Goal: Task Accomplishment & Management: Use online tool/utility

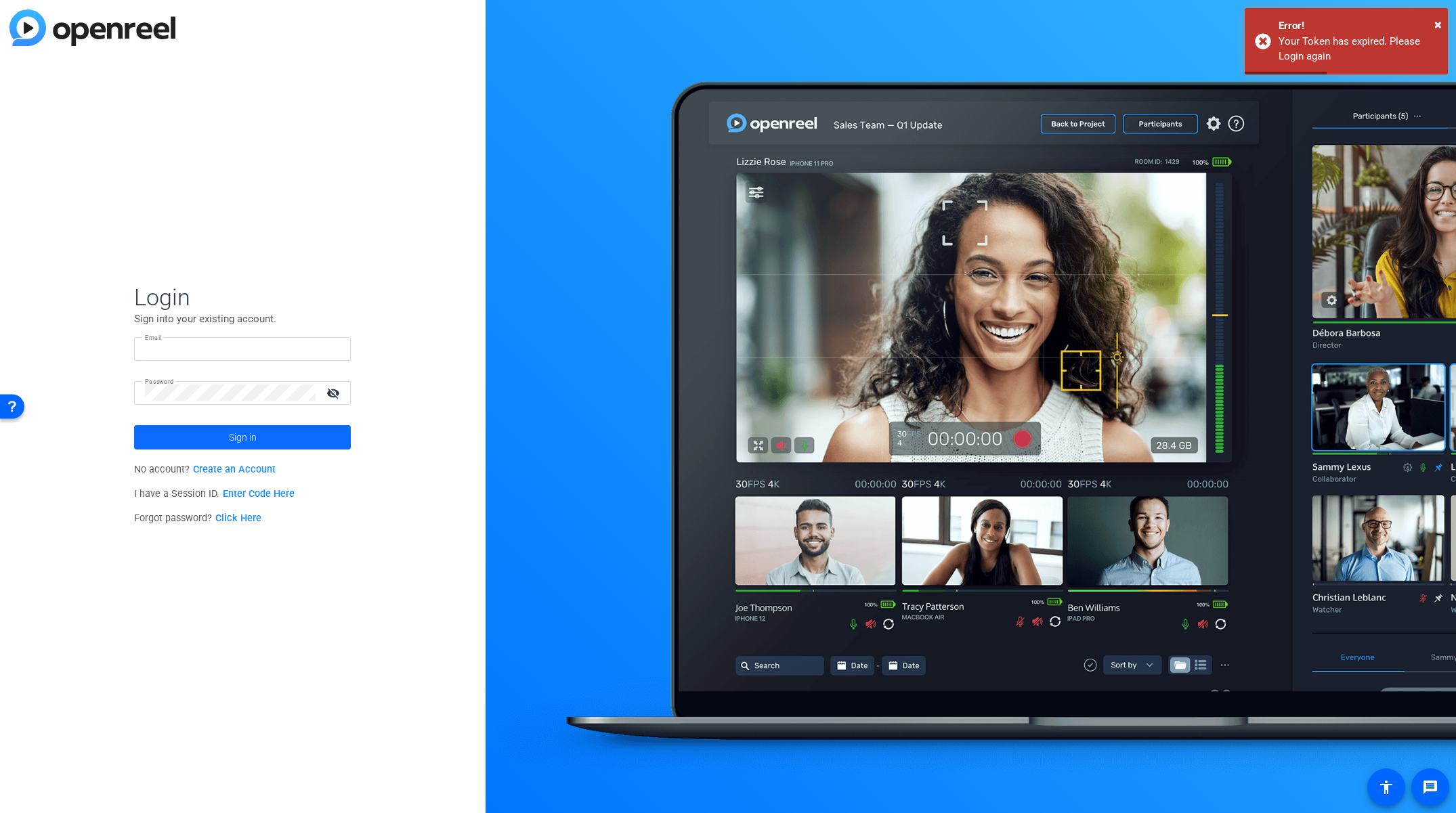
type input "abraham_turcotte@uhg.com"
click at [271, 441] on span at bounding box center [242, 438] width 217 height 33
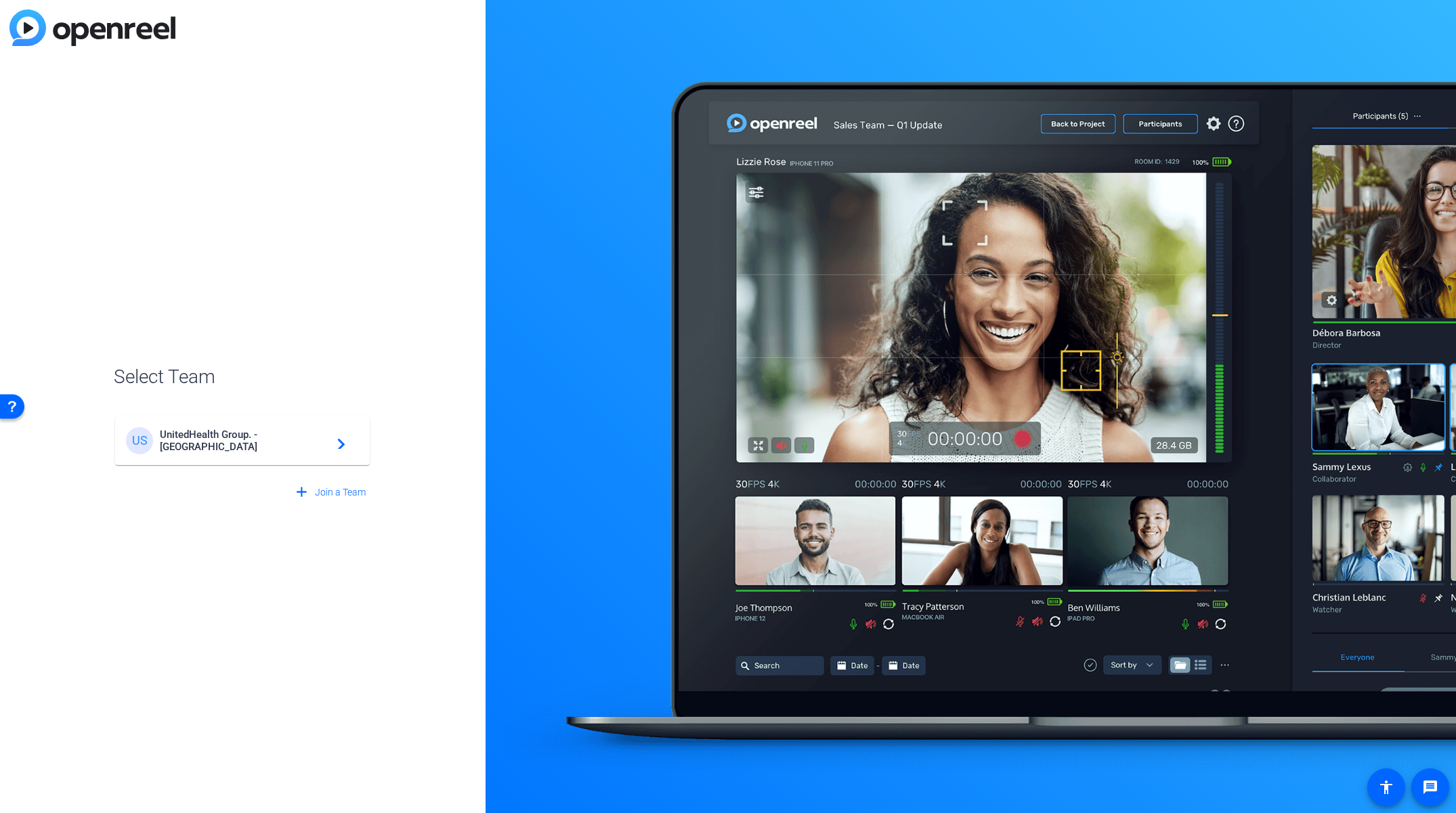
click at [255, 443] on span "UnitedHealth Group. - Tilt Studios" at bounding box center [244, 441] width 170 height 25
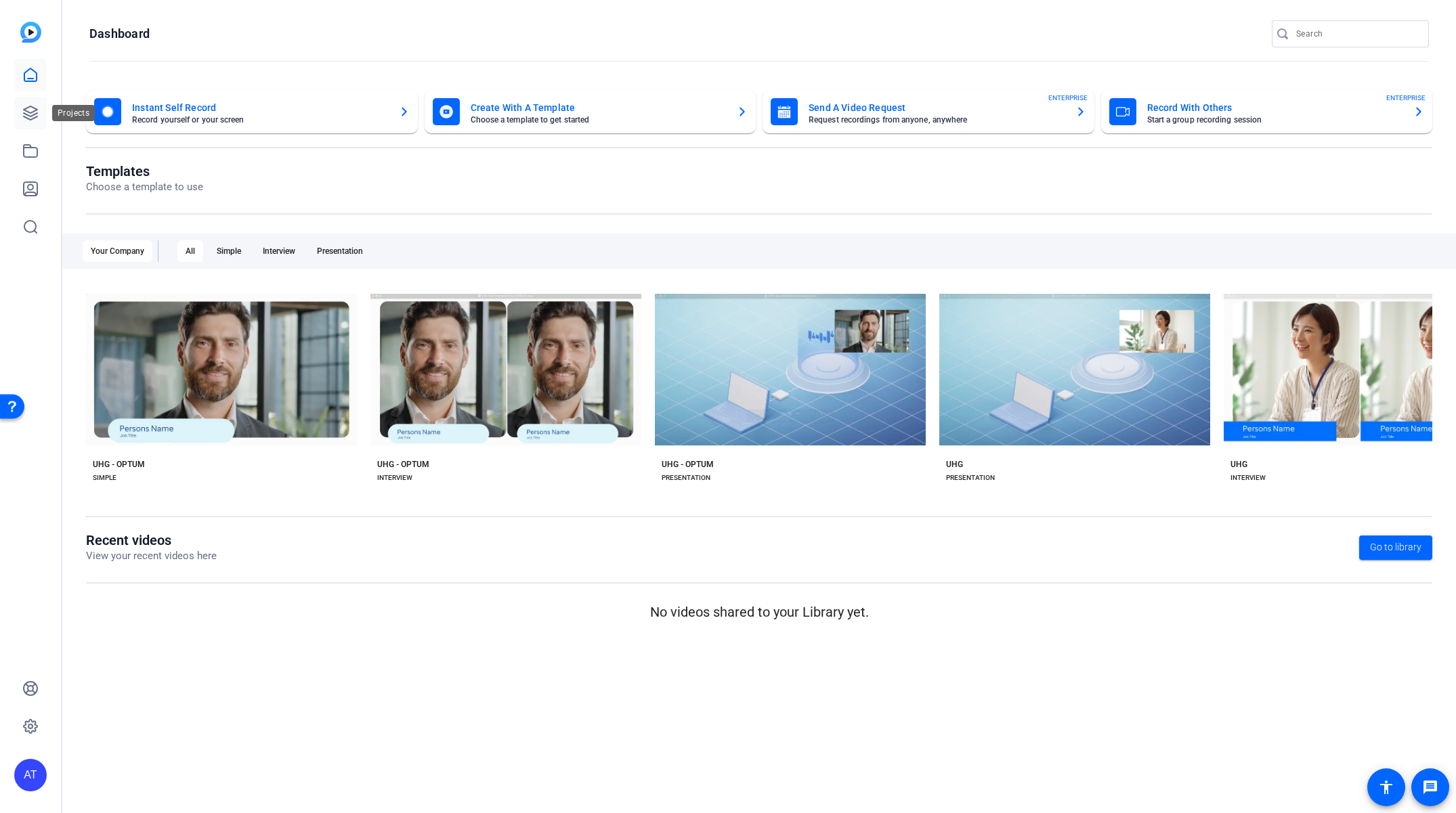
click at [36, 114] on icon at bounding box center [31, 113] width 16 height 16
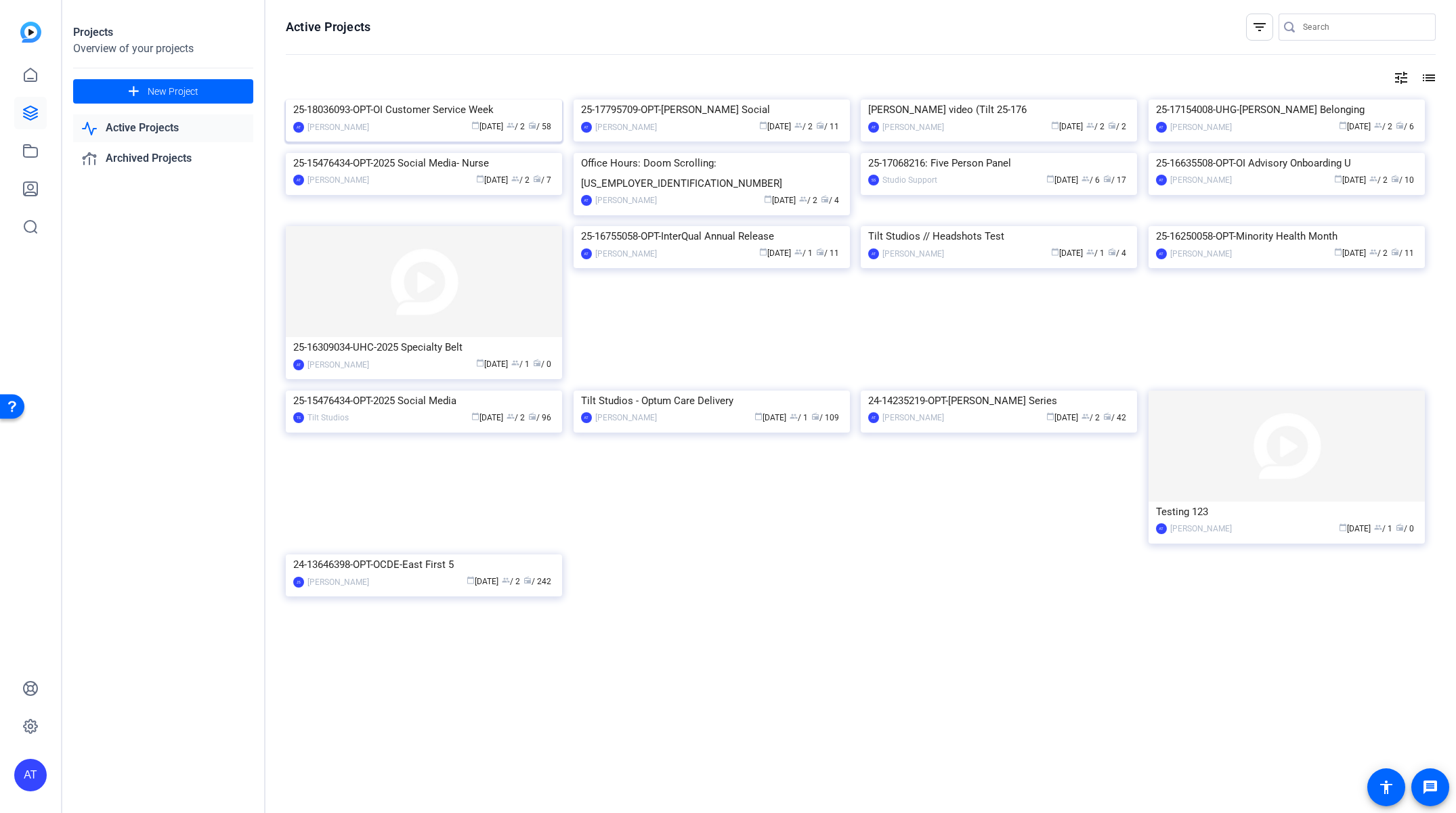
click at [439, 120] on div "25-18036093-OPT-OI Customer Service Week" at bounding box center [424, 110] width 262 height 20
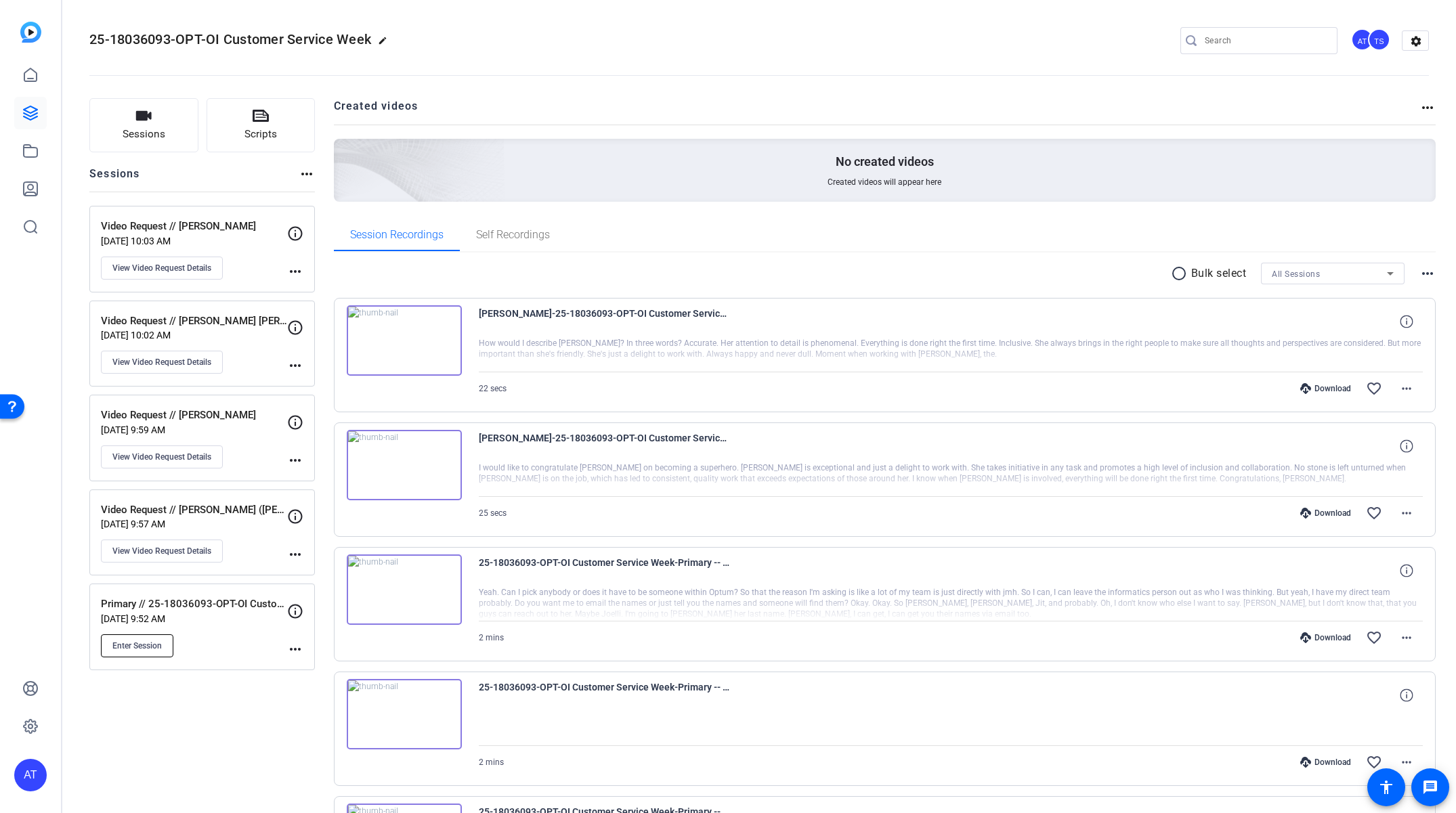
click at [155, 642] on span "Enter Session" at bounding box center [137, 646] width 50 height 11
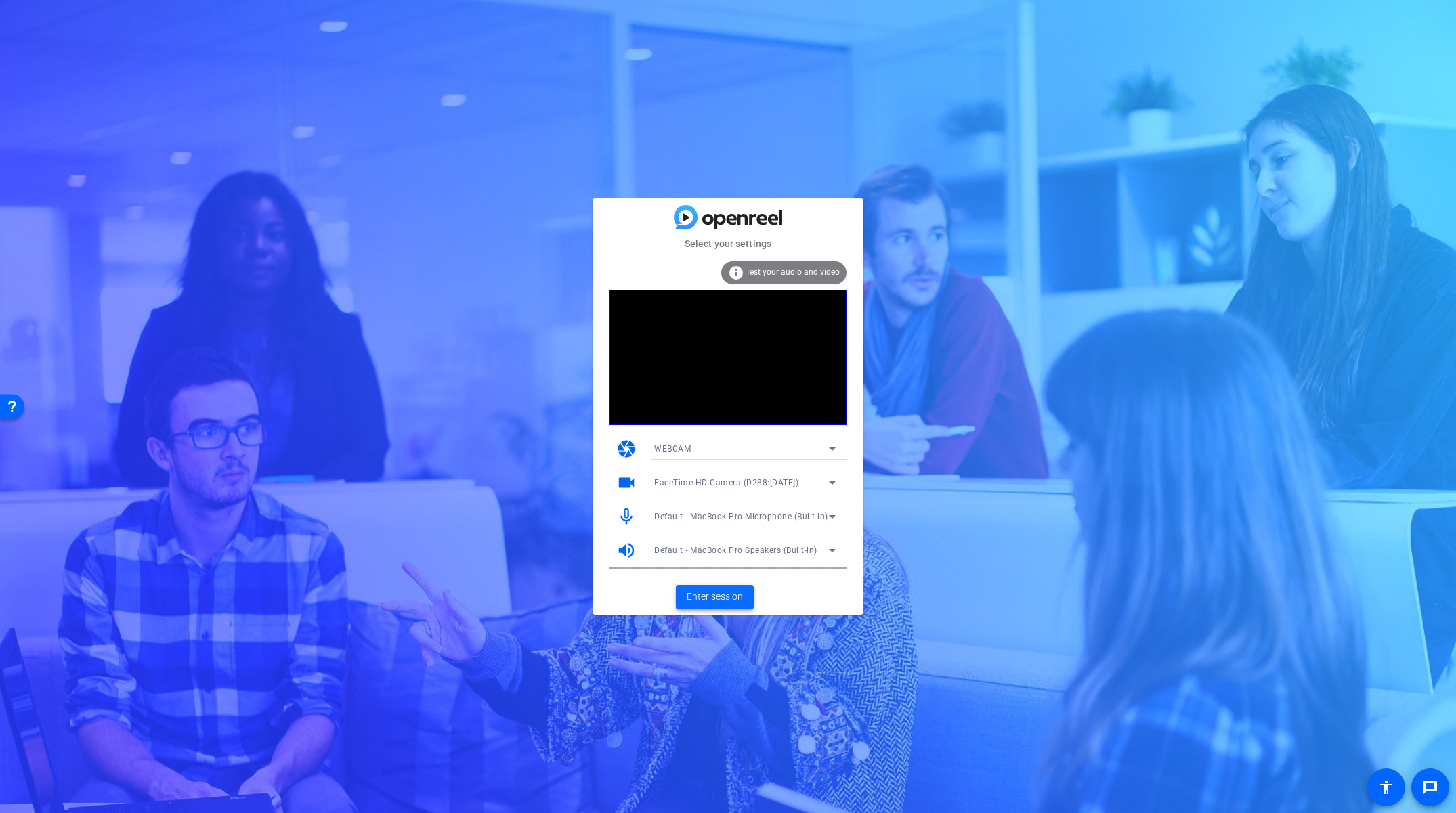
click at [714, 607] on span at bounding box center [714, 597] width 78 height 33
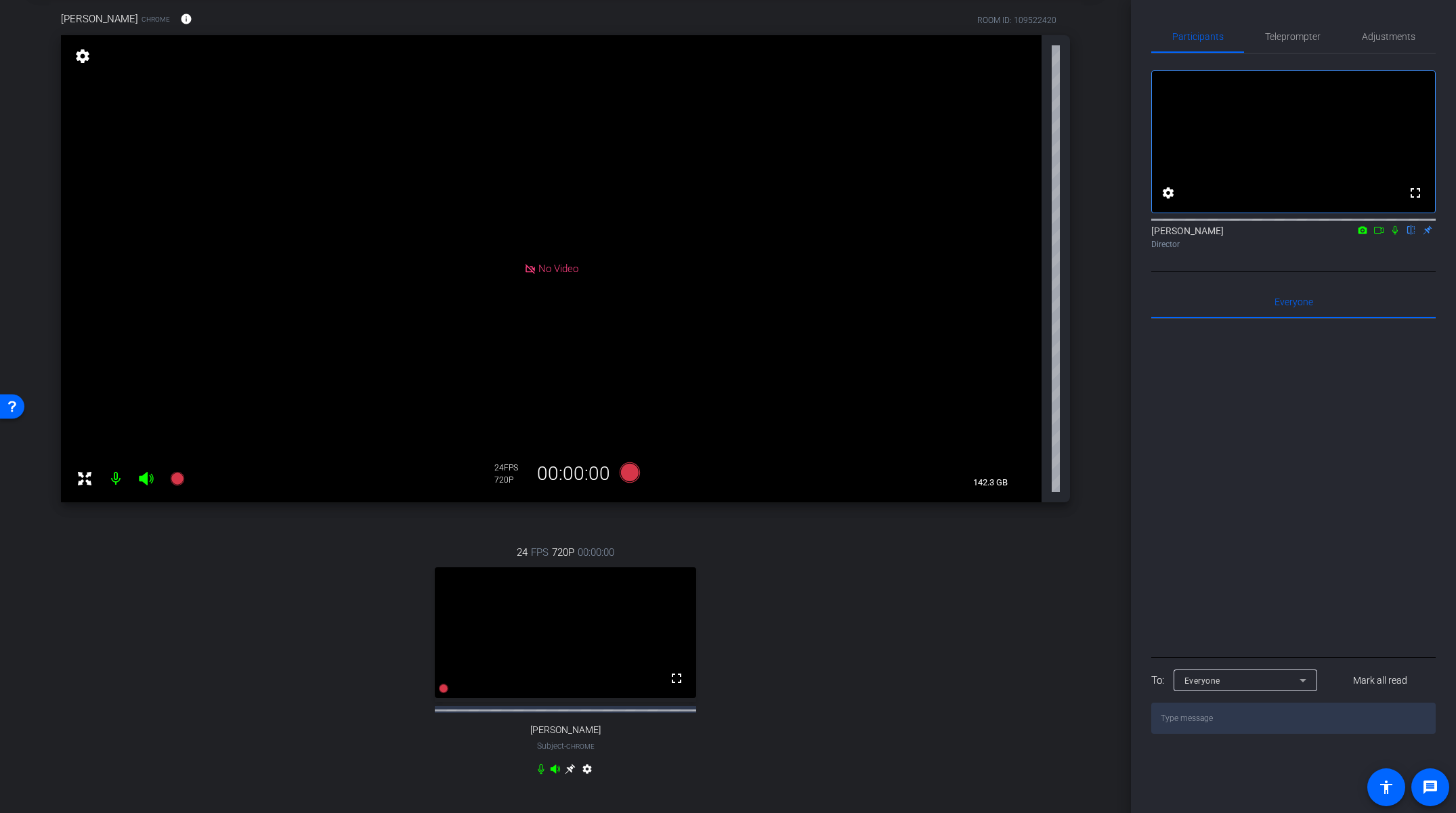
scroll to position [74, 0]
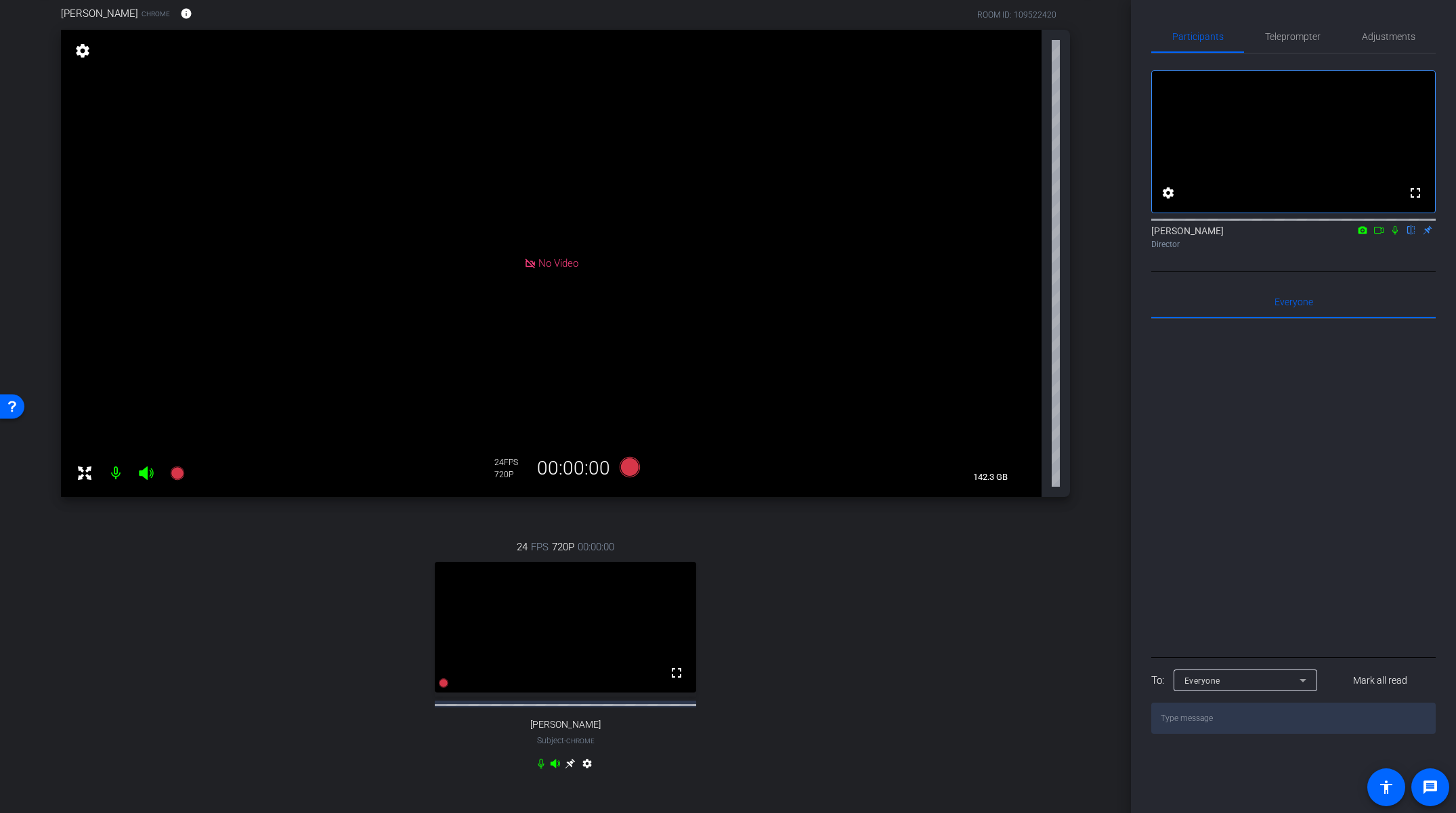
click at [571, 769] on icon at bounding box center [569, 764] width 10 height 10
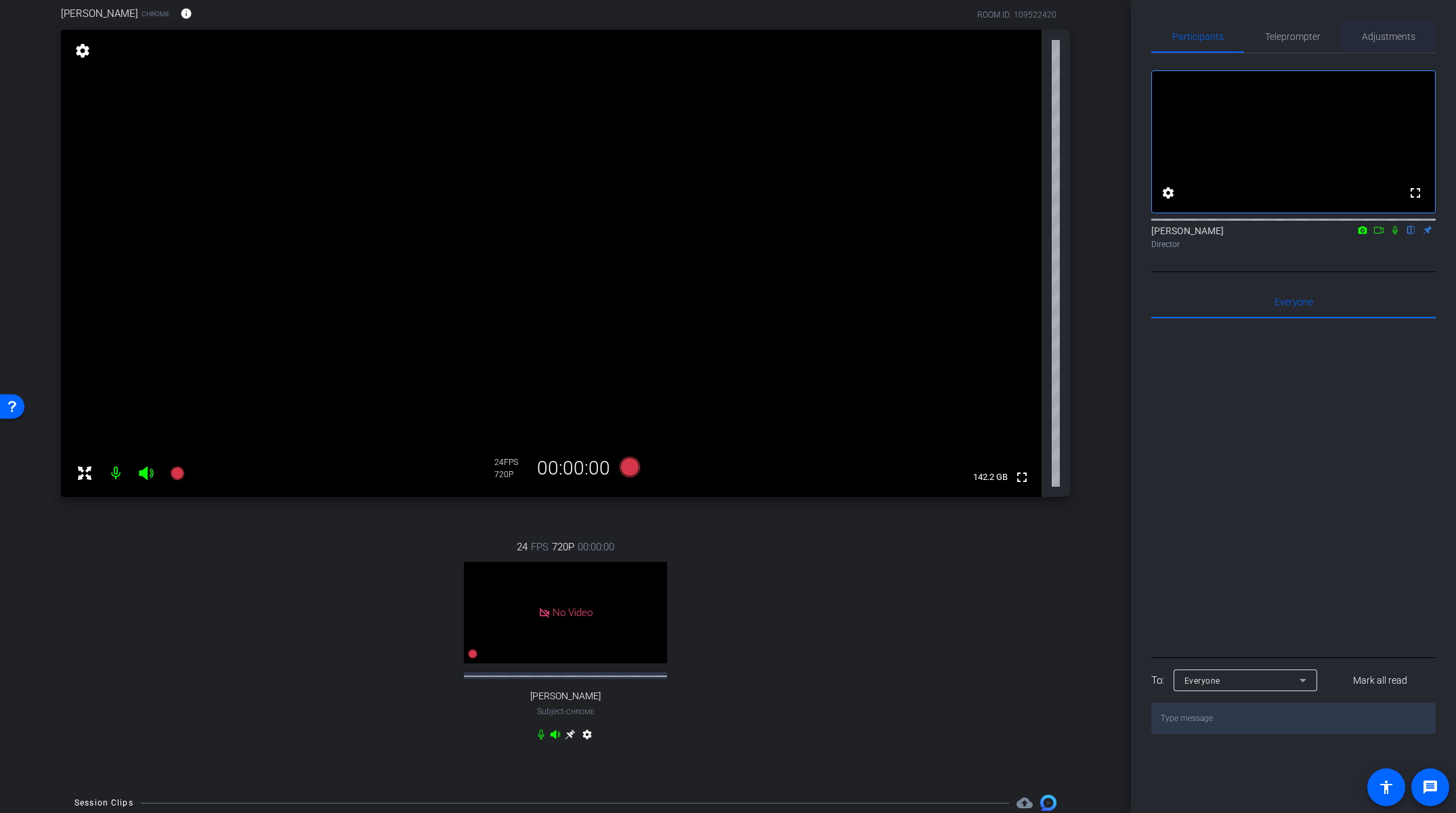
click at [1380, 39] on span "Adjustments" at bounding box center [1389, 37] width 54 height 10
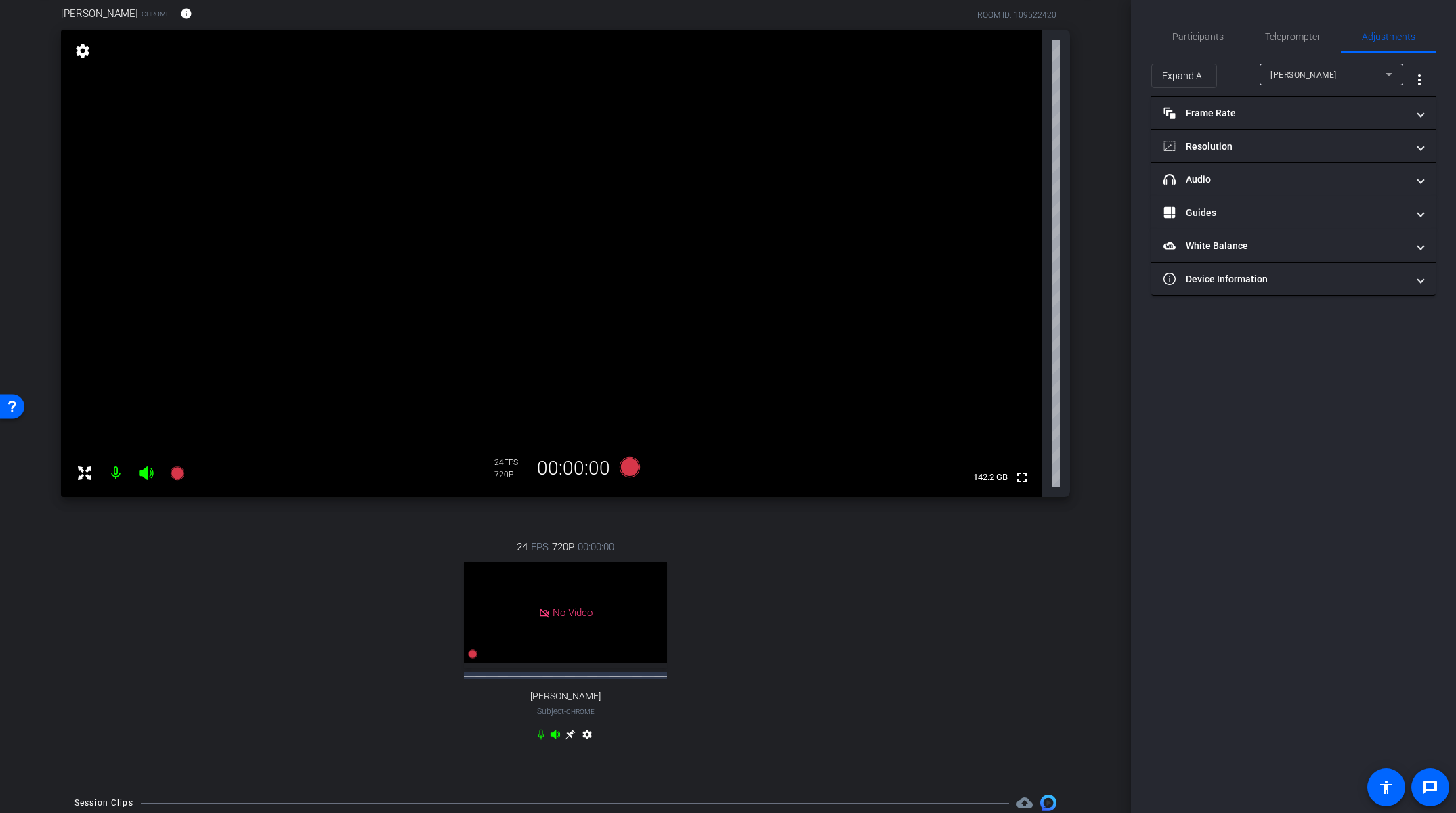
click at [1328, 73] on div "Kate Brown" at bounding box center [1328, 74] width 115 height 17
click at [1303, 121] on span "Johnnie" at bounding box center [1305, 123] width 68 height 16
click at [1230, 184] on mat-panel-title "headphone icon Audio" at bounding box center [1285, 180] width 244 height 14
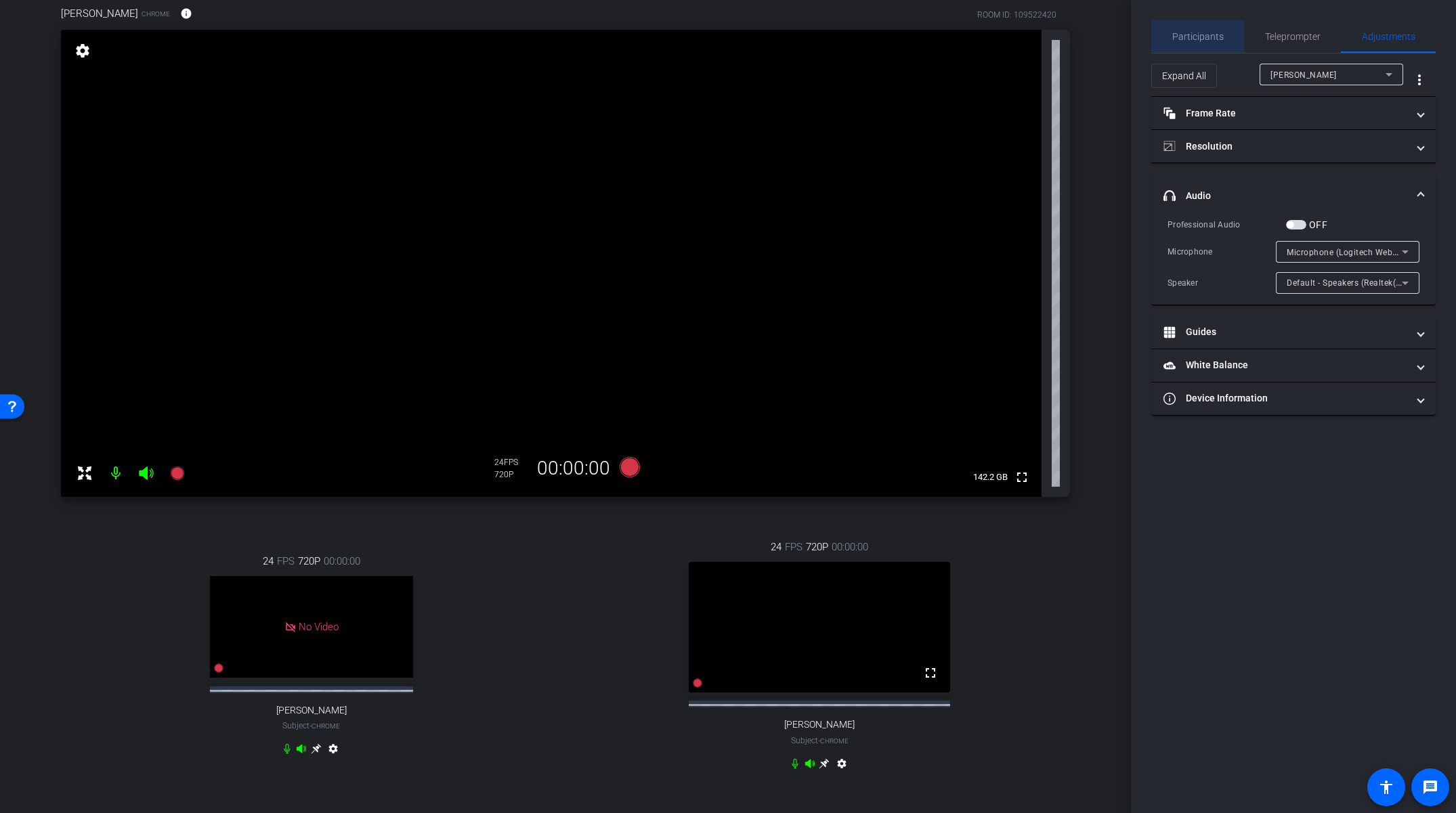
click at [1201, 37] on span "Participants" at bounding box center [1198, 37] width 52 height 10
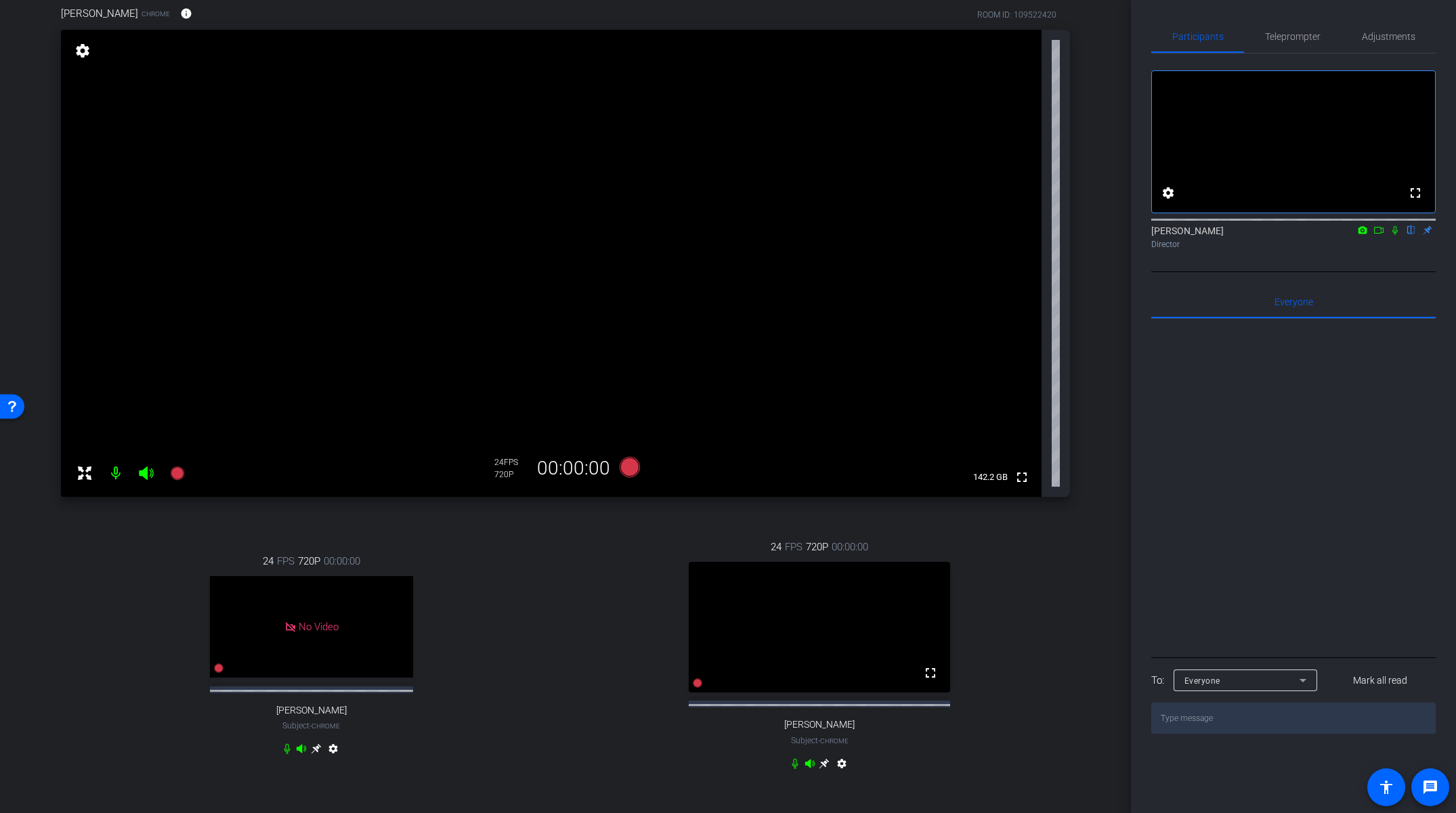
click at [824, 769] on icon at bounding box center [824, 764] width 11 height 11
click at [178, 476] on icon at bounding box center [177, 473] width 14 height 14
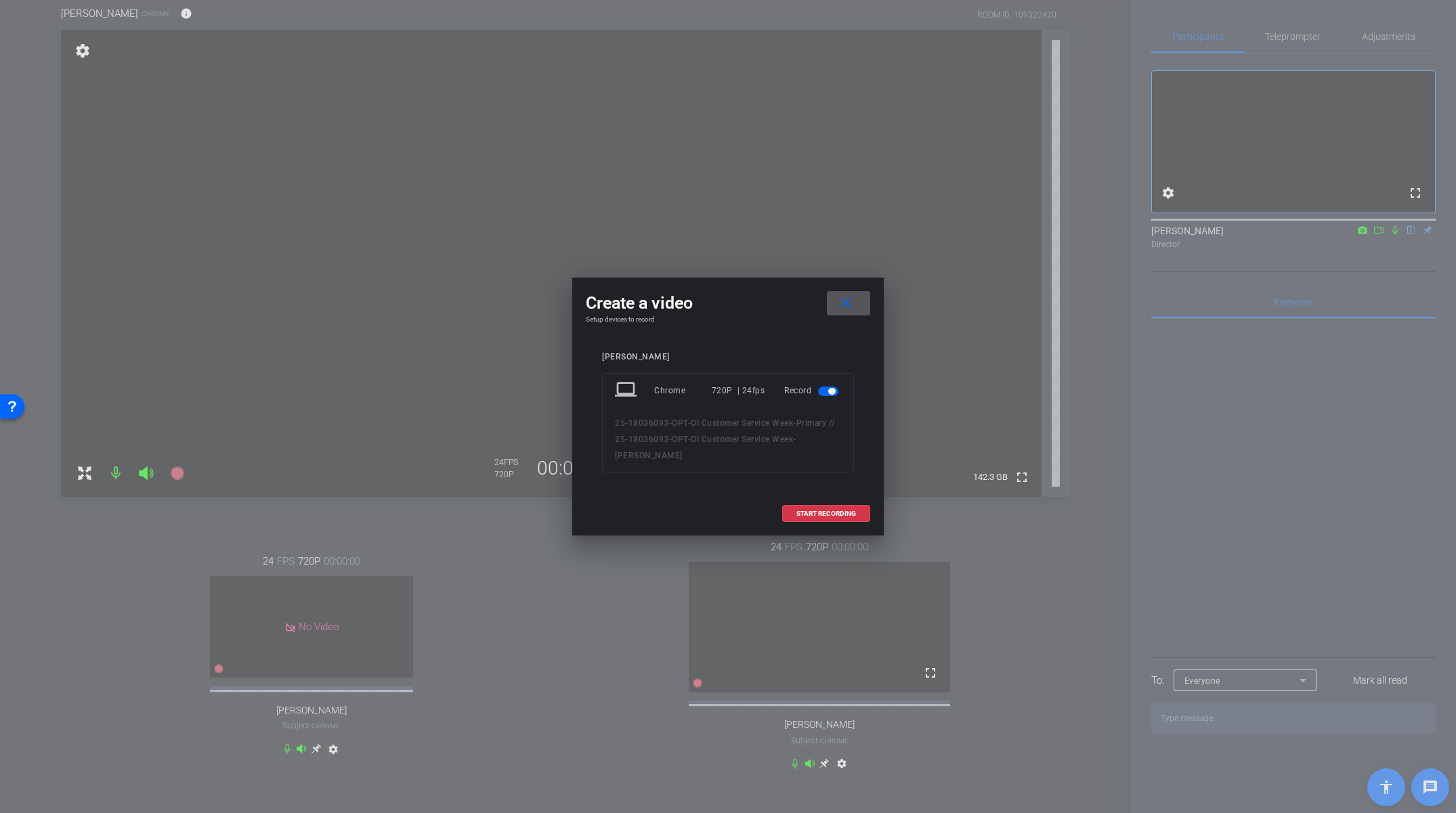
click at [849, 308] on mat-icon "close" at bounding box center [846, 304] width 17 height 17
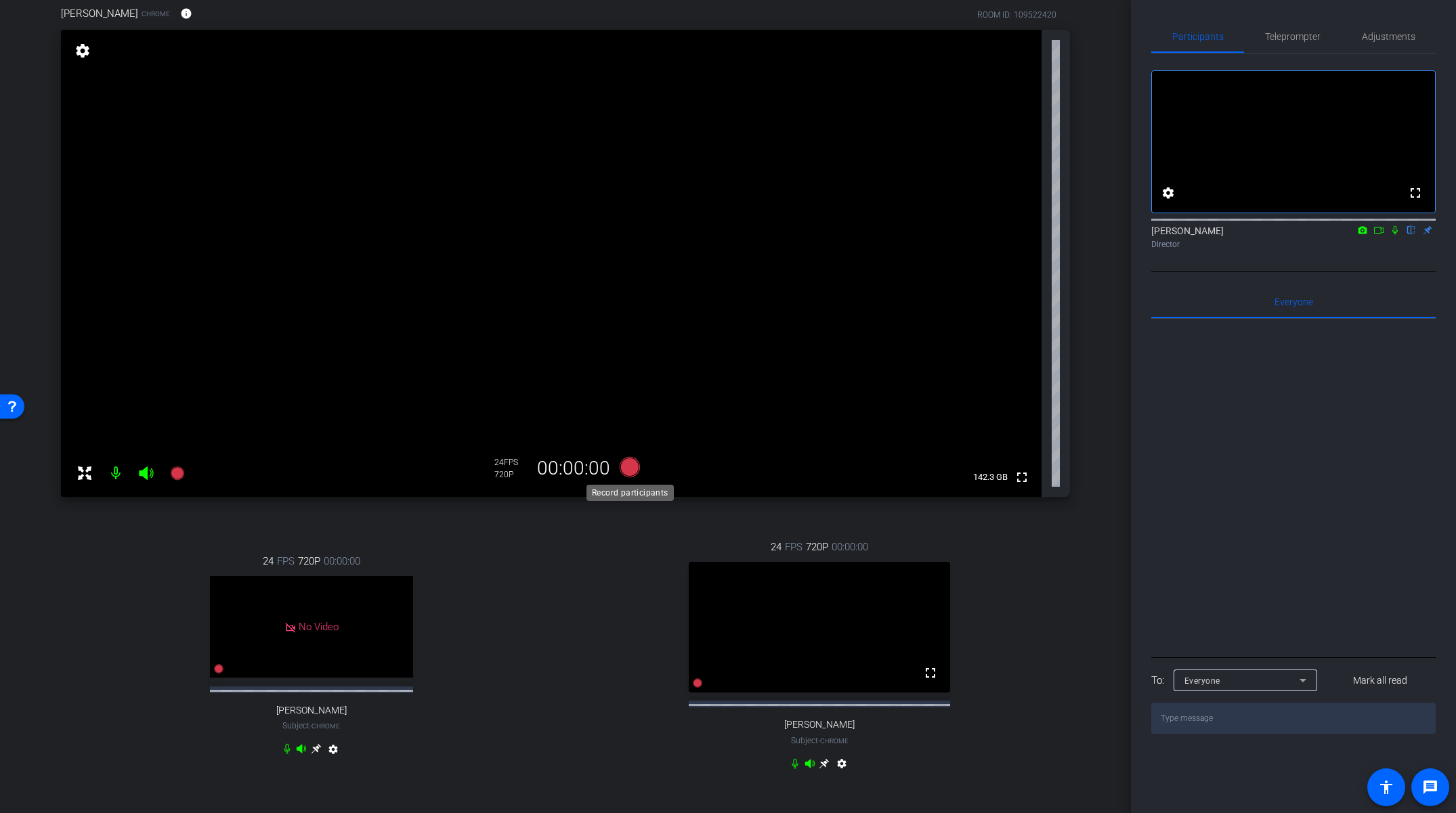
click at [626, 471] on icon at bounding box center [630, 467] width 20 height 20
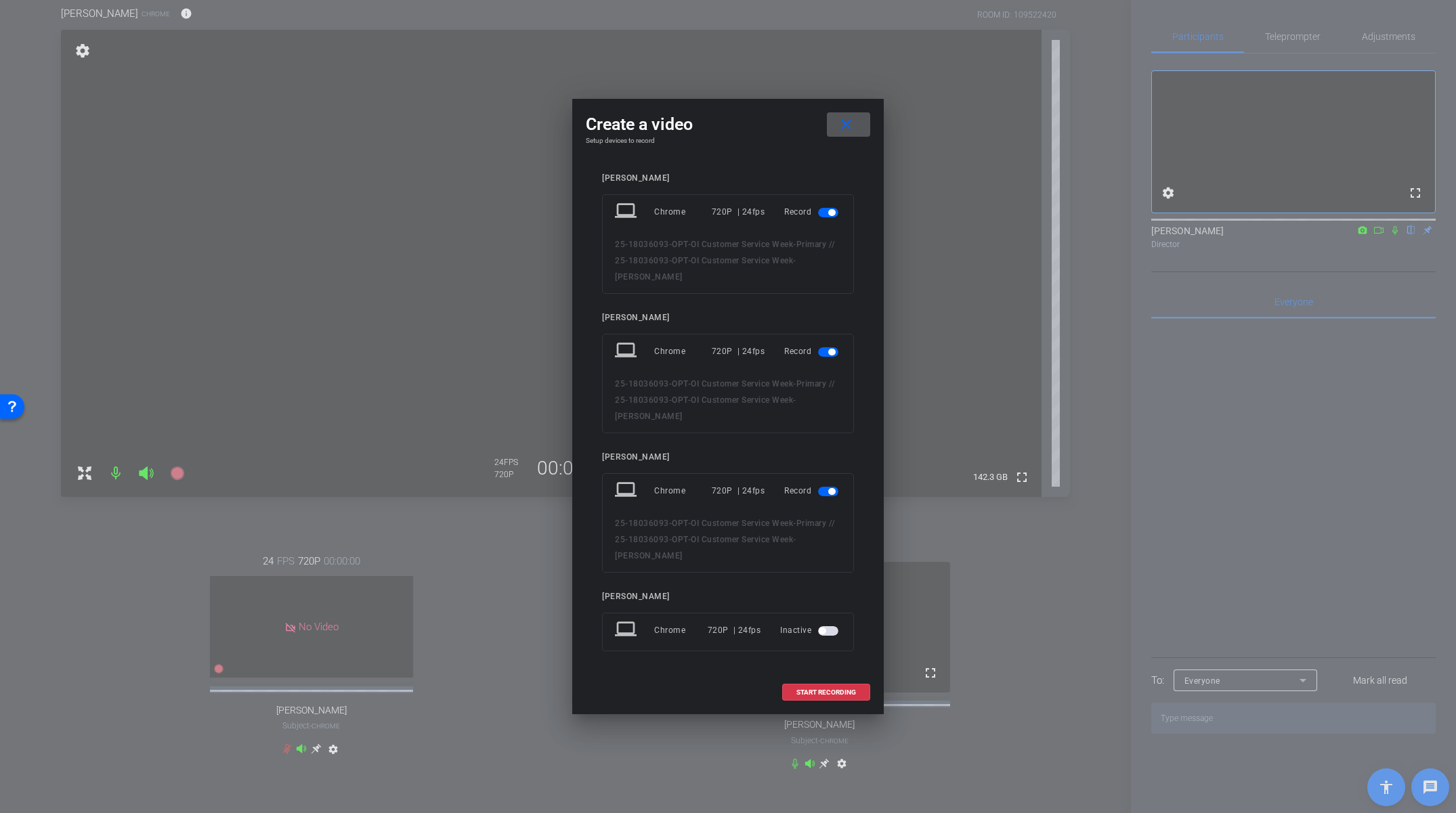
click at [824, 217] on span "button" at bounding box center [828, 212] width 20 height 10
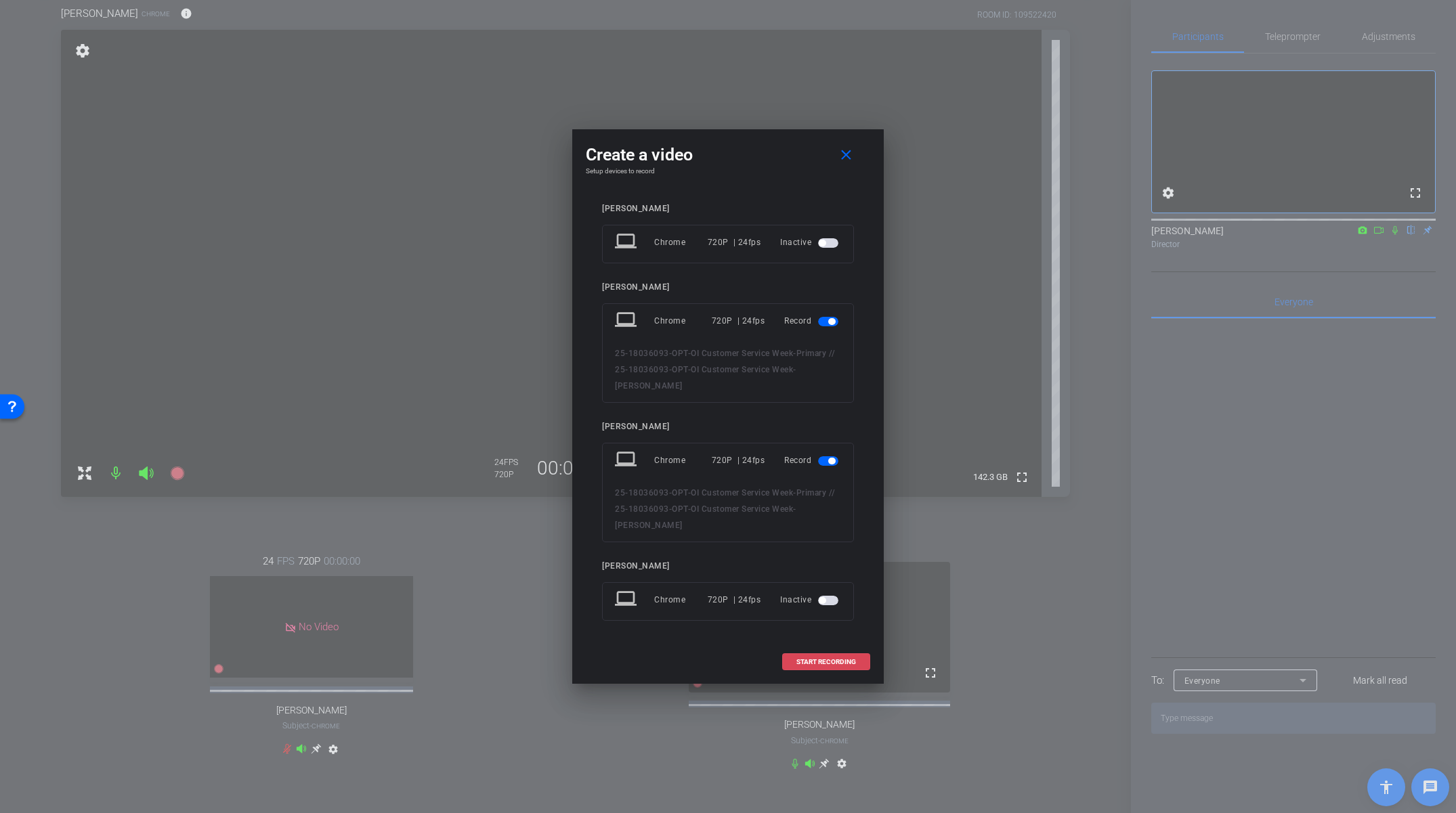
click at [825, 659] on span "START RECORDING" at bounding box center [826, 663] width 60 height 7
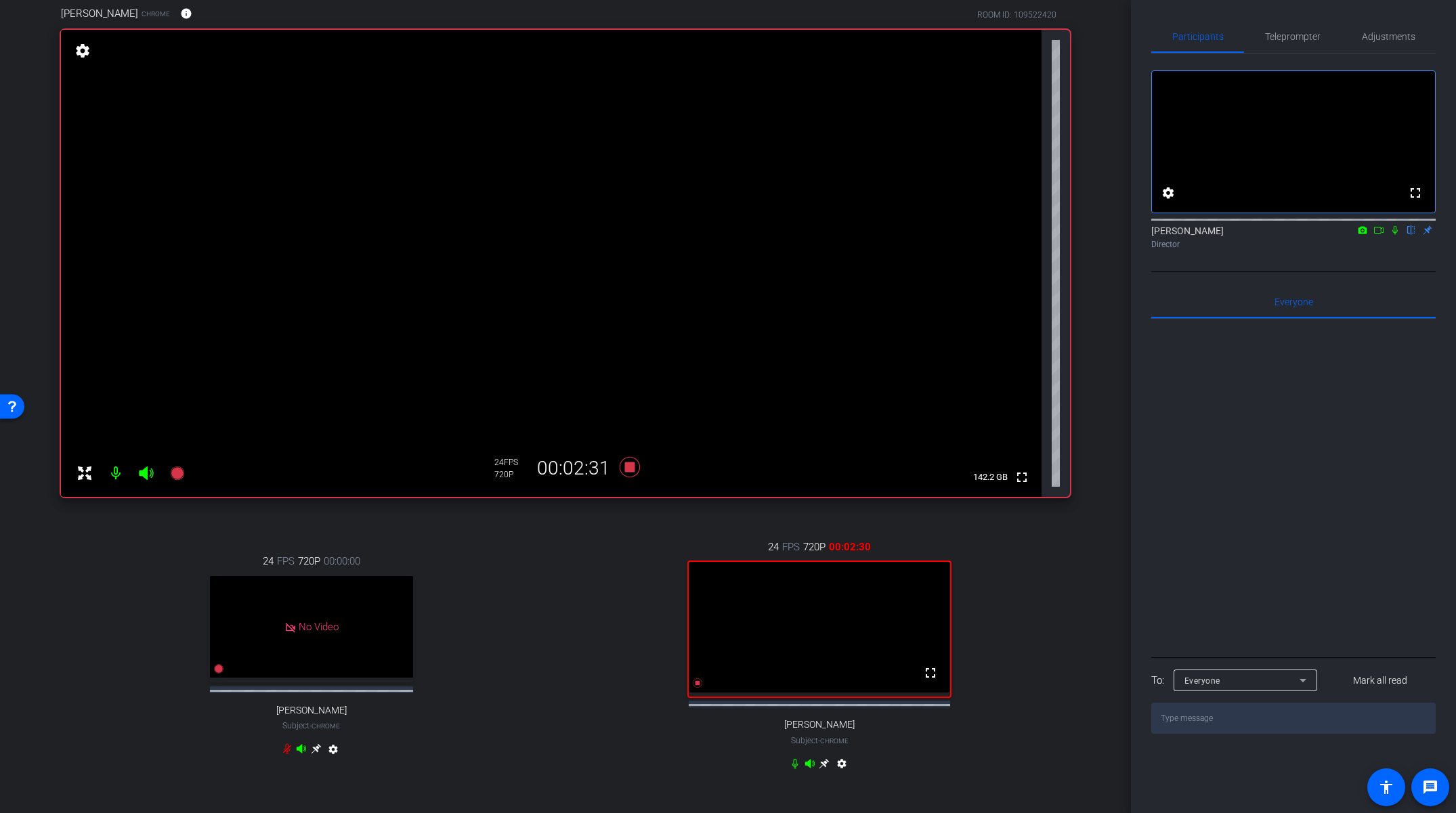
click at [823, 769] on icon at bounding box center [824, 764] width 11 height 11
click at [829, 769] on icon at bounding box center [824, 764] width 11 height 11
click at [631, 466] on icon at bounding box center [630, 467] width 20 height 20
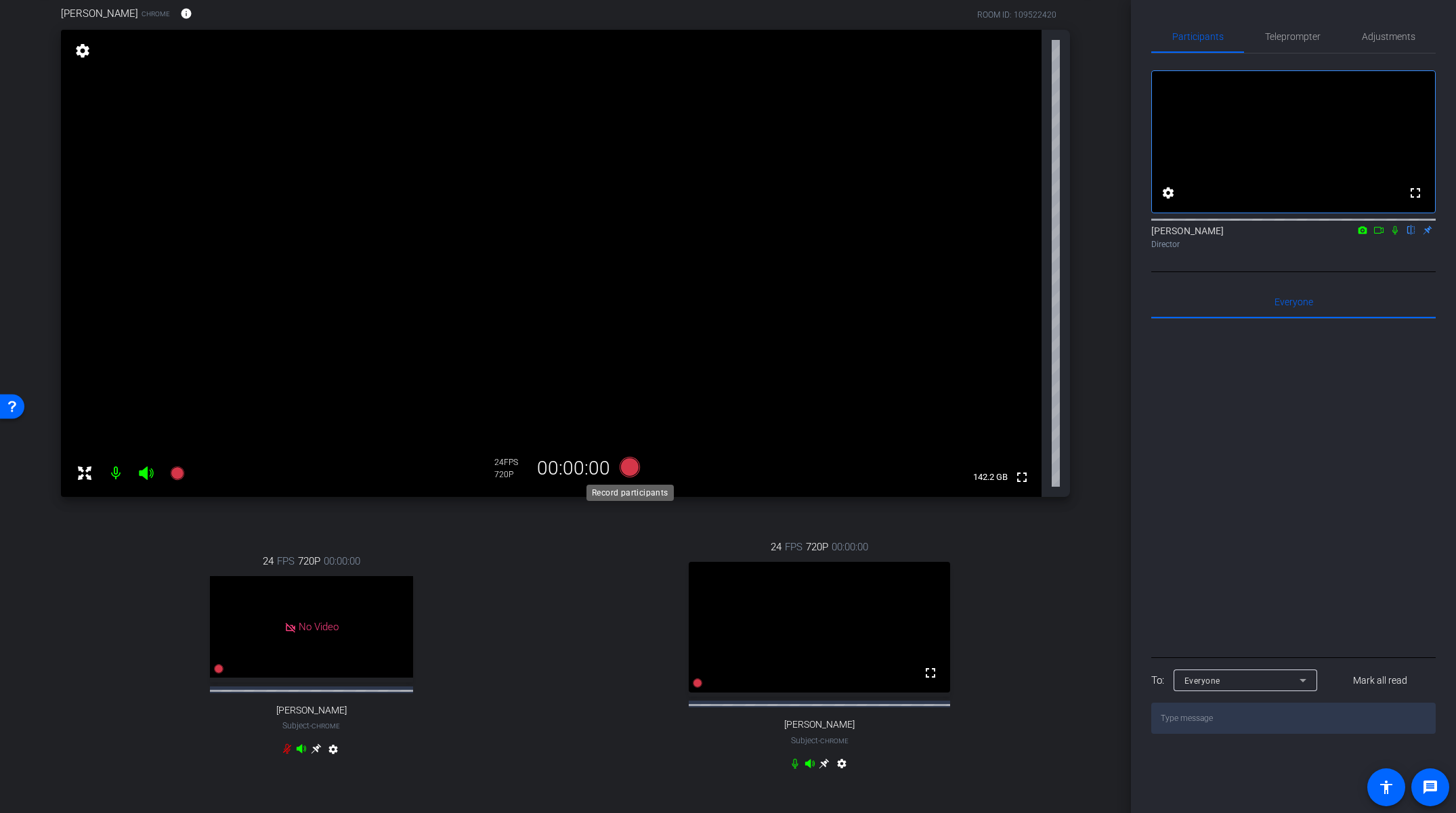
click at [631, 469] on icon at bounding box center [630, 467] width 20 height 20
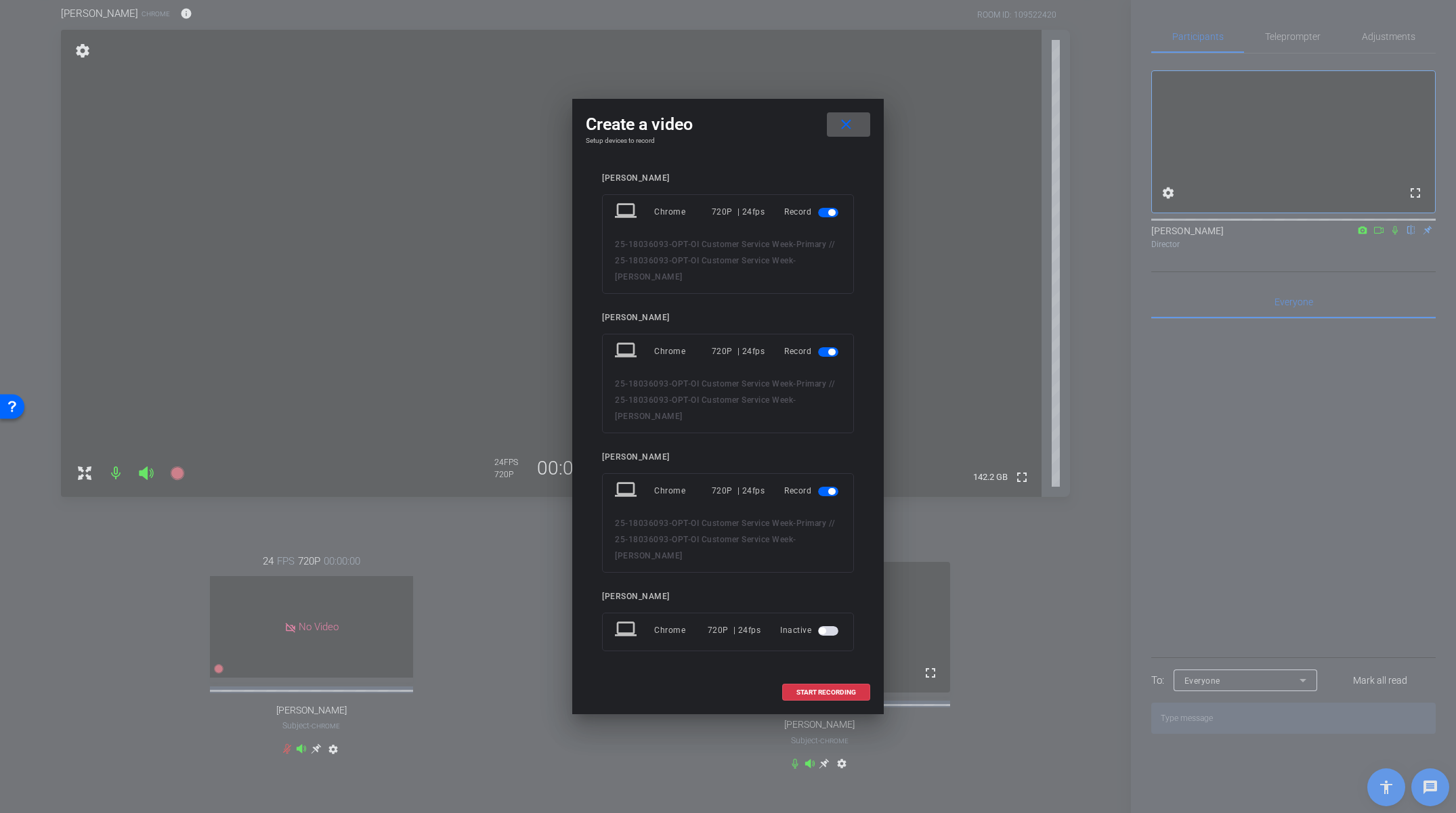
click at [832, 216] on span "button" at bounding box center [832, 212] width 7 height 7
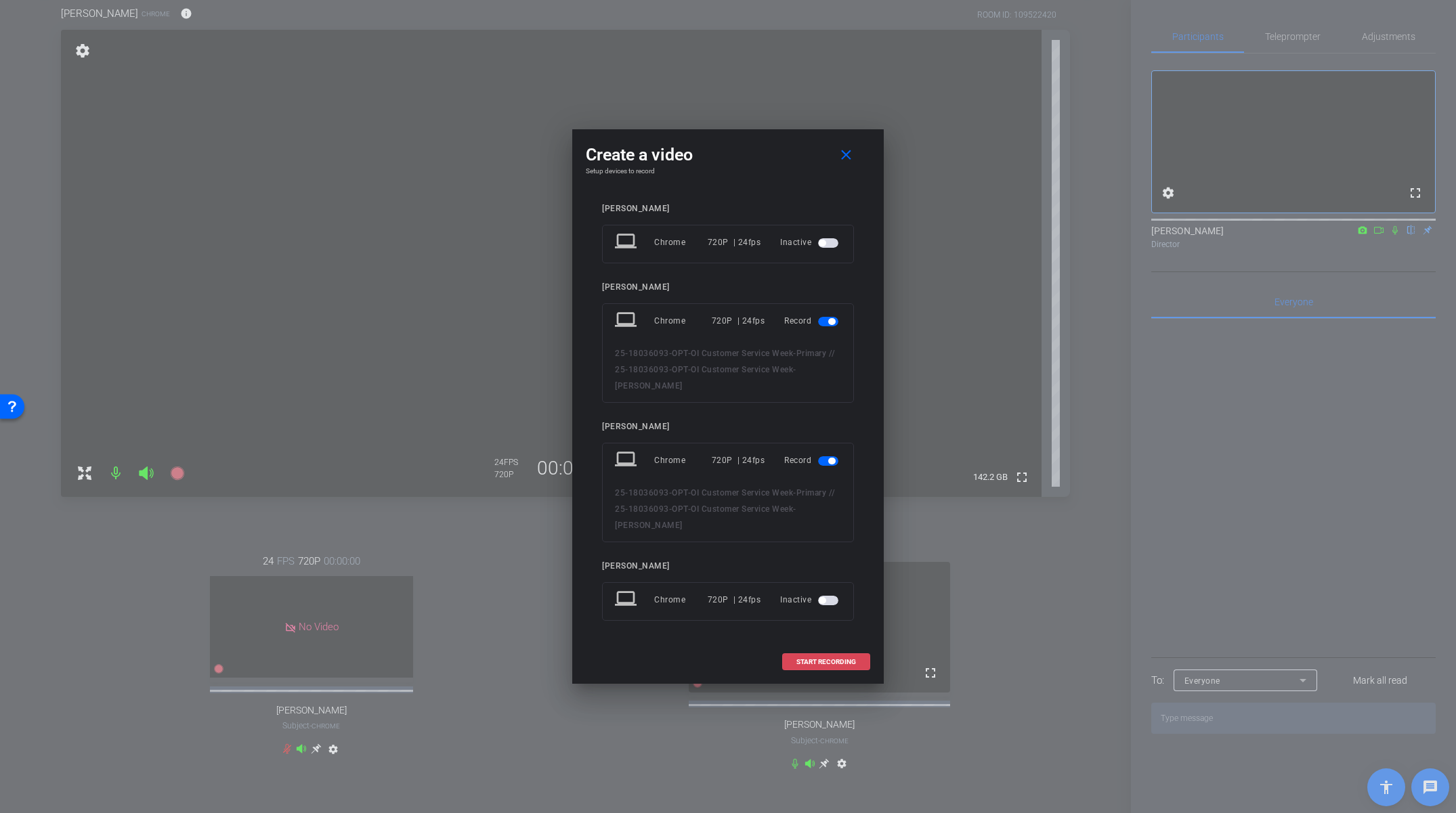
click at [831, 659] on span "START RECORDING" at bounding box center [826, 663] width 60 height 7
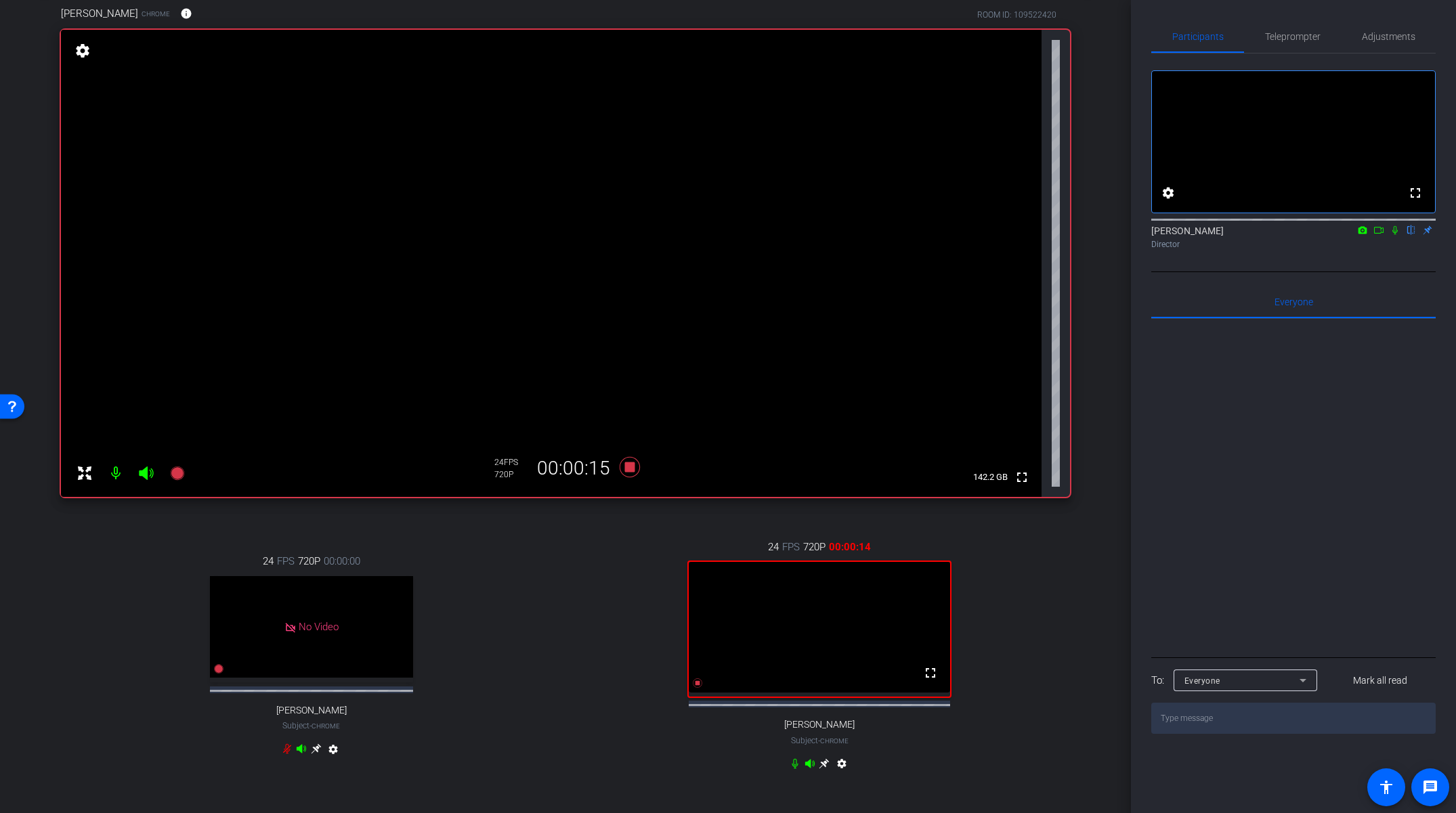
click at [823, 769] on icon at bounding box center [824, 764] width 11 height 11
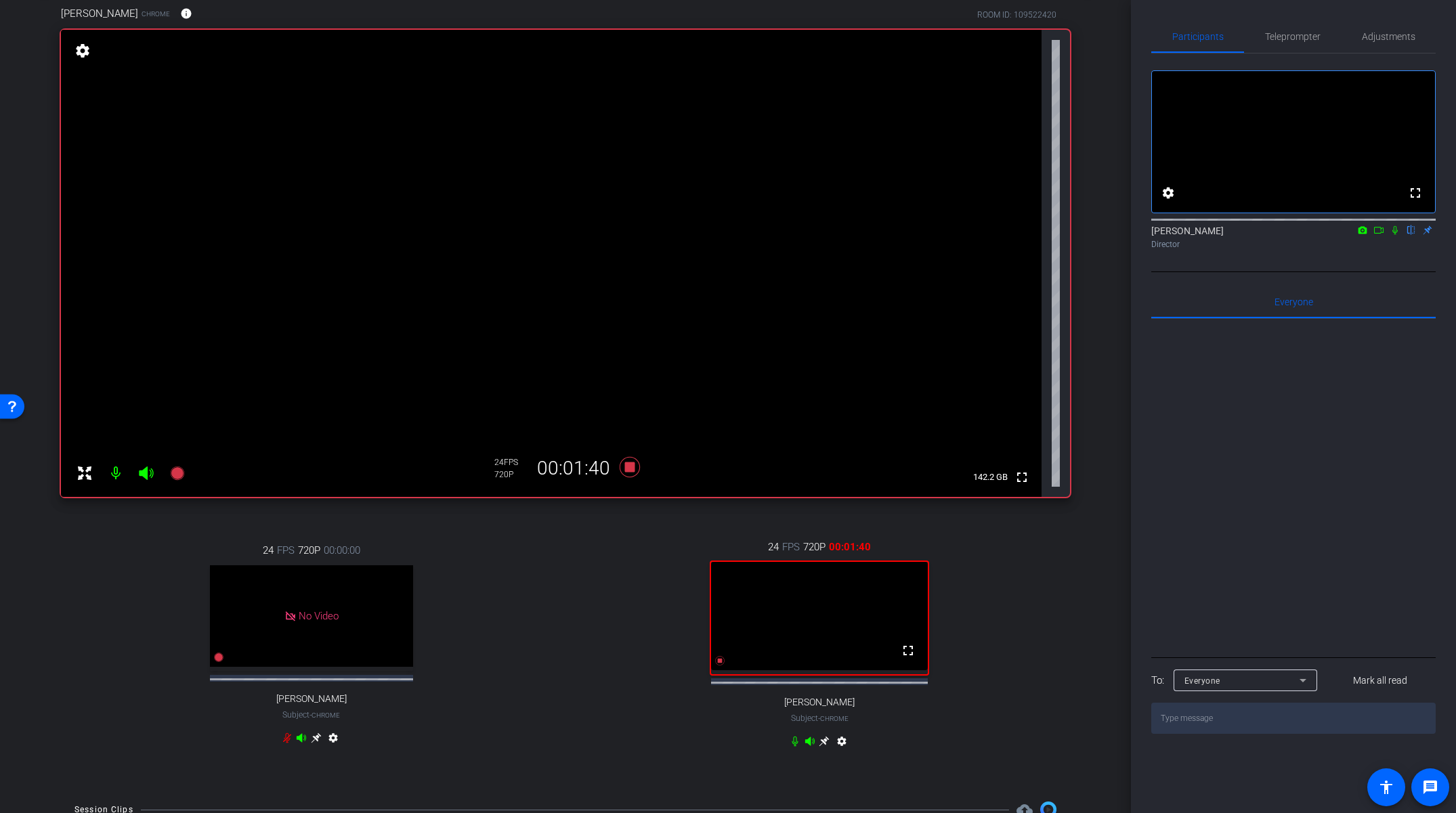
click at [822, 747] on icon at bounding box center [824, 742] width 11 height 11
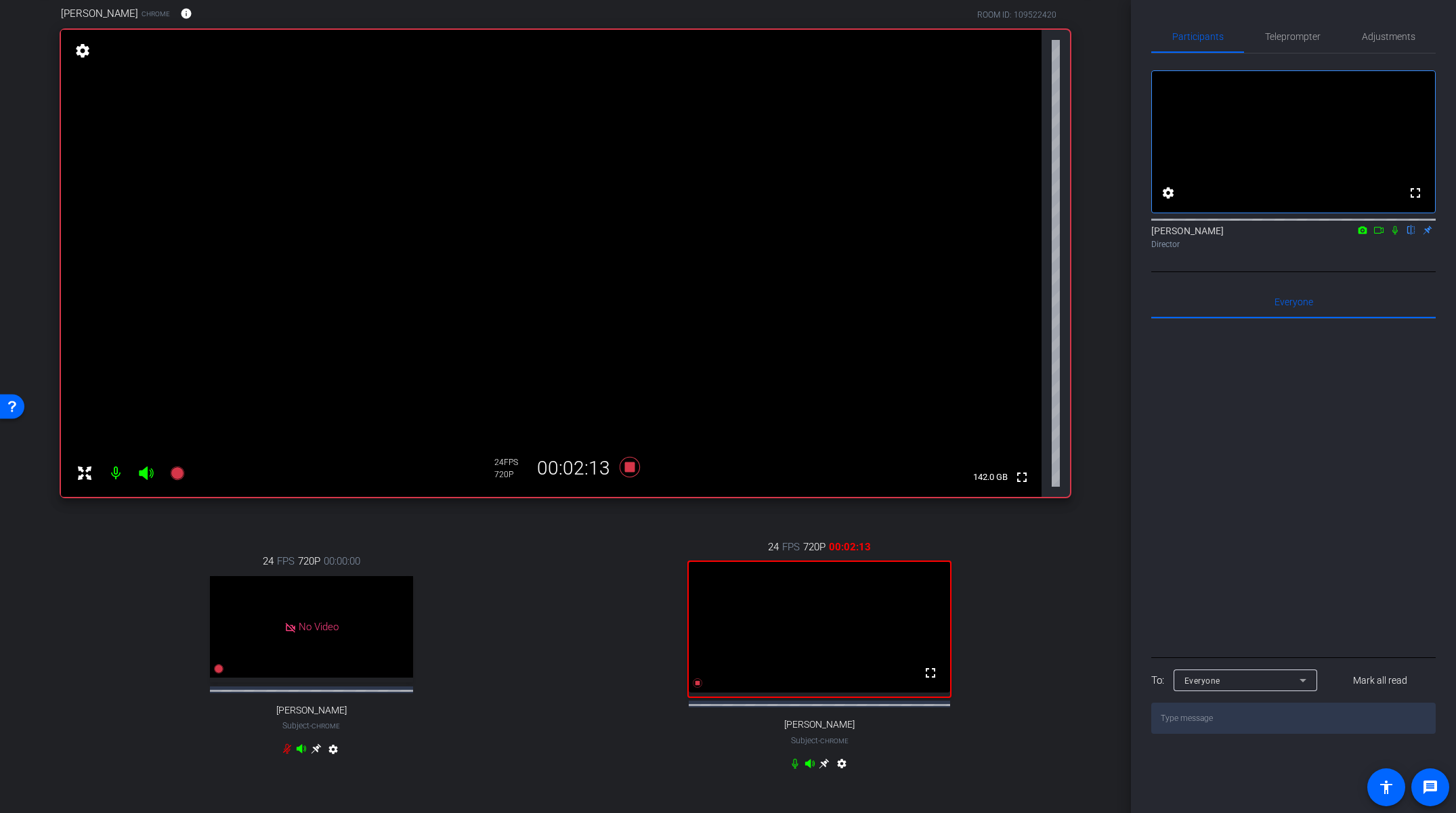
click at [827, 769] on icon at bounding box center [824, 764] width 11 height 11
click at [823, 769] on icon at bounding box center [824, 763] width 10 height 10
click at [631, 472] on icon at bounding box center [630, 467] width 33 height 25
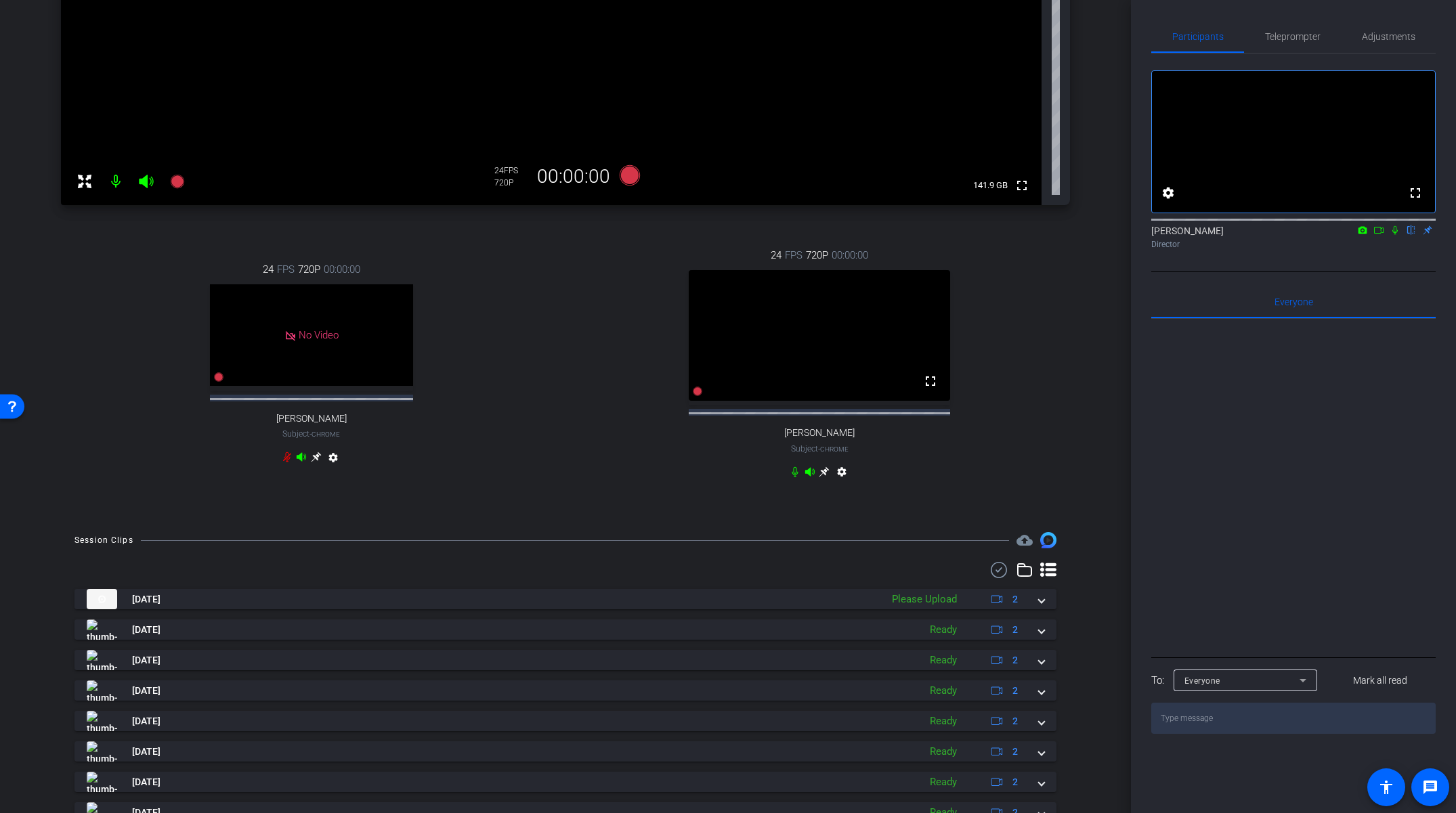
scroll to position [456, 0]
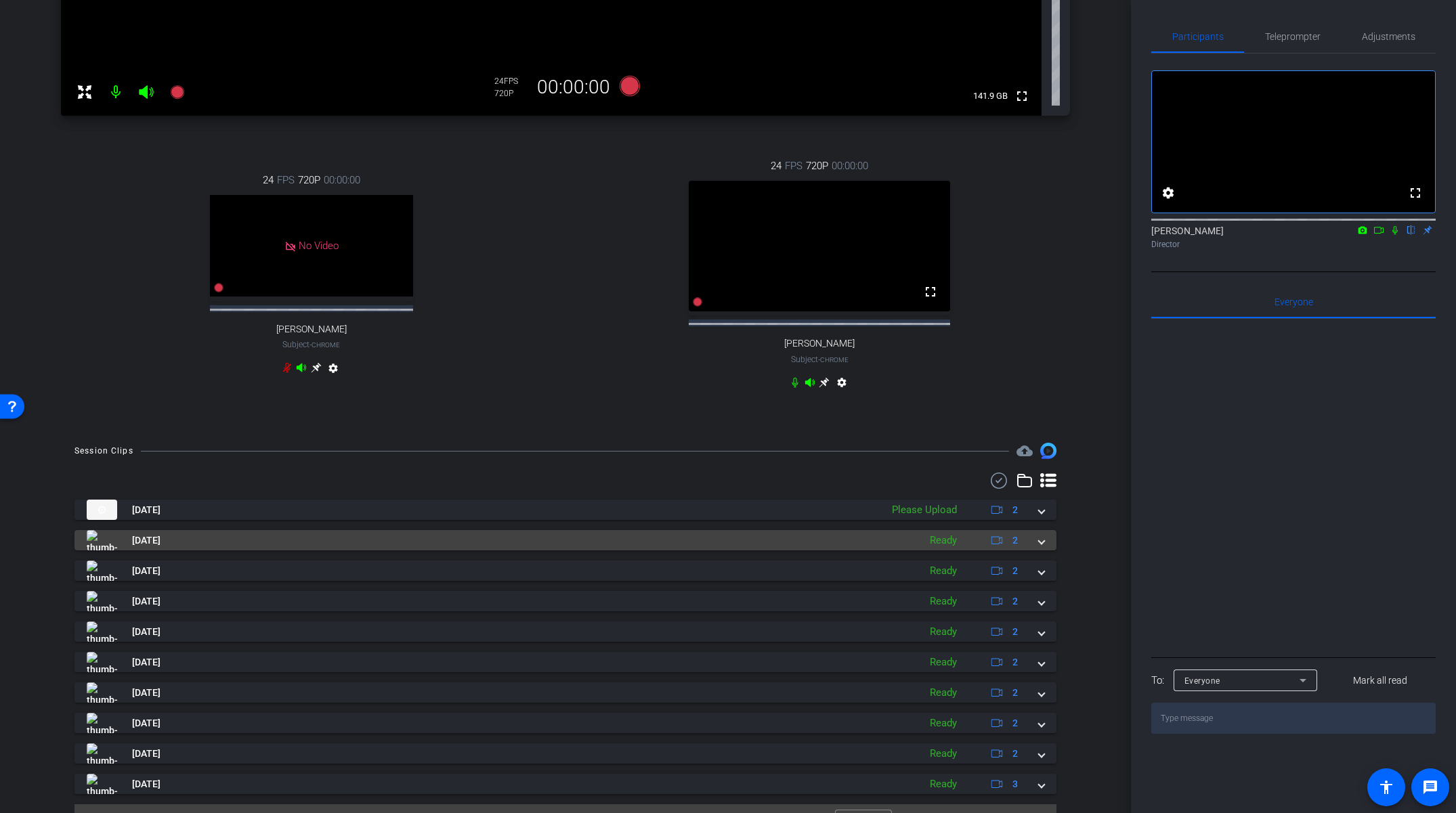
click at [1036, 550] on div "Aug 28, 2025 Ready 2" at bounding box center [563, 541] width 952 height 20
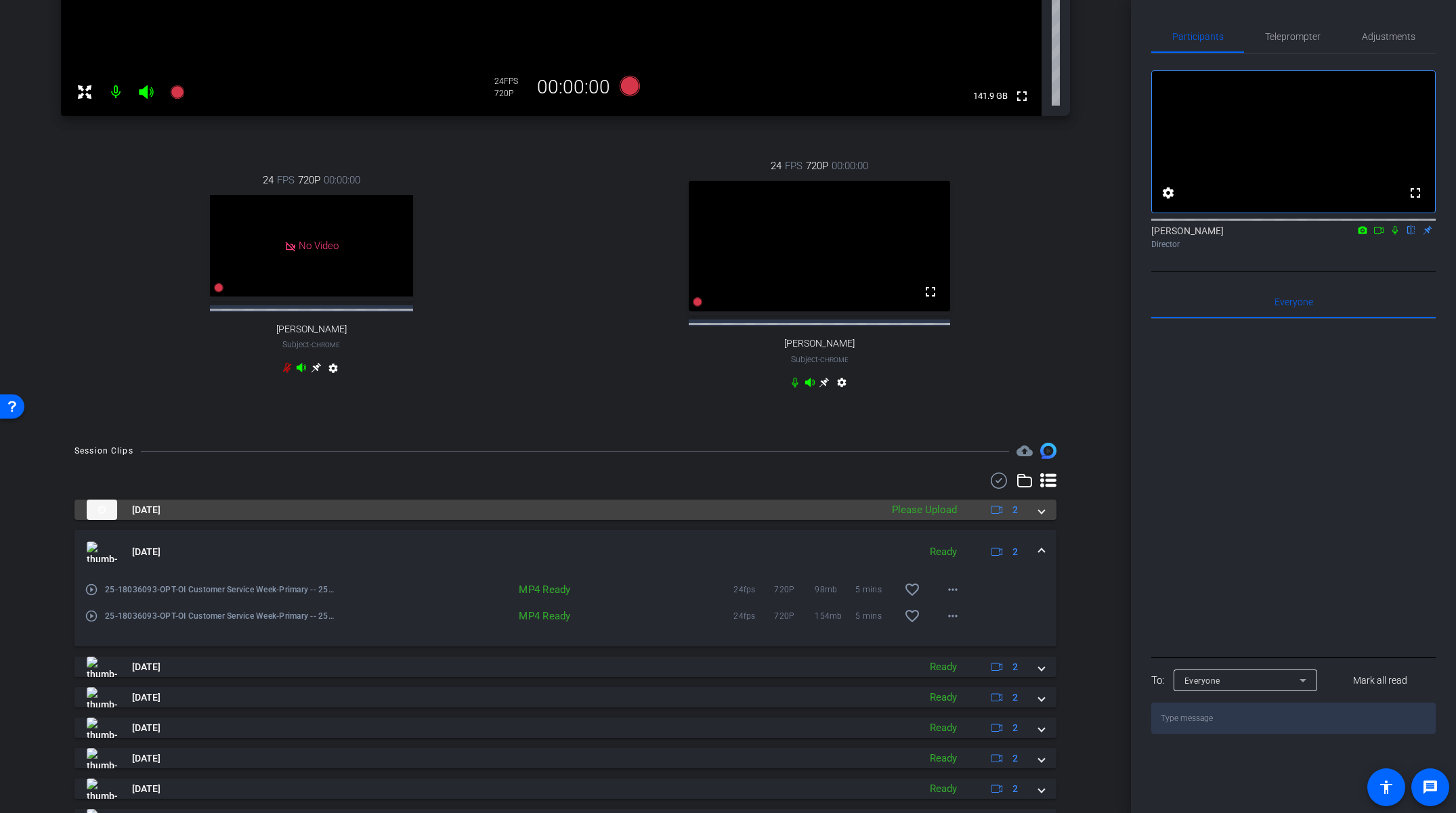
click at [1041, 517] on span at bounding box center [1041, 510] width 5 height 14
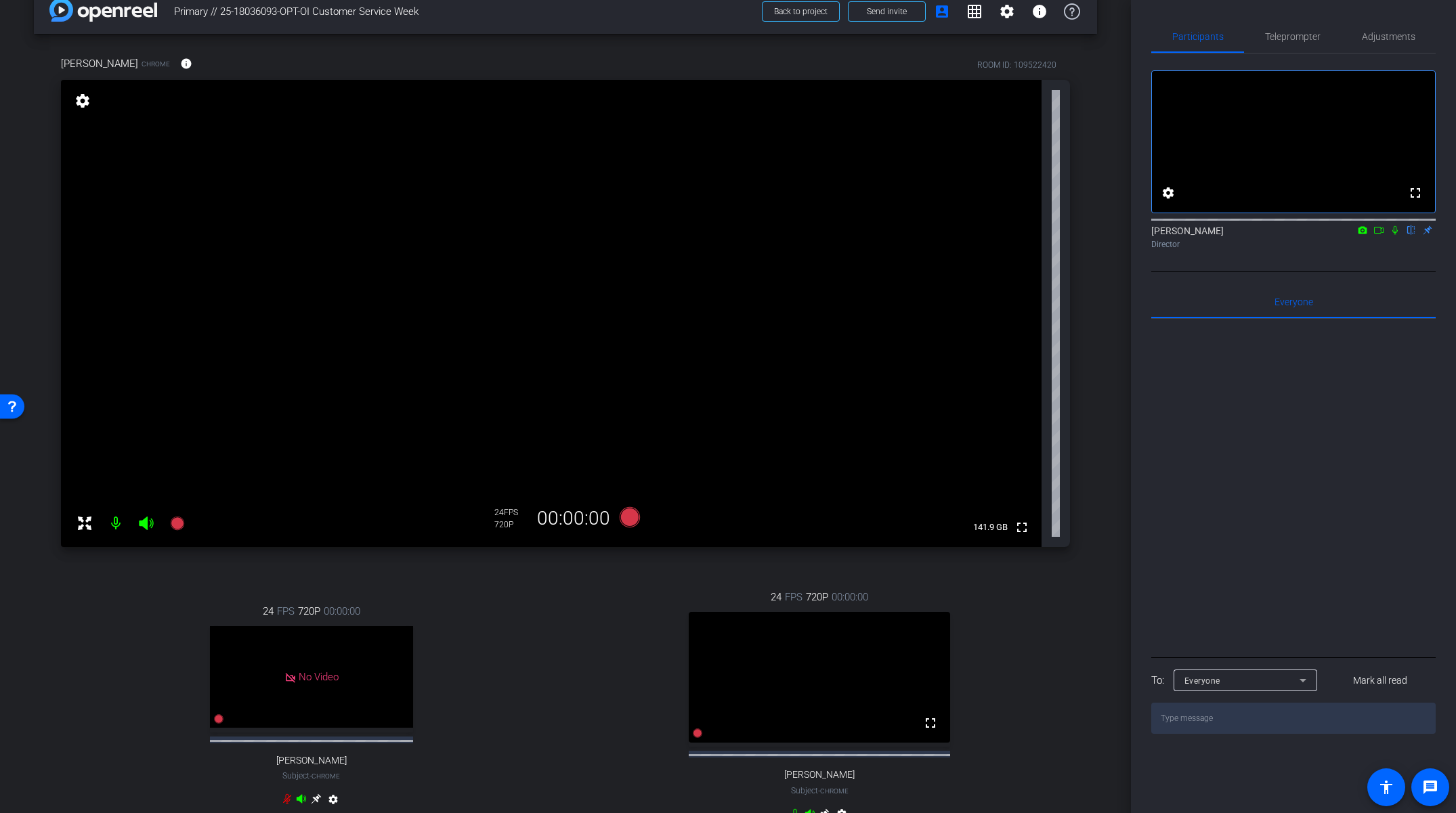
scroll to position [0, 0]
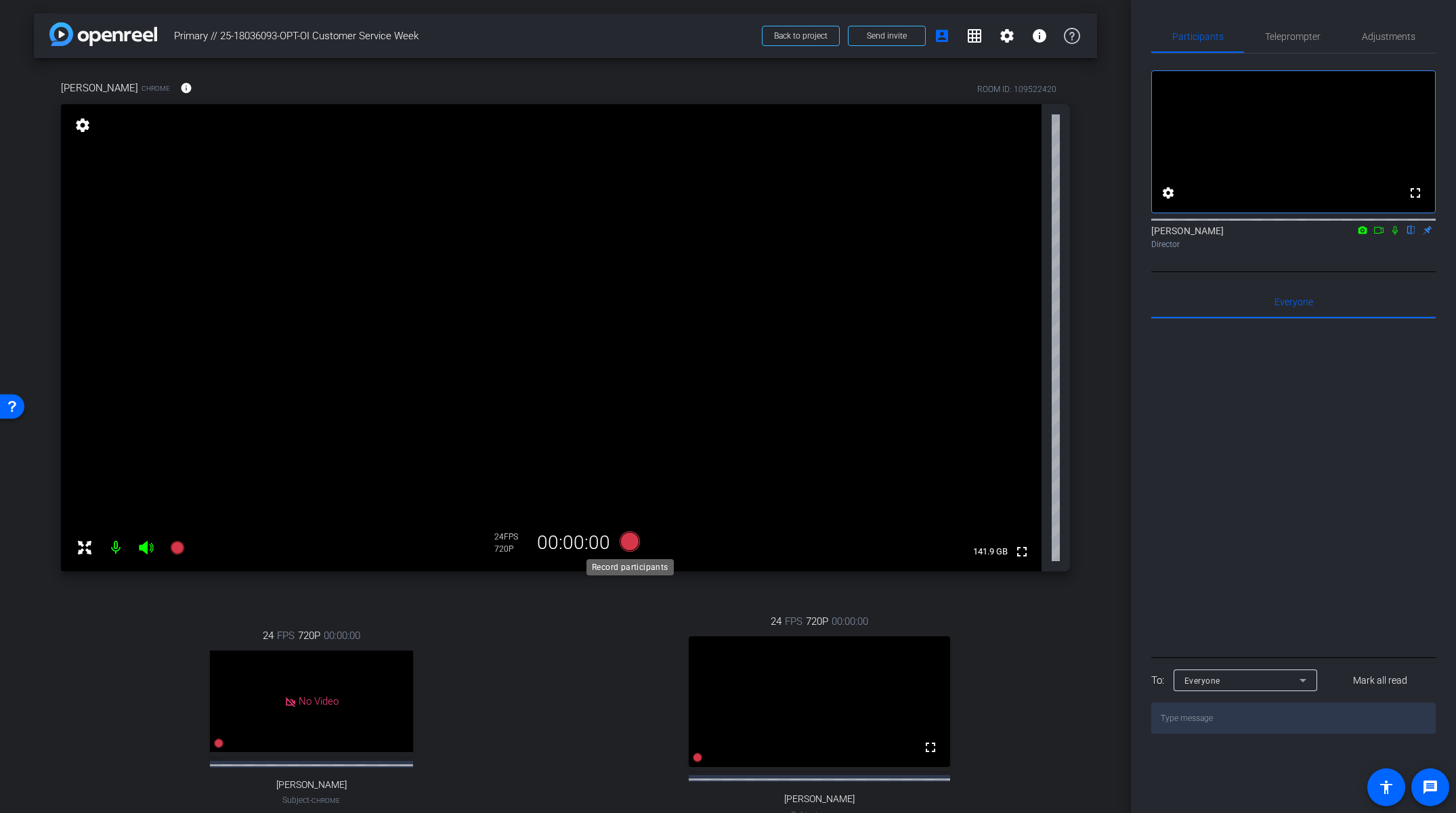
click at [635, 537] on icon at bounding box center [630, 542] width 20 height 20
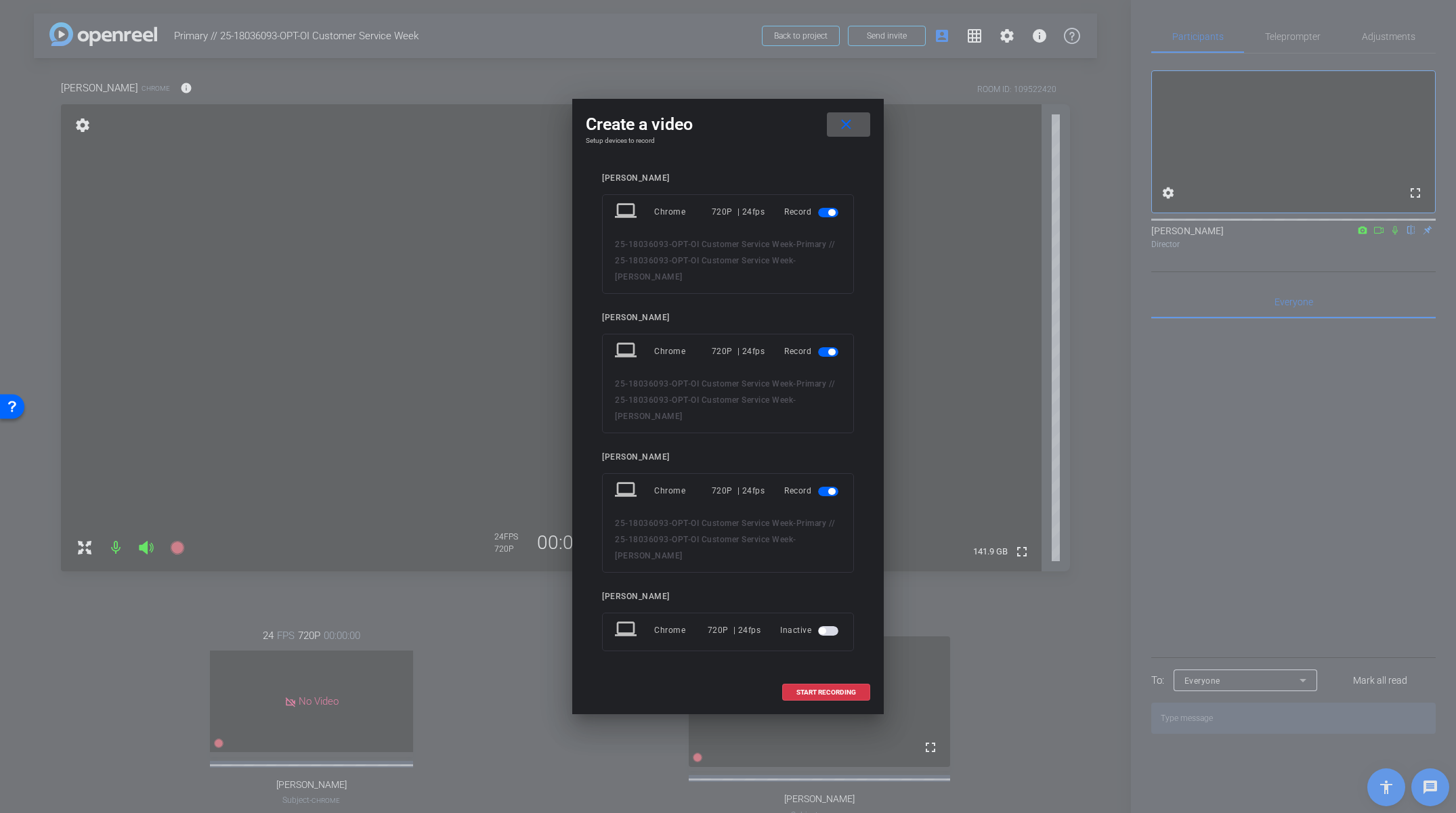
click at [828, 217] on span "button" at bounding box center [828, 212] width 20 height 10
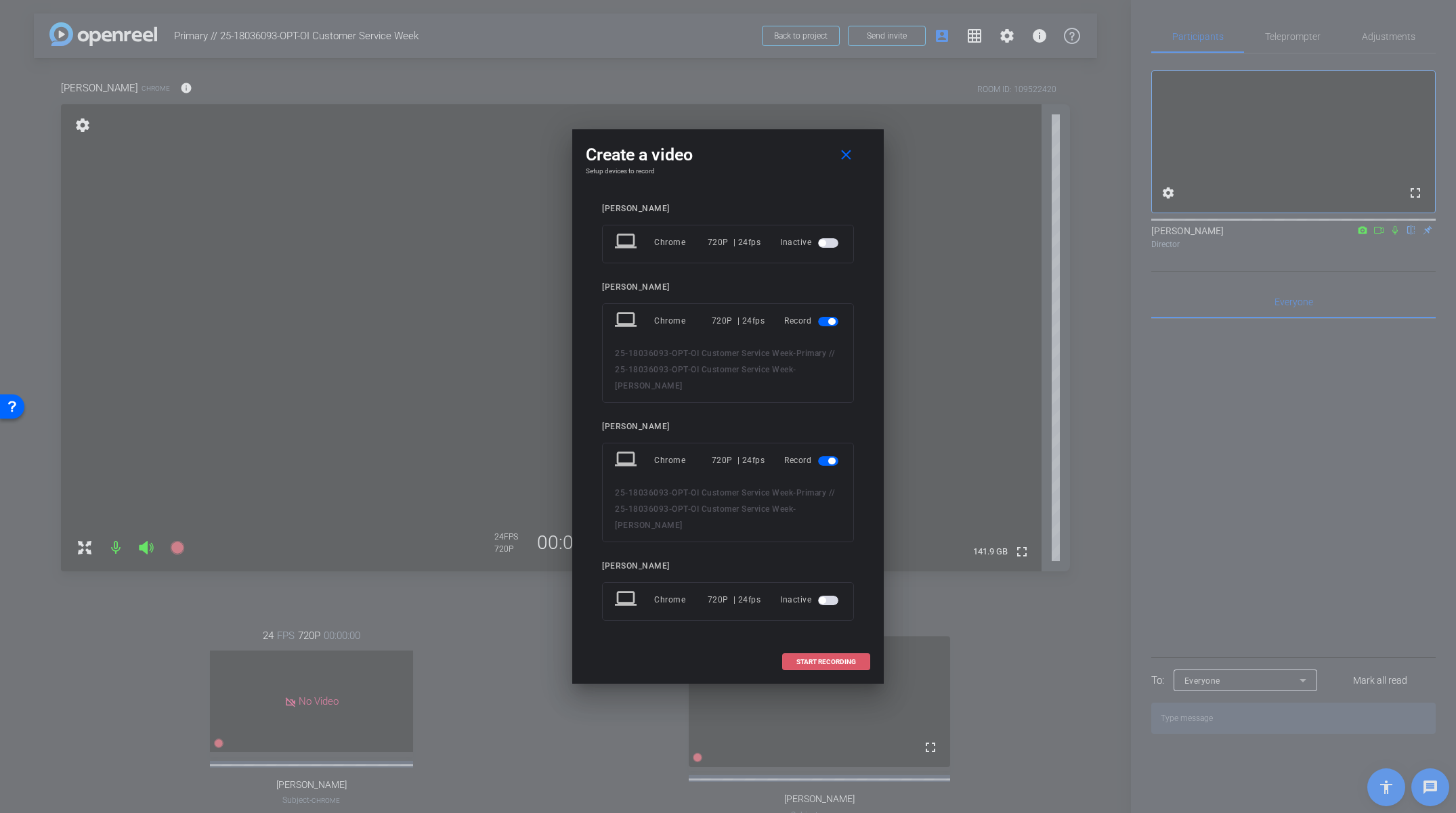
click at [829, 659] on span "START RECORDING" at bounding box center [826, 663] width 60 height 7
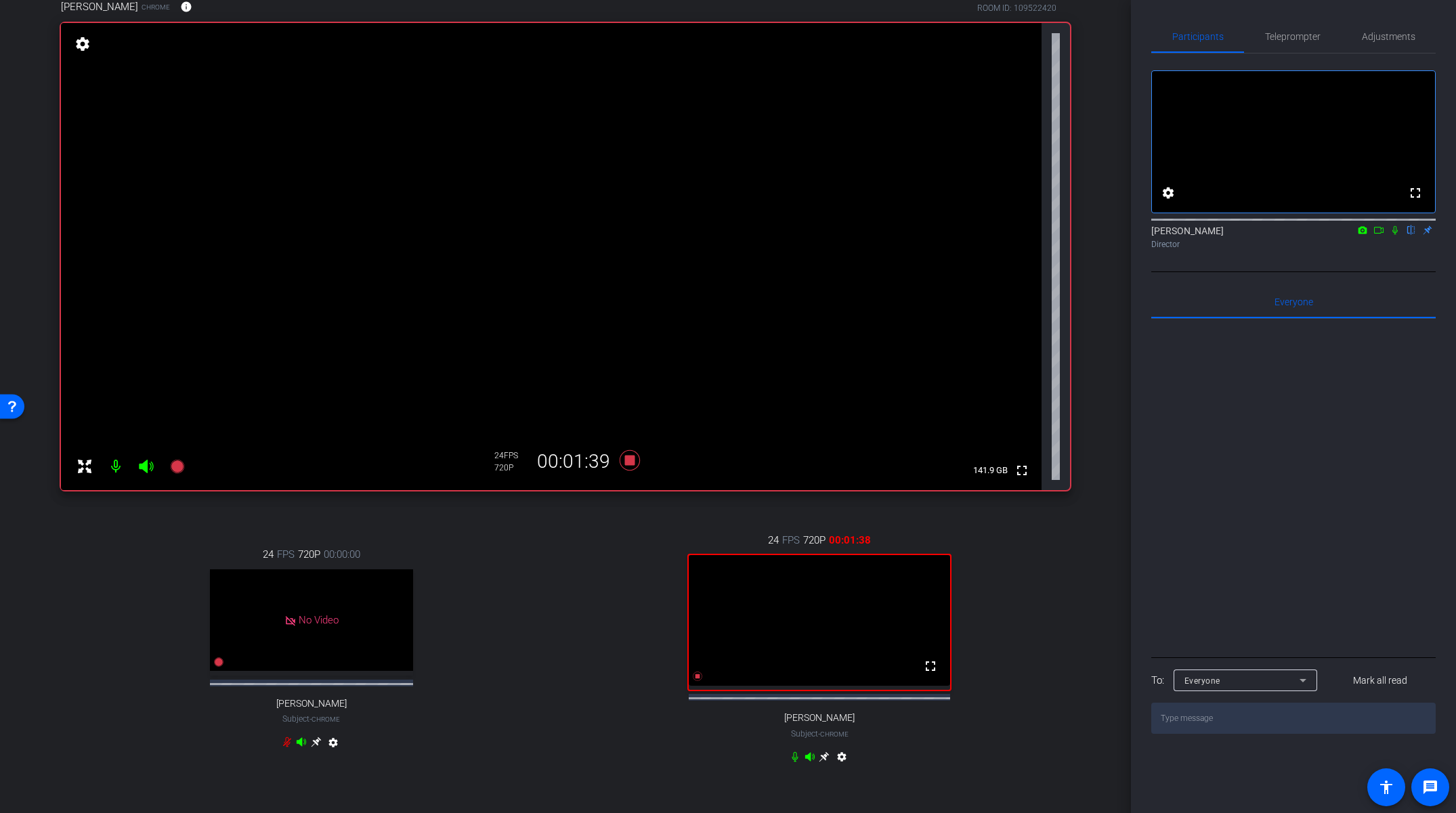
scroll to position [89, 0]
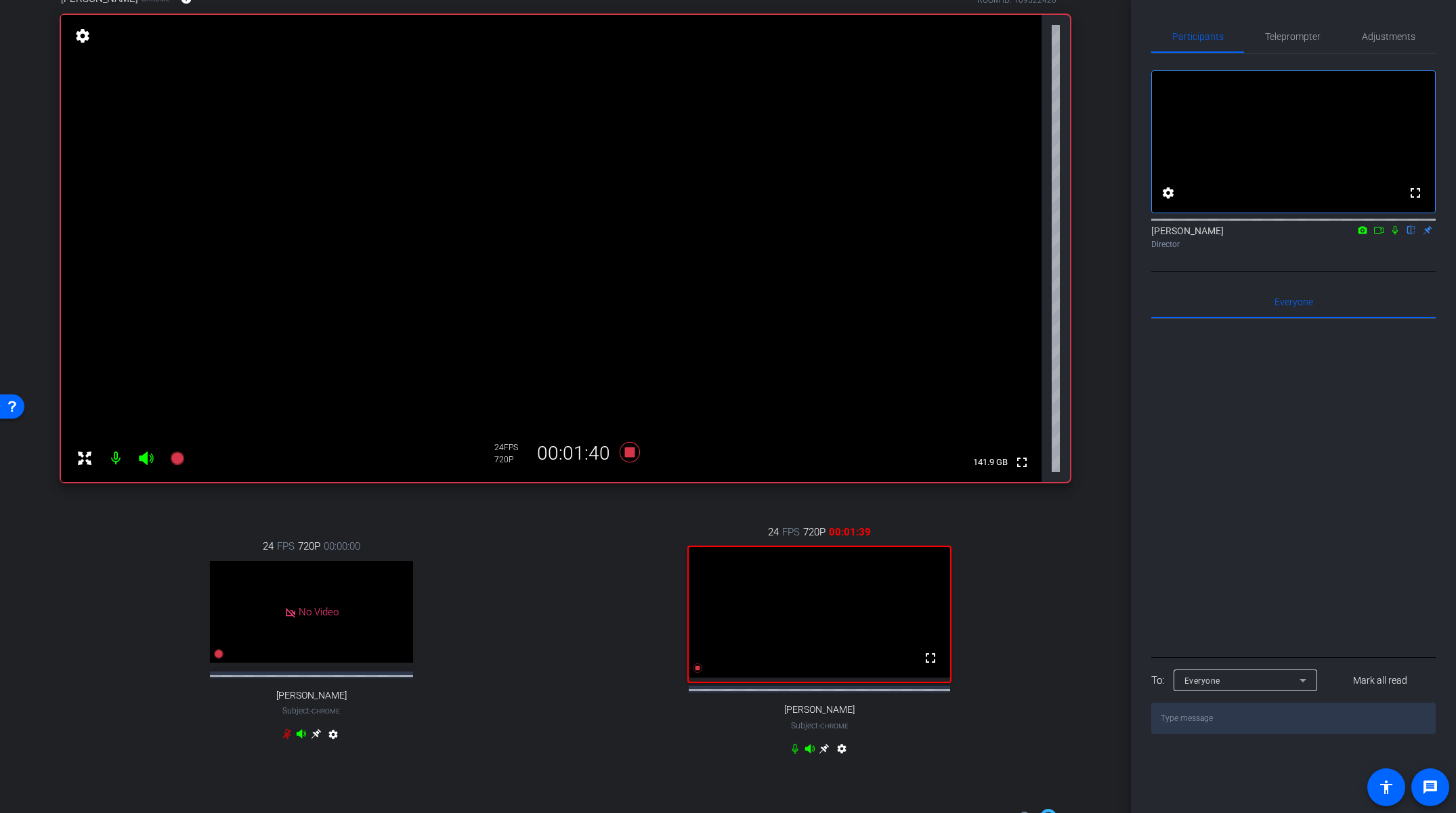
click at [823, 754] on icon at bounding box center [824, 749] width 11 height 11
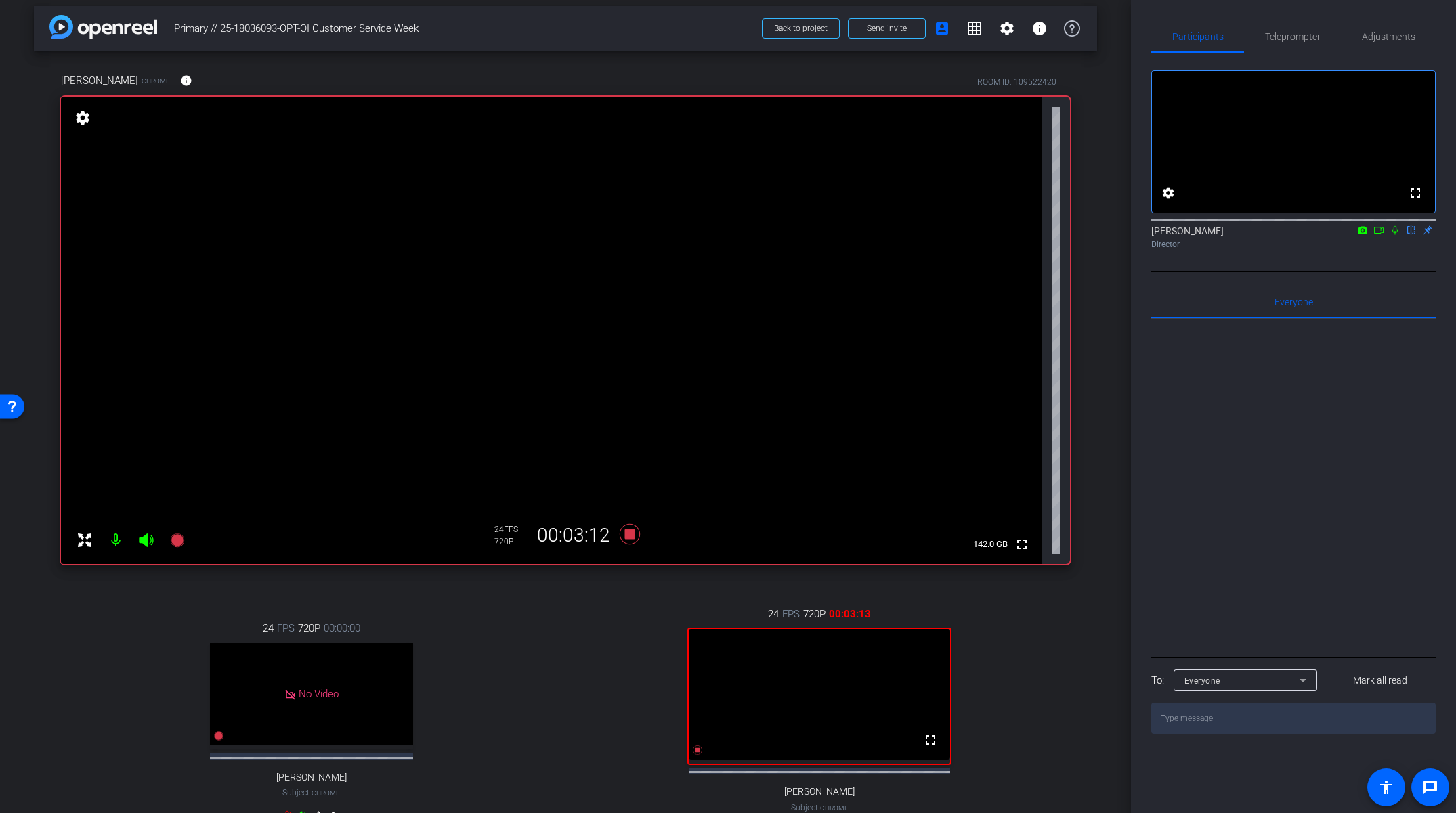
click at [1399, 235] on icon at bounding box center [1395, 230] width 11 height 10
click at [633, 537] on icon at bounding box center [630, 535] width 20 height 20
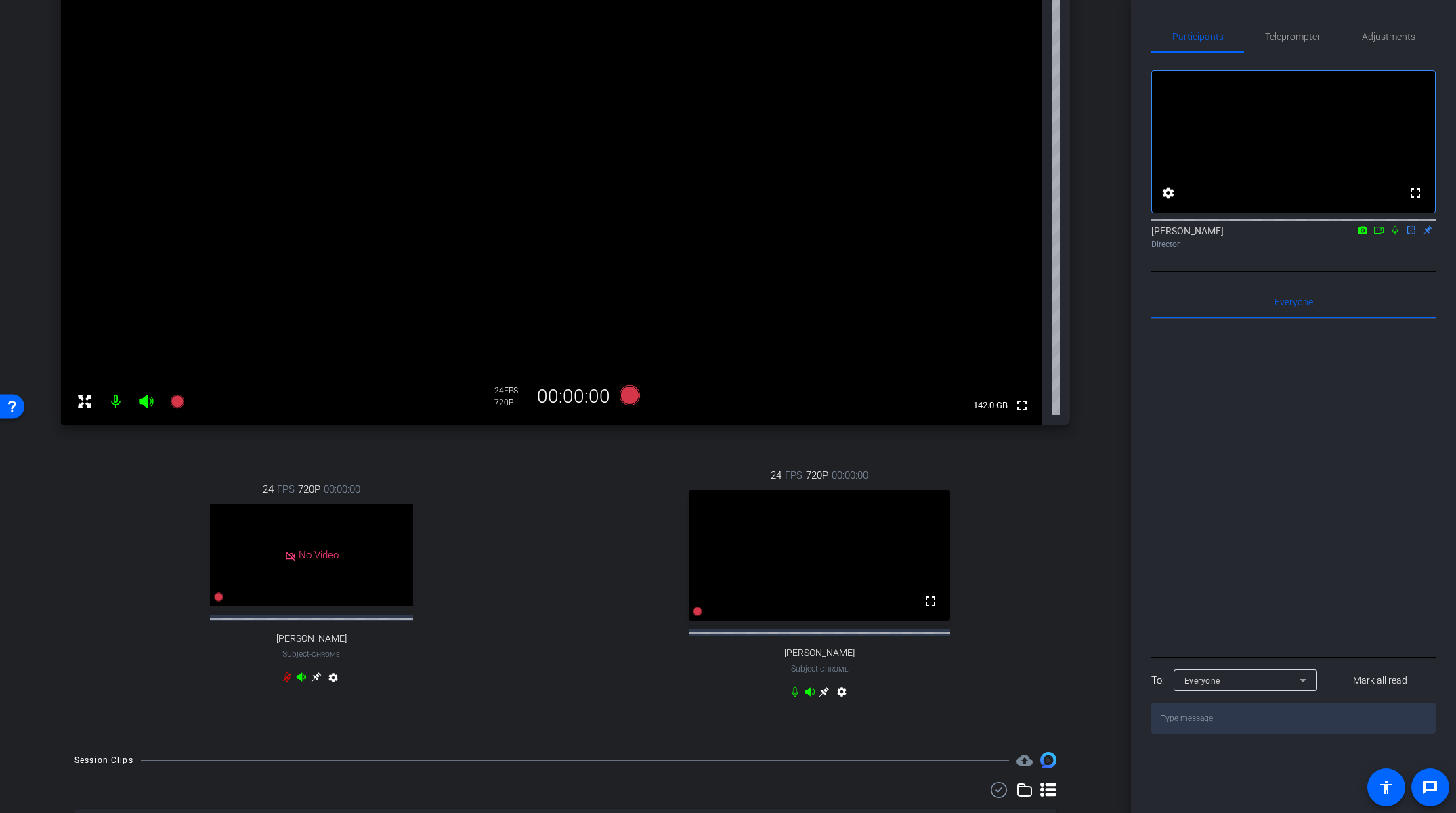
scroll to position [140, 0]
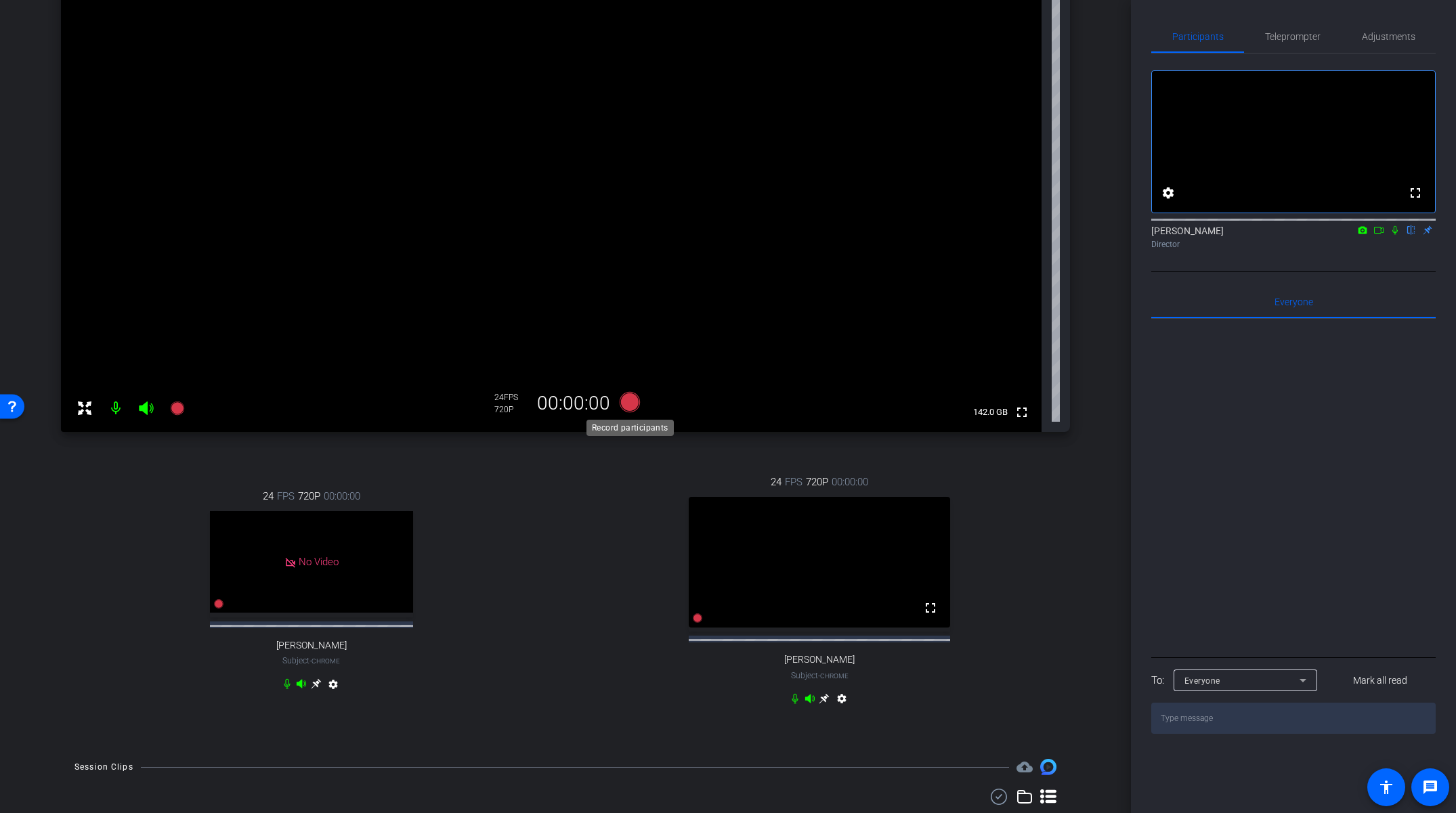
click at [631, 407] on icon at bounding box center [630, 402] width 20 height 20
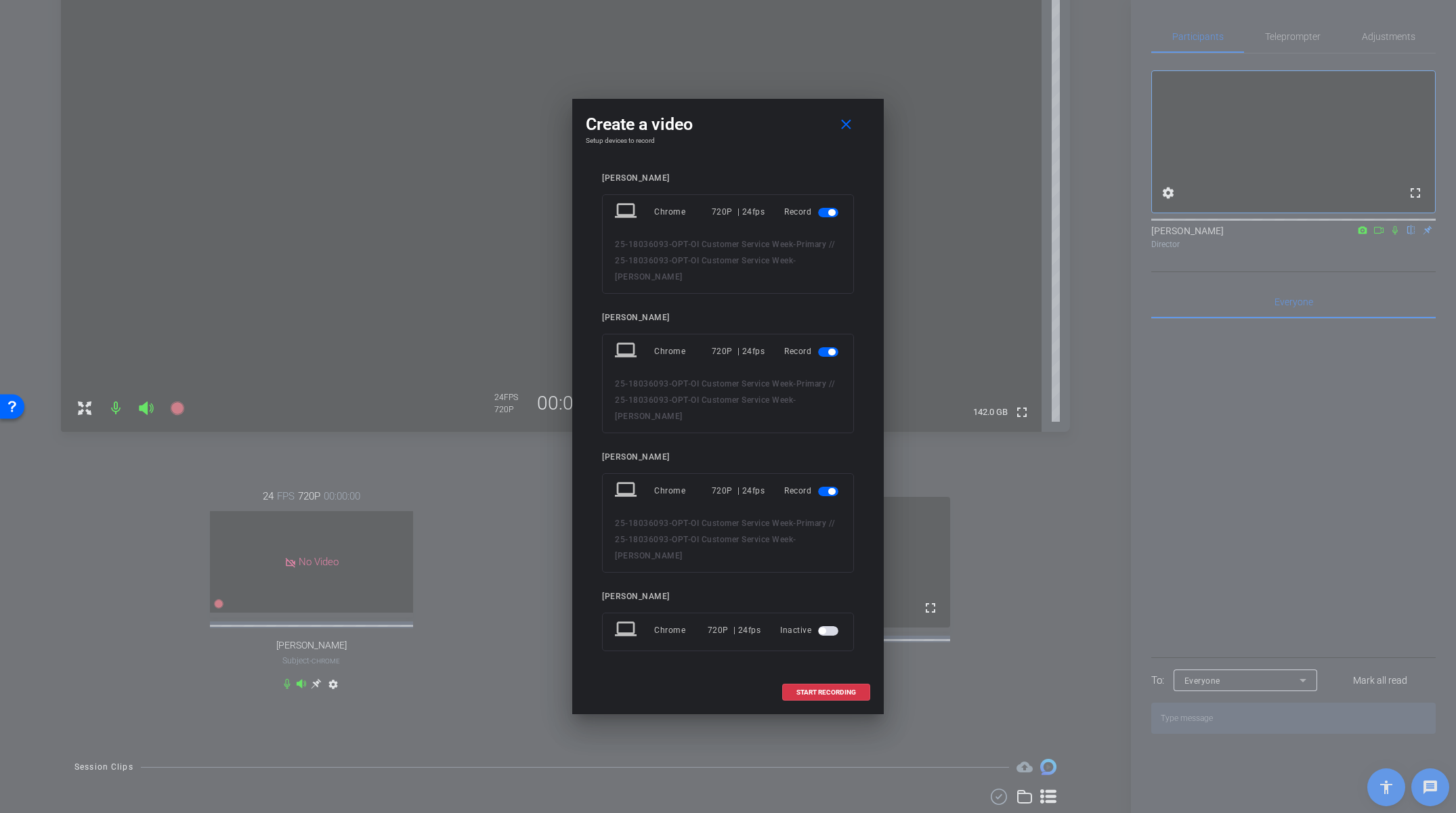
click at [836, 217] on span "button" at bounding box center [828, 212] width 20 height 10
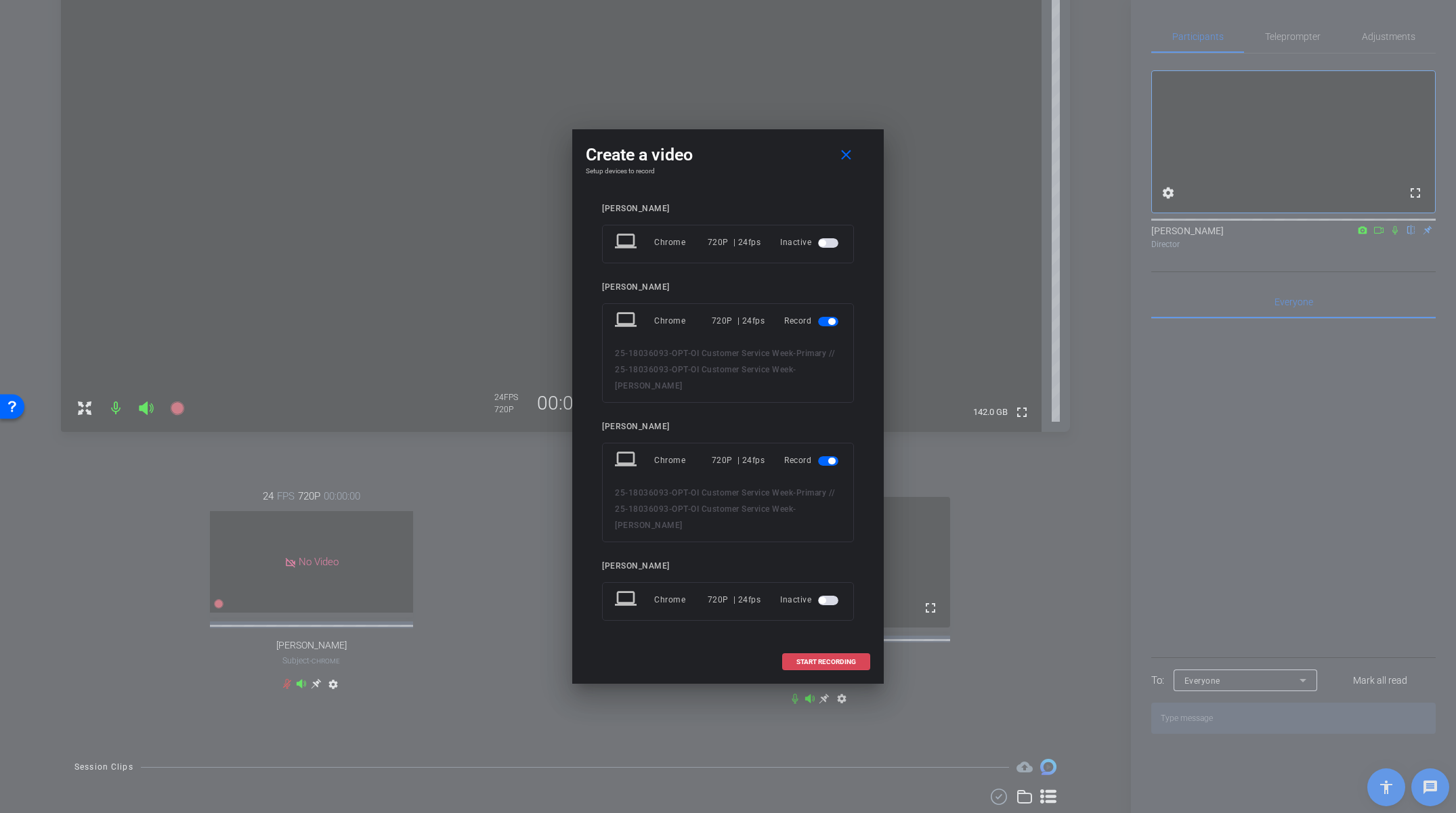
click at [838, 659] on span "START RECORDING" at bounding box center [826, 663] width 60 height 7
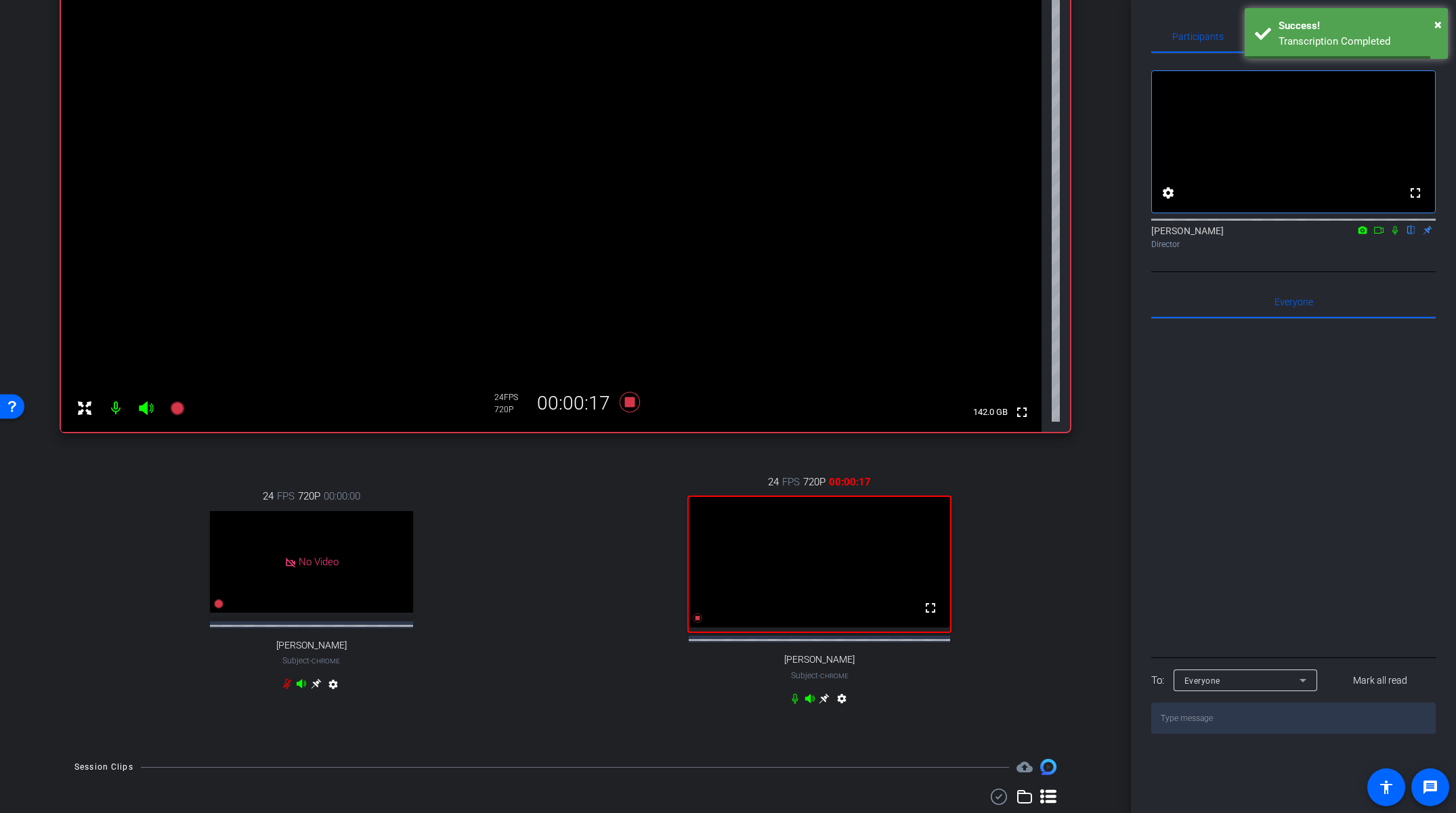
click at [823, 704] on icon at bounding box center [824, 699] width 11 height 11
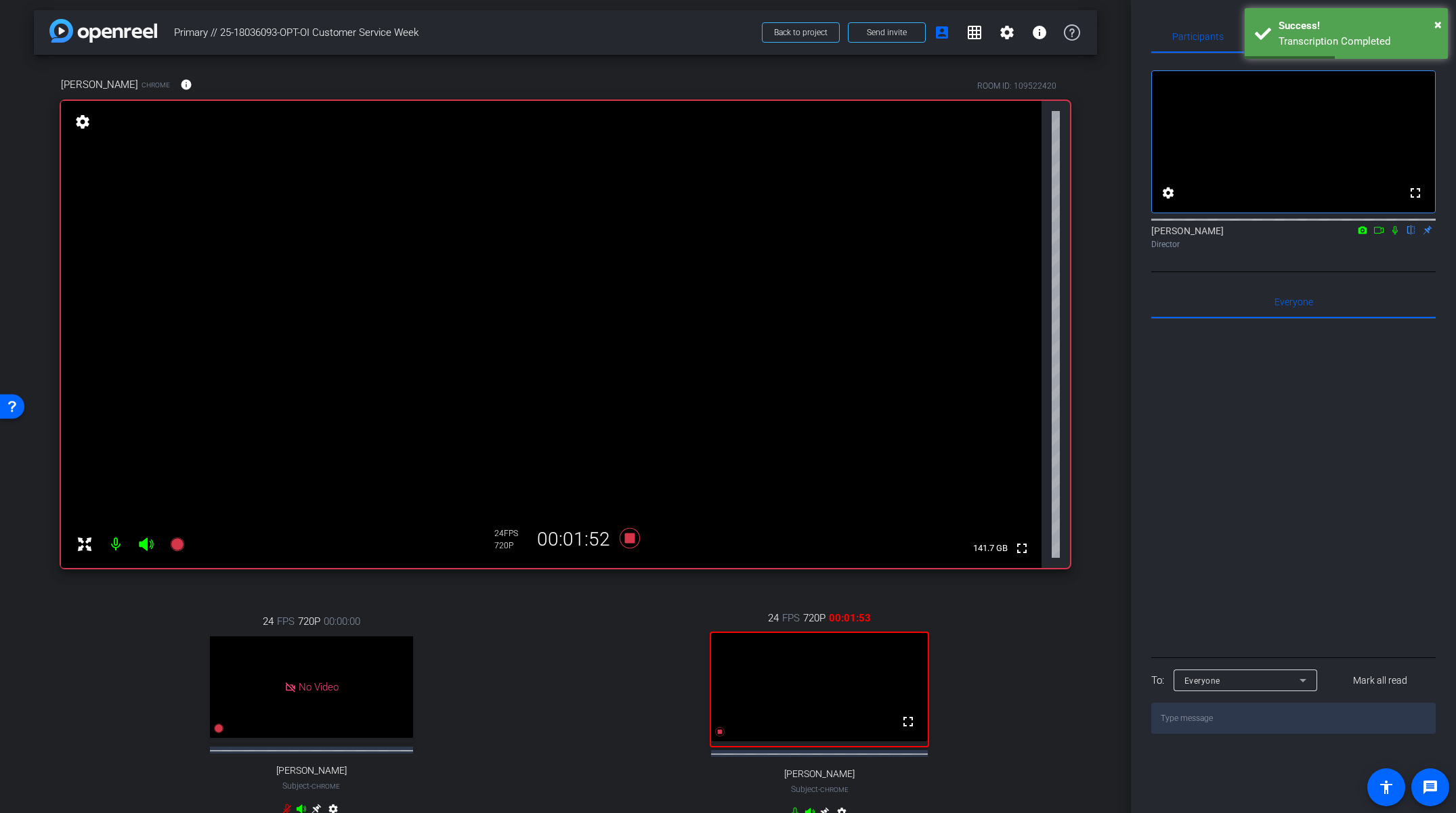
scroll to position [21, 0]
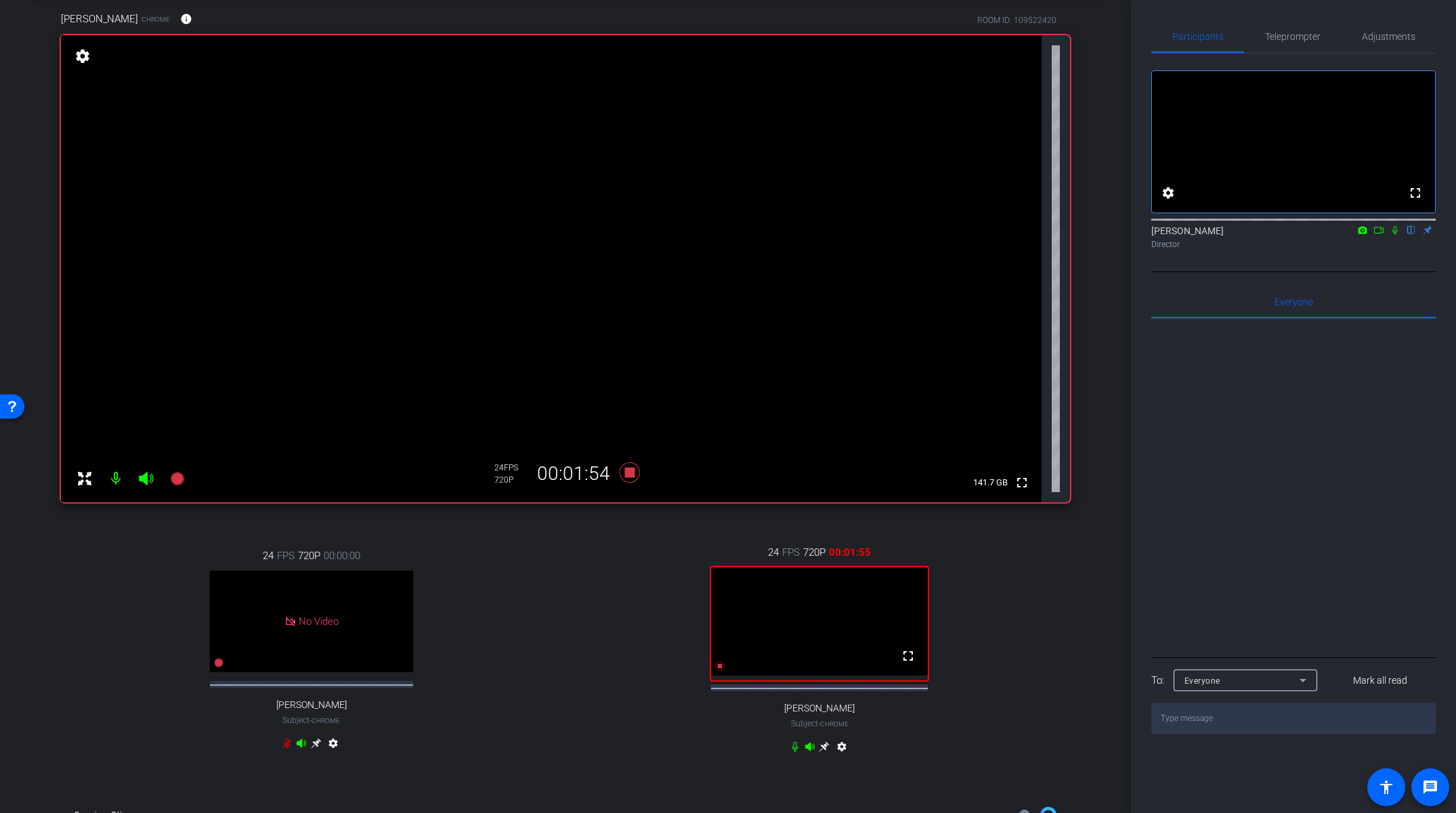
click at [822, 752] on icon at bounding box center [824, 747] width 11 height 11
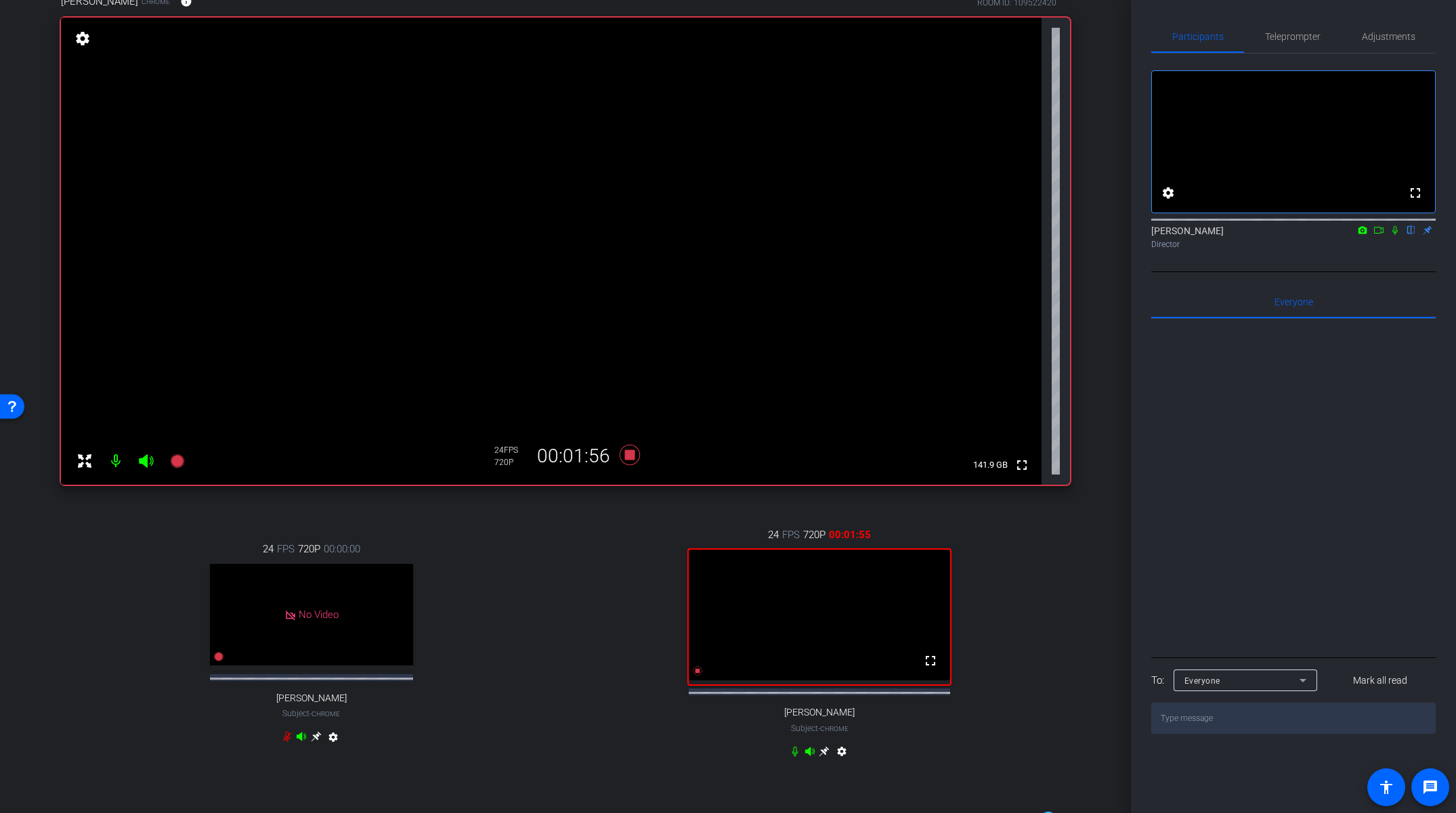
scroll to position [86, 0]
click at [822, 758] on icon at bounding box center [824, 752] width 11 height 11
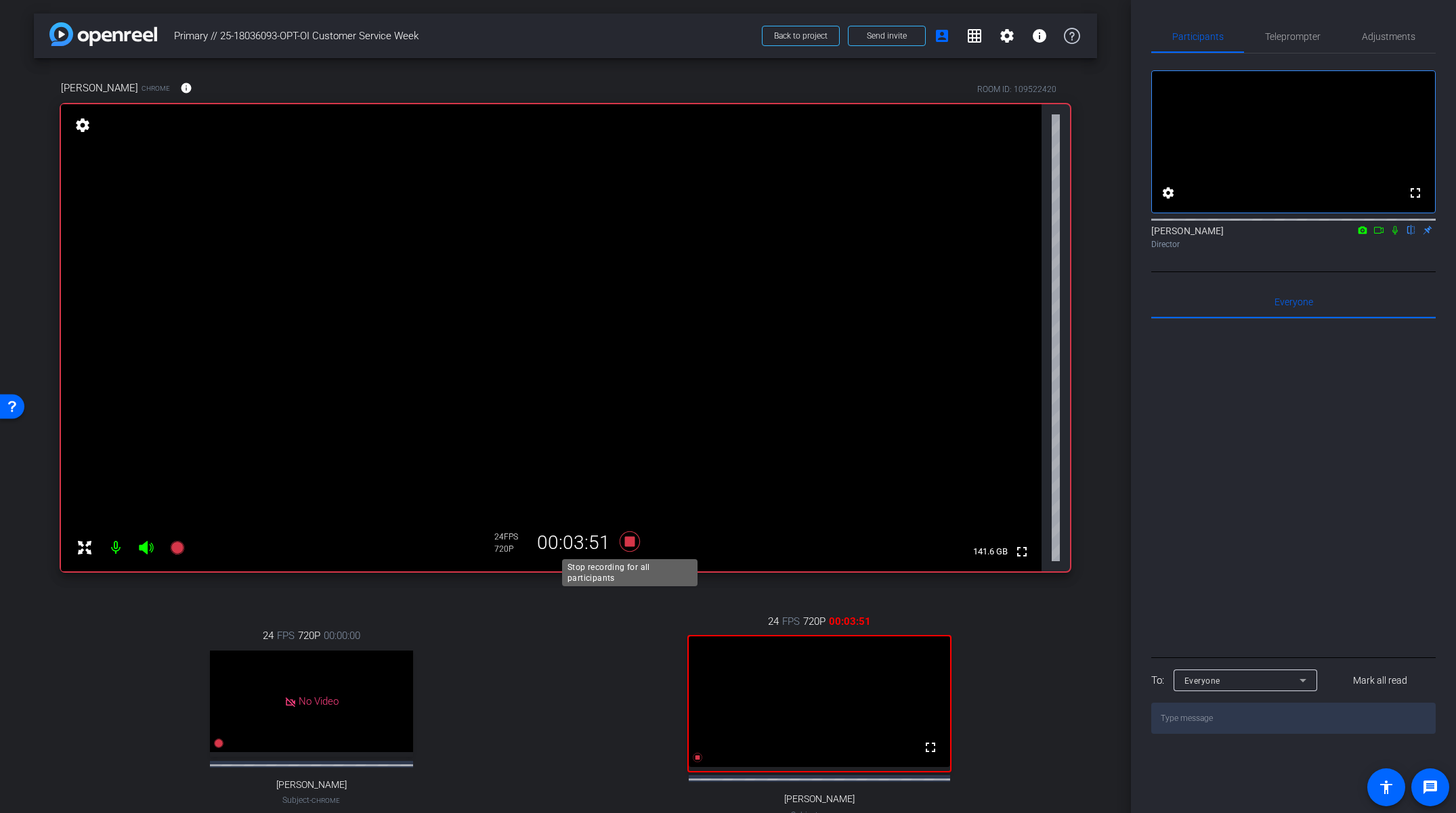
click at [629, 541] on icon at bounding box center [630, 542] width 20 height 20
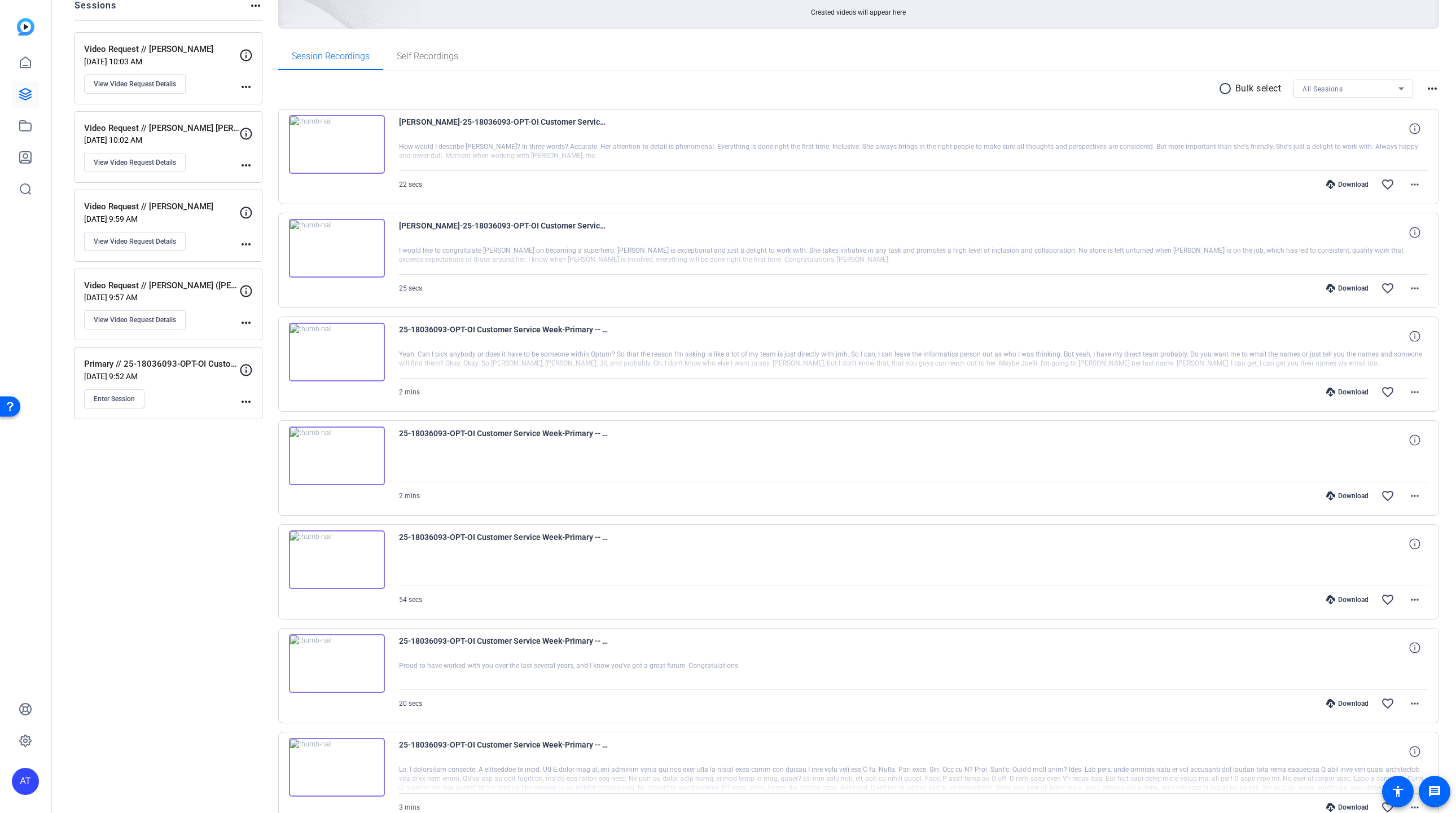
scroll to position [151, 0]
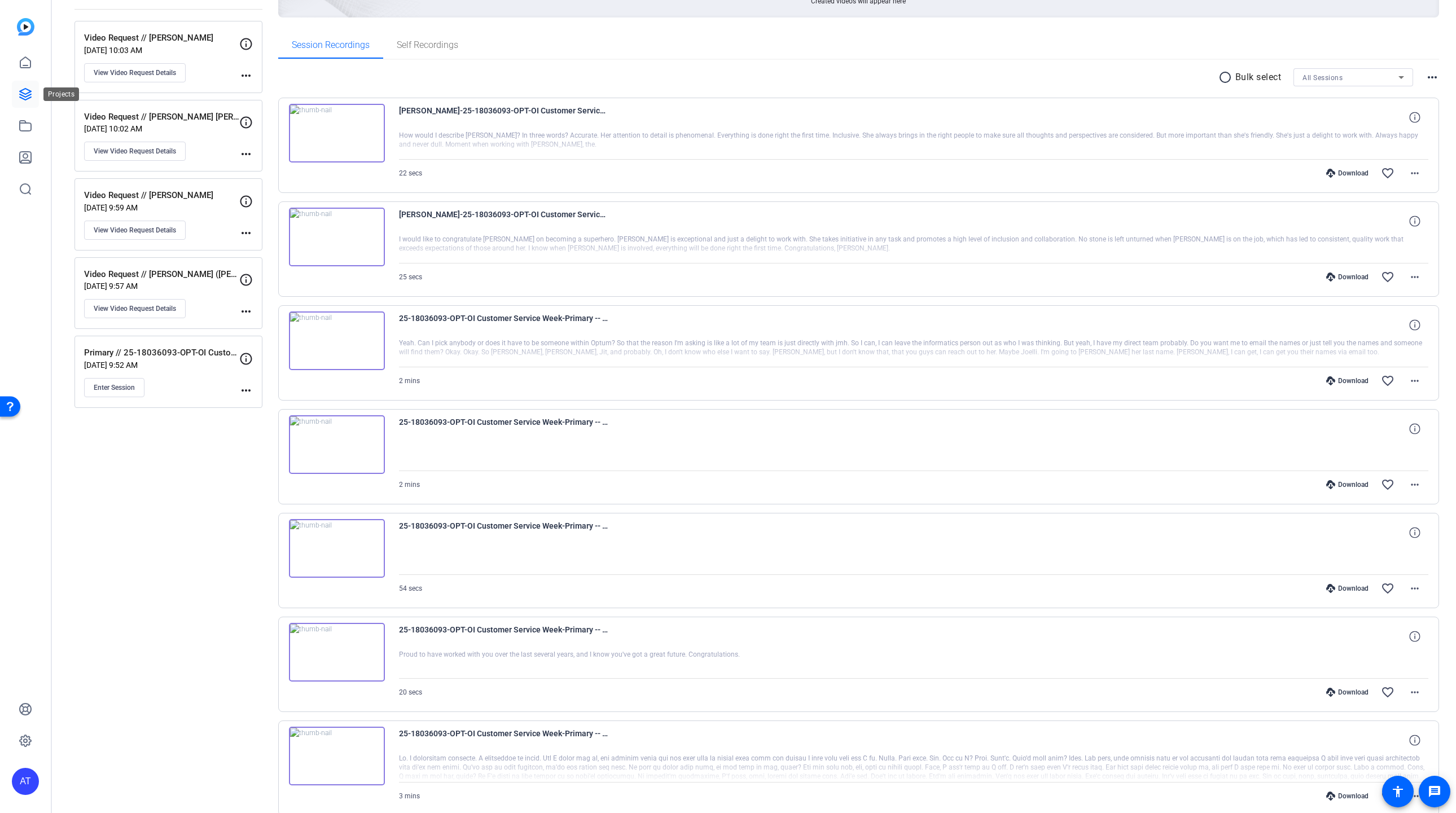
click at [27, 83] on link at bounding box center [26, 94] width 27 height 27
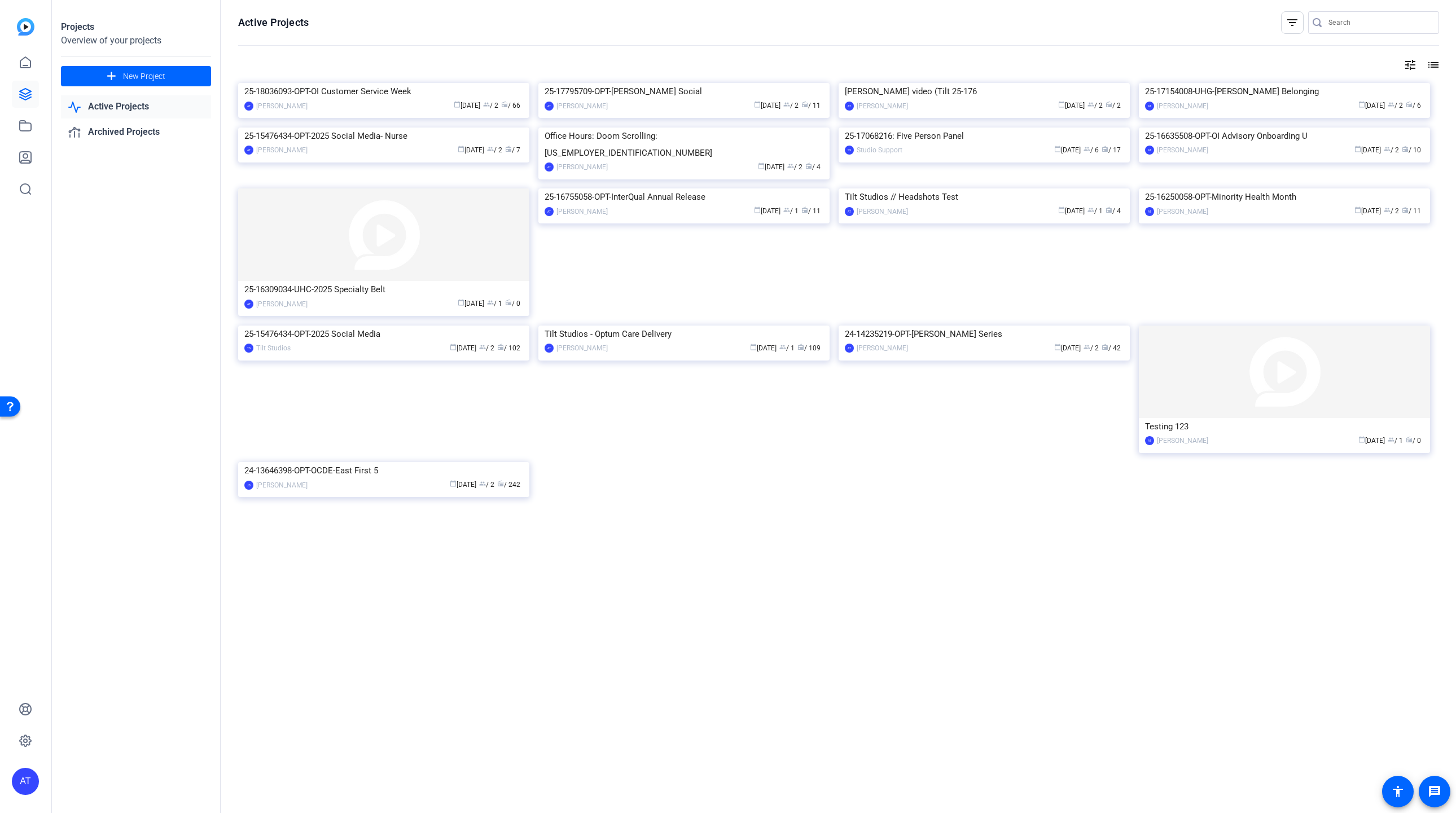
click at [749, 522] on div "25-18036093-OPT-OI Customer Service Week AT Abraham Turcotte calendar_today Jul…" at bounding box center [839, 302] width 1201 height 439
click at [111, 108] on link "Active Projects" at bounding box center [136, 107] width 150 height 23
click at [1360, 23] on input "Search" at bounding box center [1379, 23] width 102 height 14
type input "[PERSON_NAME]"
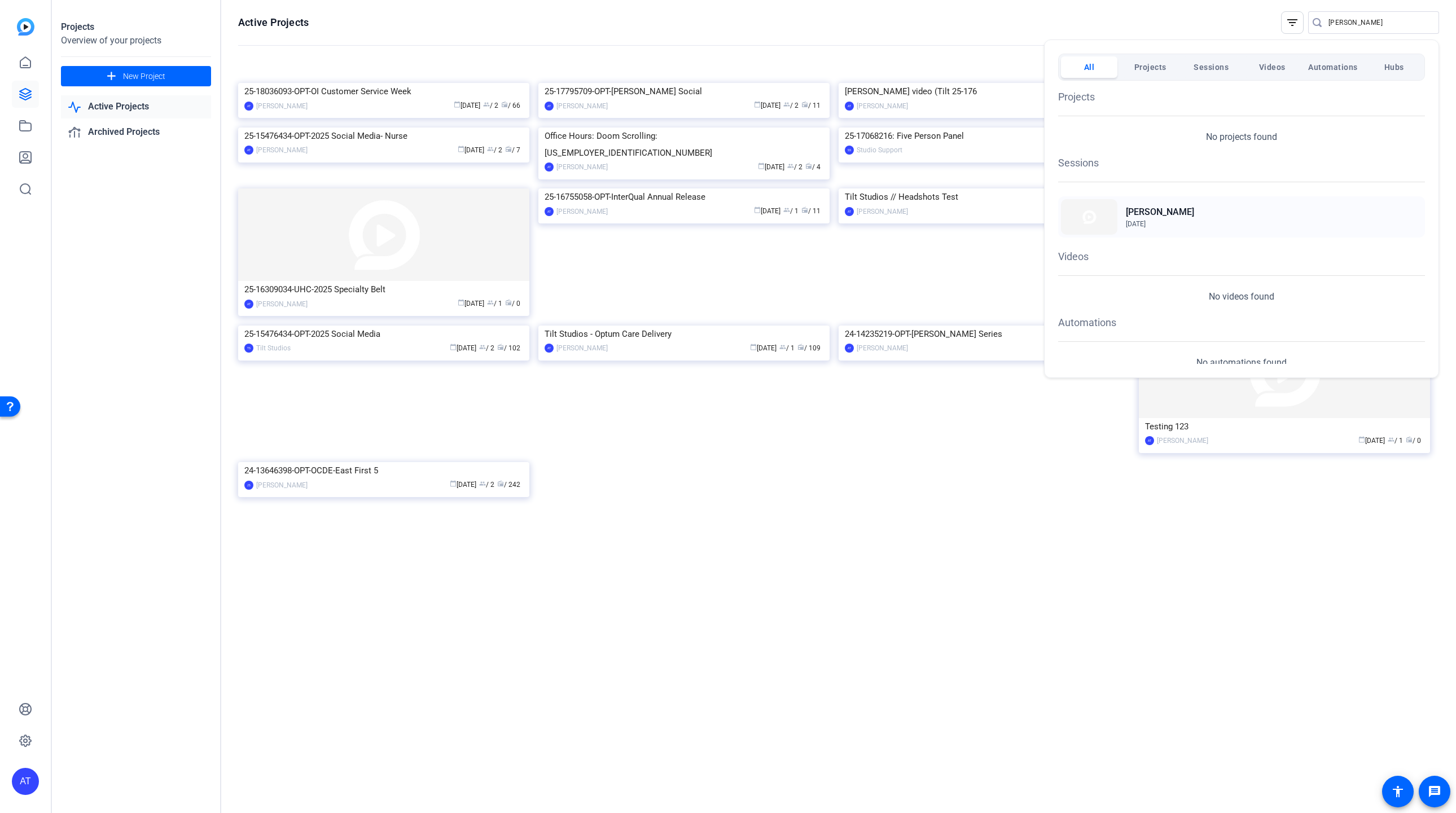
click at [1158, 209] on h2 "[PERSON_NAME]" at bounding box center [1160, 212] width 68 height 14
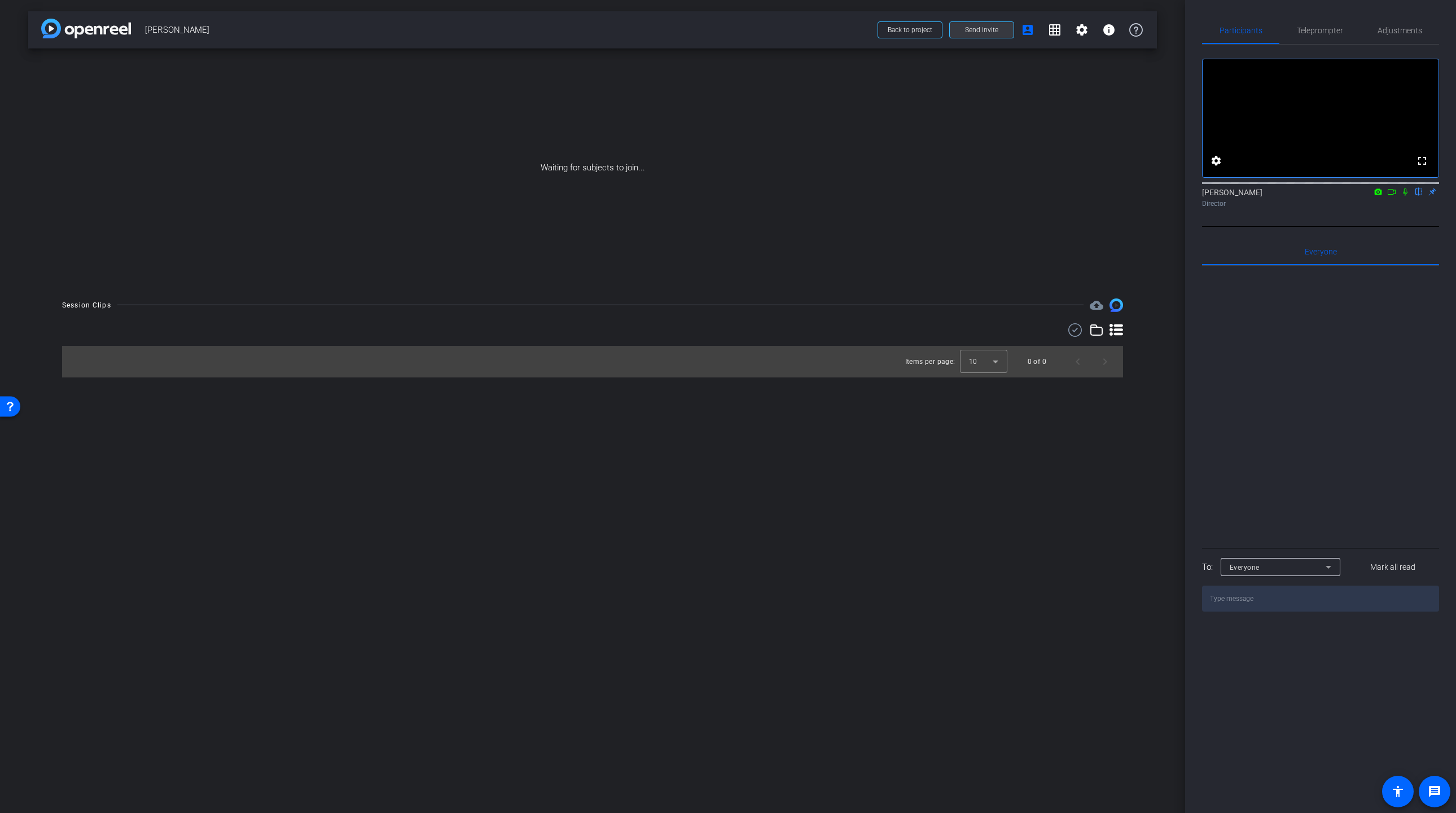
click at [969, 34] on span "Send invite" at bounding box center [981, 30] width 33 height 9
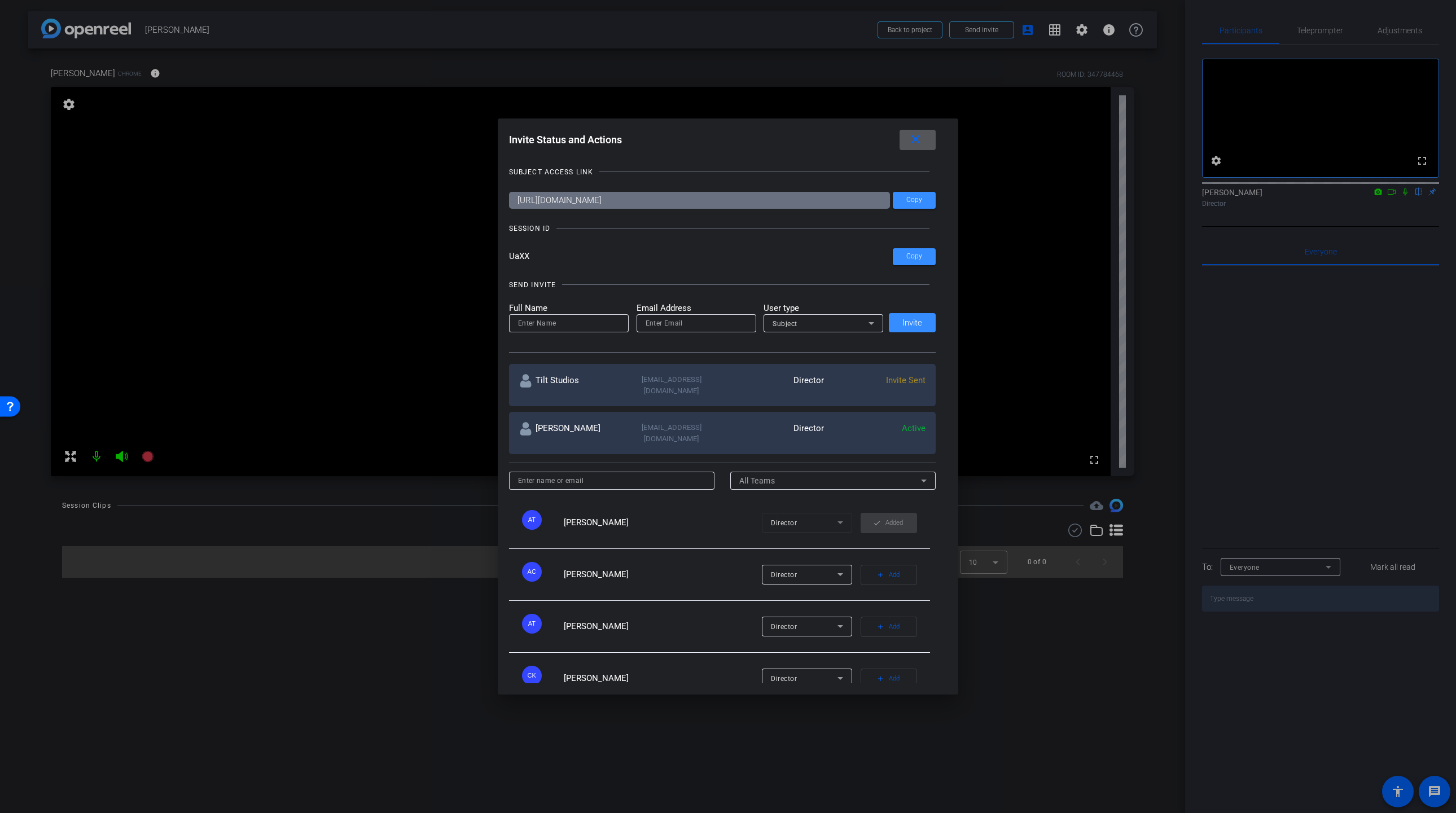
click at [918, 138] on mat-icon "close" at bounding box center [915, 140] width 14 height 14
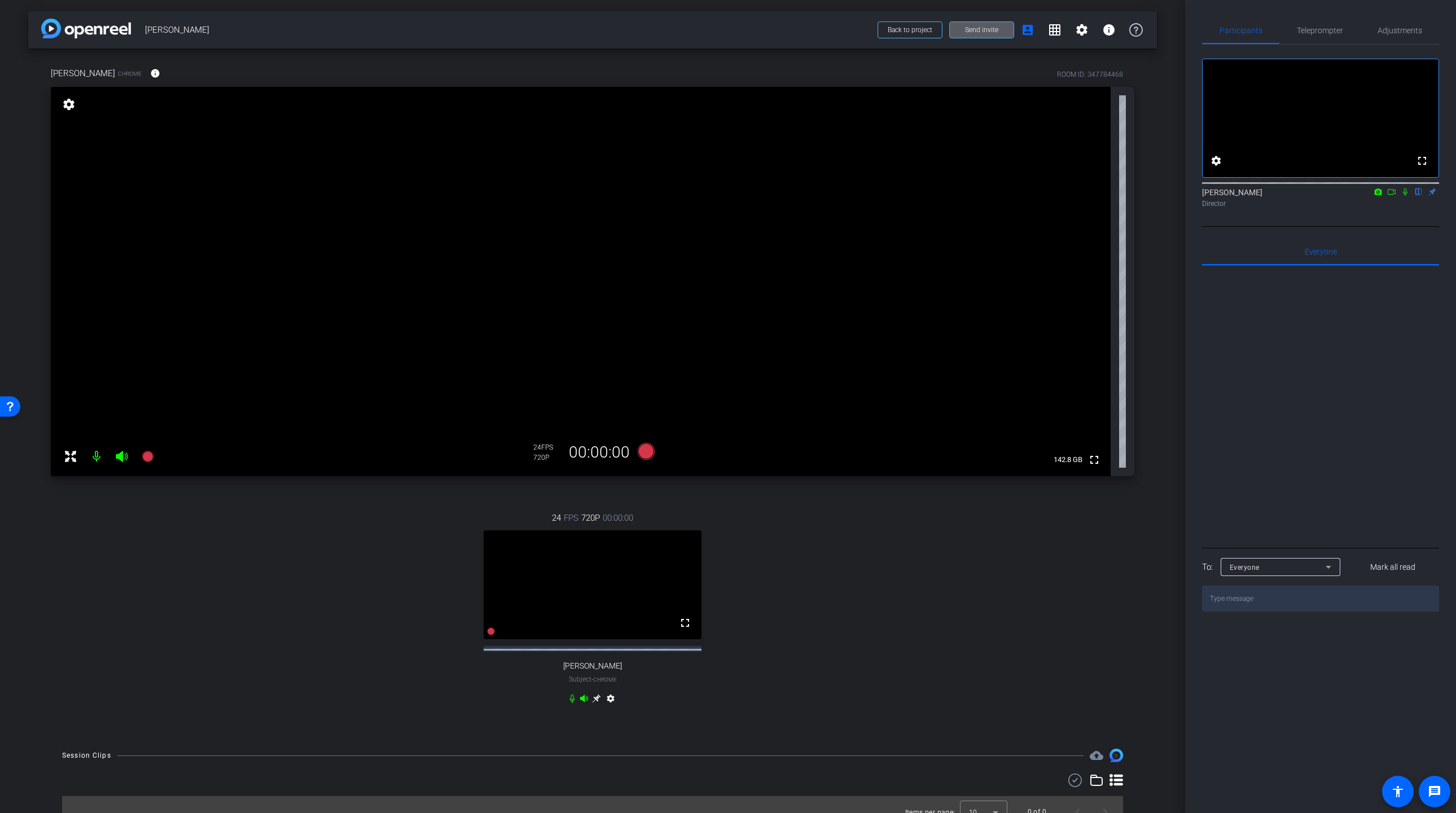
click at [984, 32] on span "Send invite" at bounding box center [981, 30] width 33 height 9
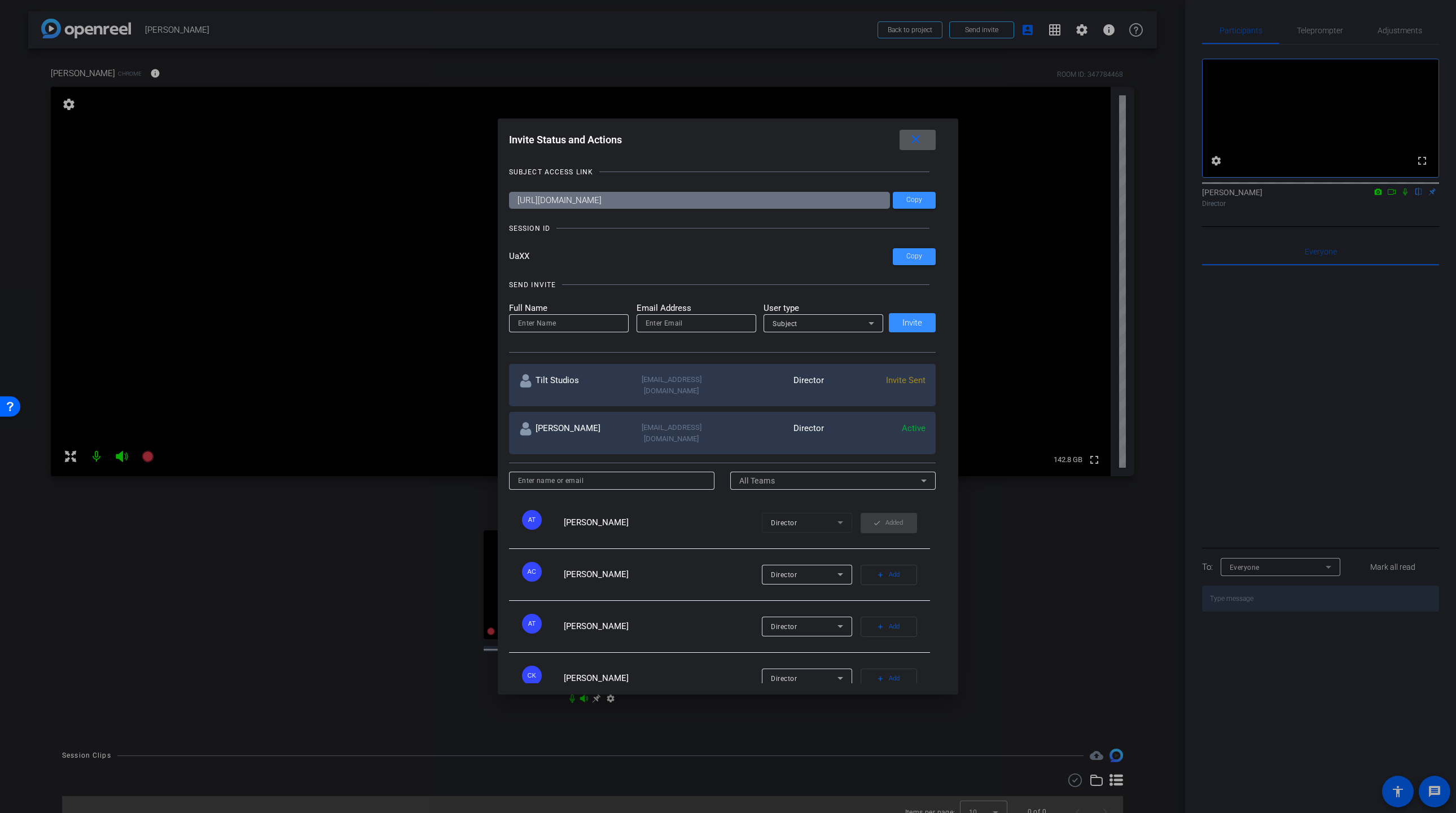
click at [916, 140] on mat-icon "close" at bounding box center [915, 140] width 14 height 14
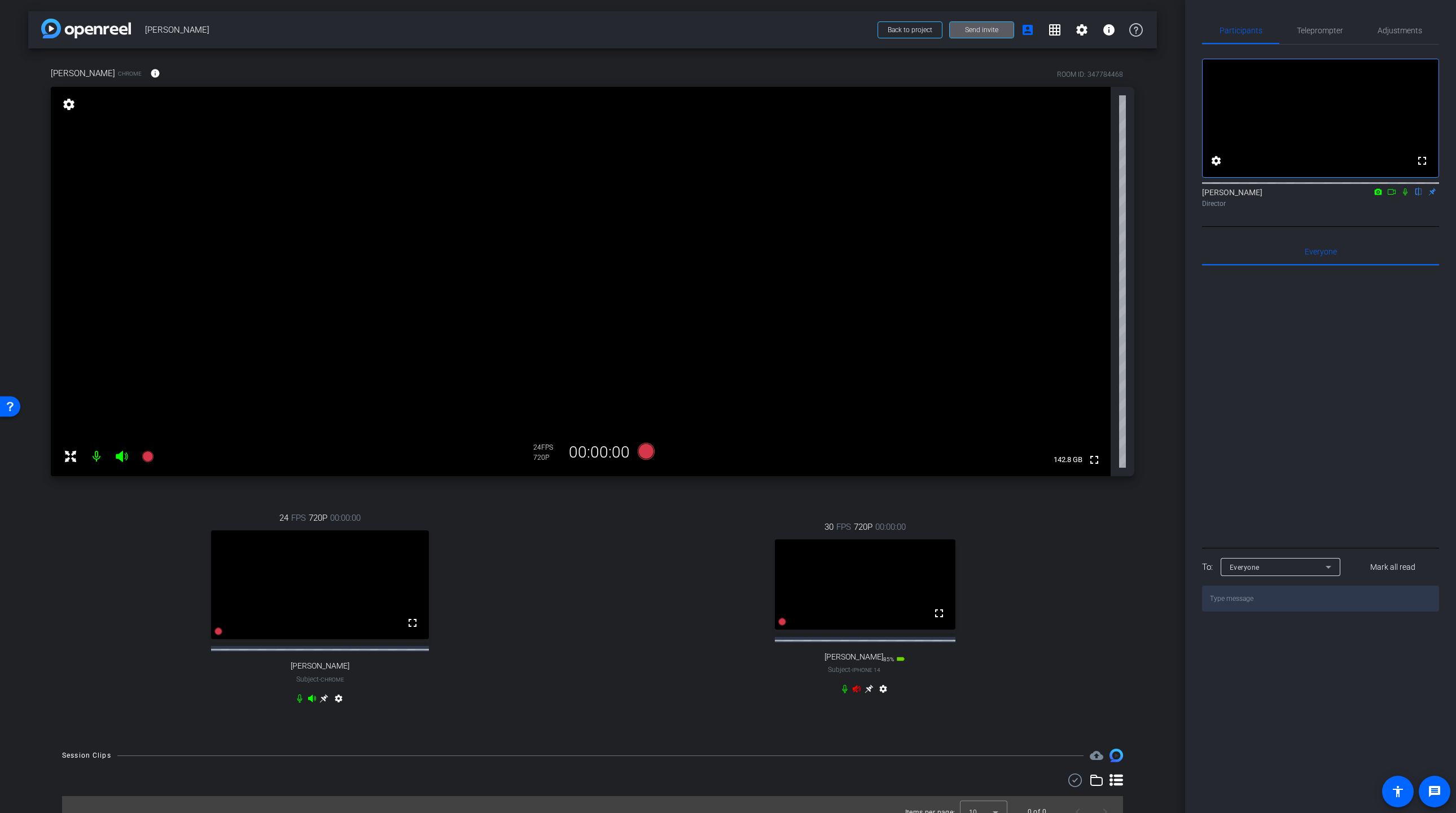
click at [120, 454] on icon at bounding box center [121, 457] width 12 height 11
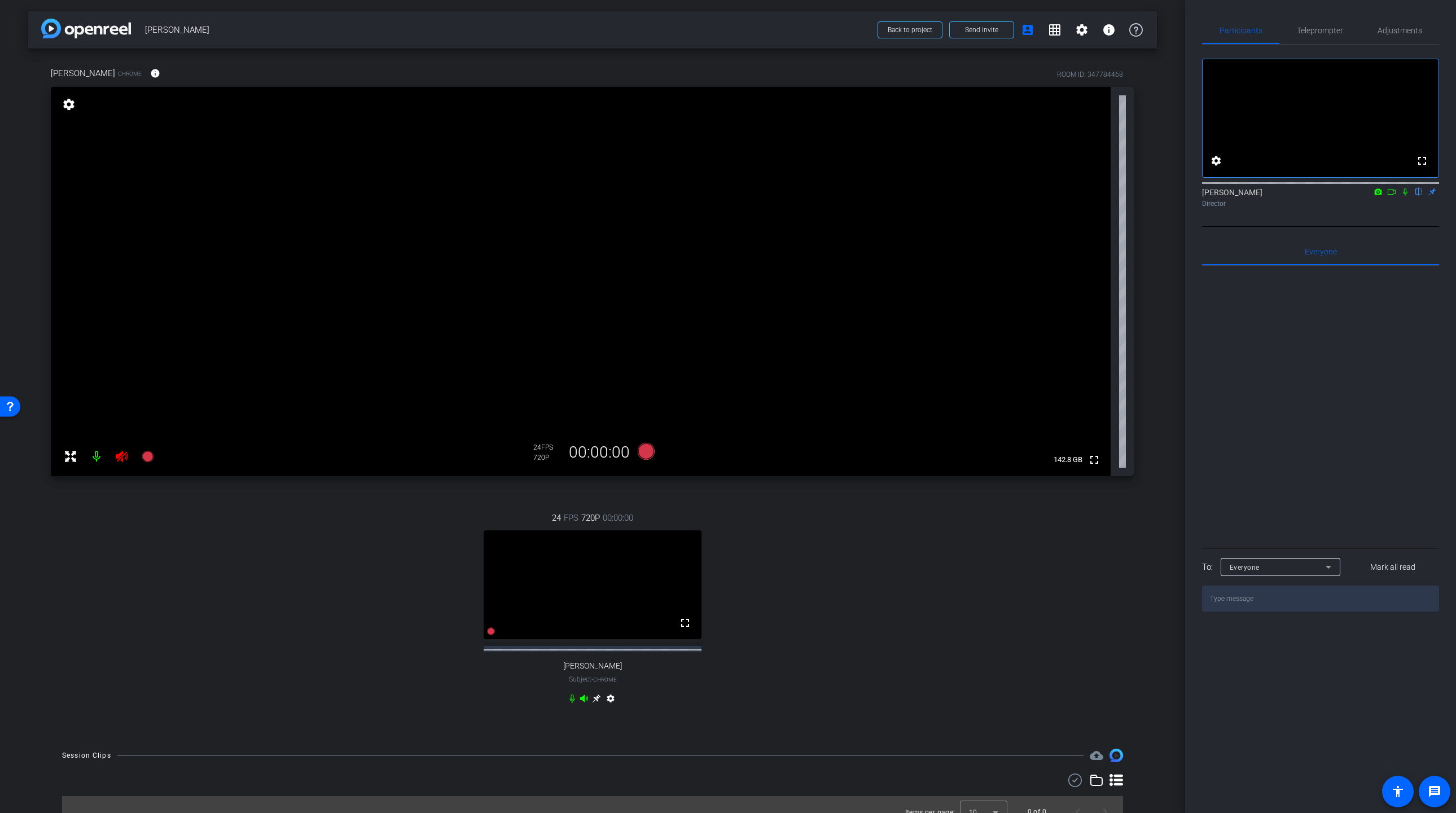
click at [125, 461] on icon at bounding box center [122, 457] width 14 height 14
click at [129, 458] on mat-icon at bounding box center [122, 457] width 23 height 23
click at [123, 457] on icon at bounding box center [122, 457] width 14 height 14
click at [585, 684] on span "Subject - iPhone 14" at bounding box center [582, 679] width 52 height 10
click at [581, 702] on icon at bounding box center [584, 698] width 8 height 7
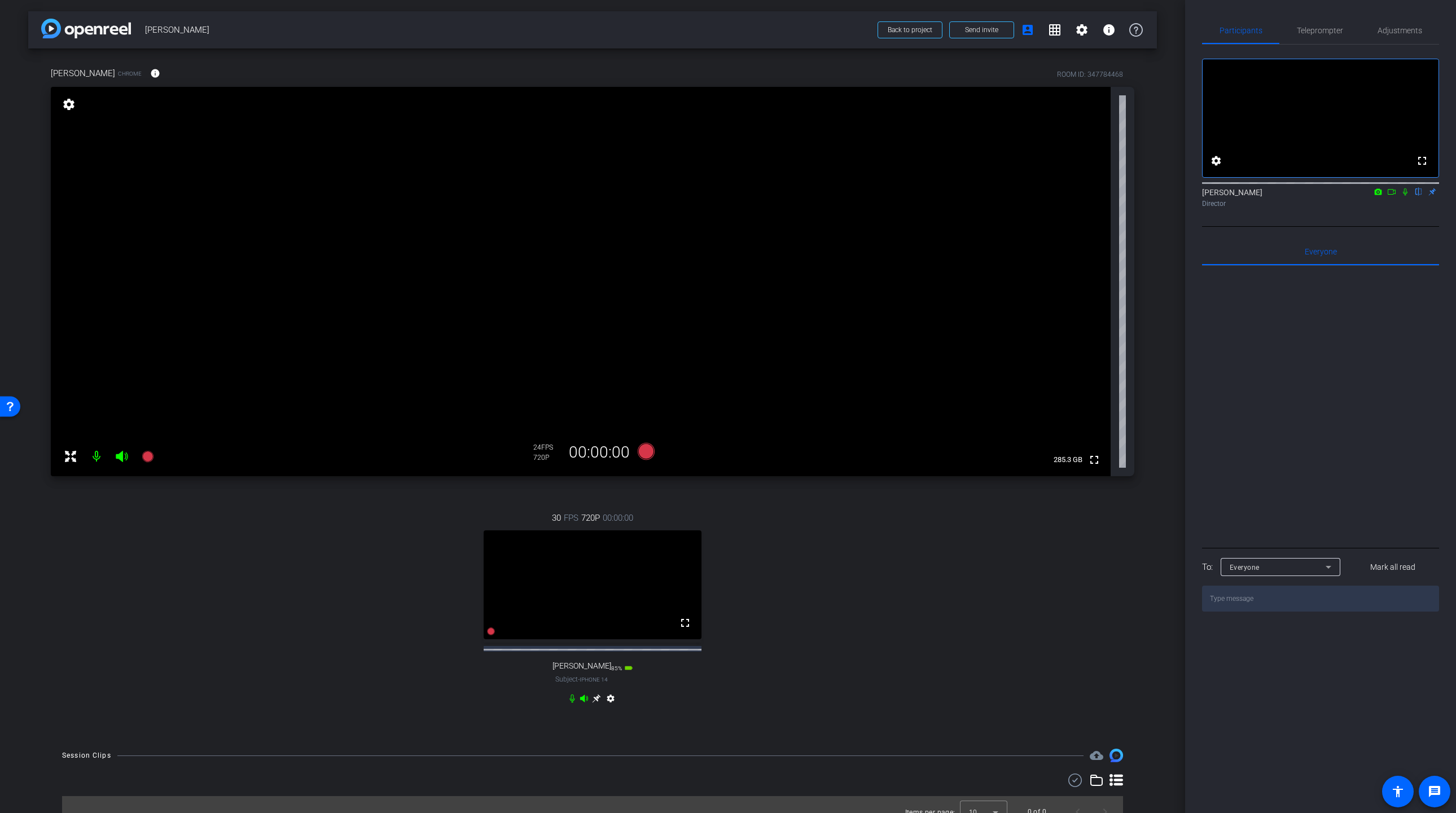
click at [597, 703] on icon at bounding box center [596, 698] width 9 height 9
click at [146, 76] on span at bounding box center [160, 73] width 27 height 27
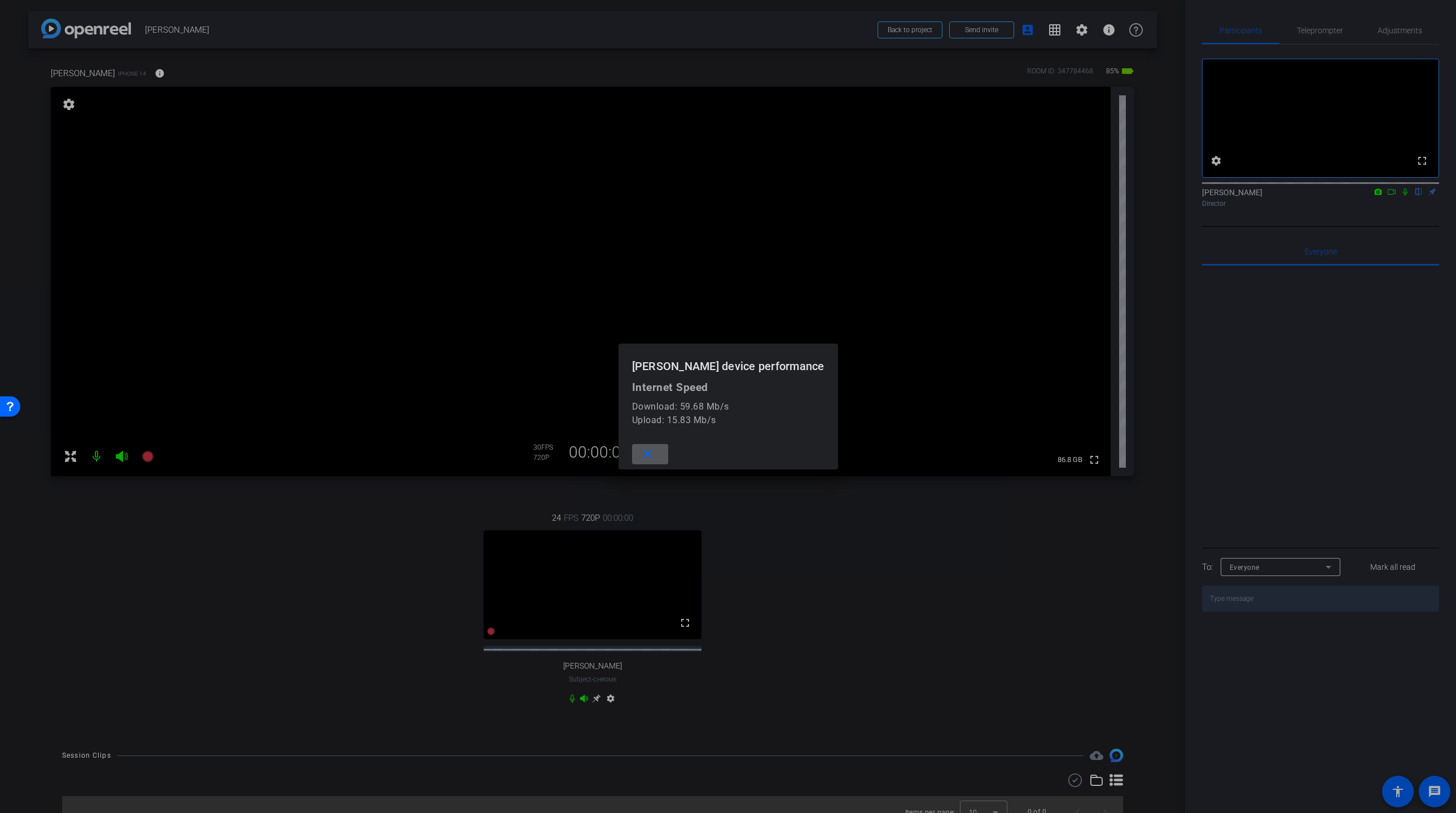
click at [119, 75] on div at bounding box center [728, 406] width 1456 height 813
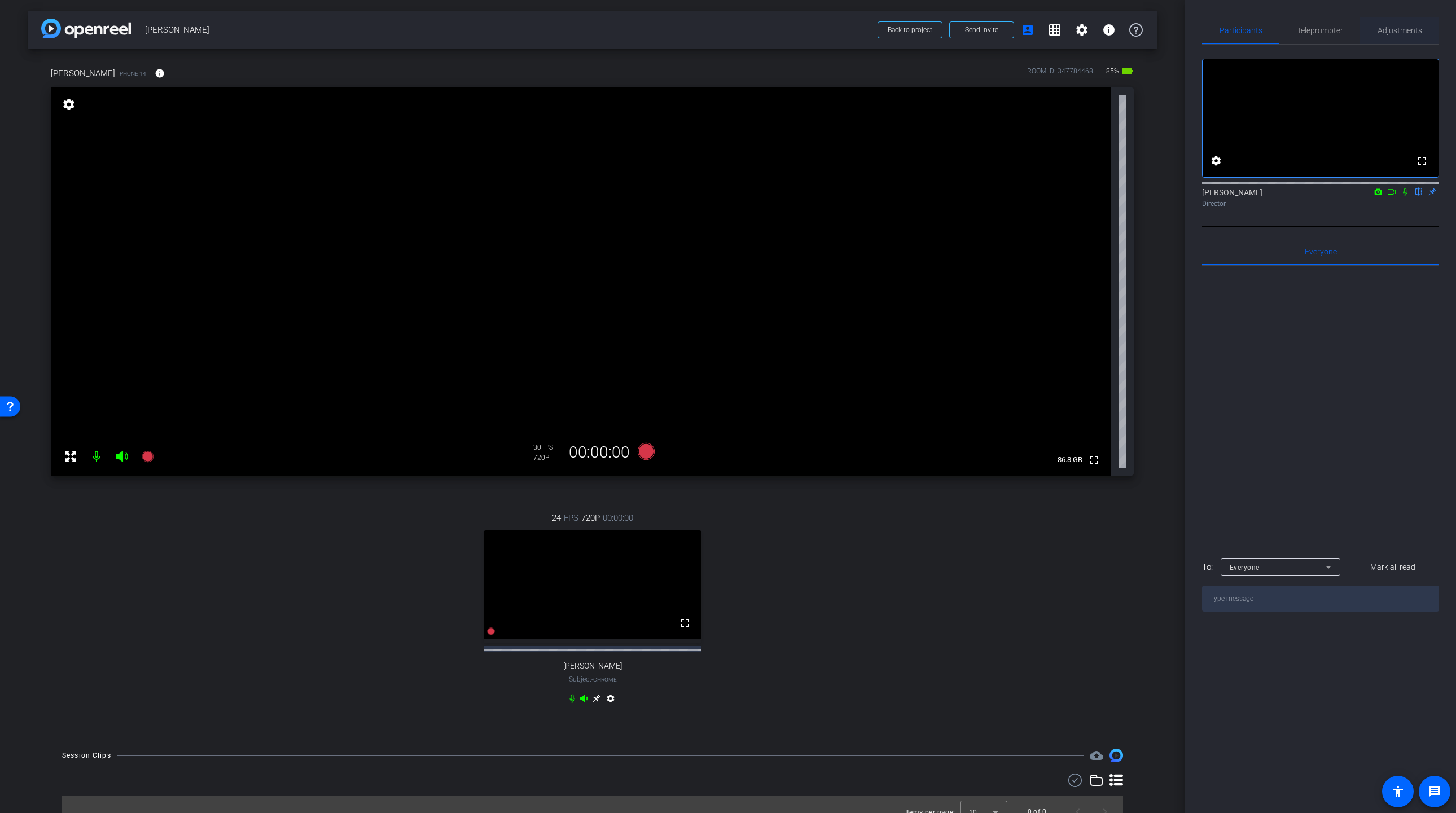
click at [1397, 33] on span "Adjustments" at bounding box center [1399, 31] width 45 height 8
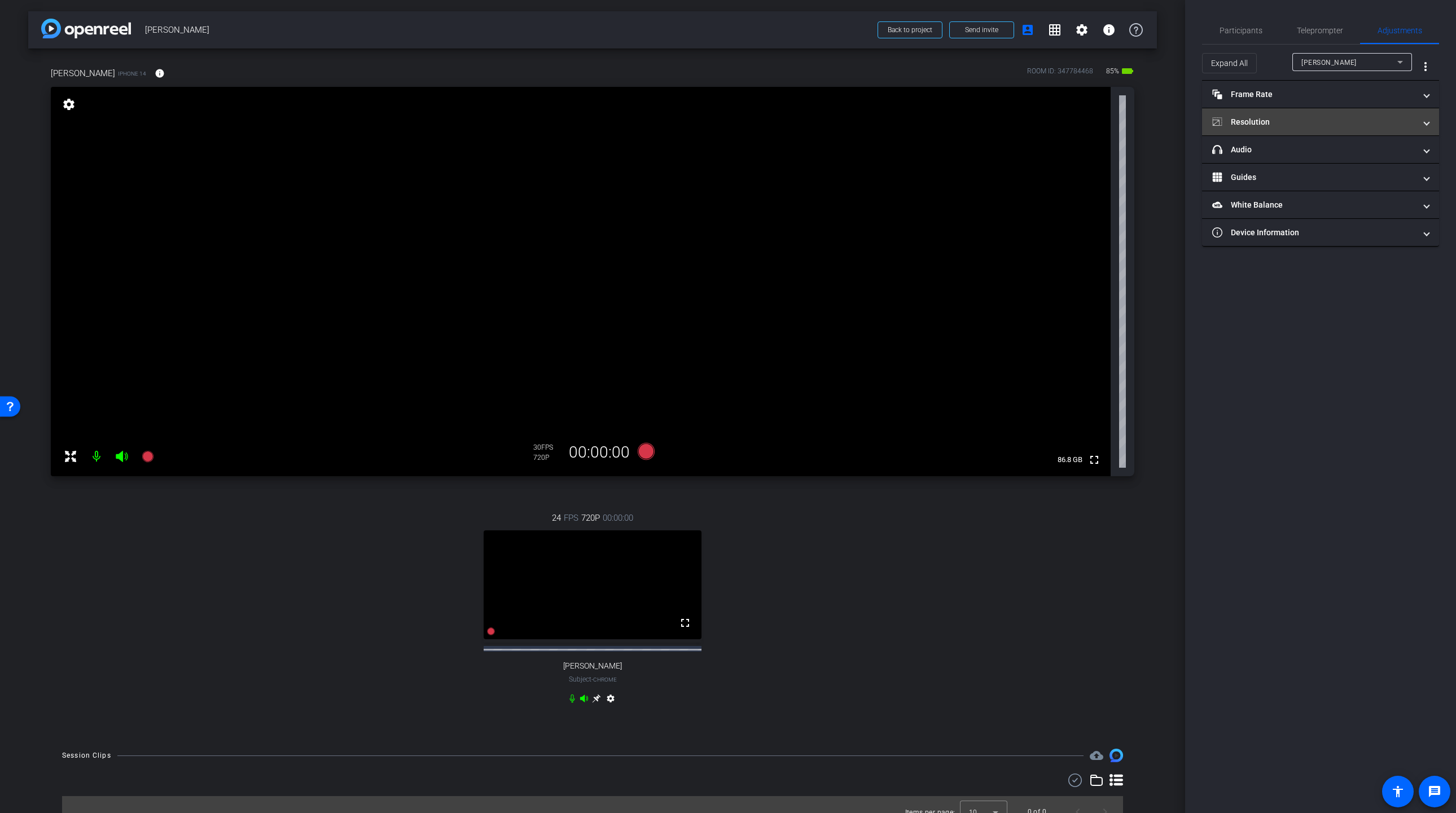
click at [1287, 119] on mat-panel-title "Resolution" at bounding box center [1314, 122] width 203 height 12
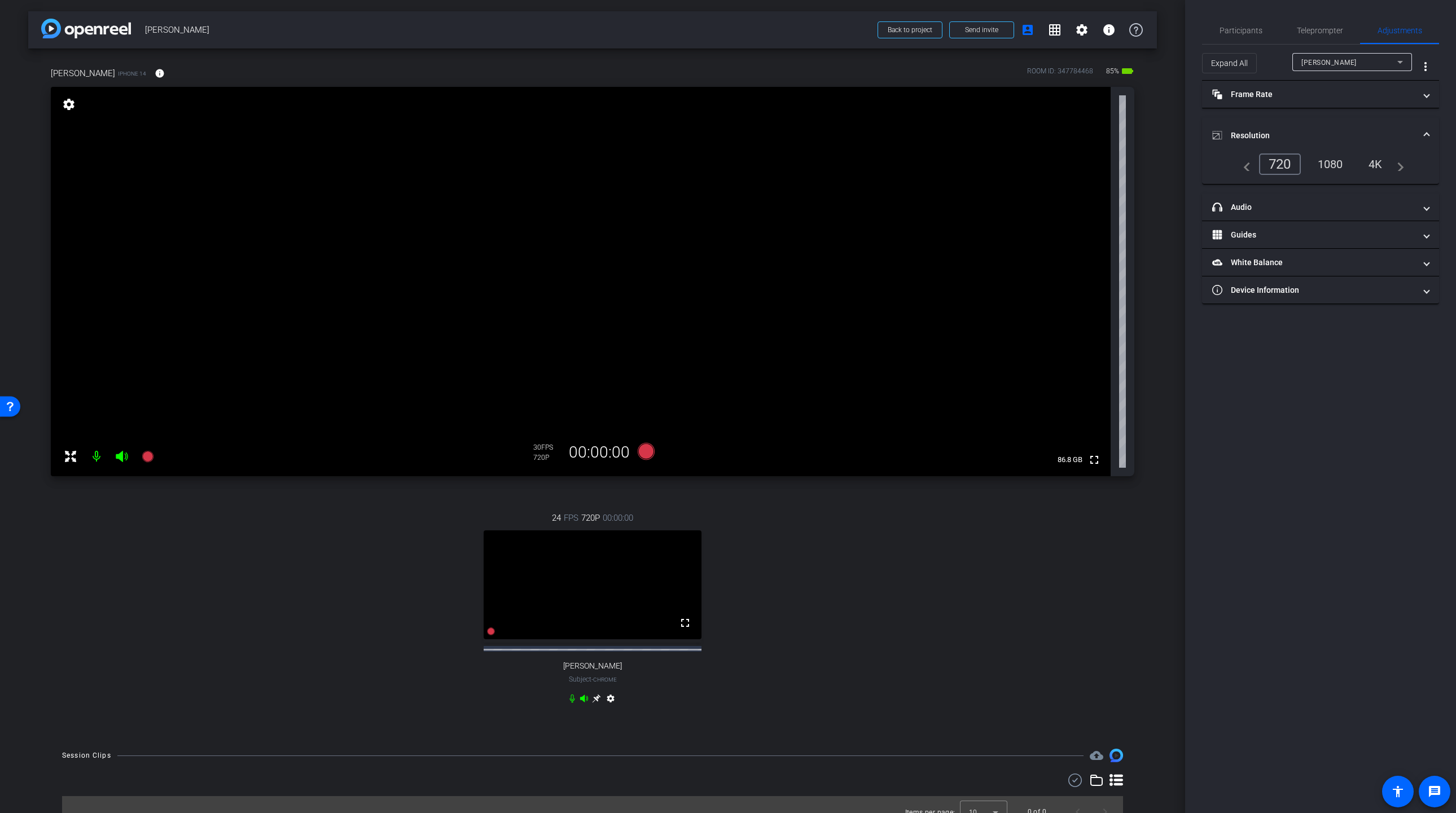
click at [1335, 161] on div "1080" at bounding box center [1330, 164] width 43 height 19
click at [1342, 64] on div "Kim" at bounding box center [1349, 62] width 96 height 14
click at [1325, 104] on mat-option "Kerry" at bounding box center [1352, 103] width 120 height 18
click at [1331, 163] on div "1080" at bounding box center [1331, 164] width 43 height 19
click at [1377, 162] on div "4k" at bounding box center [1376, 164] width 30 height 19
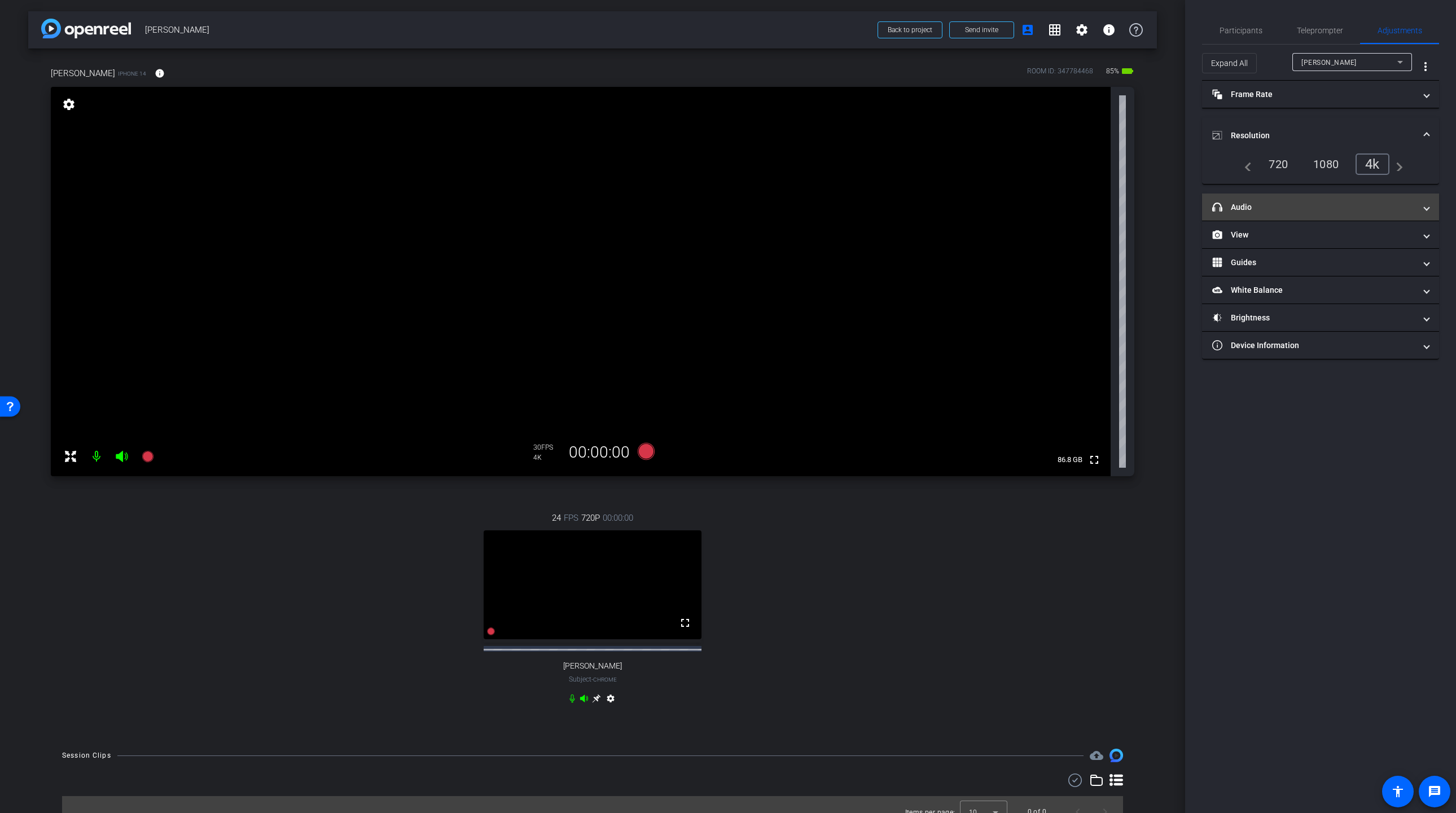
type input "11000"
click at [146, 75] on span at bounding box center [160, 73] width 27 height 27
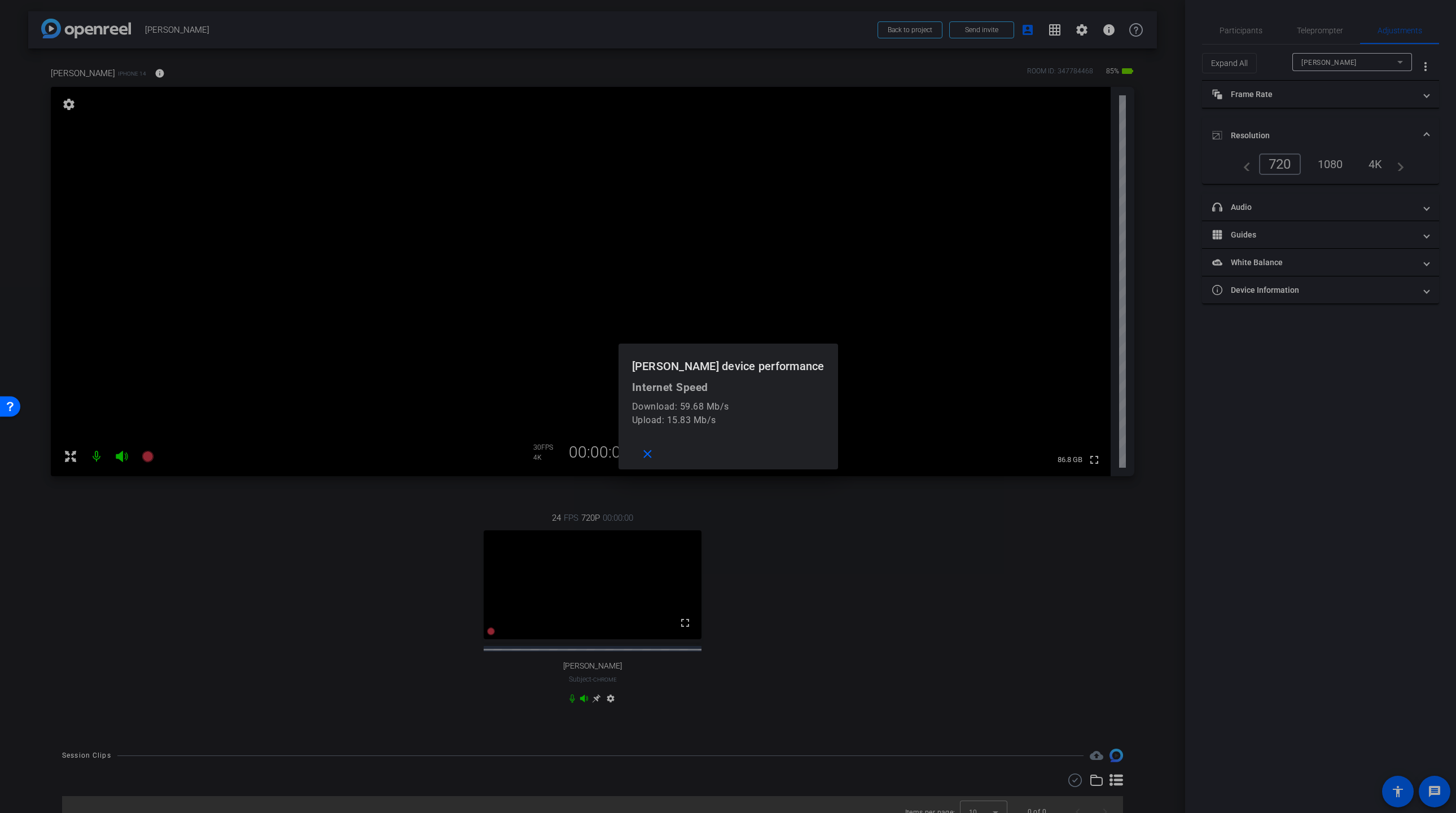
click at [221, 72] on div at bounding box center [728, 406] width 1456 height 813
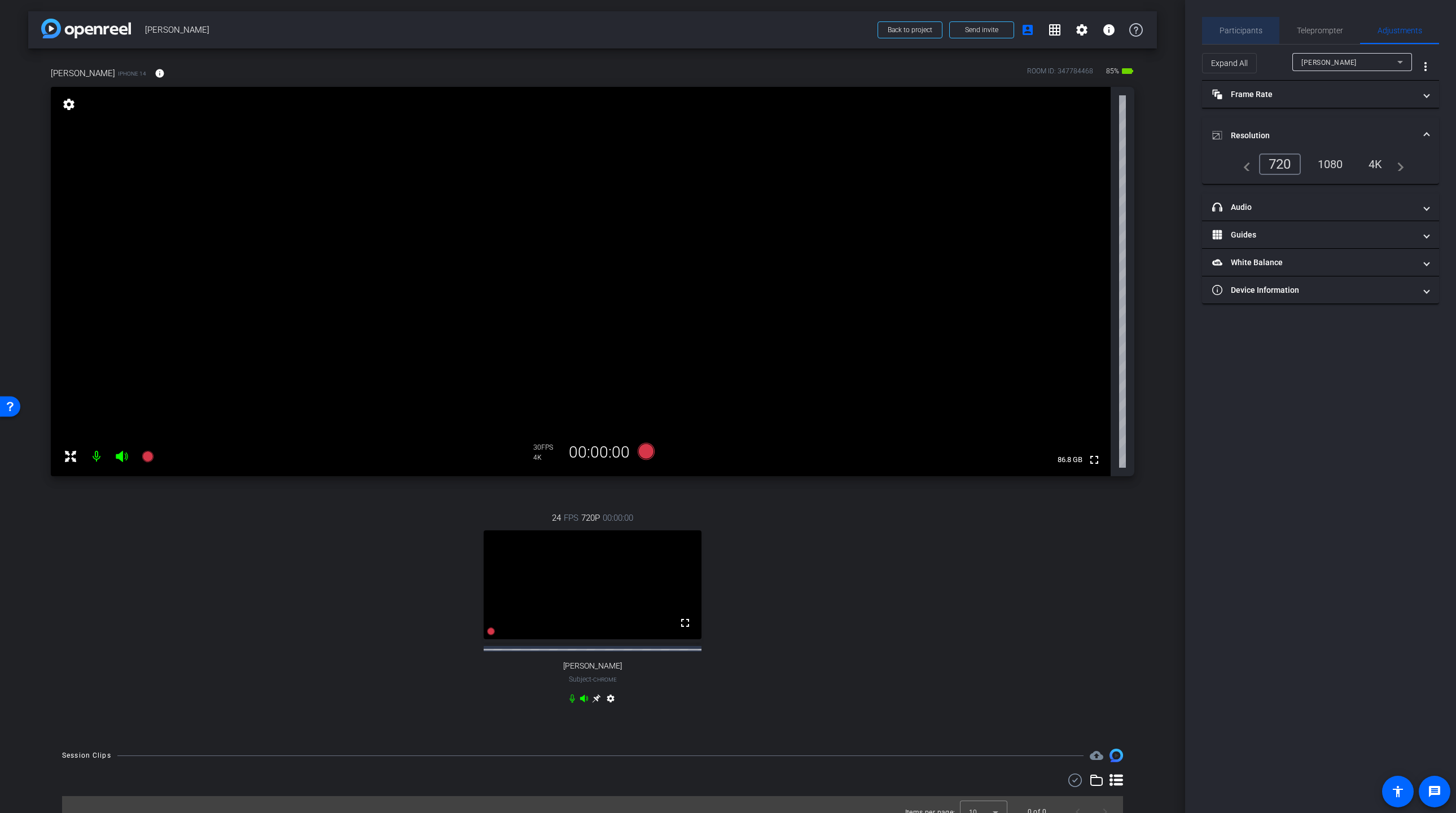
click at [1243, 36] on span "Participants" at bounding box center [1241, 31] width 43 height 27
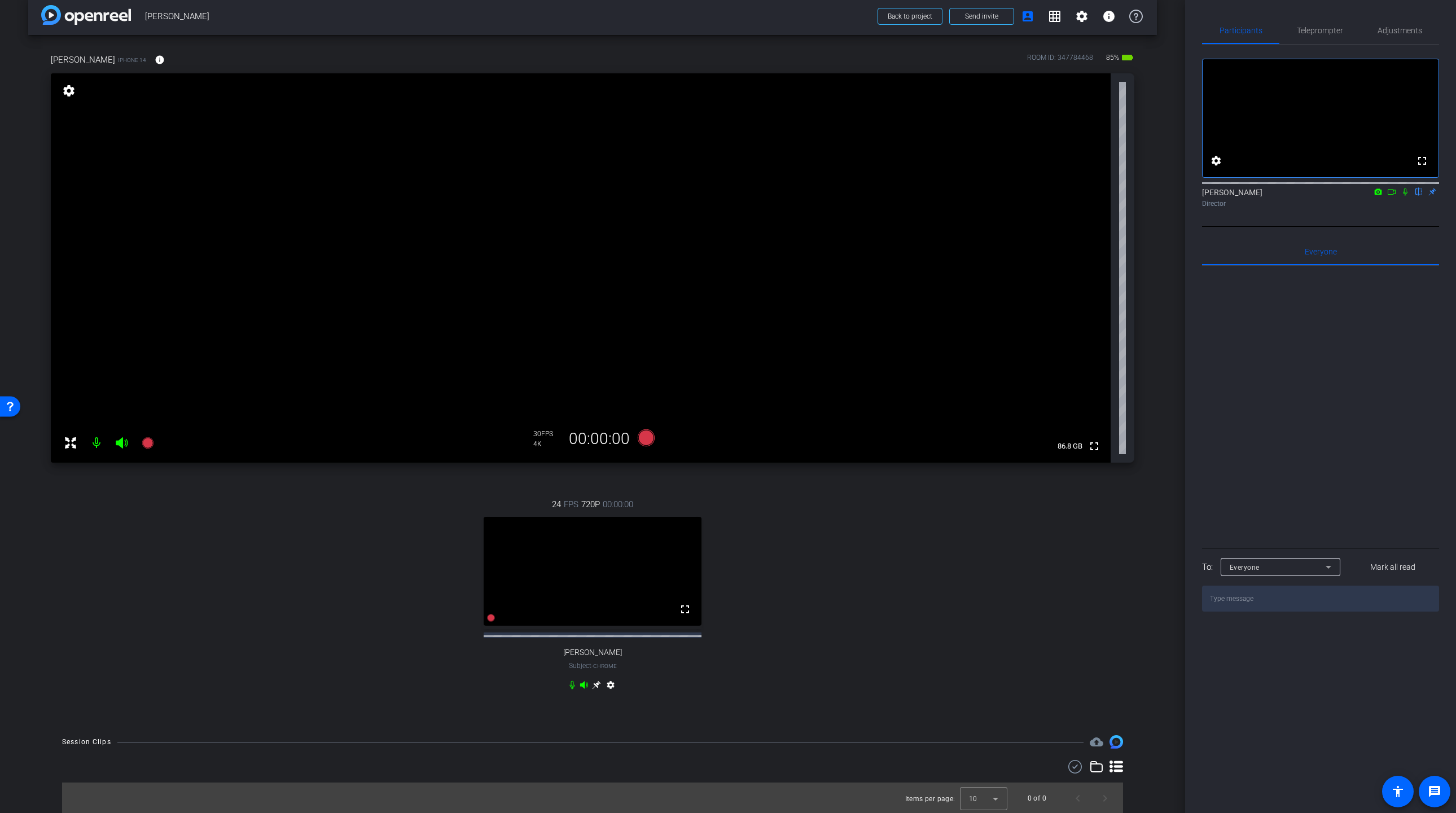
scroll to position [14, 0]
click at [648, 442] on icon at bounding box center [646, 437] width 17 height 17
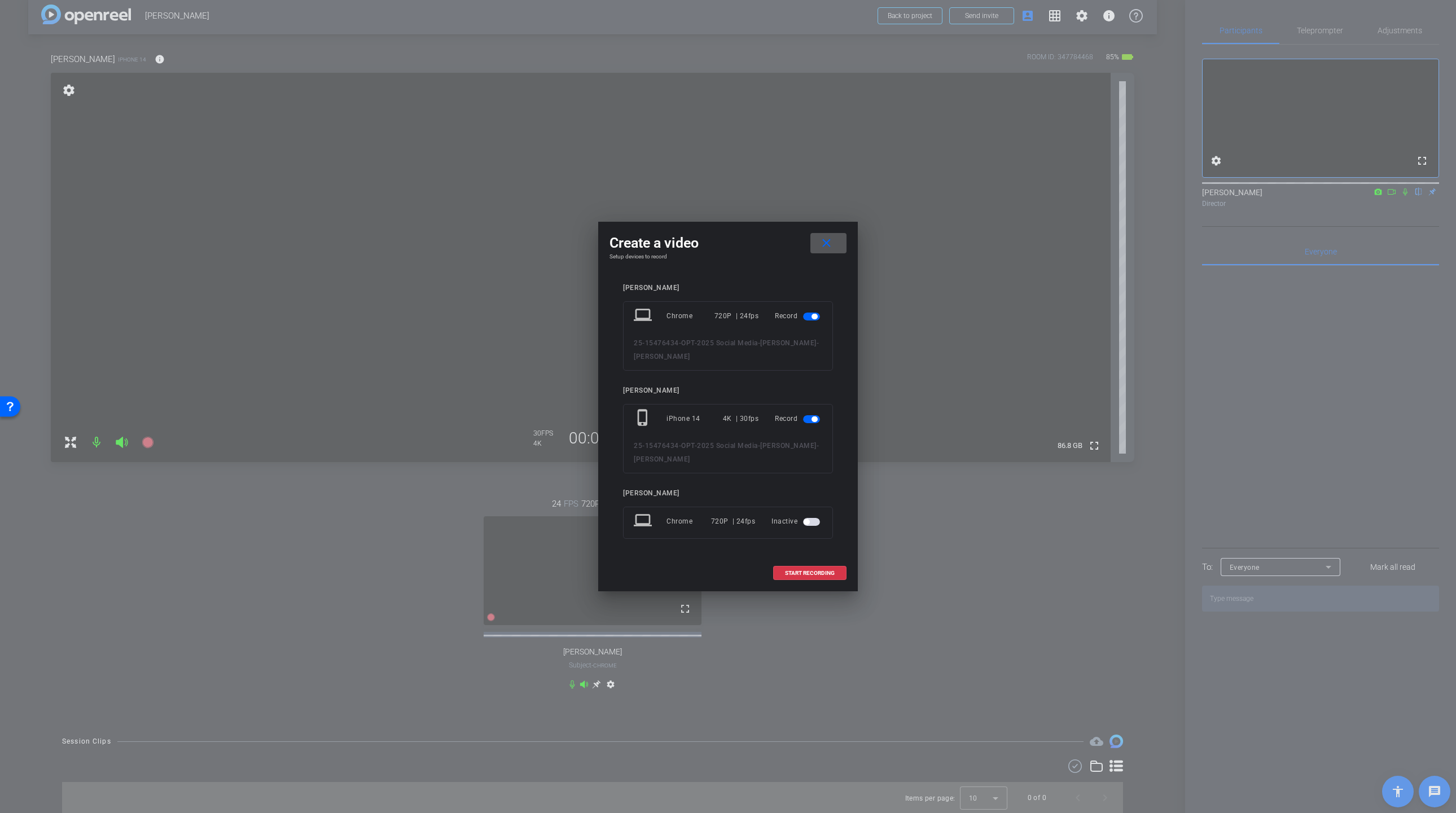
click at [809, 317] on span "button" at bounding box center [811, 317] width 17 height 8
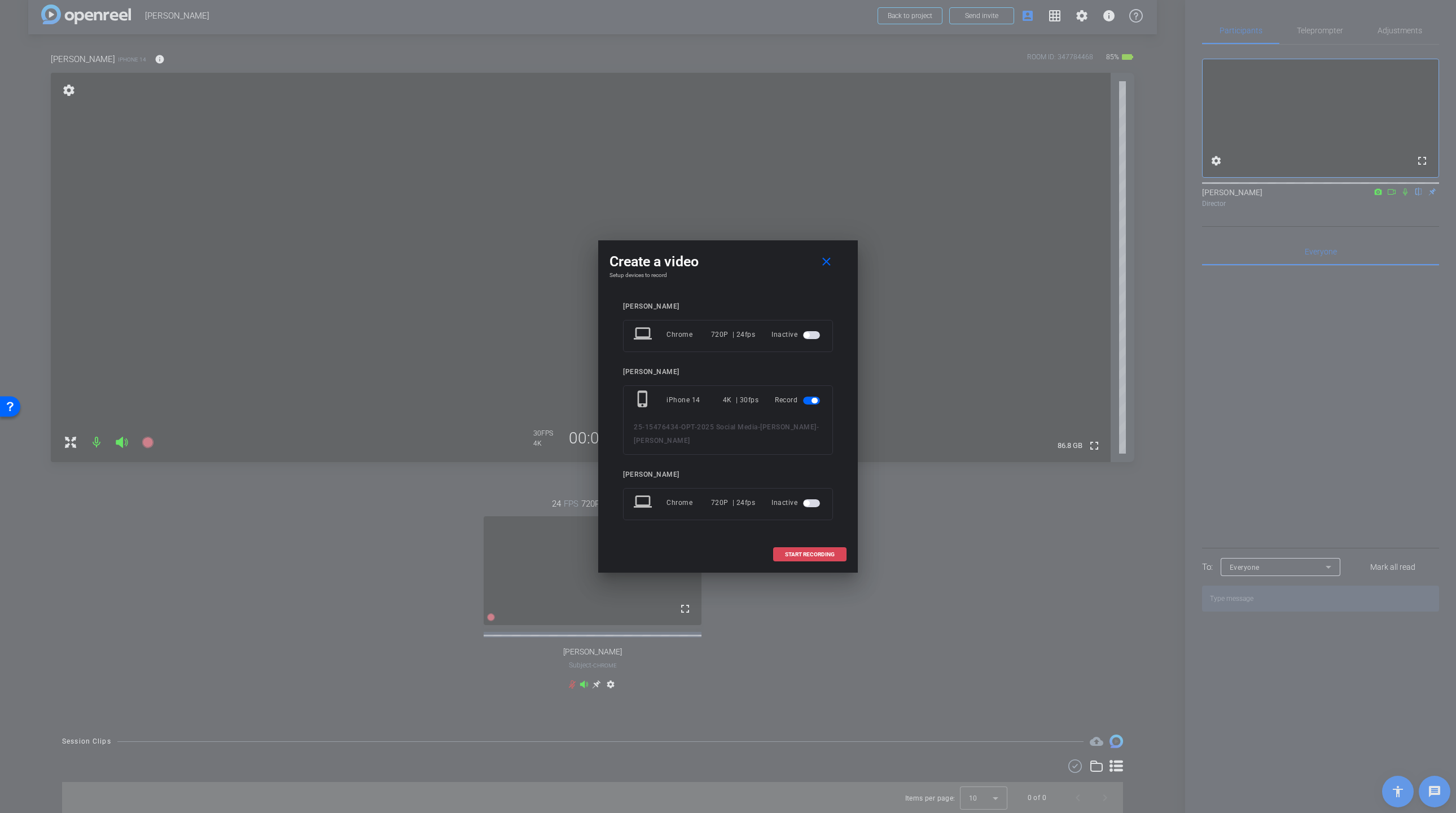
click at [813, 553] on span "START RECORDING" at bounding box center [810, 555] width 50 height 6
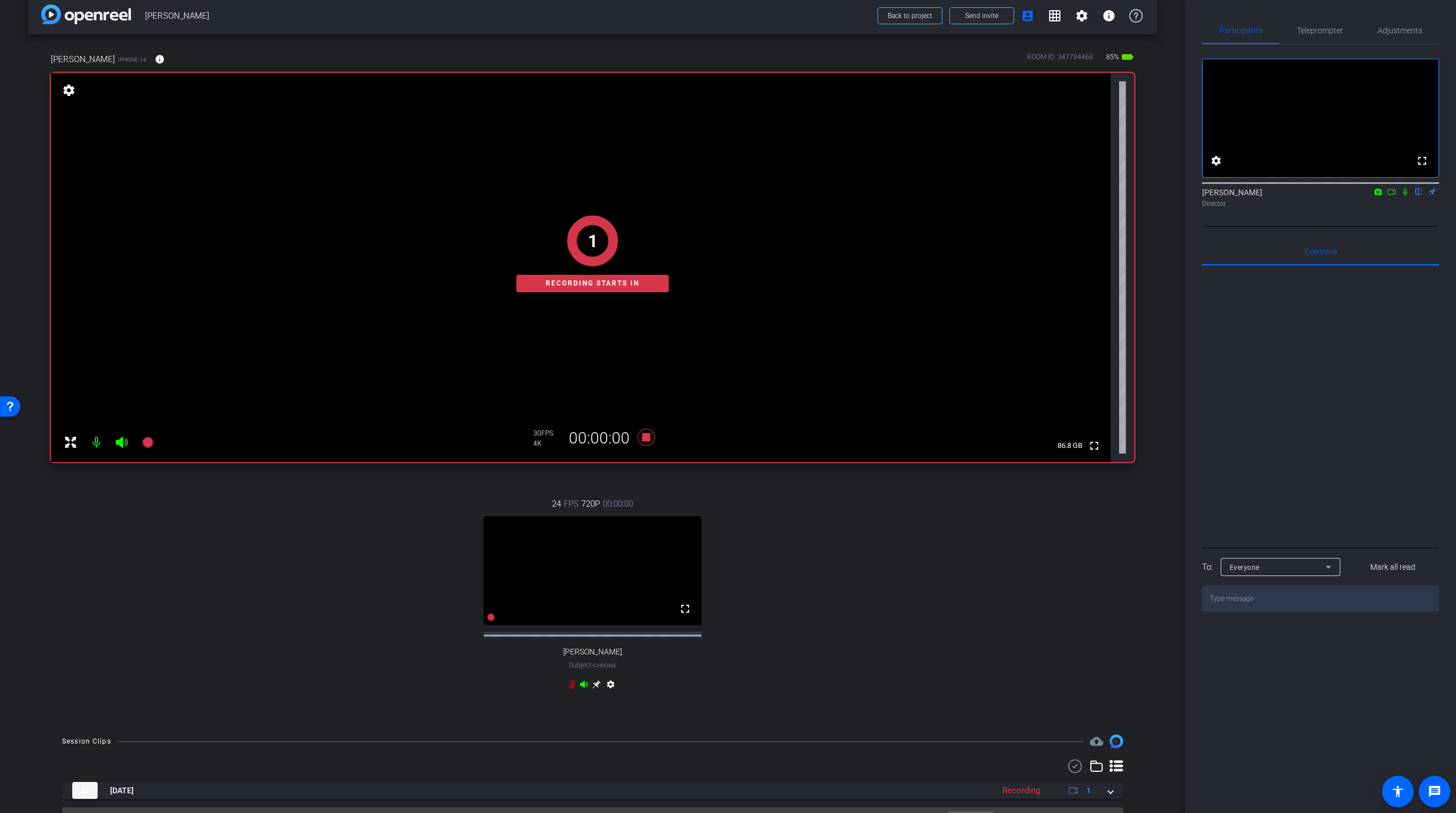
scroll to position [49, 0]
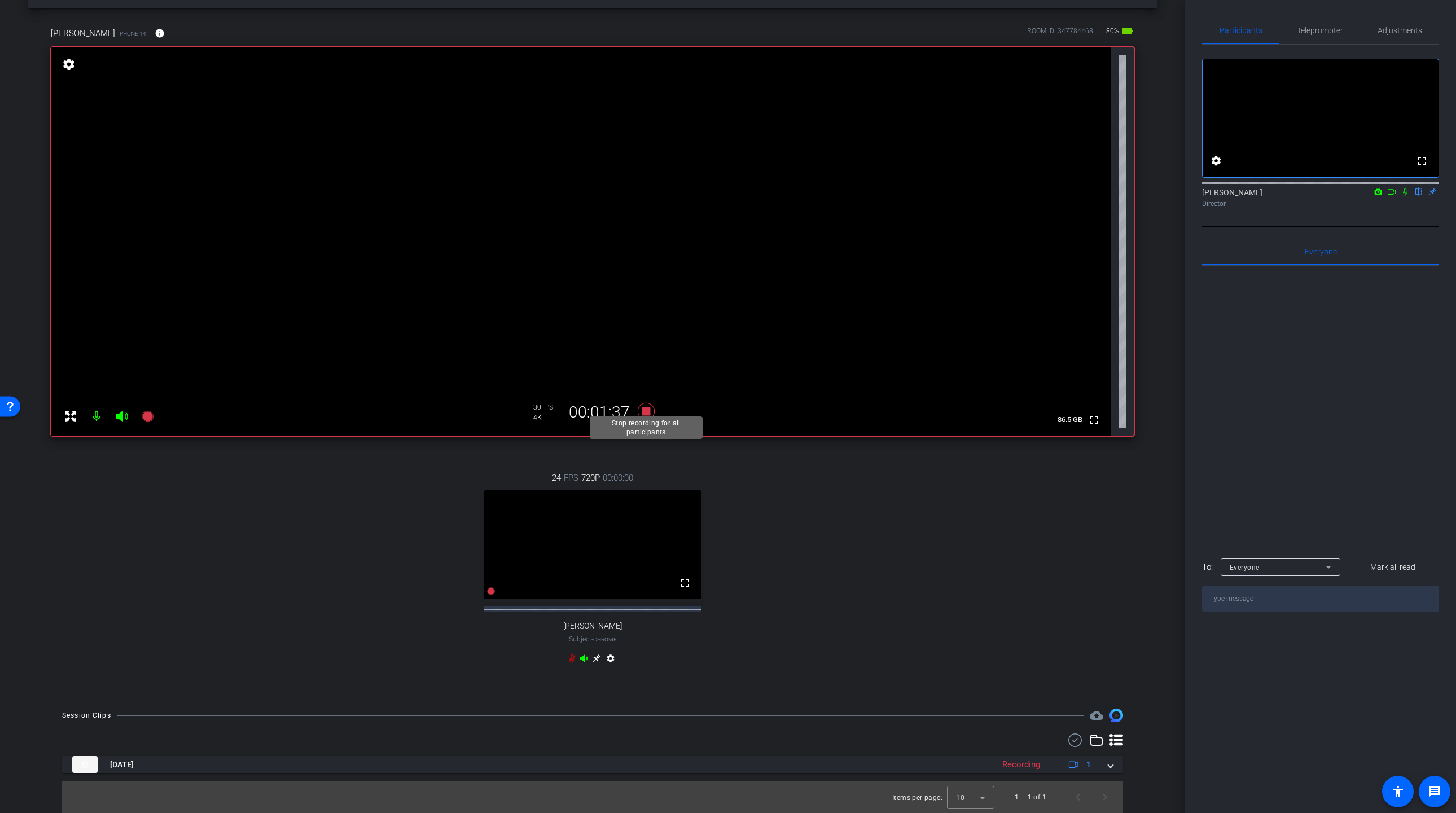
click at [646, 404] on icon at bounding box center [646, 411] width 17 height 17
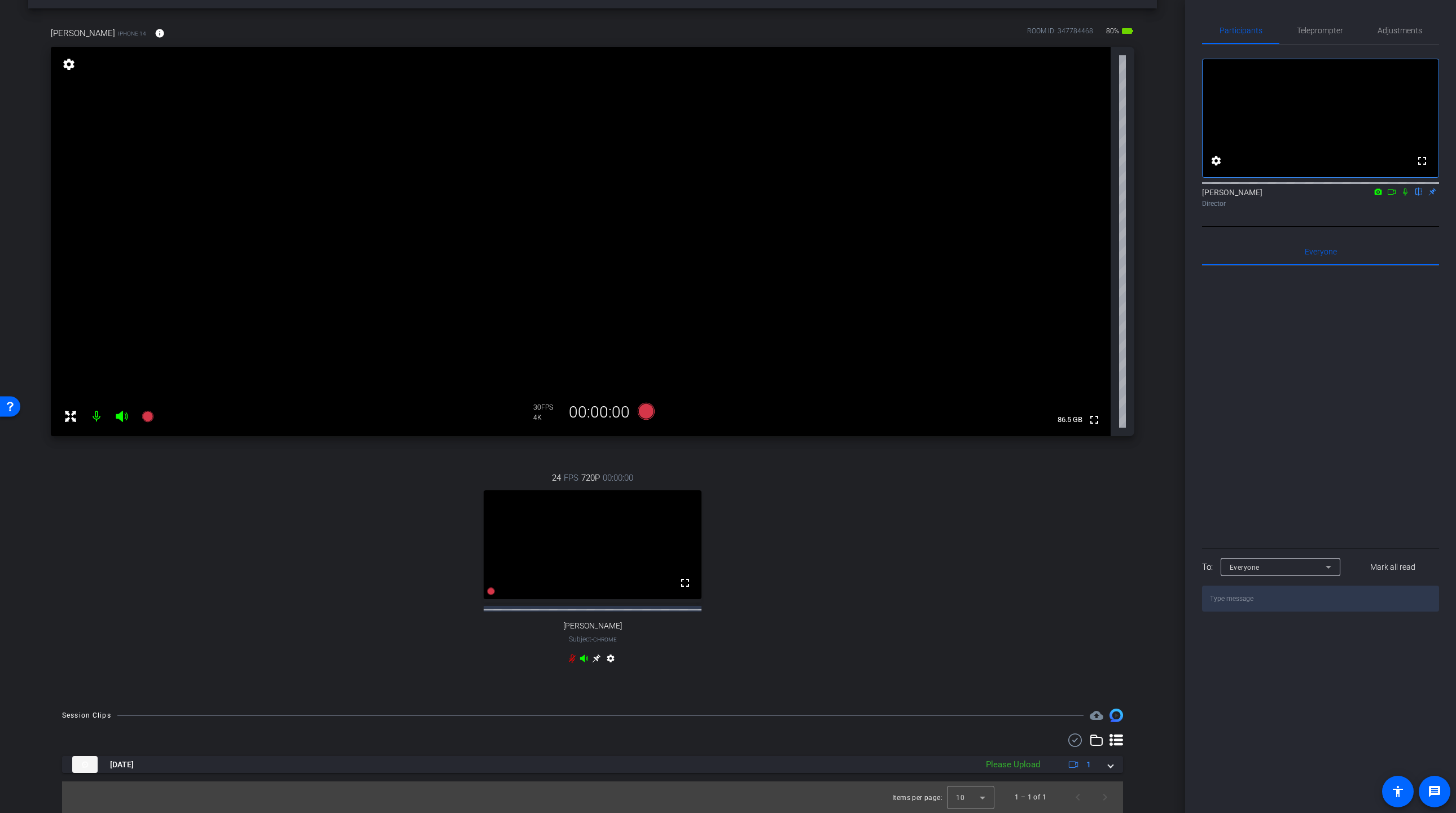
scroll to position [50, 0]
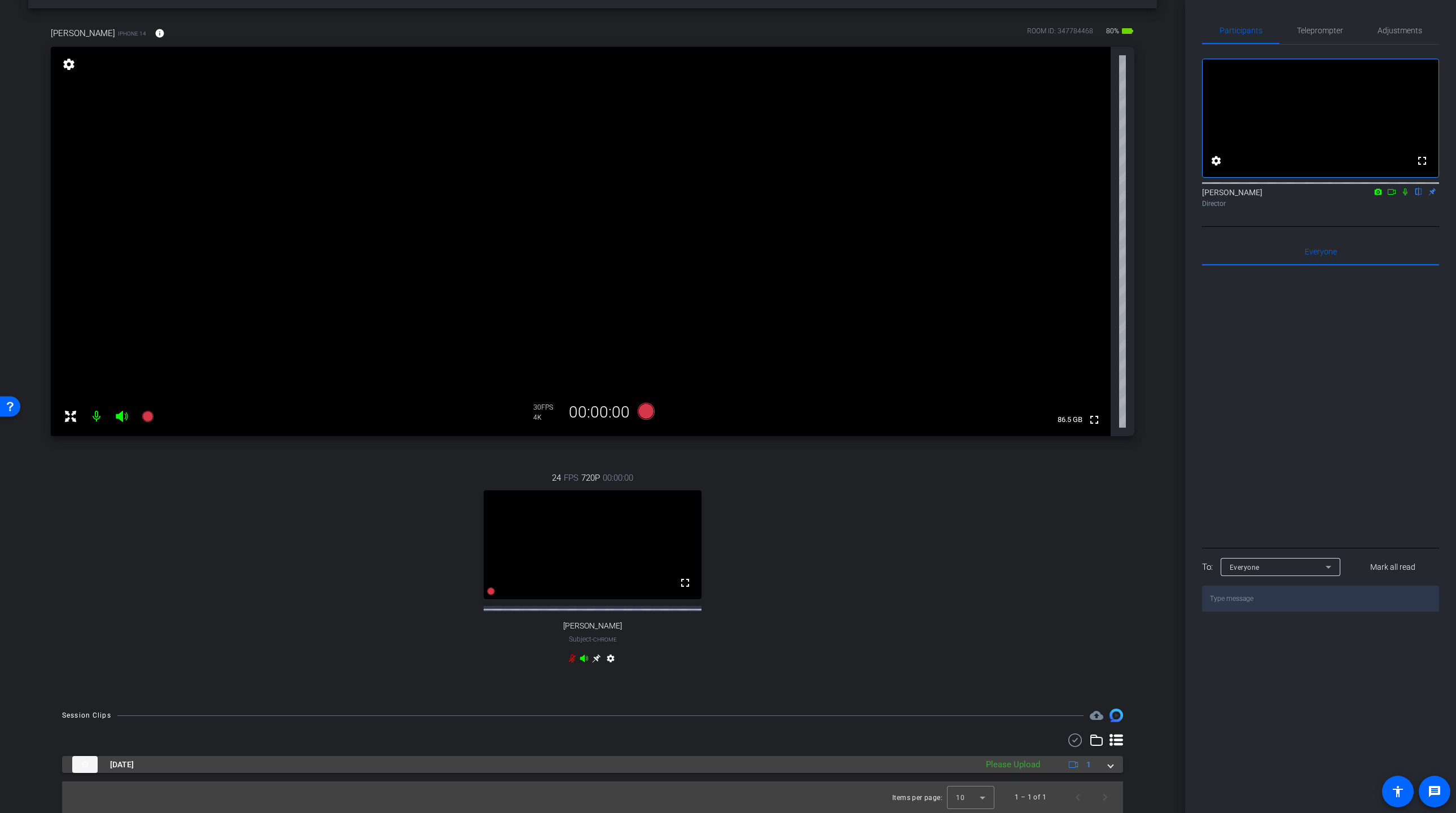
click at [1109, 766] on span at bounding box center [1110, 765] width 5 height 12
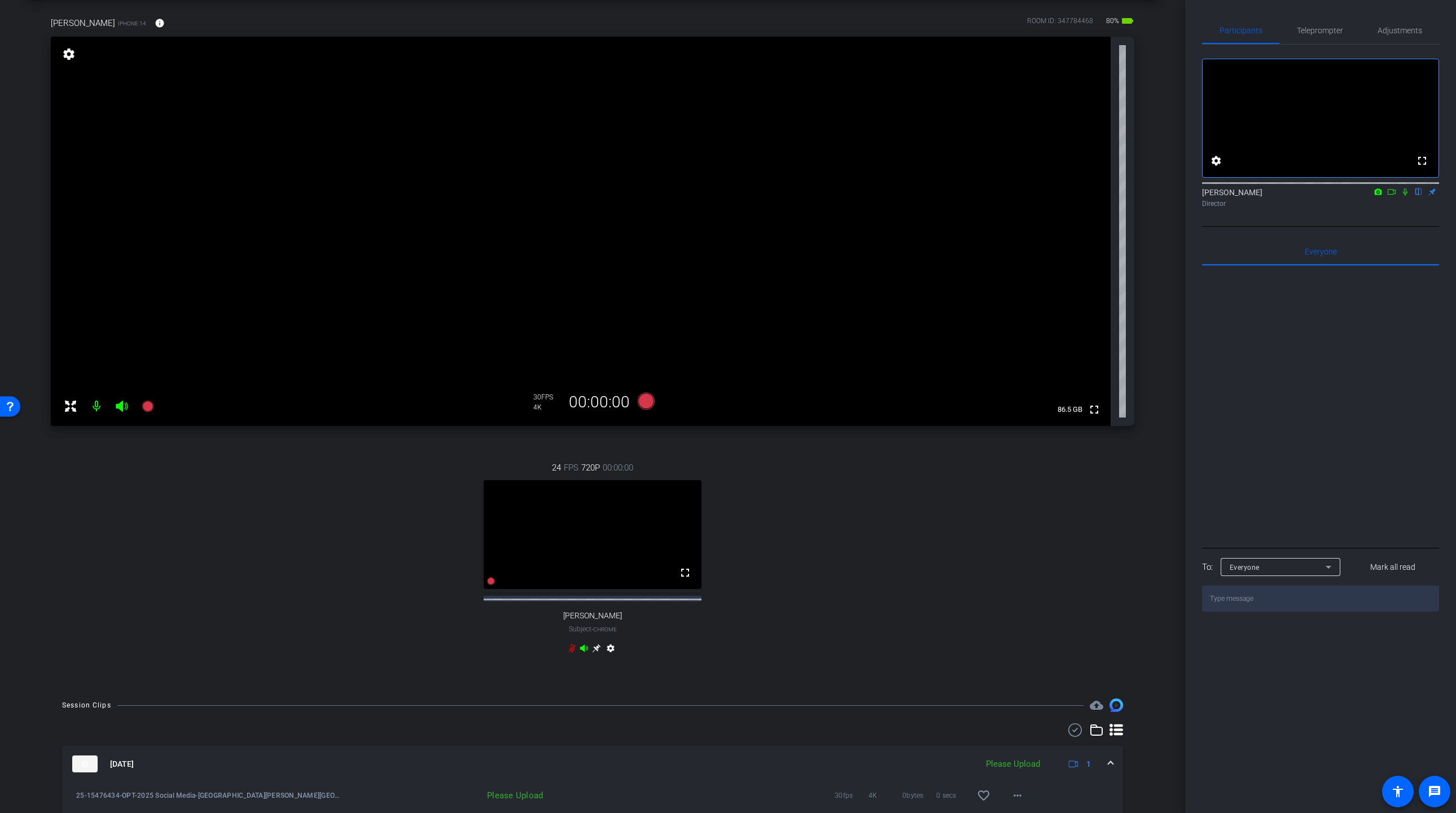
scroll to position [108, 0]
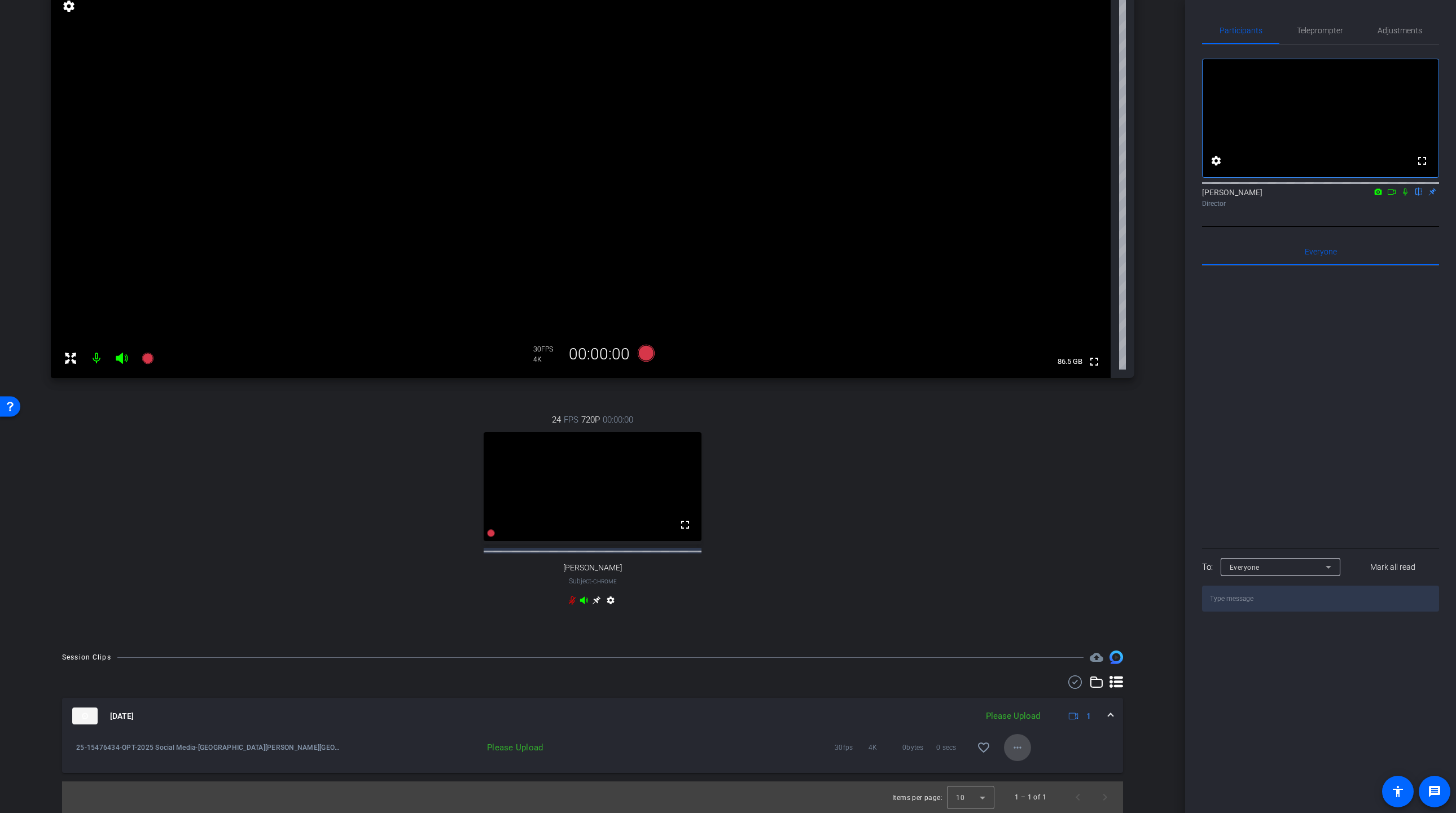
click at [1015, 749] on mat-icon "more_horiz" at bounding box center [1017, 748] width 14 height 14
click at [1023, 770] on span "Upload" at bounding box center [1036, 771] width 45 height 14
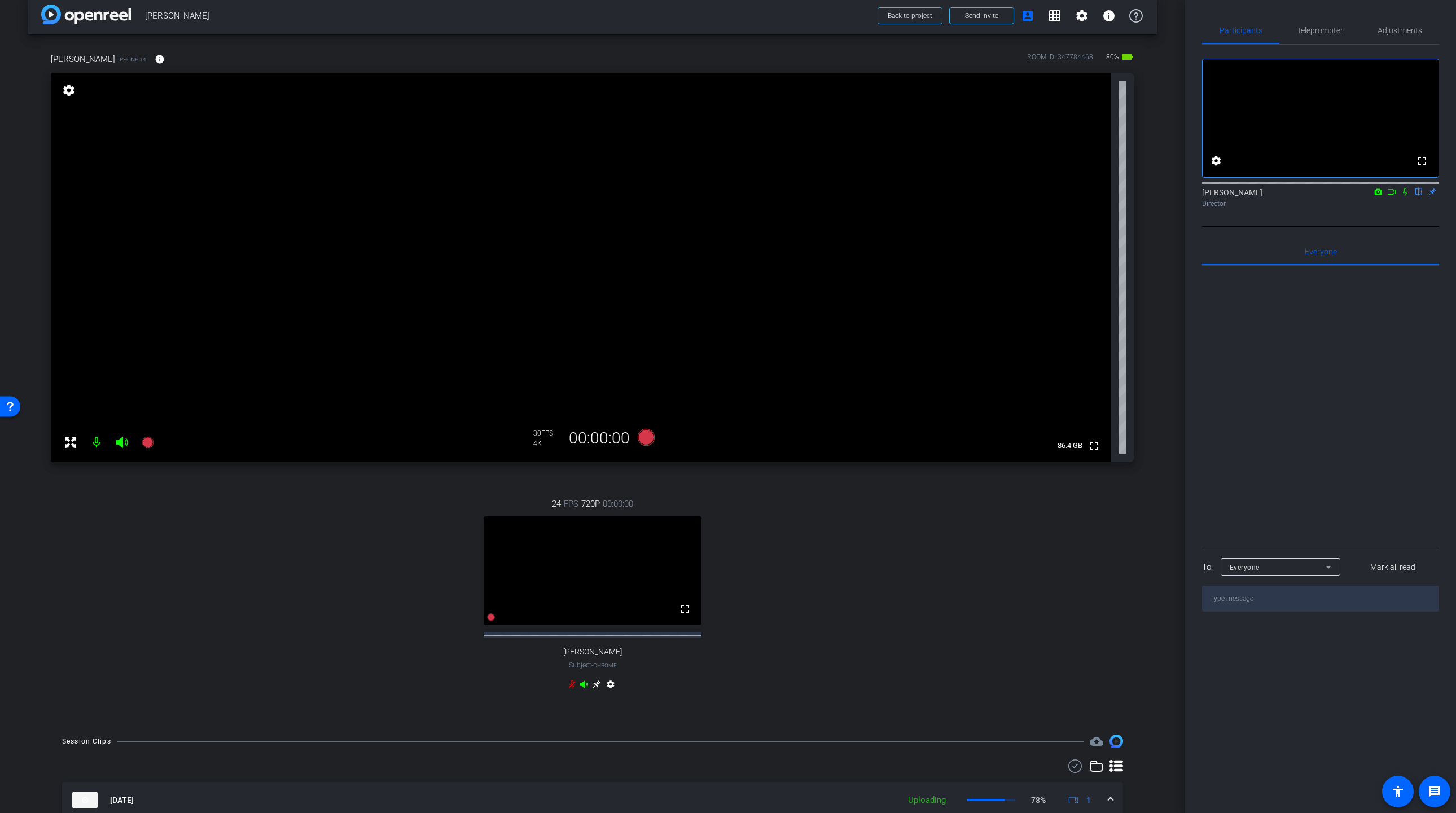
scroll to position [9, 0]
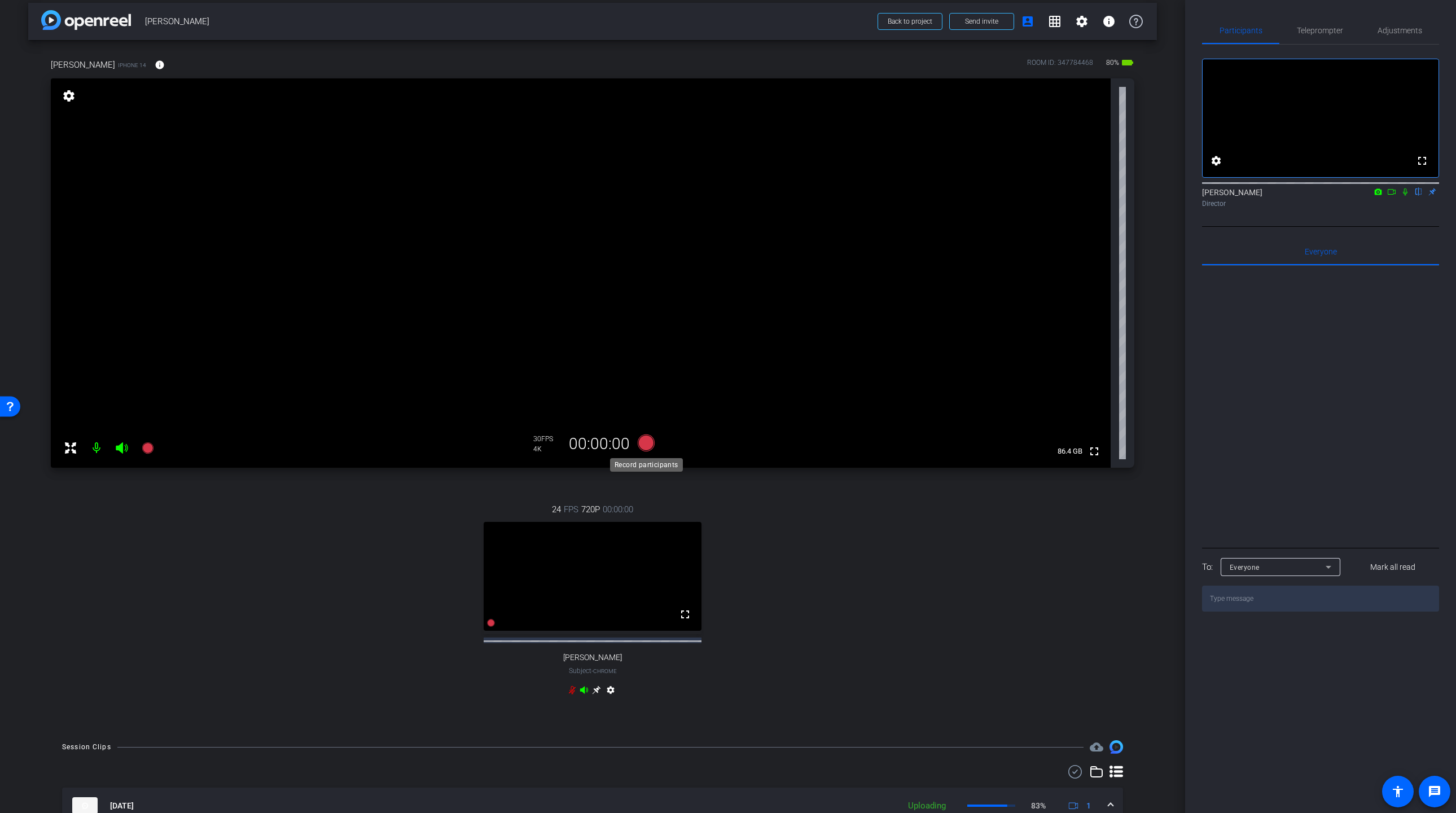
click at [648, 445] on icon at bounding box center [646, 443] width 17 height 17
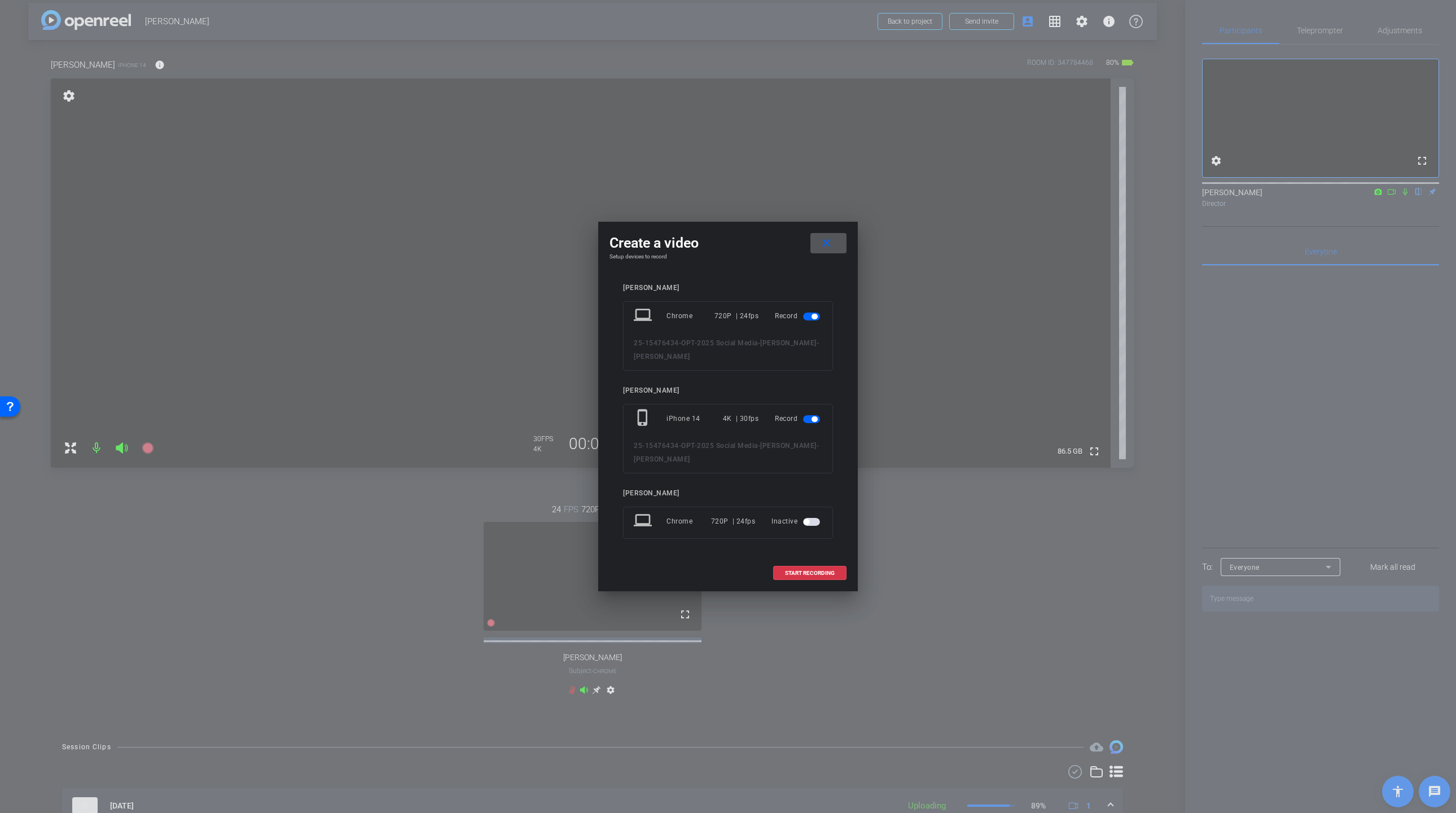
click at [815, 318] on span "button" at bounding box center [814, 317] width 6 height 6
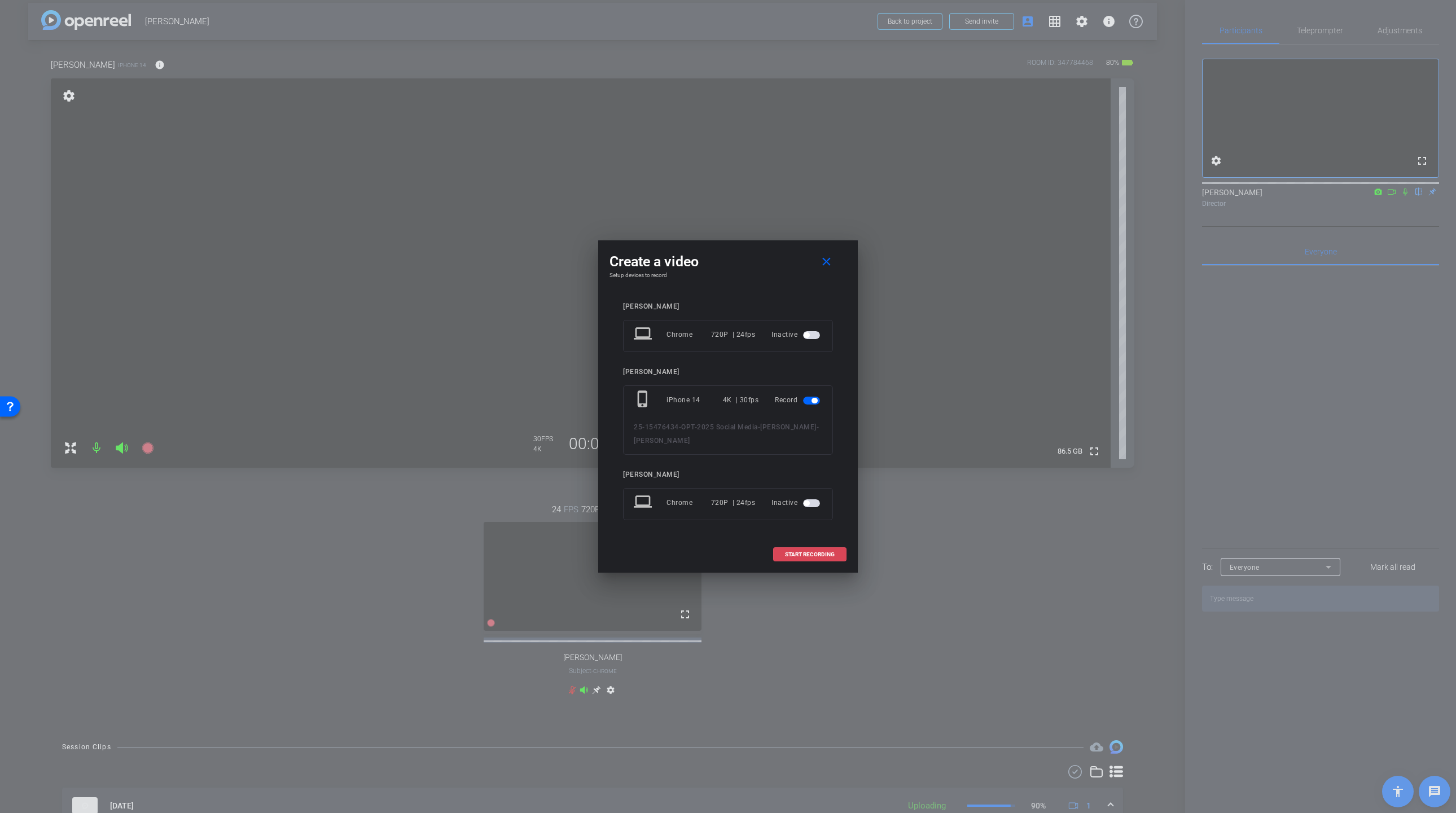
click at [798, 557] on span "START RECORDING" at bounding box center [810, 555] width 50 height 6
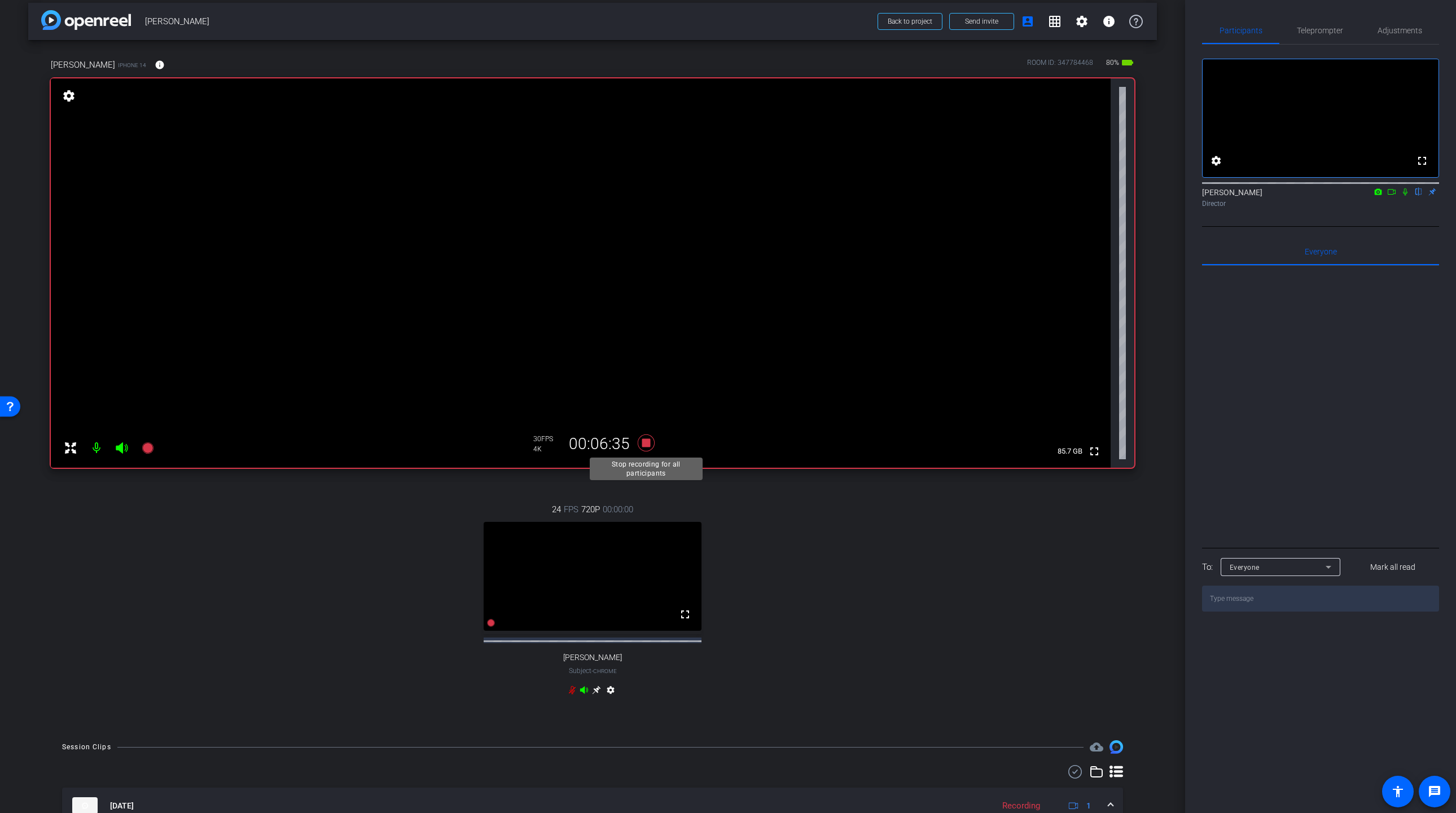
click at [647, 446] on icon at bounding box center [646, 443] width 17 height 17
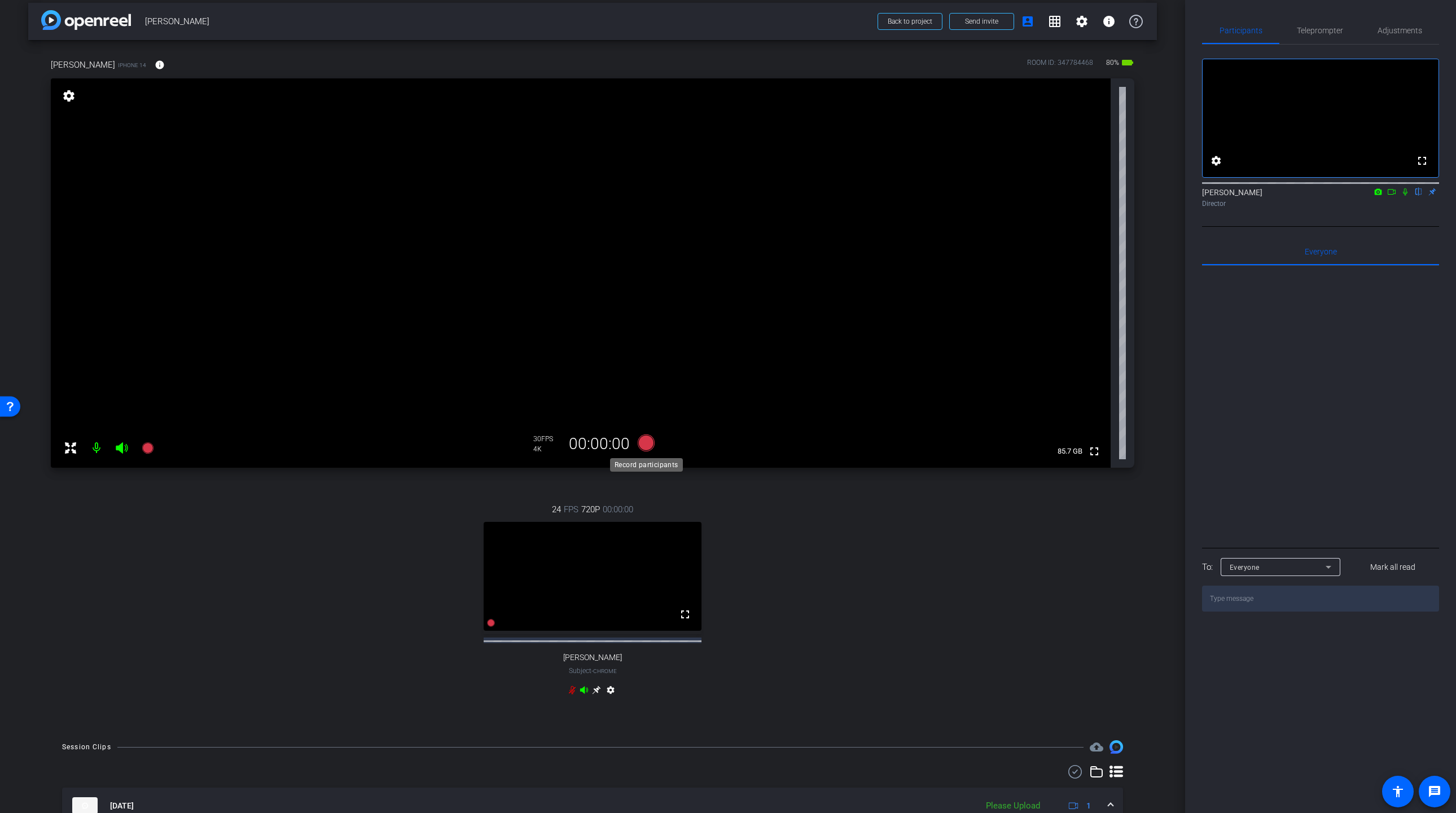
click at [647, 446] on icon at bounding box center [646, 443] width 17 height 17
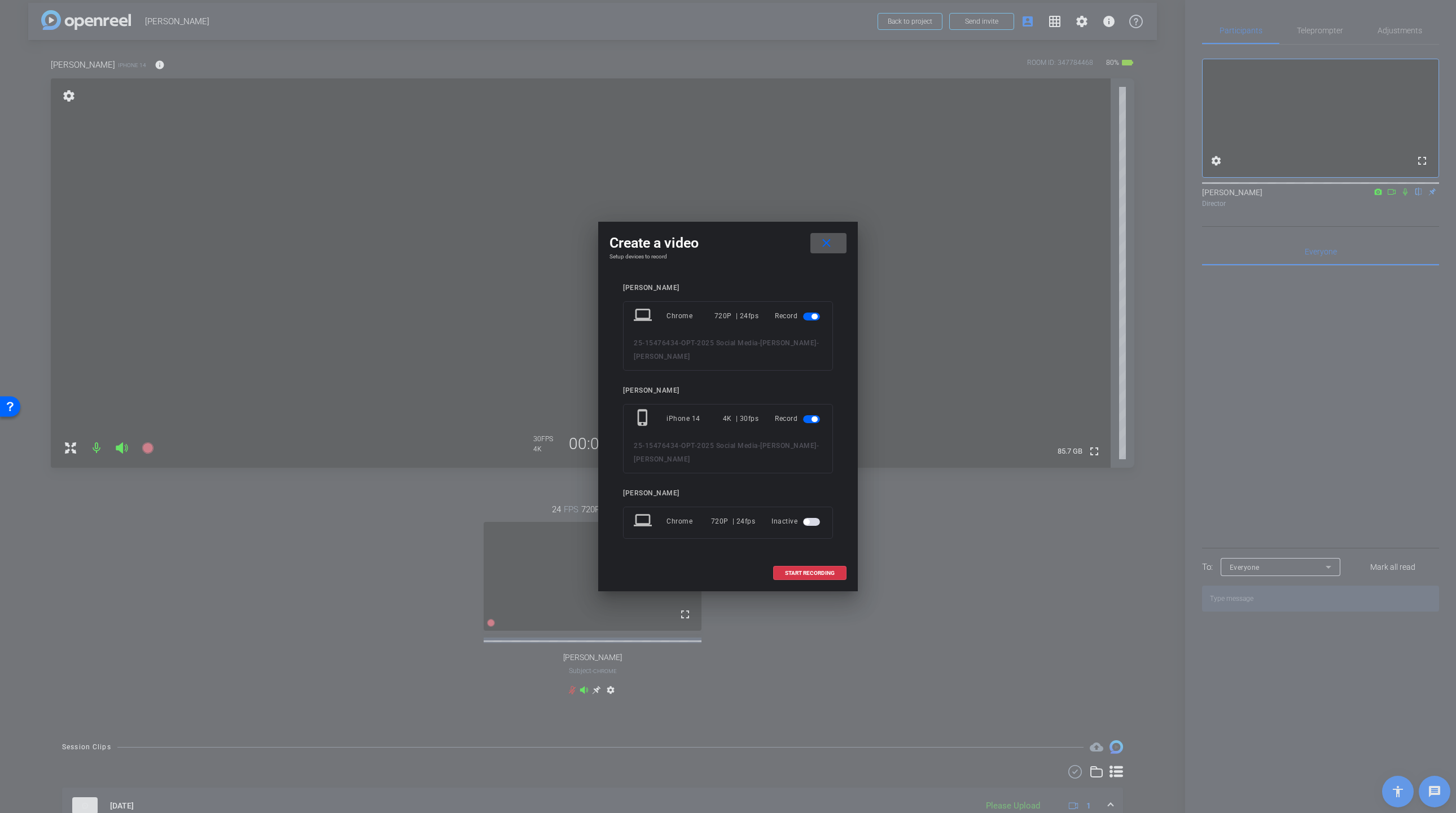
click at [811, 316] on span "button" at bounding box center [814, 317] width 6 height 6
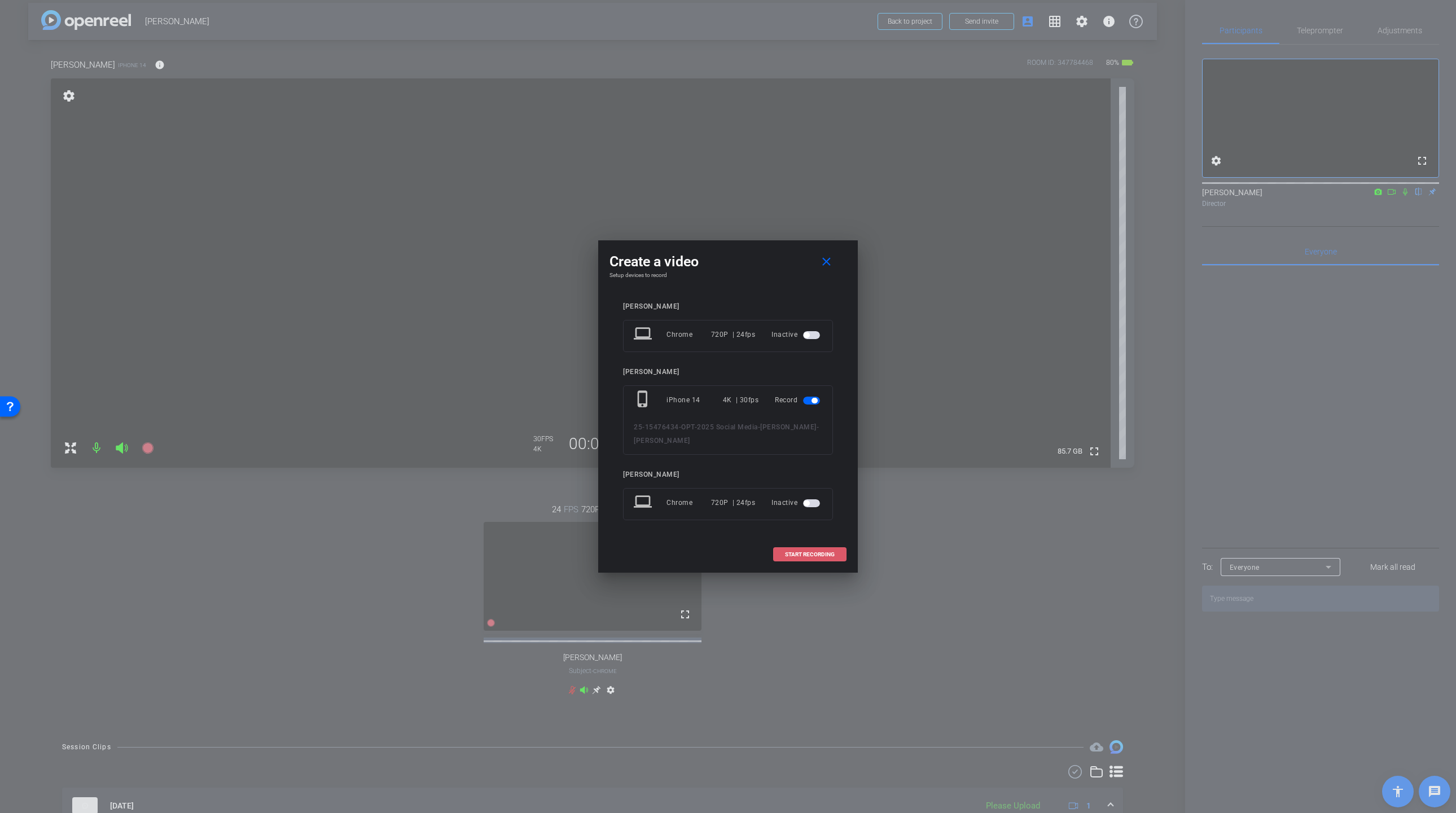
click at [807, 555] on span "START RECORDING" at bounding box center [810, 555] width 50 height 6
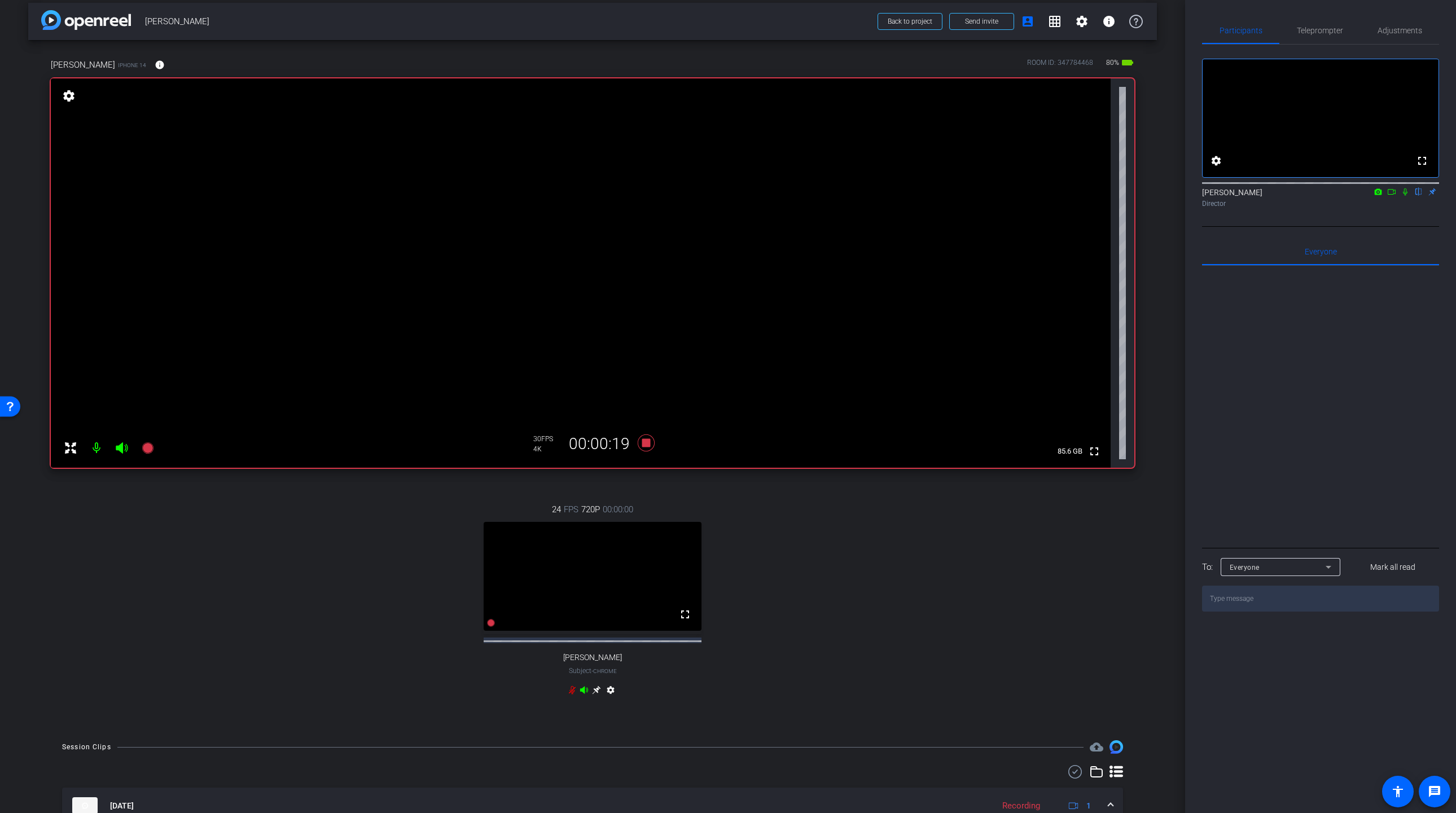
scroll to position [158, 0]
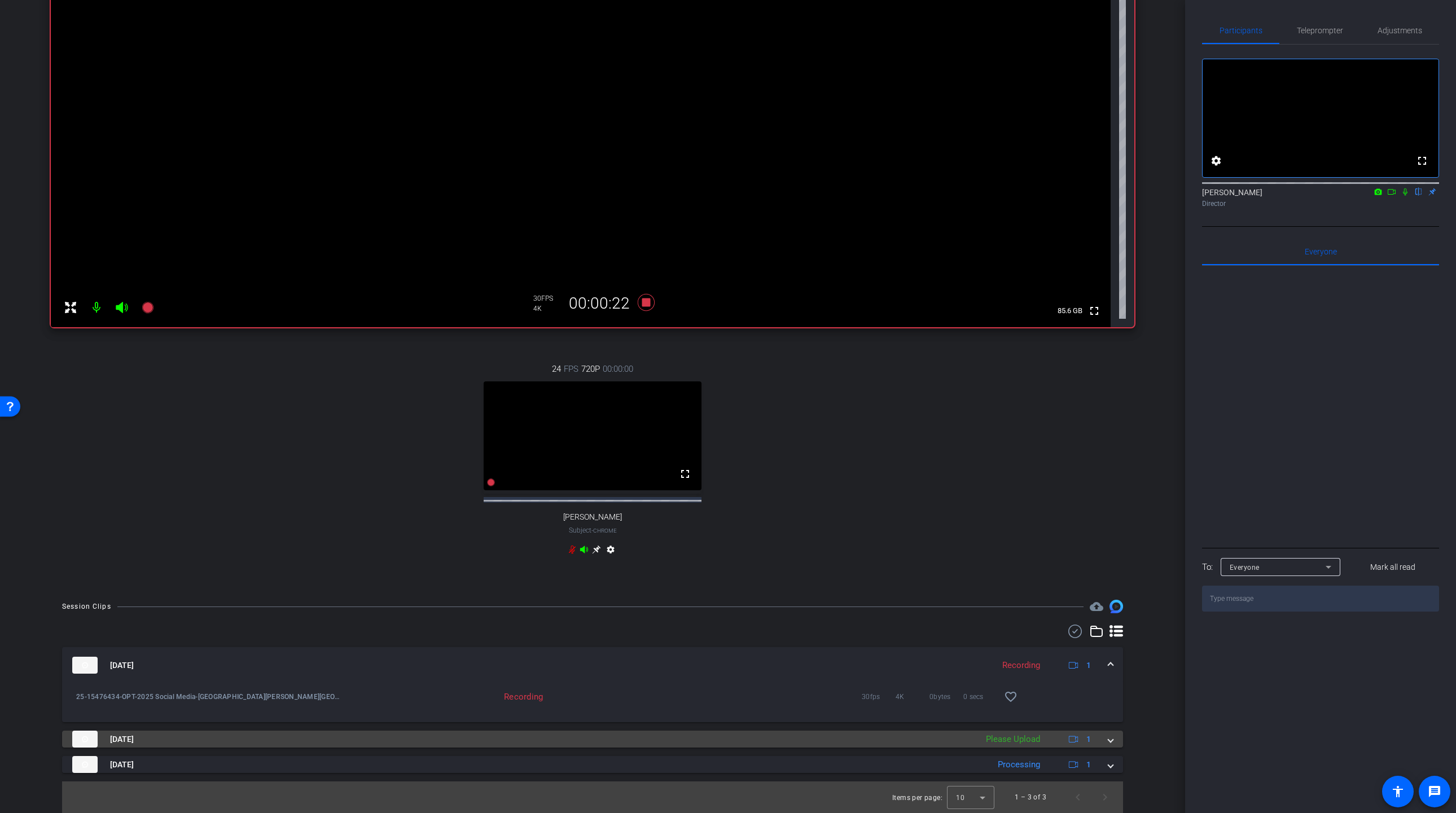
click at [1110, 740] on span at bounding box center [1110, 739] width 5 height 12
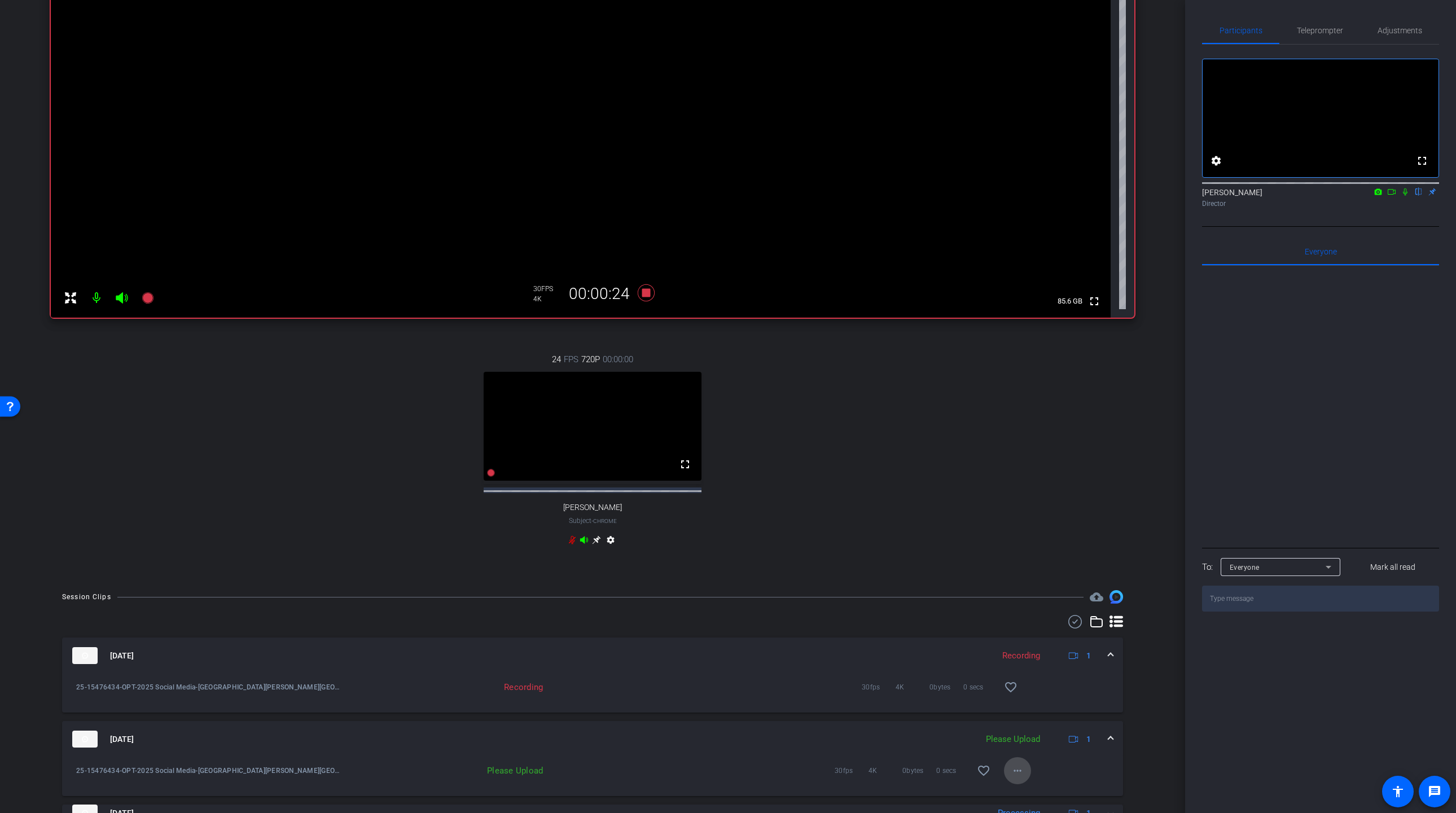
click at [1021, 777] on mat-icon "more_horiz" at bounding box center [1017, 770] width 14 height 14
click at [1025, 727] on span "Upload" at bounding box center [1036, 729] width 45 height 14
click at [863, 439] on div "24 FPS 720P 00:00:00 fullscreen Kim Subject - Chrome settings" at bounding box center [592, 451] width 1083 height 233
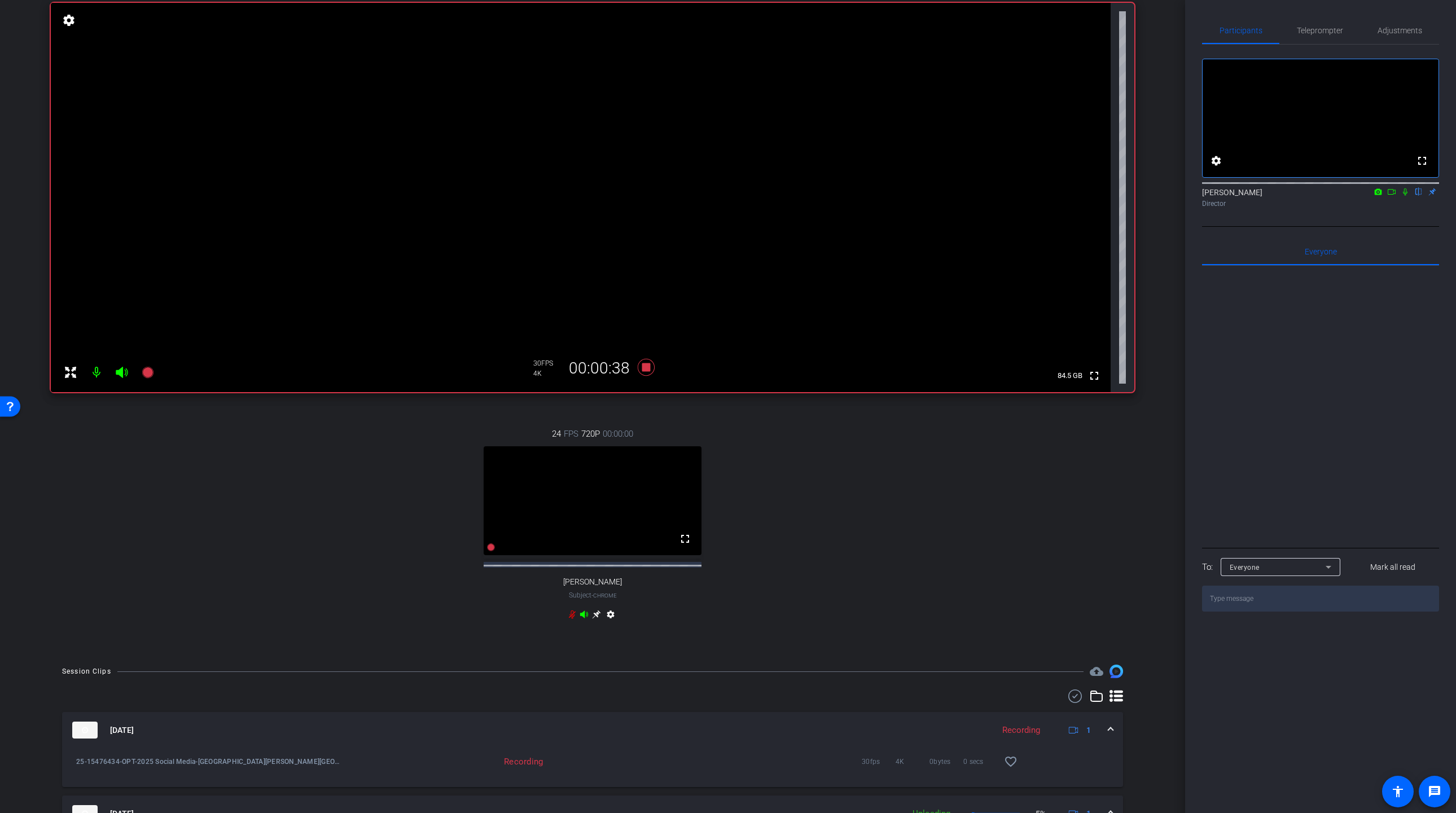
scroll to position [88, 0]
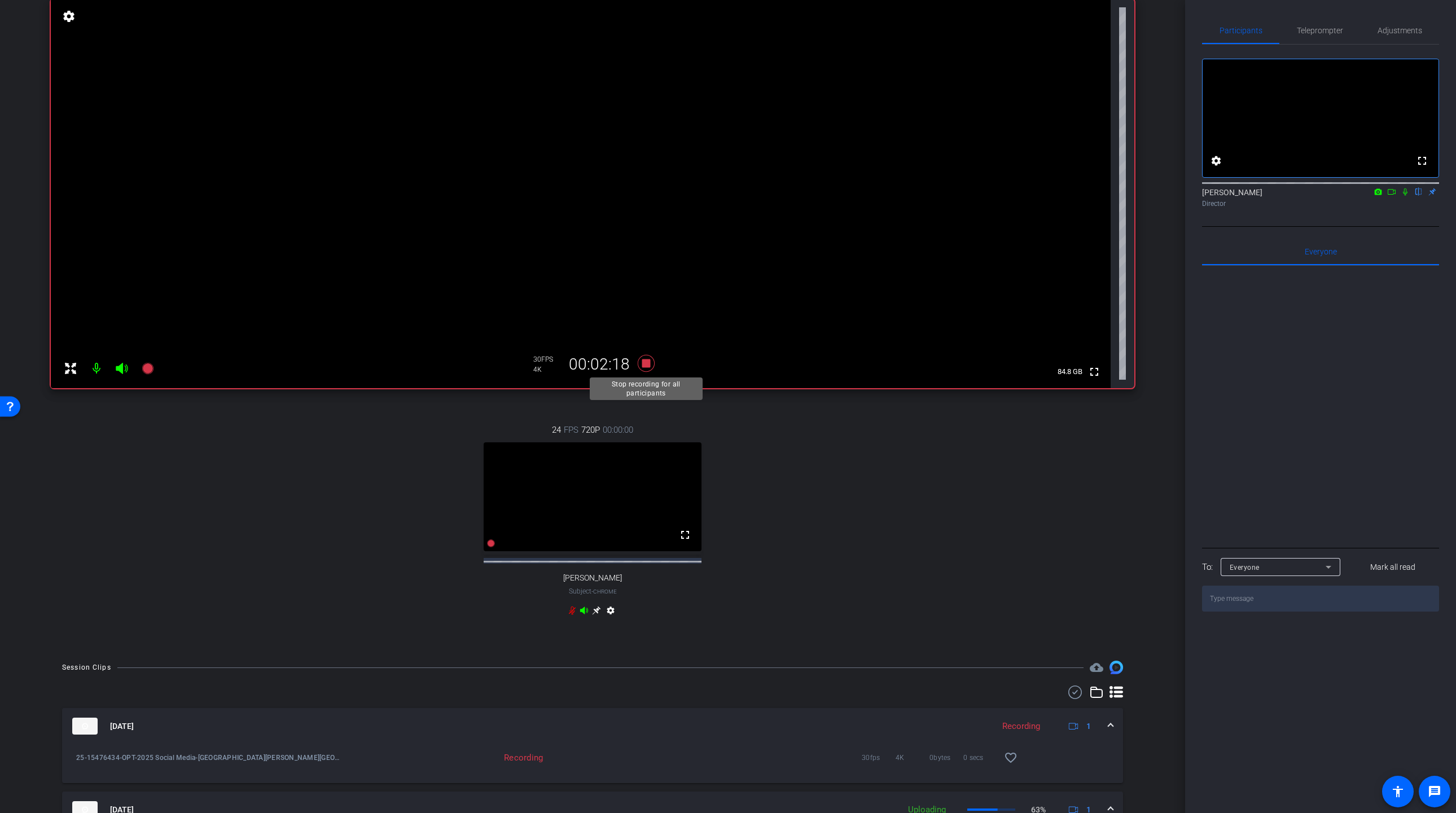
click at [647, 362] on icon at bounding box center [646, 363] width 17 height 17
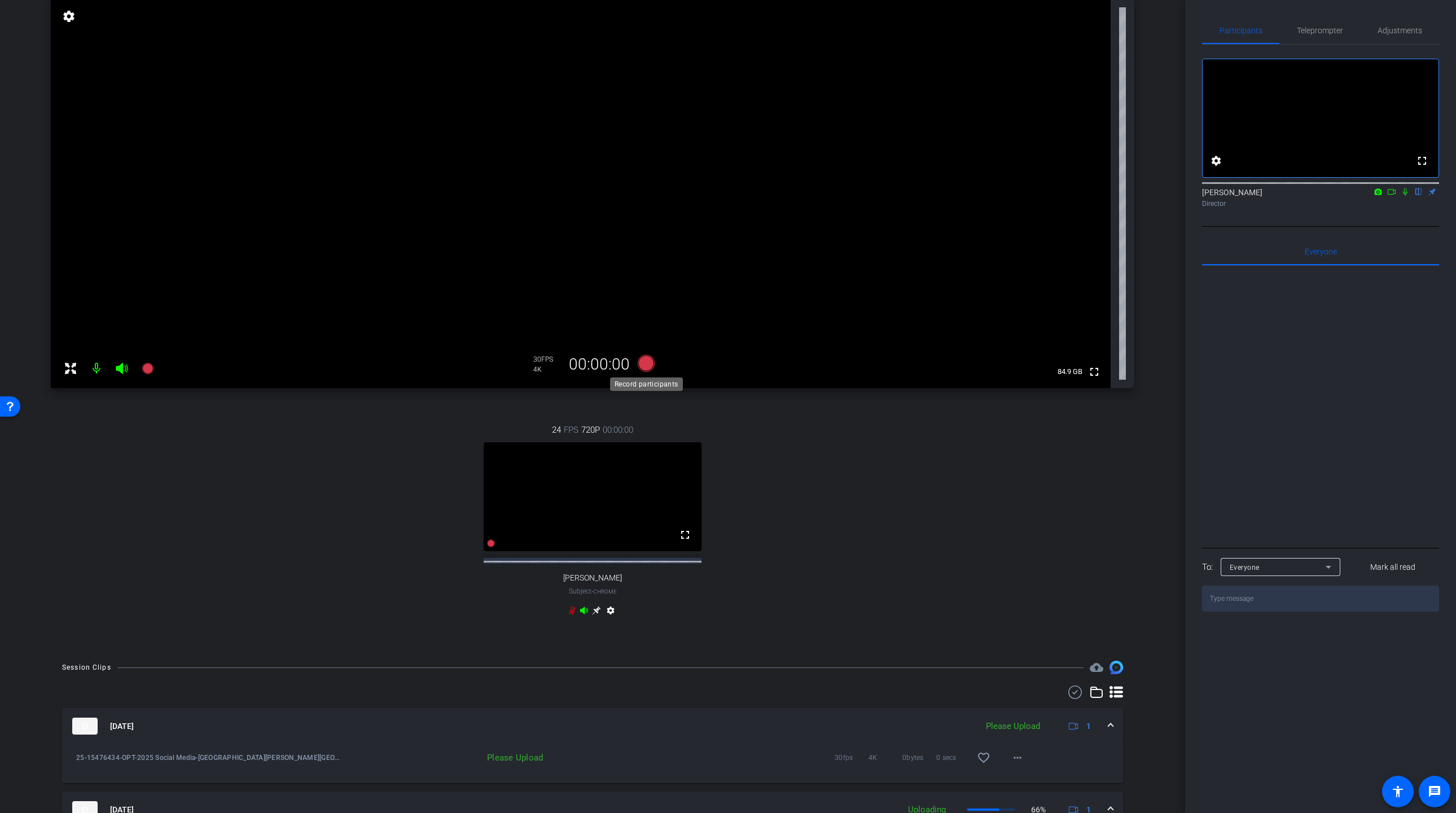
click at [646, 360] on icon at bounding box center [646, 363] width 17 height 17
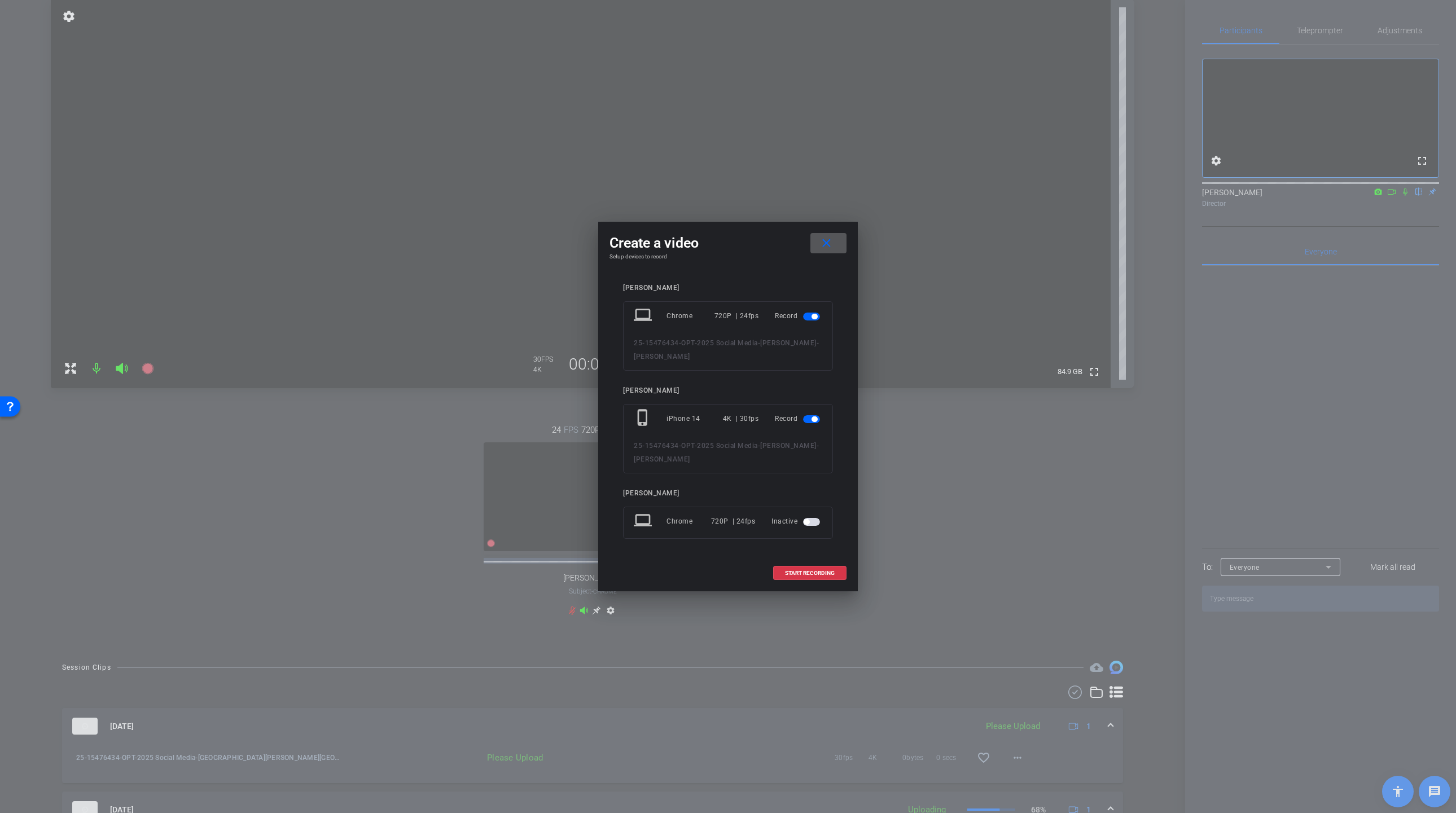
click at [817, 319] on span "button" at bounding box center [811, 317] width 17 height 8
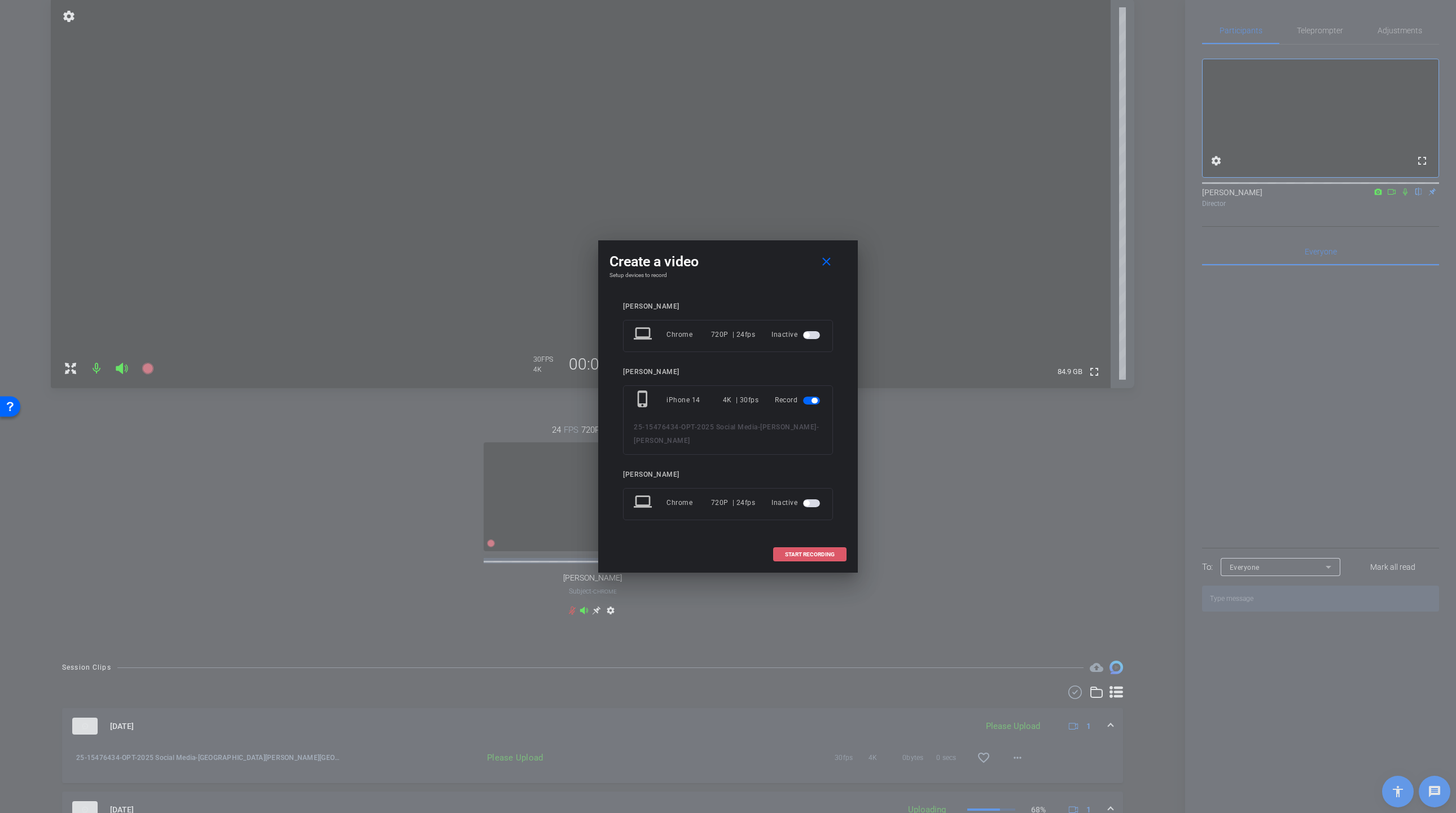
click at [817, 552] on span "START RECORDING" at bounding box center [810, 555] width 50 height 6
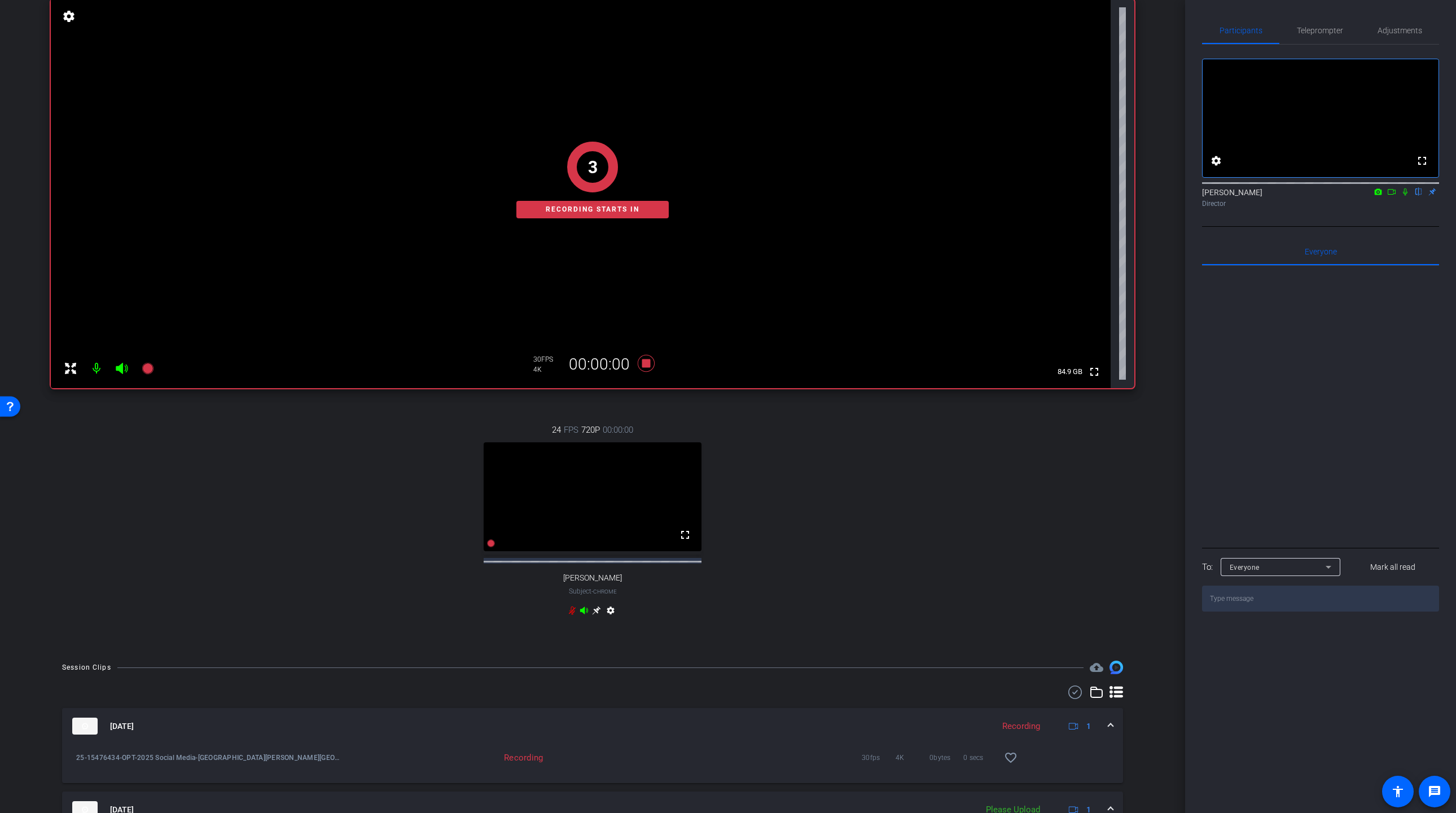
scroll to position [242, 0]
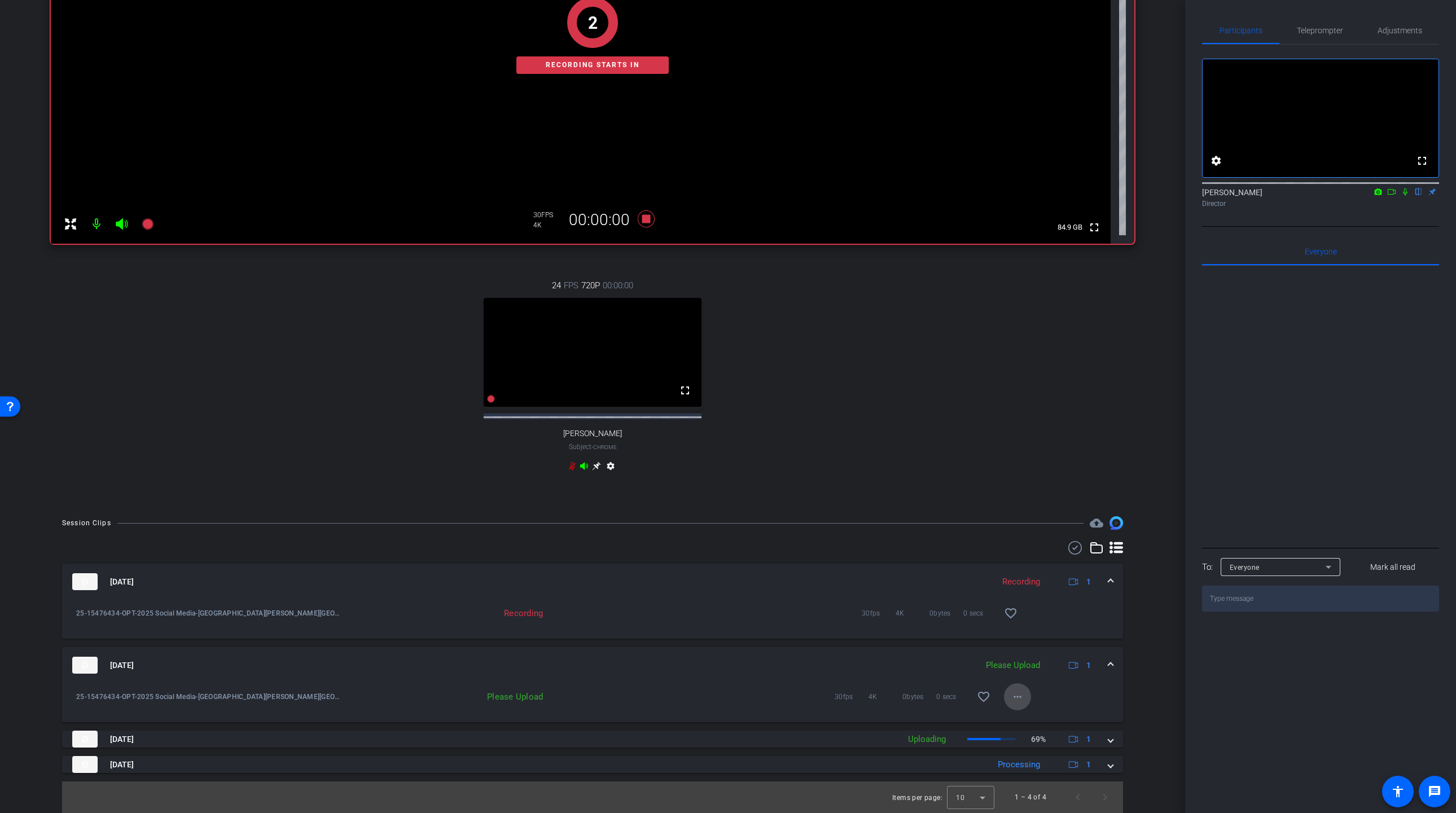
click at [1022, 699] on mat-icon "more_horiz" at bounding box center [1017, 697] width 14 height 14
click at [1025, 720] on span "Upload" at bounding box center [1036, 721] width 45 height 14
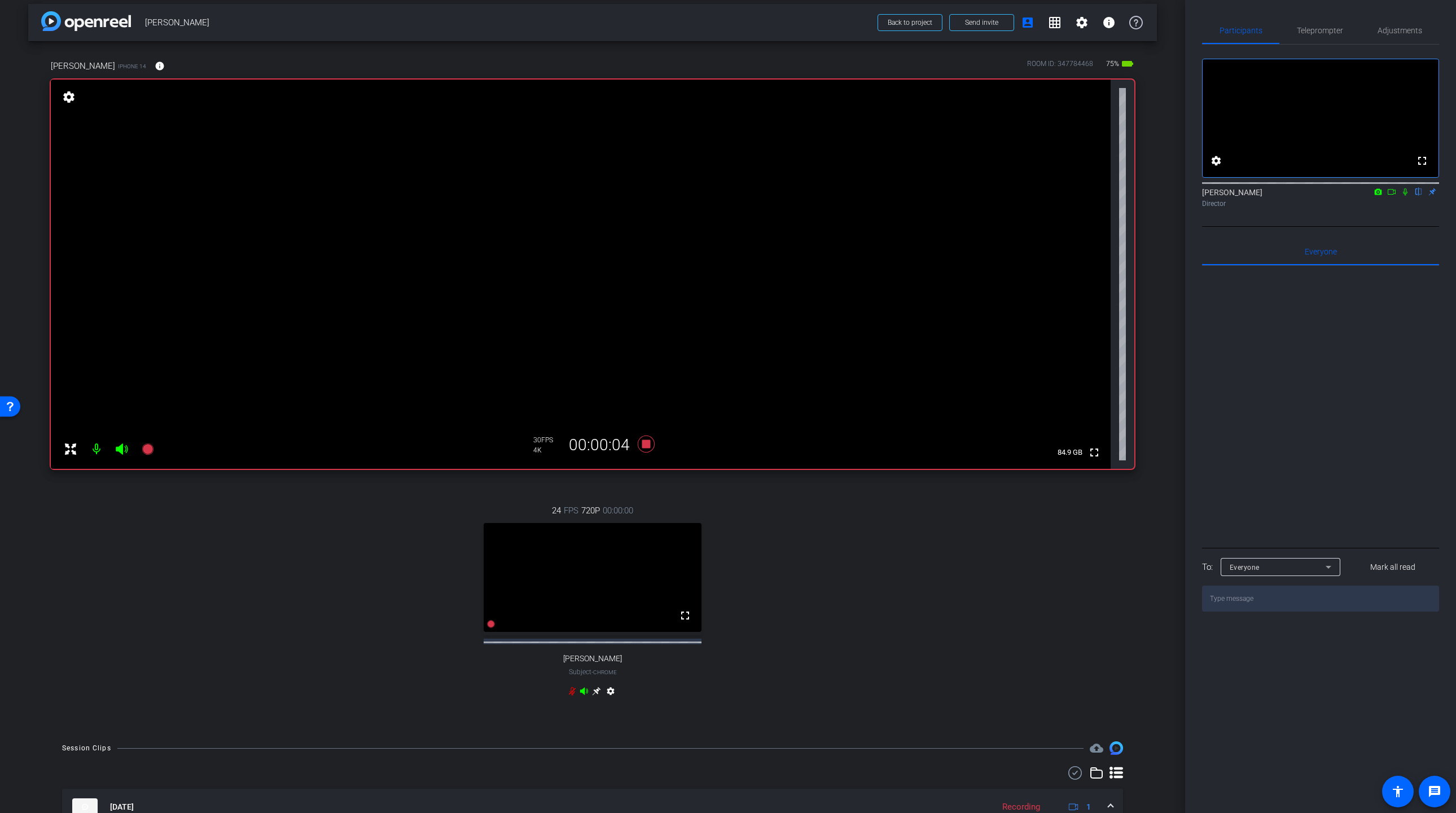
scroll to position [6, 0]
click at [646, 445] on icon at bounding box center [646, 446] width 17 height 17
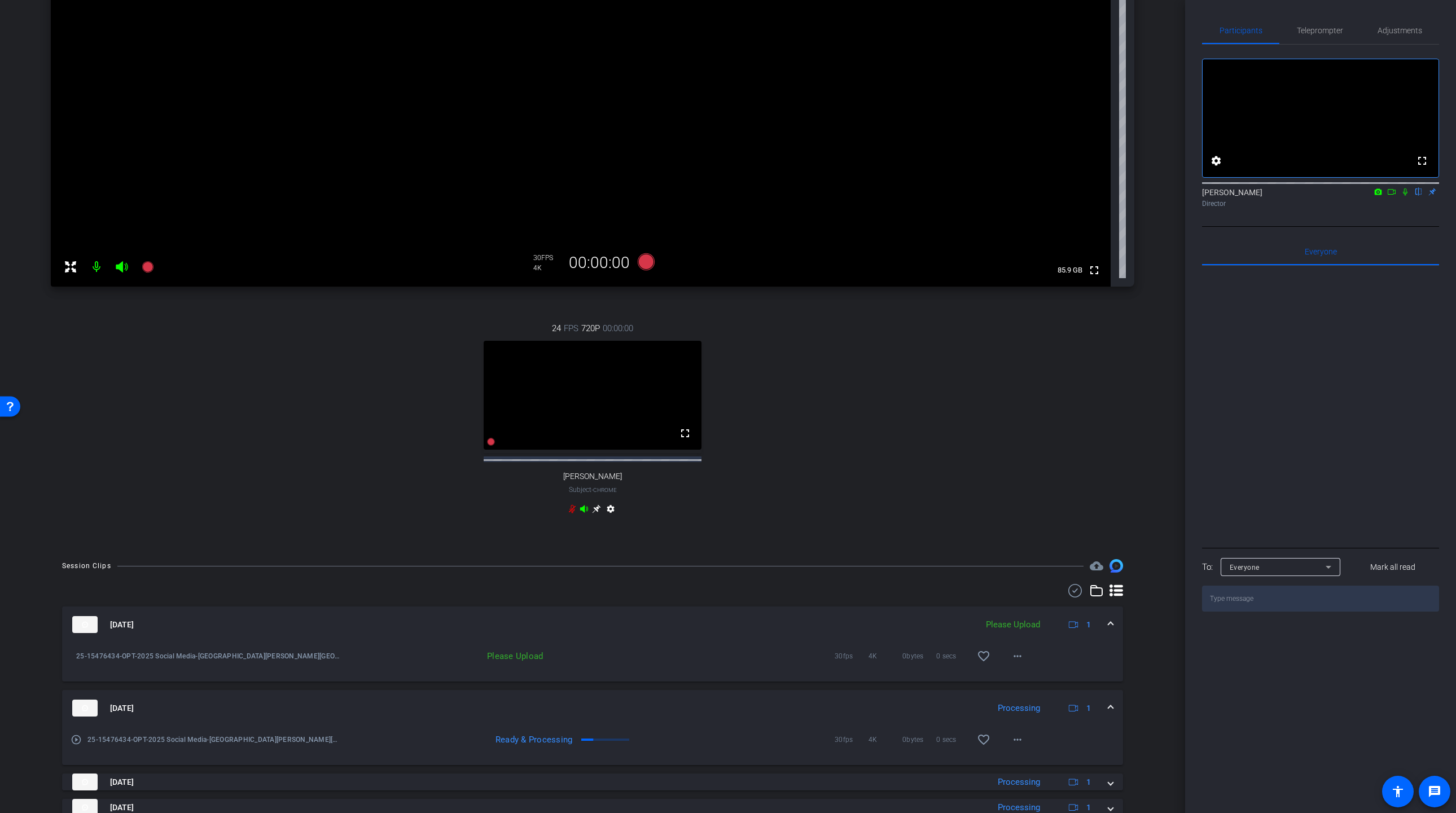
scroll to position [242, 0]
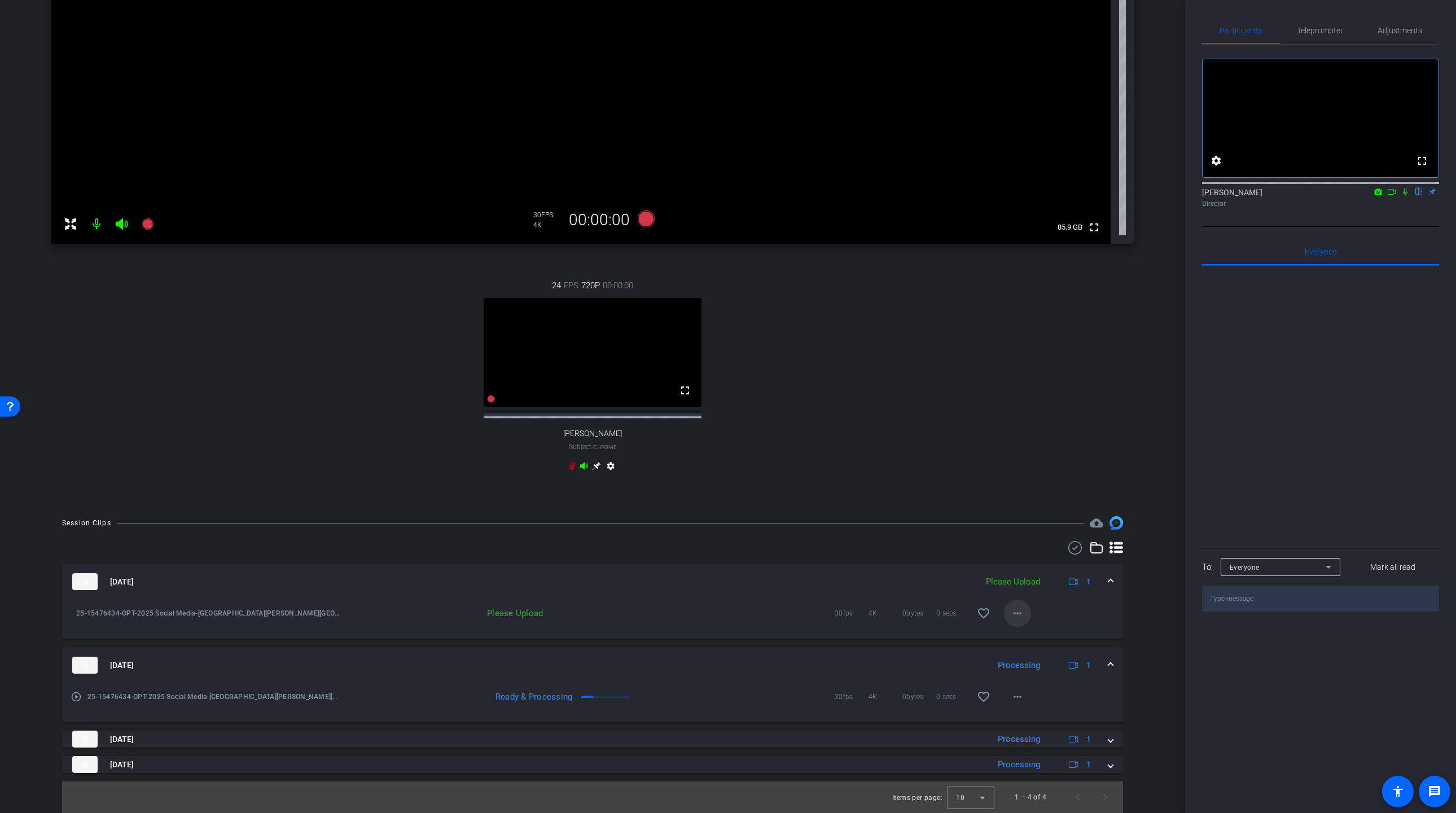
click at [1024, 614] on mat-icon "more_horiz" at bounding box center [1017, 613] width 14 height 14
click at [1024, 639] on span "Upload" at bounding box center [1036, 637] width 45 height 14
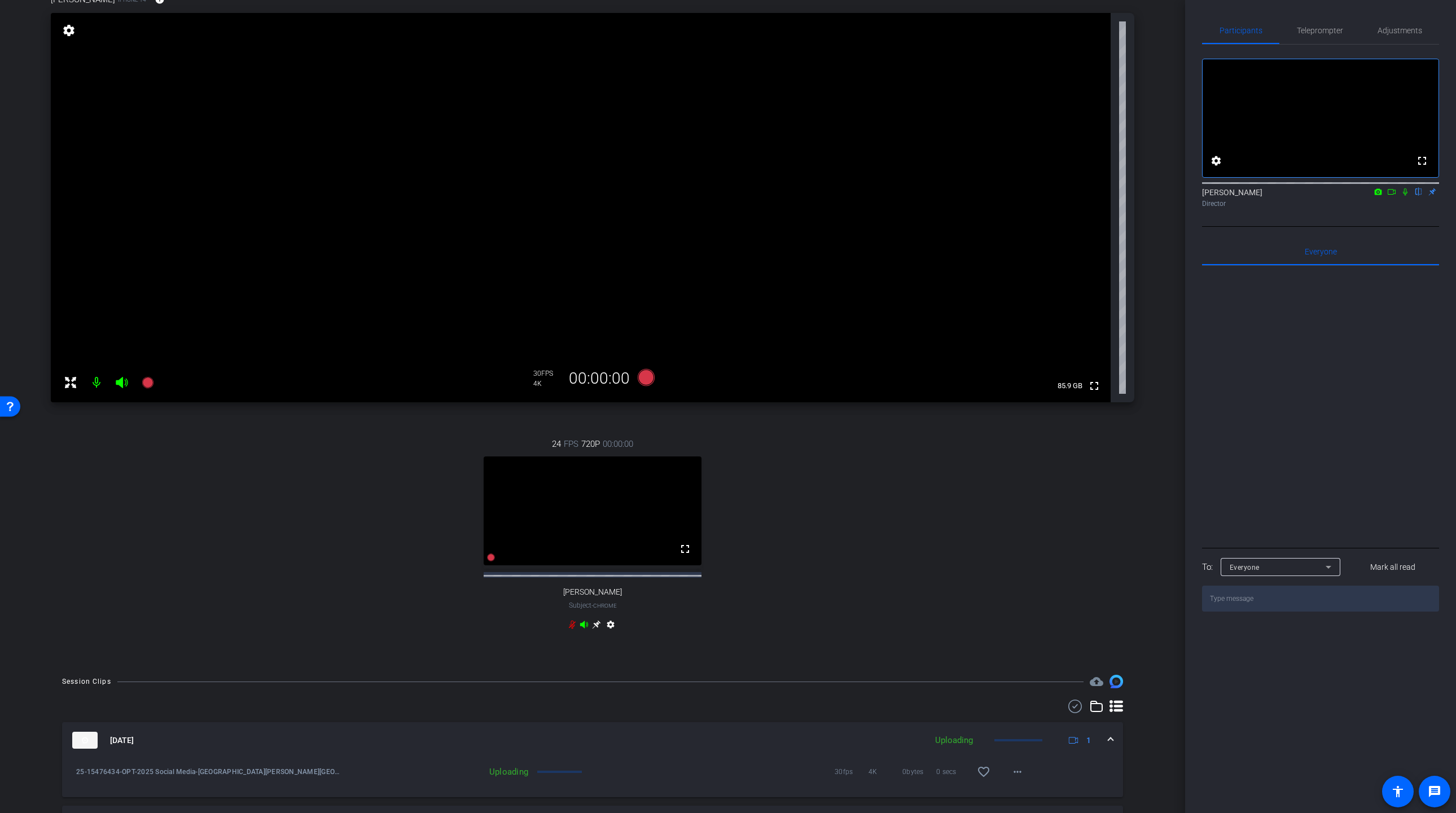
scroll to position [71, 0]
click at [650, 375] on icon at bounding box center [646, 380] width 17 height 17
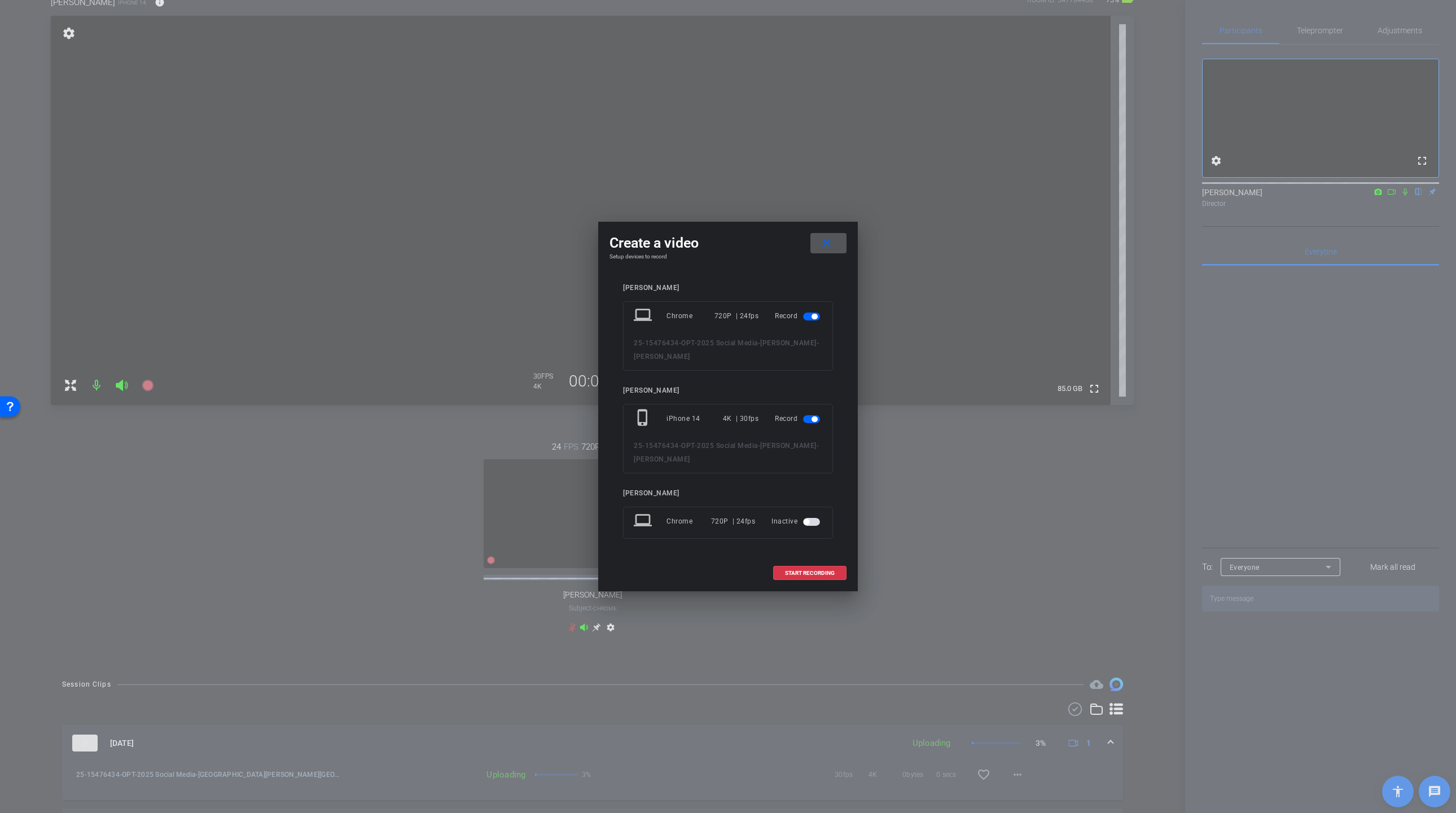
click at [802, 316] on div "Record" at bounding box center [798, 316] width 48 height 20
click at [810, 319] on span "button" at bounding box center [811, 317] width 17 height 8
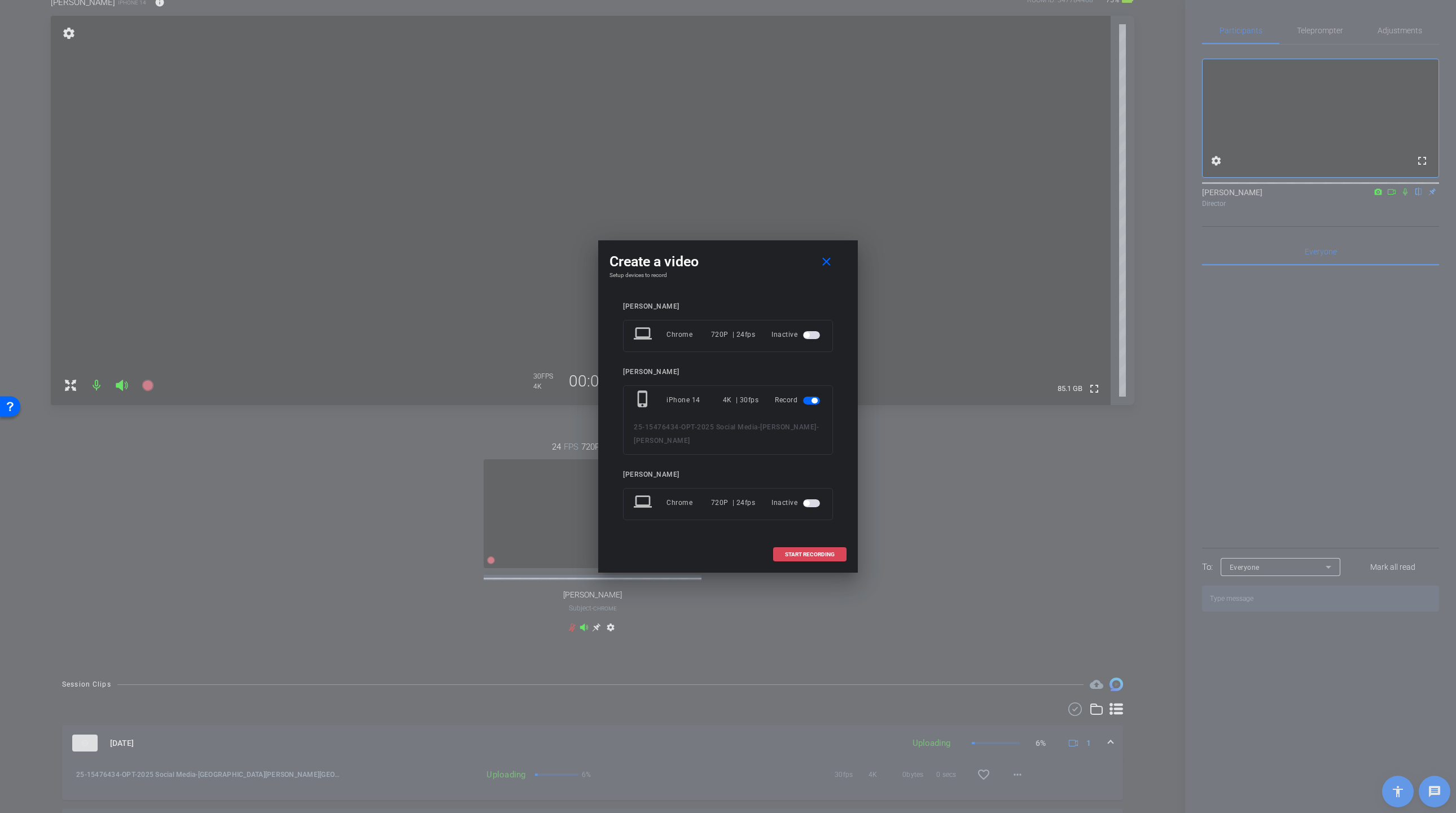
click at [807, 557] on span at bounding box center [809, 555] width 72 height 27
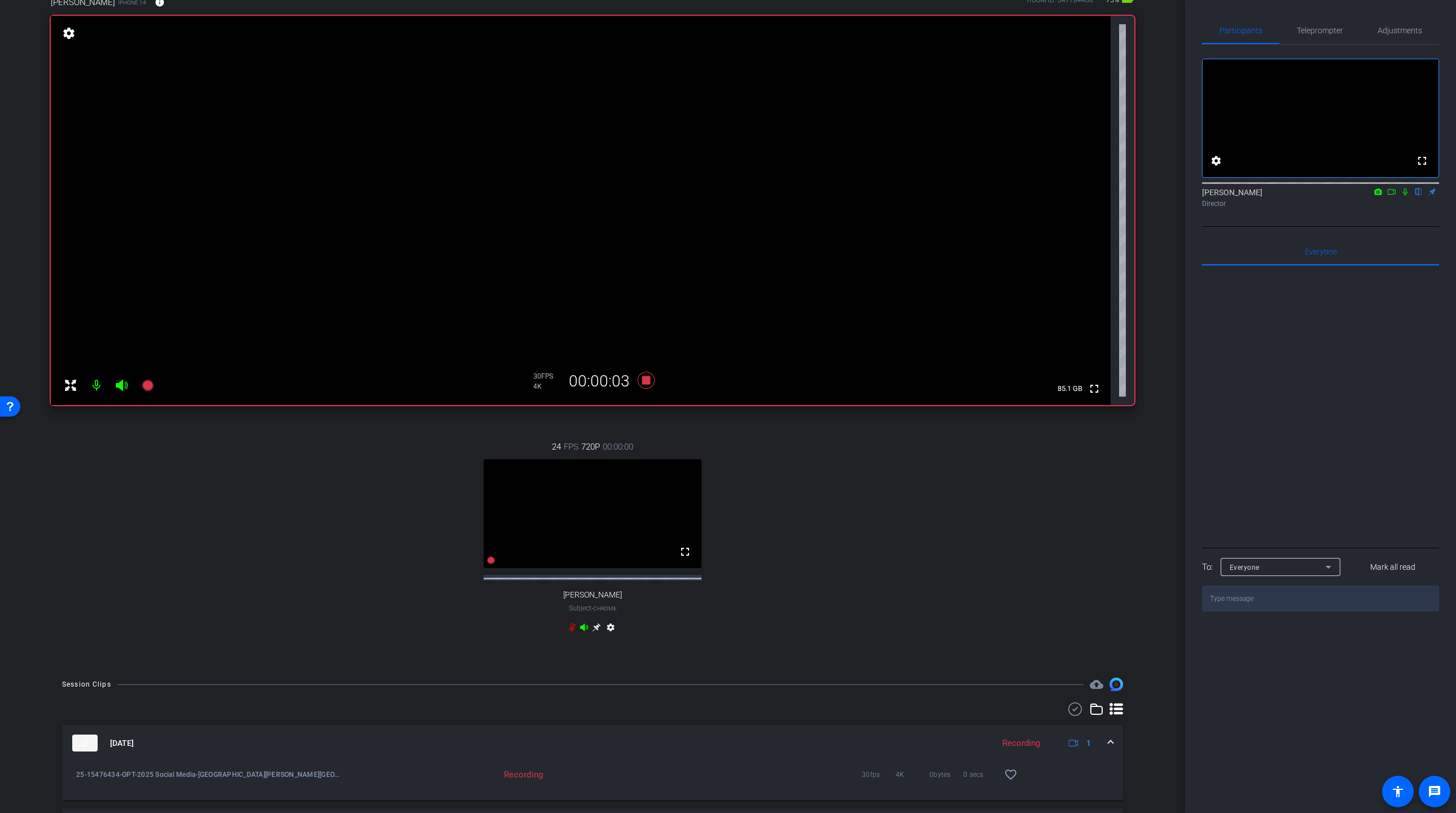
scroll to position [0, 0]
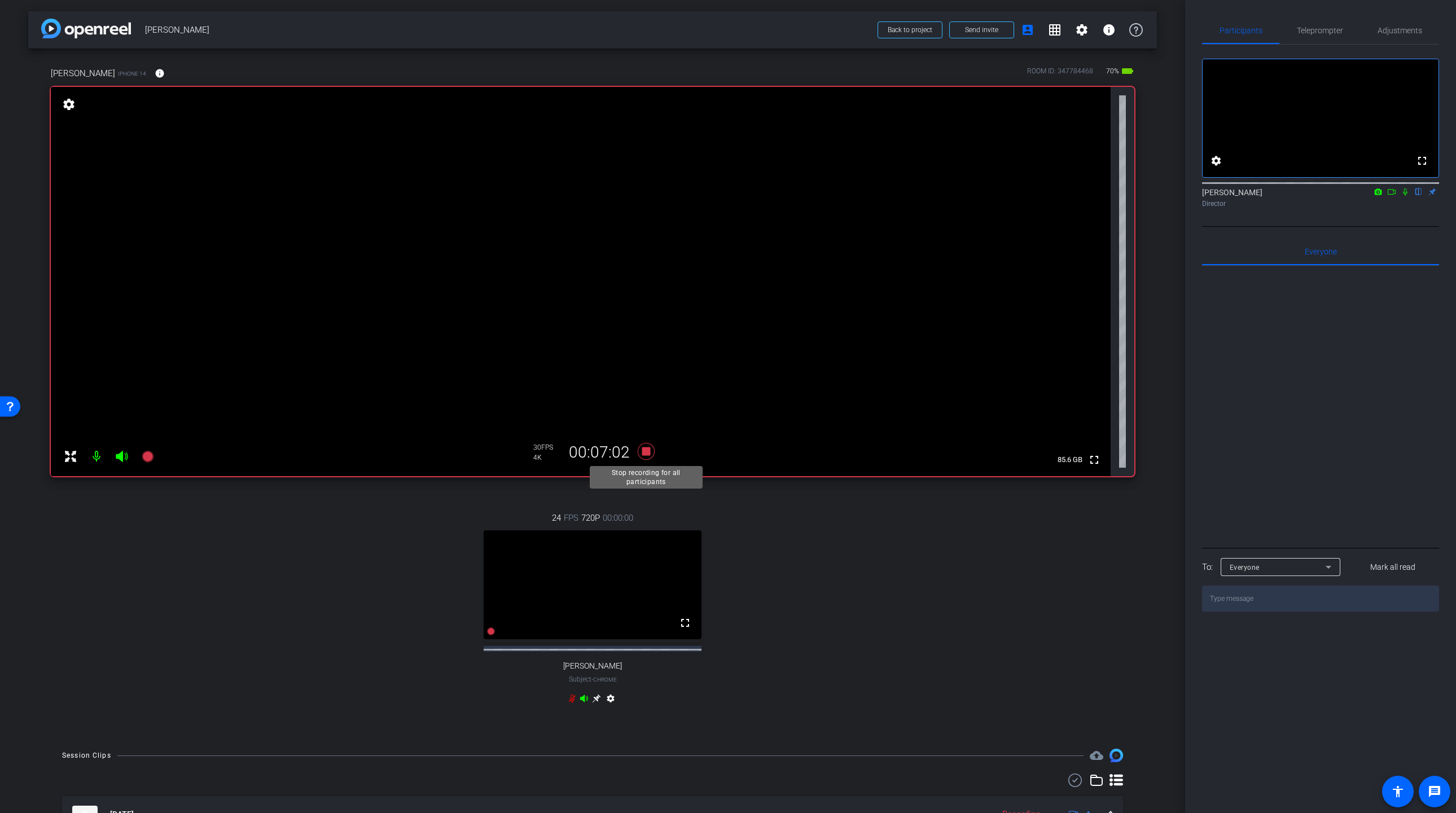
click at [648, 455] on icon at bounding box center [646, 452] width 17 height 17
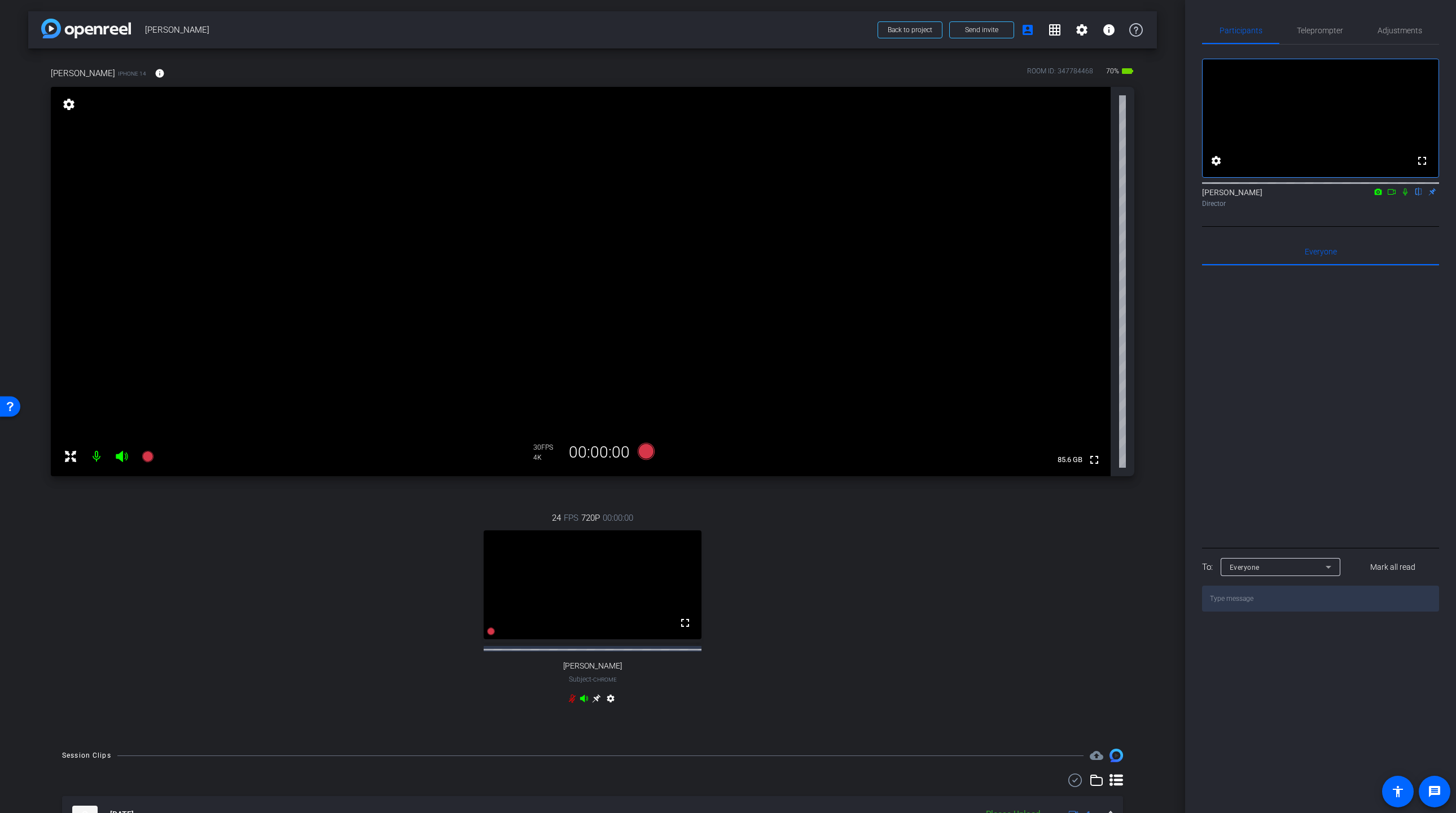
scroll to position [267, 0]
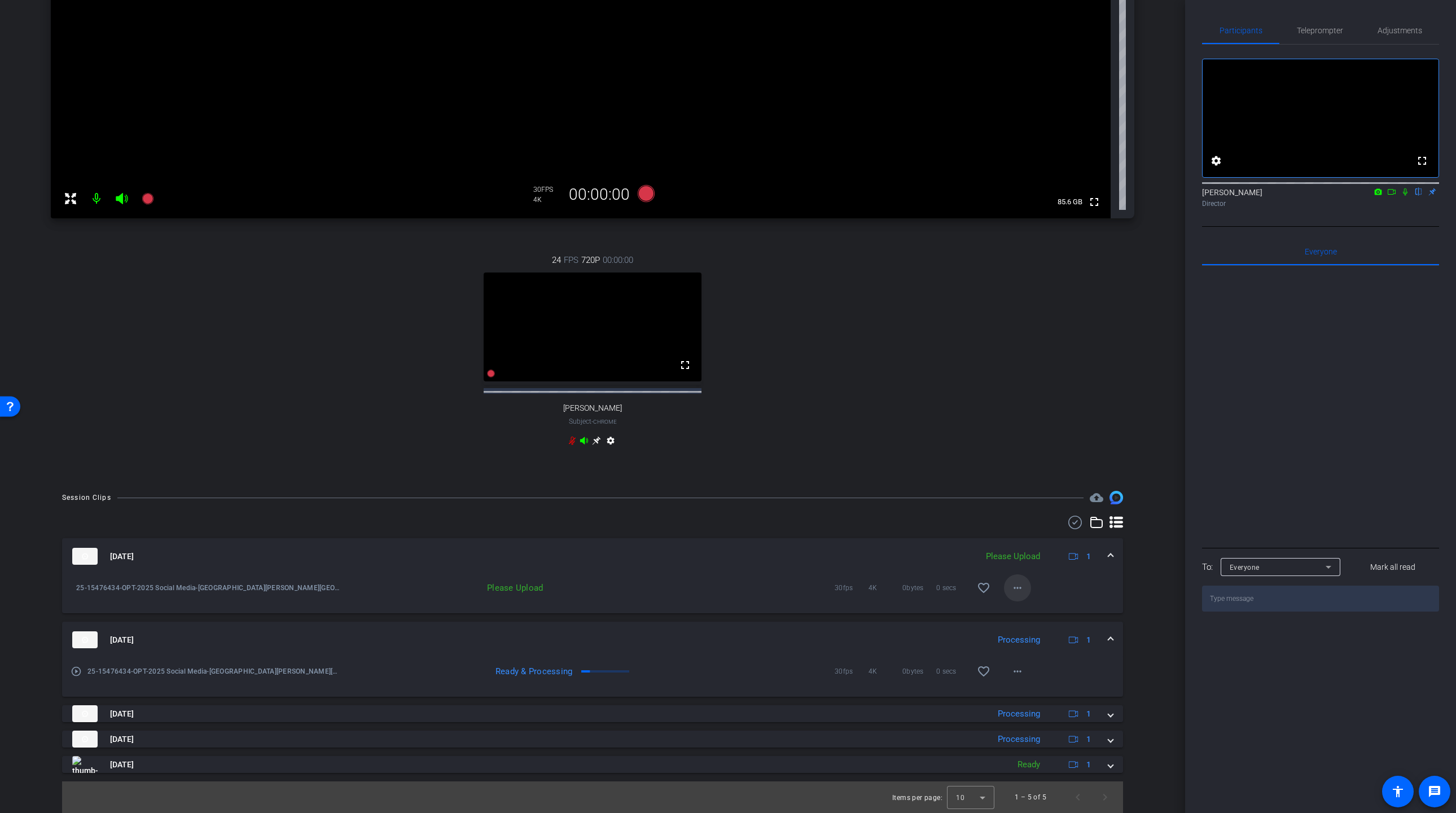
click at [1023, 590] on mat-icon "more_horiz" at bounding box center [1017, 588] width 14 height 14
click at [1030, 610] on span "Upload" at bounding box center [1036, 612] width 45 height 14
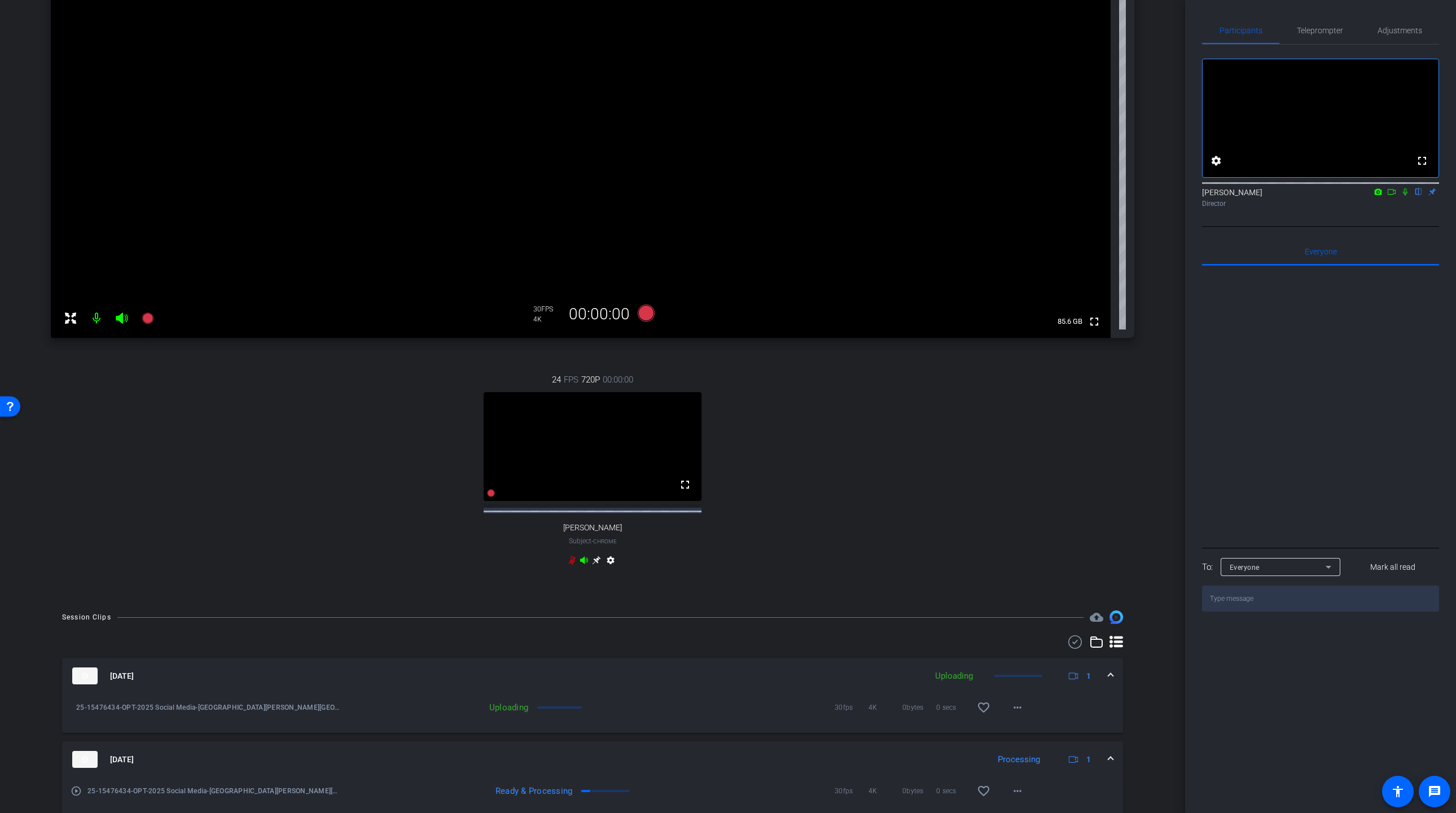
scroll to position [0, 0]
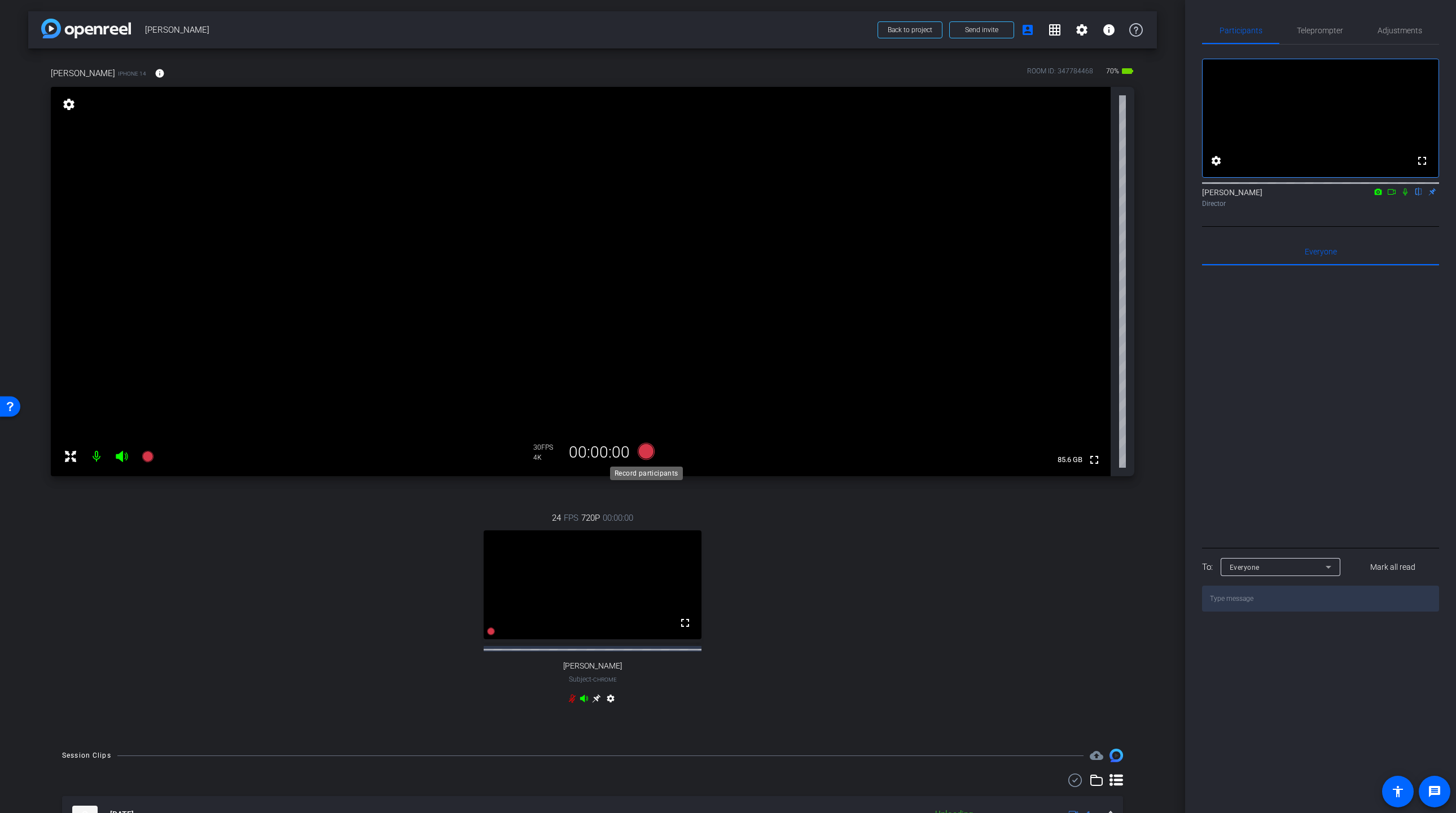
click at [655, 447] on icon at bounding box center [646, 452] width 27 height 20
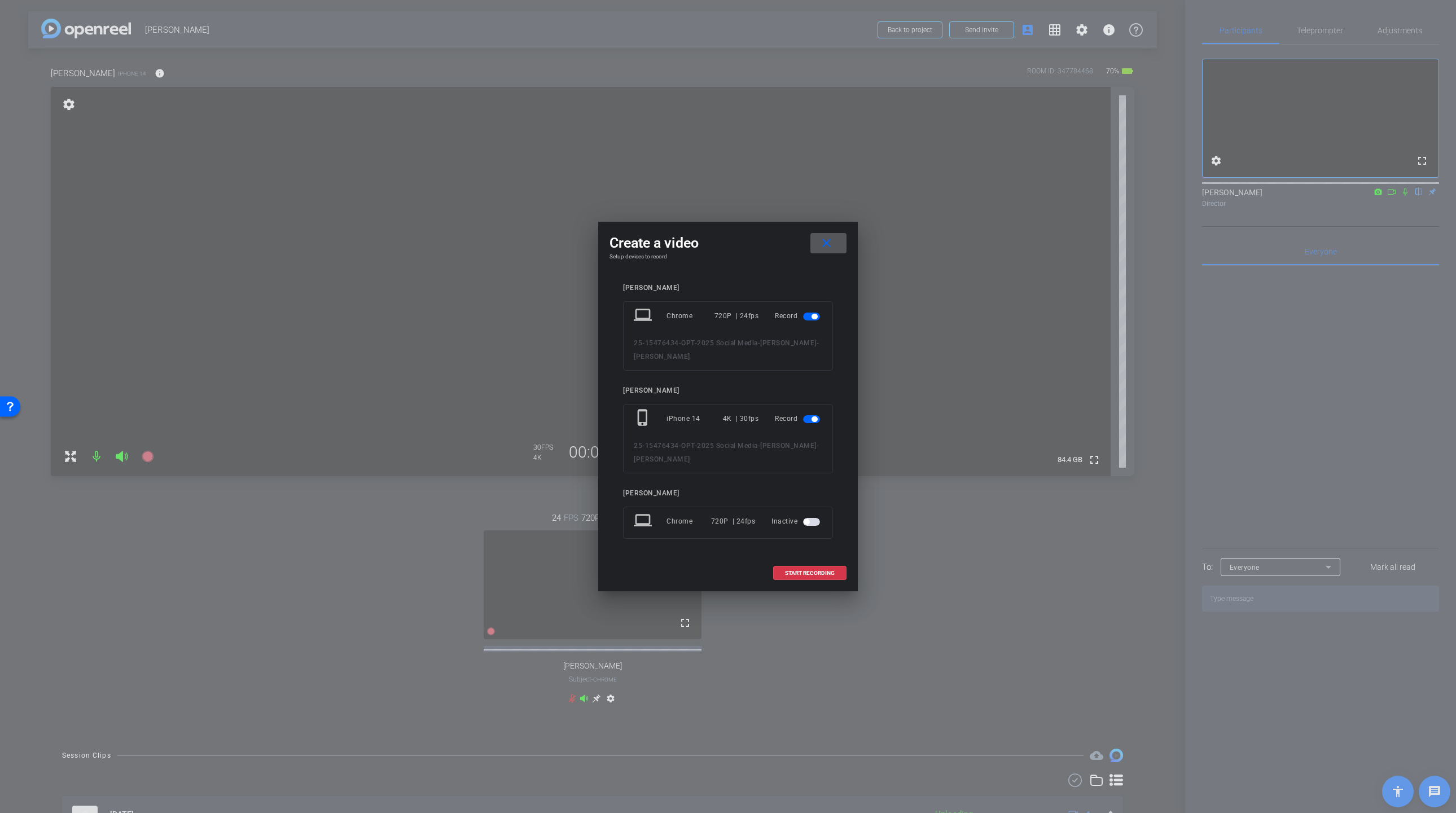
click at [811, 318] on span "button" at bounding box center [811, 317] width 17 height 8
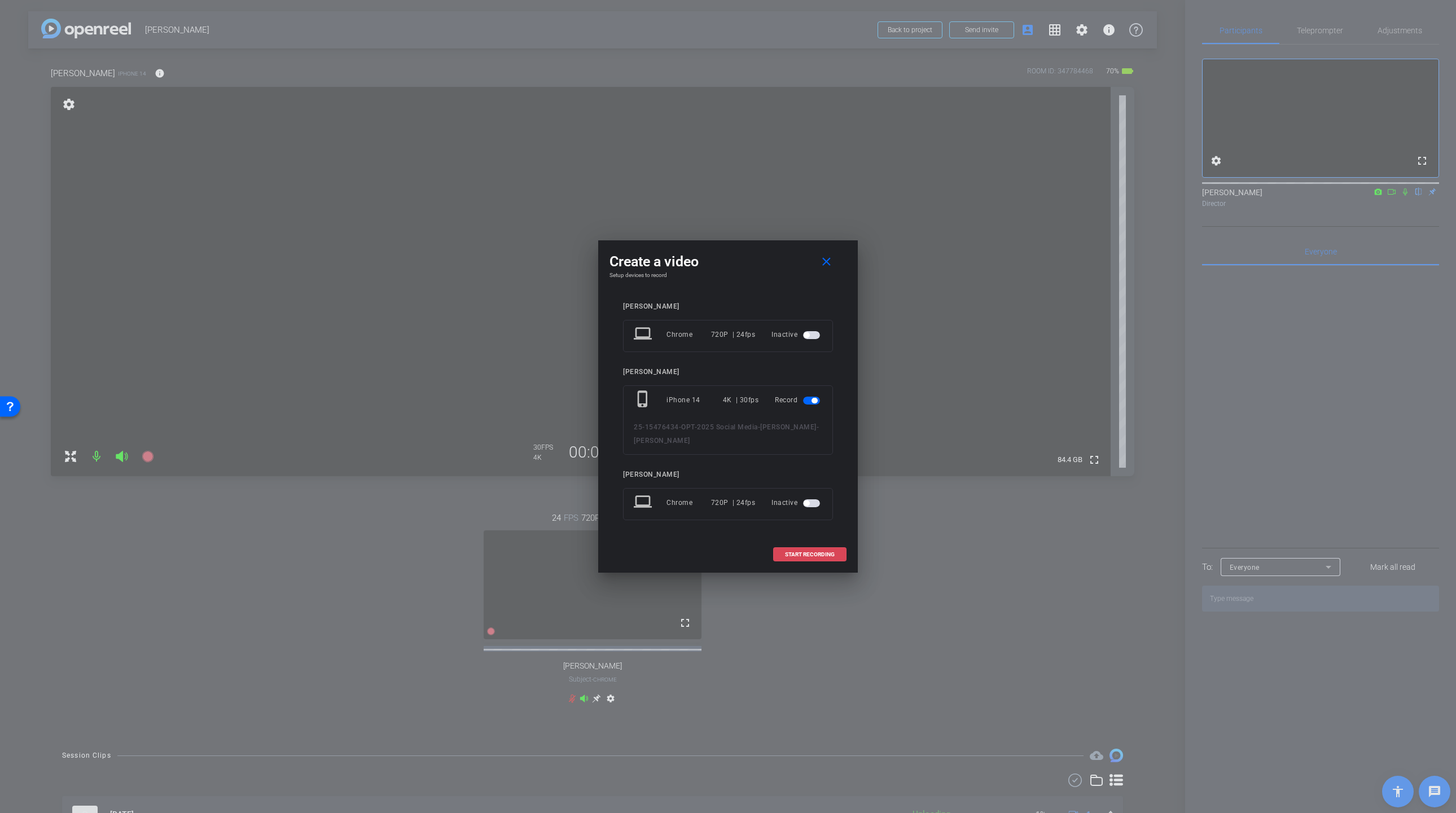
click at [800, 550] on span at bounding box center [809, 555] width 72 height 27
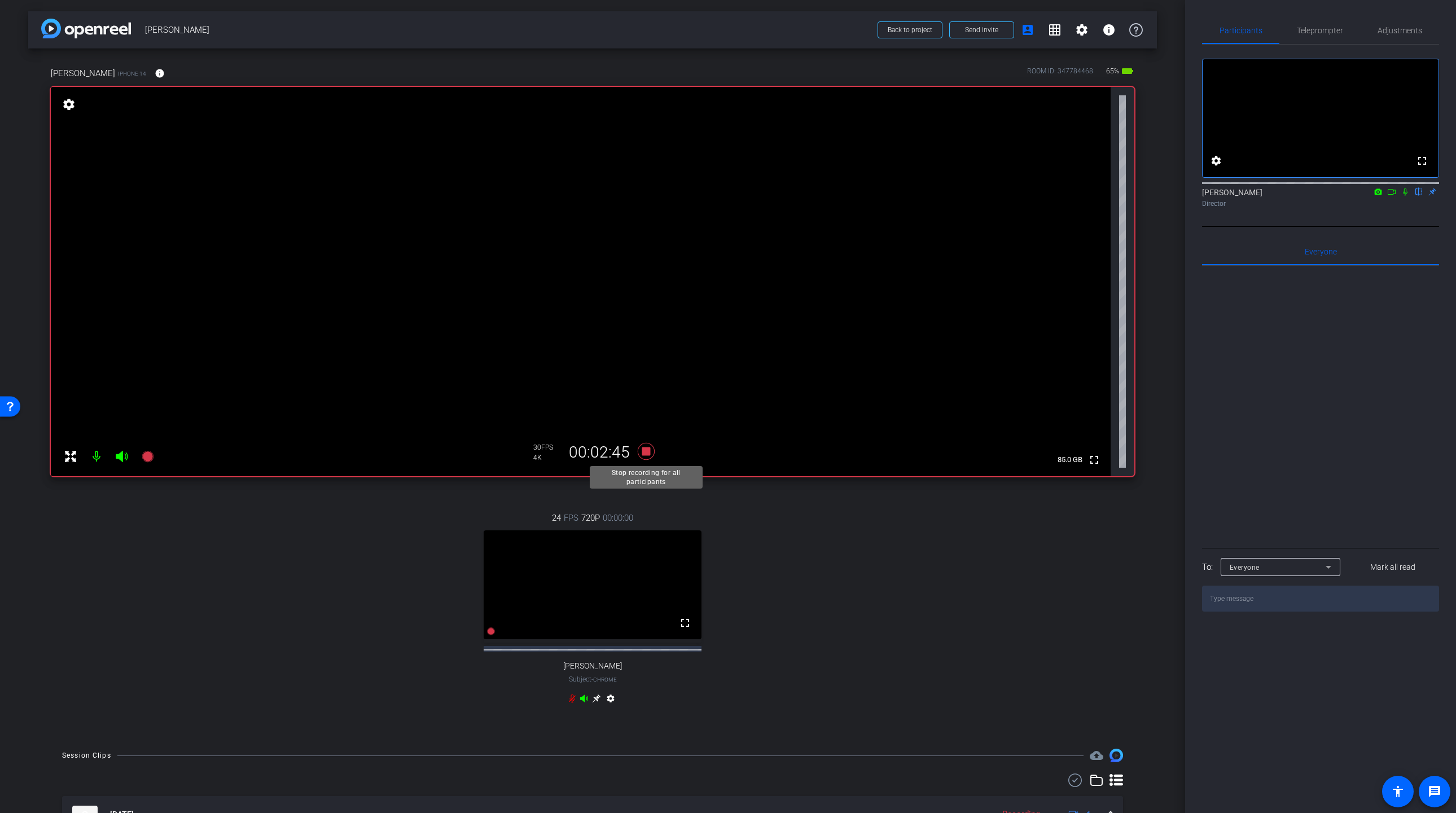
click at [647, 448] on icon at bounding box center [646, 452] width 17 height 17
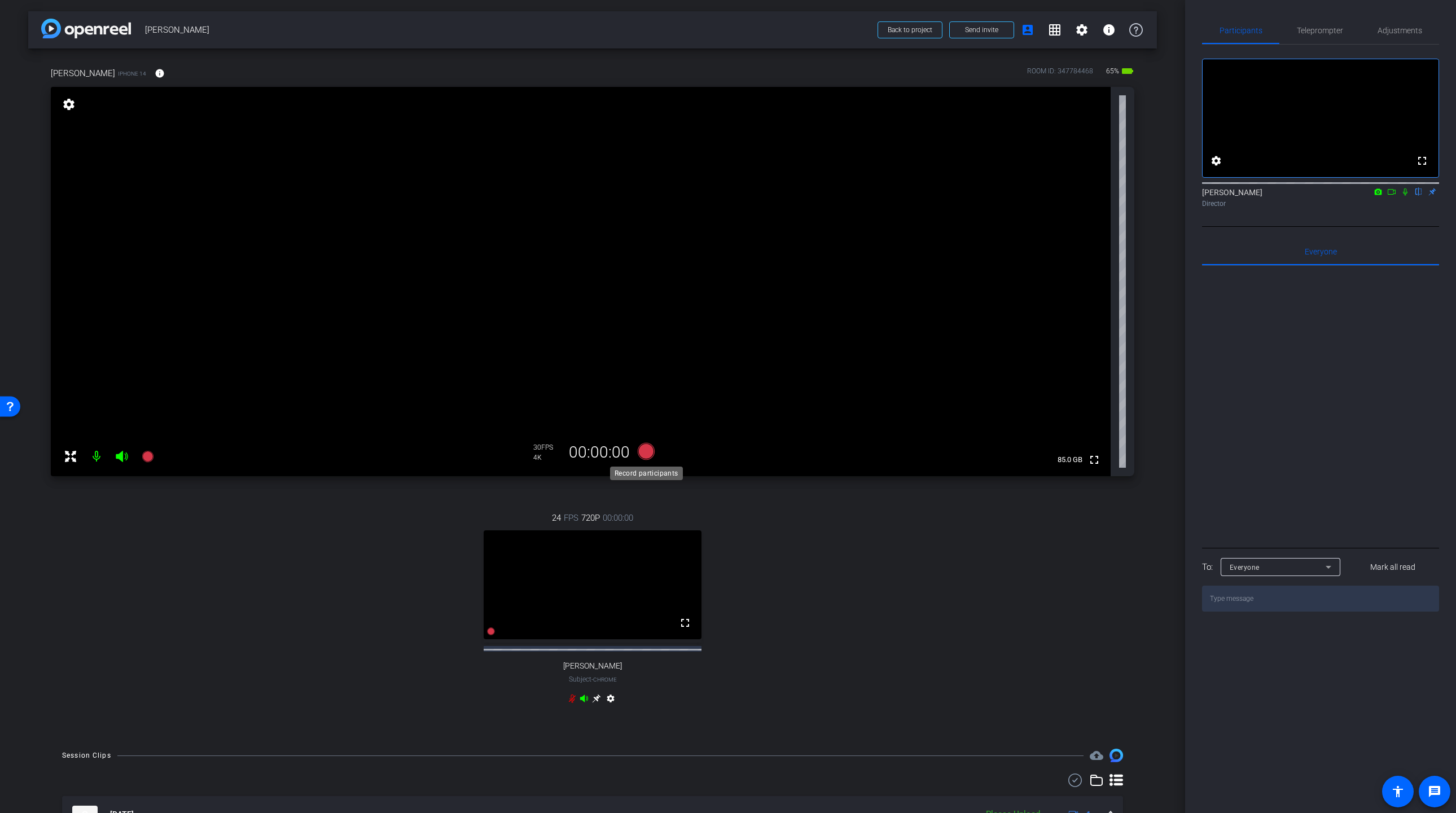
click at [646, 450] on icon at bounding box center [646, 452] width 17 height 17
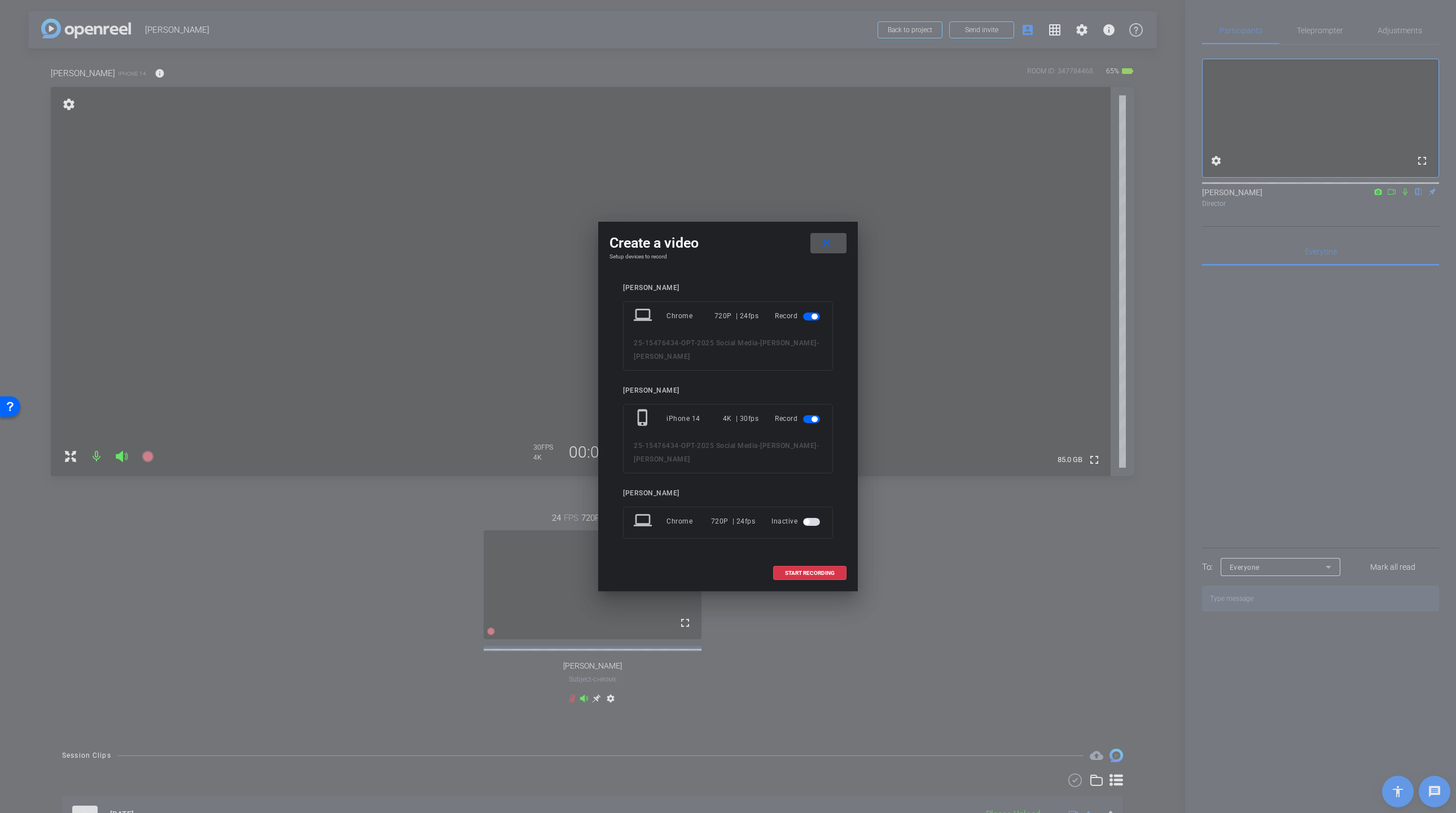
click at [817, 317] on span "button" at bounding box center [814, 317] width 6 height 6
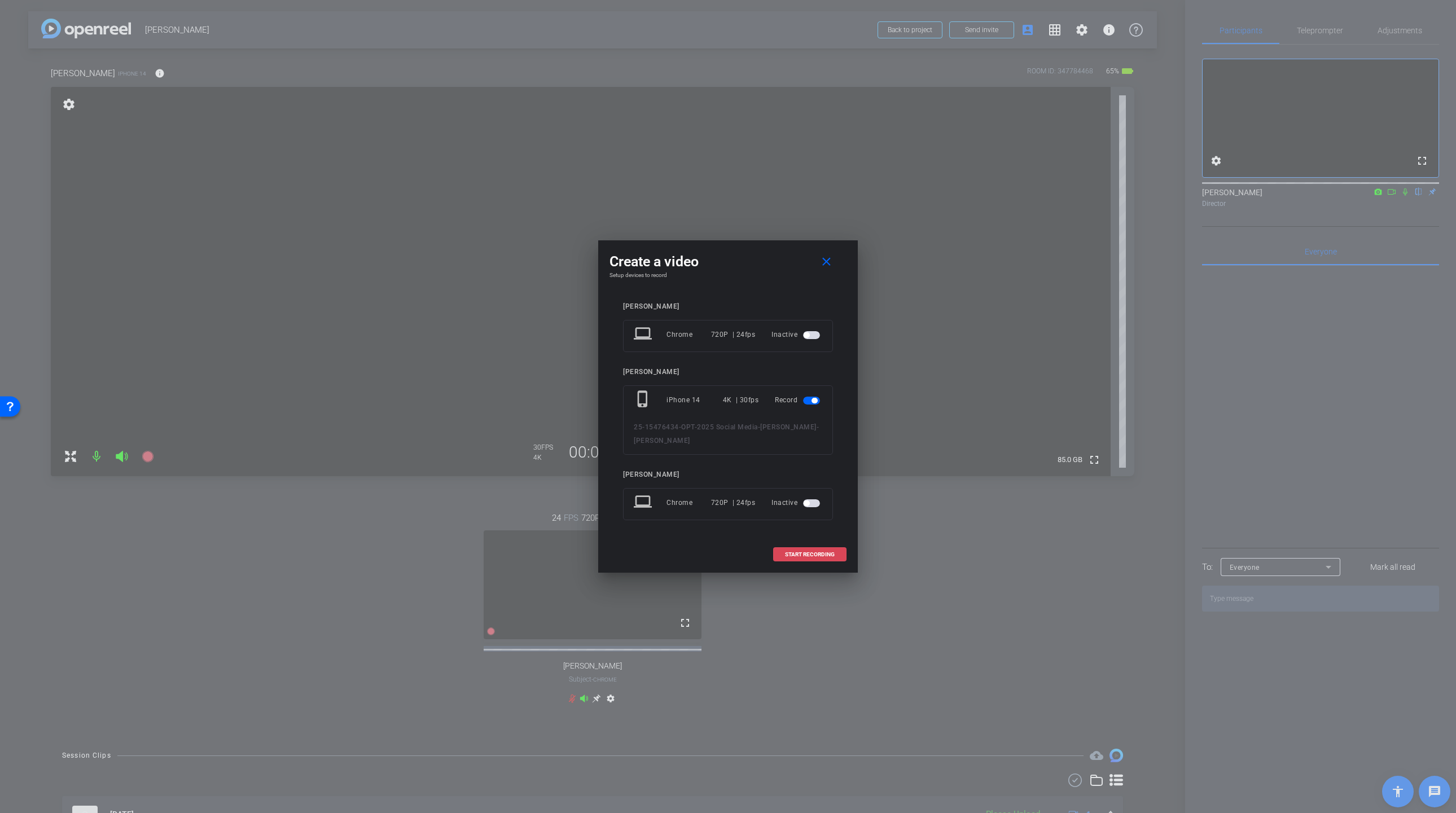
click at [814, 552] on span "START RECORDING" at bounding box center [810, 555] width 50 height 6
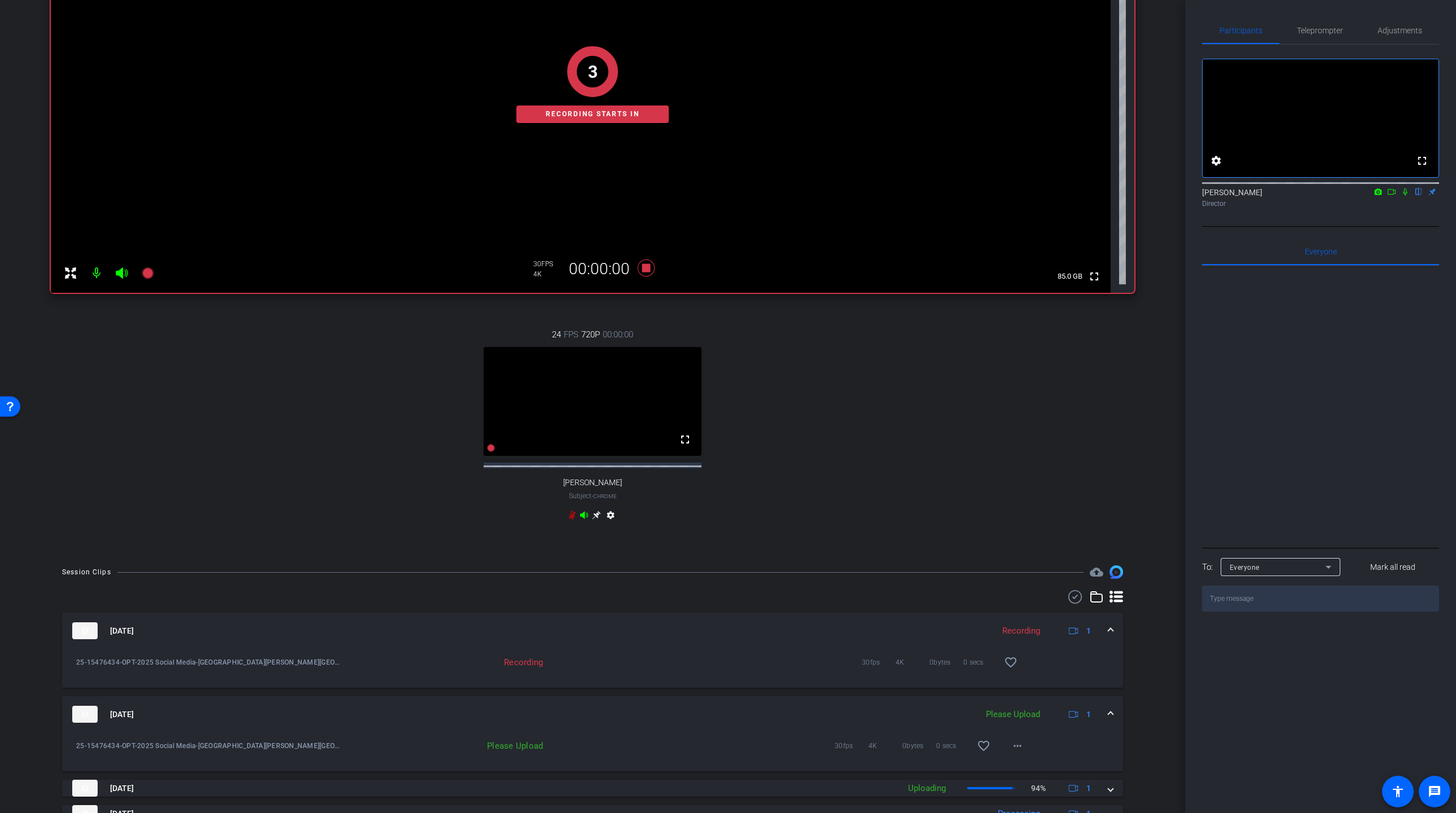
scroll to position [184, 0]
click at [1019, 752] on mat-icon "more_horiz" at bounding box center [1017, 745] width 14 height 14
click at [1027, 705] on span "Upload" at bounding box center [1036, 703] width 45 height 14
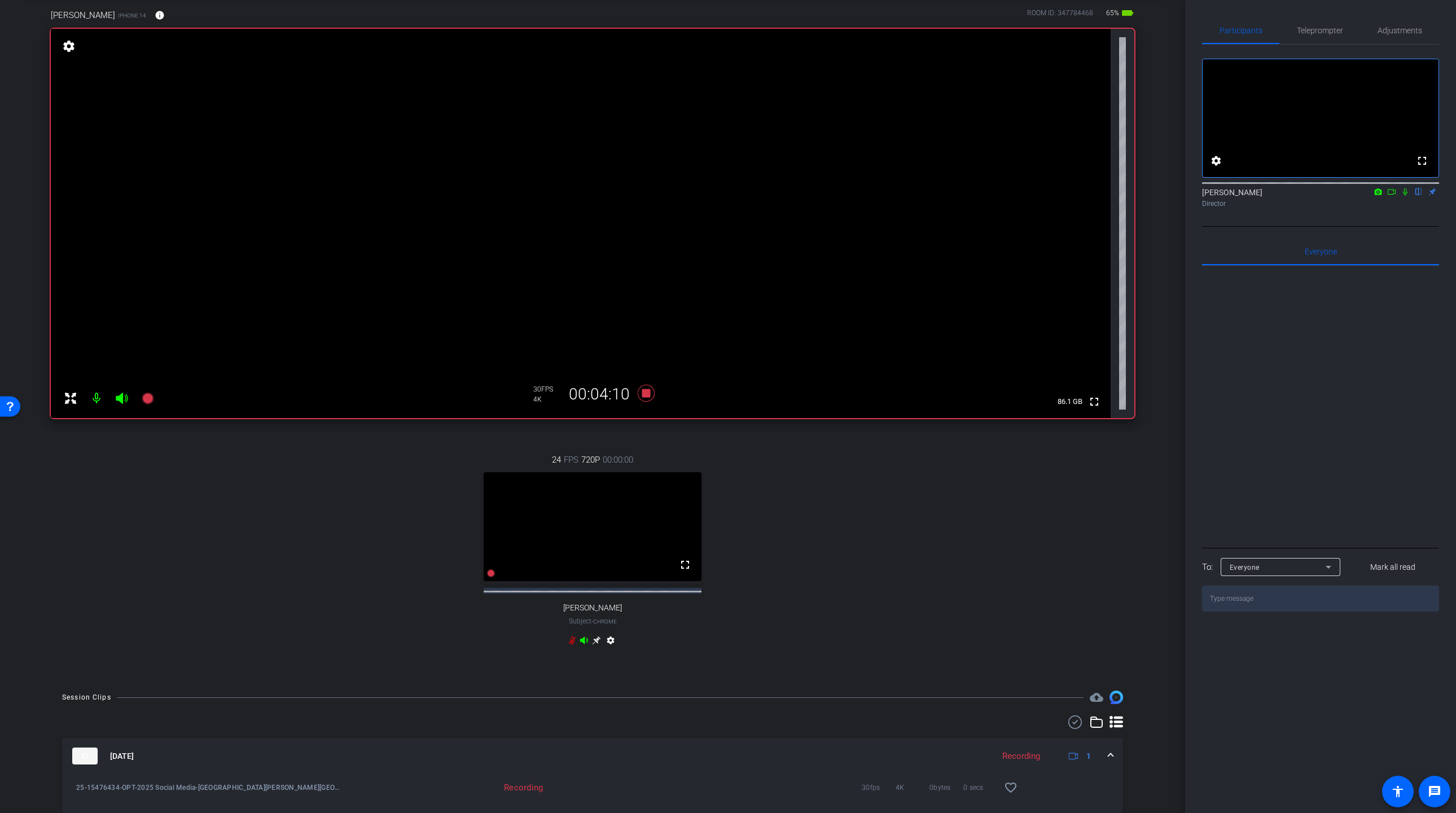
scroll to position [59, 0]
click at [647, 390] on icon at bounding box center [646, 392] width 17 height 17
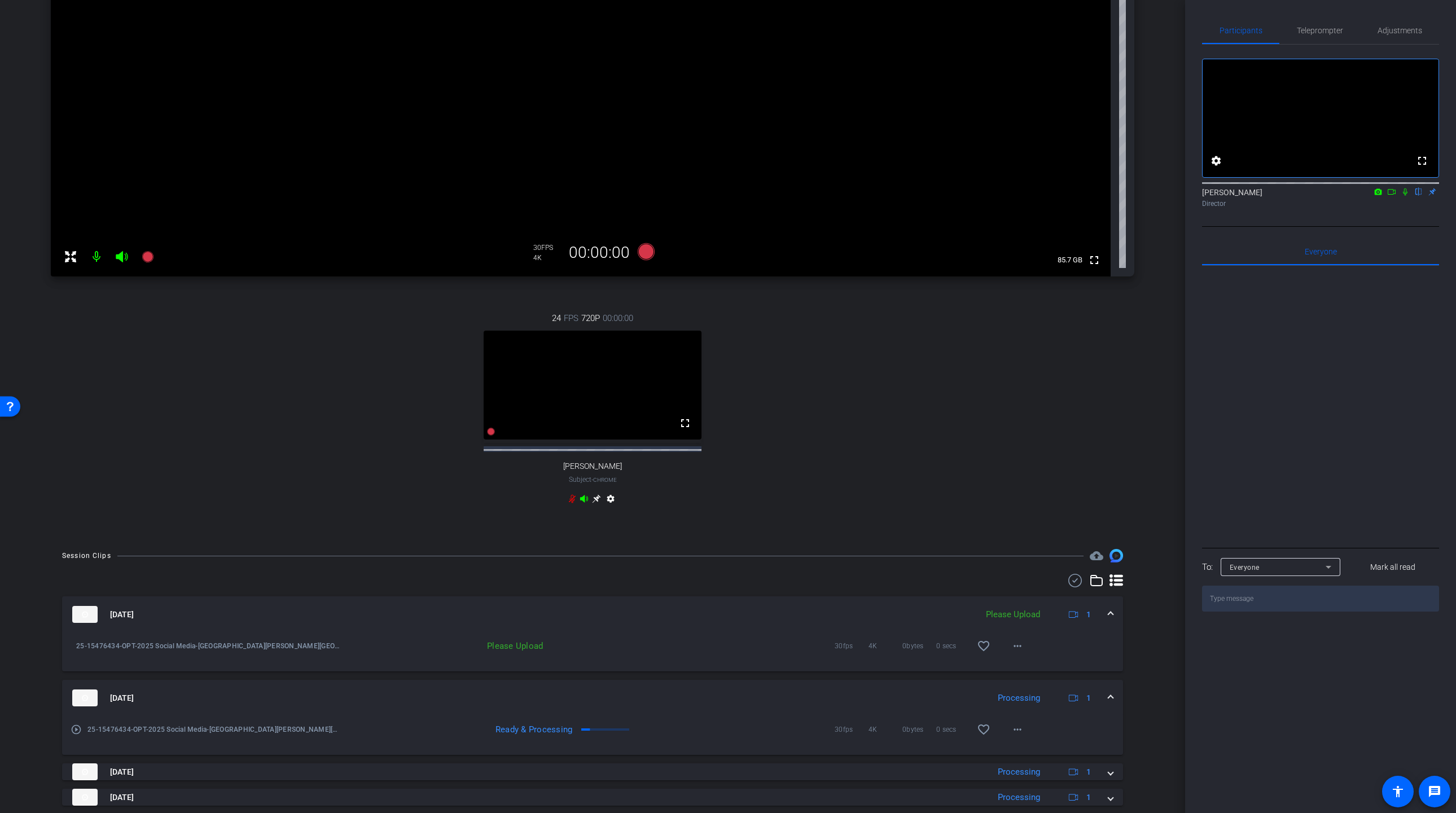
scroll to position [234, 0]
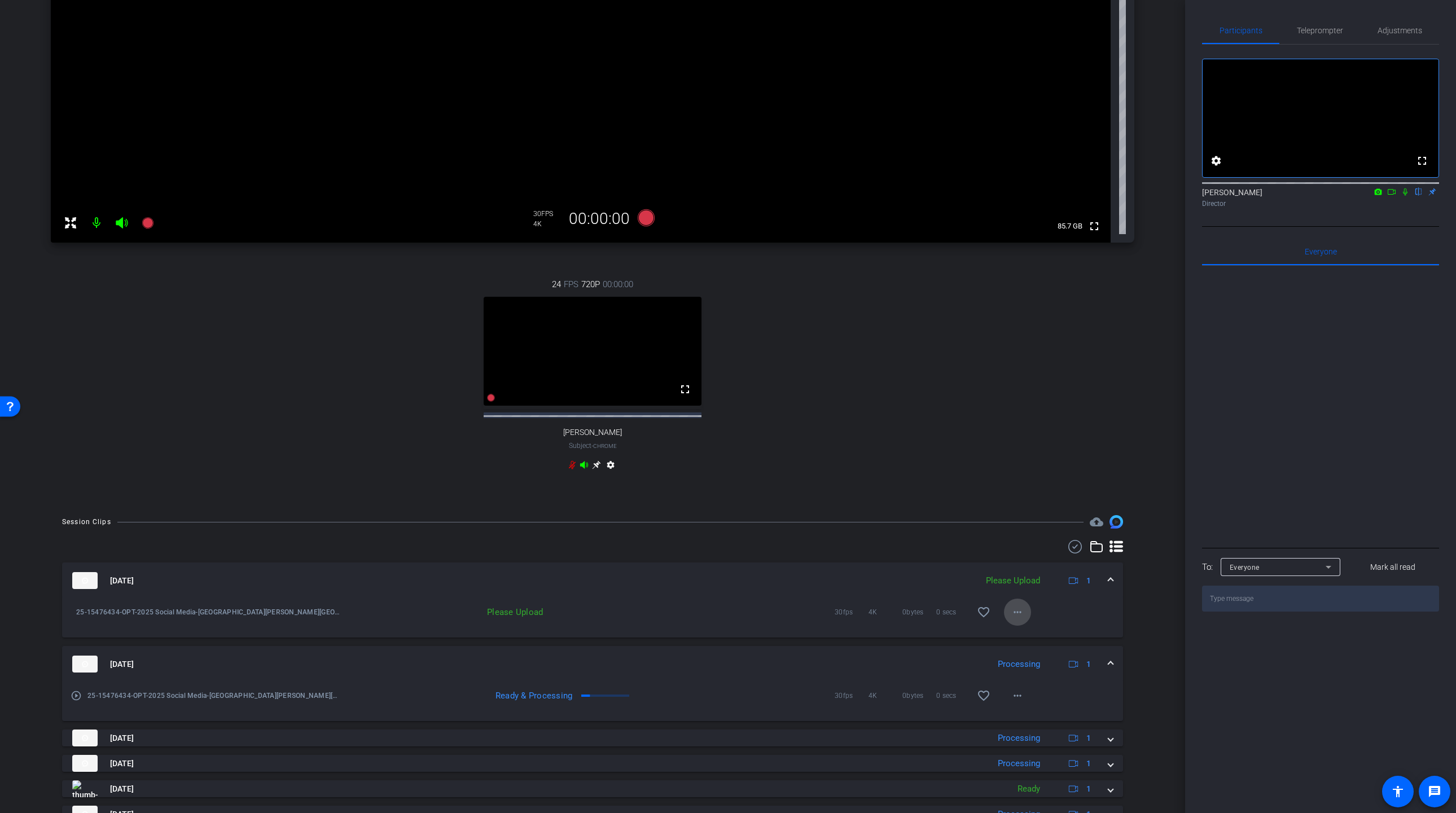
click at [1021, 619] on mat-icon "more_horiz" at bounding box center [1017, 612] width 14 height 14
click at [1024, 646] on span "Upload" at bounding box center [1036, 646] width 45 height 14
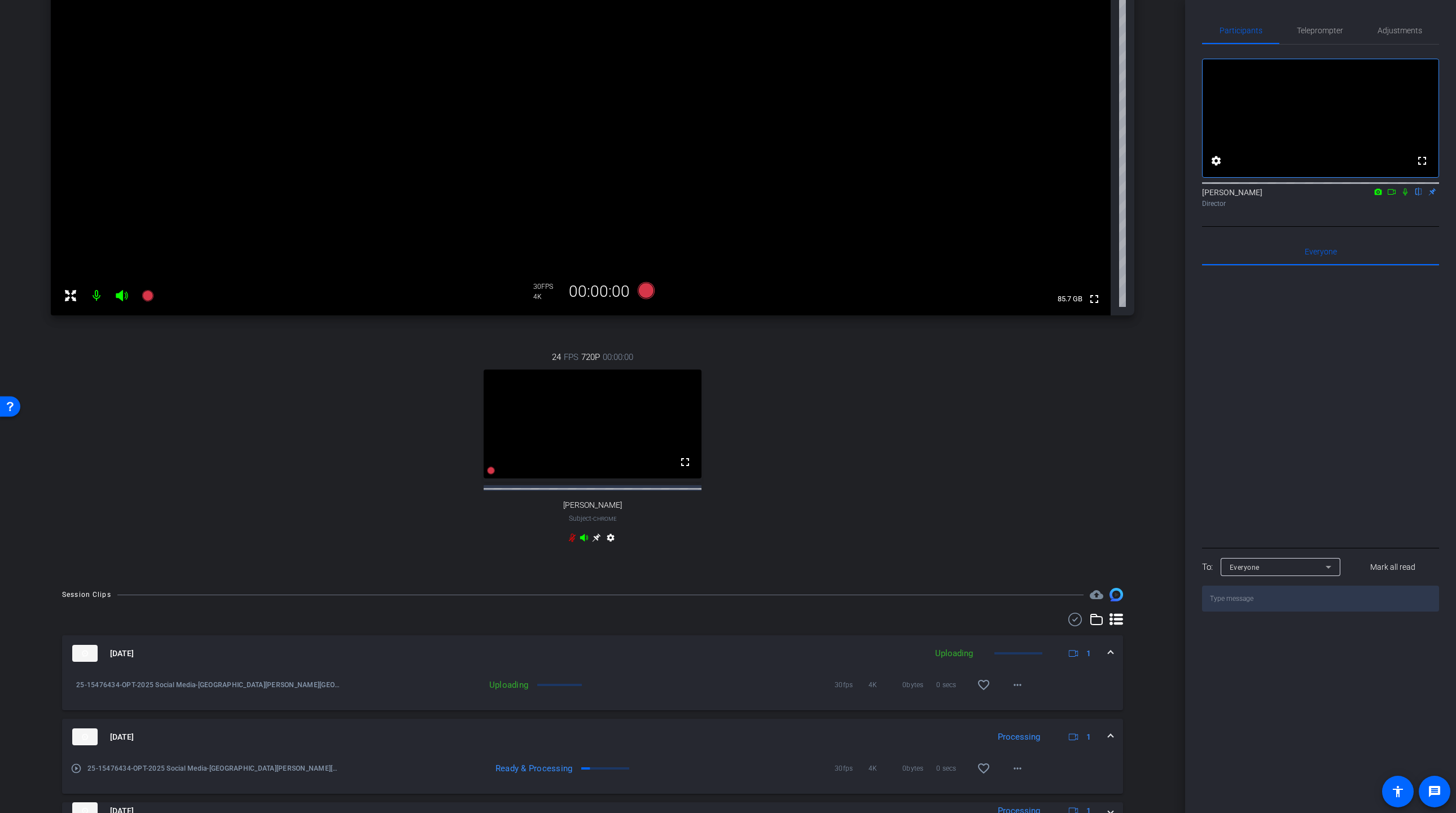
scroll to position [146, 0]
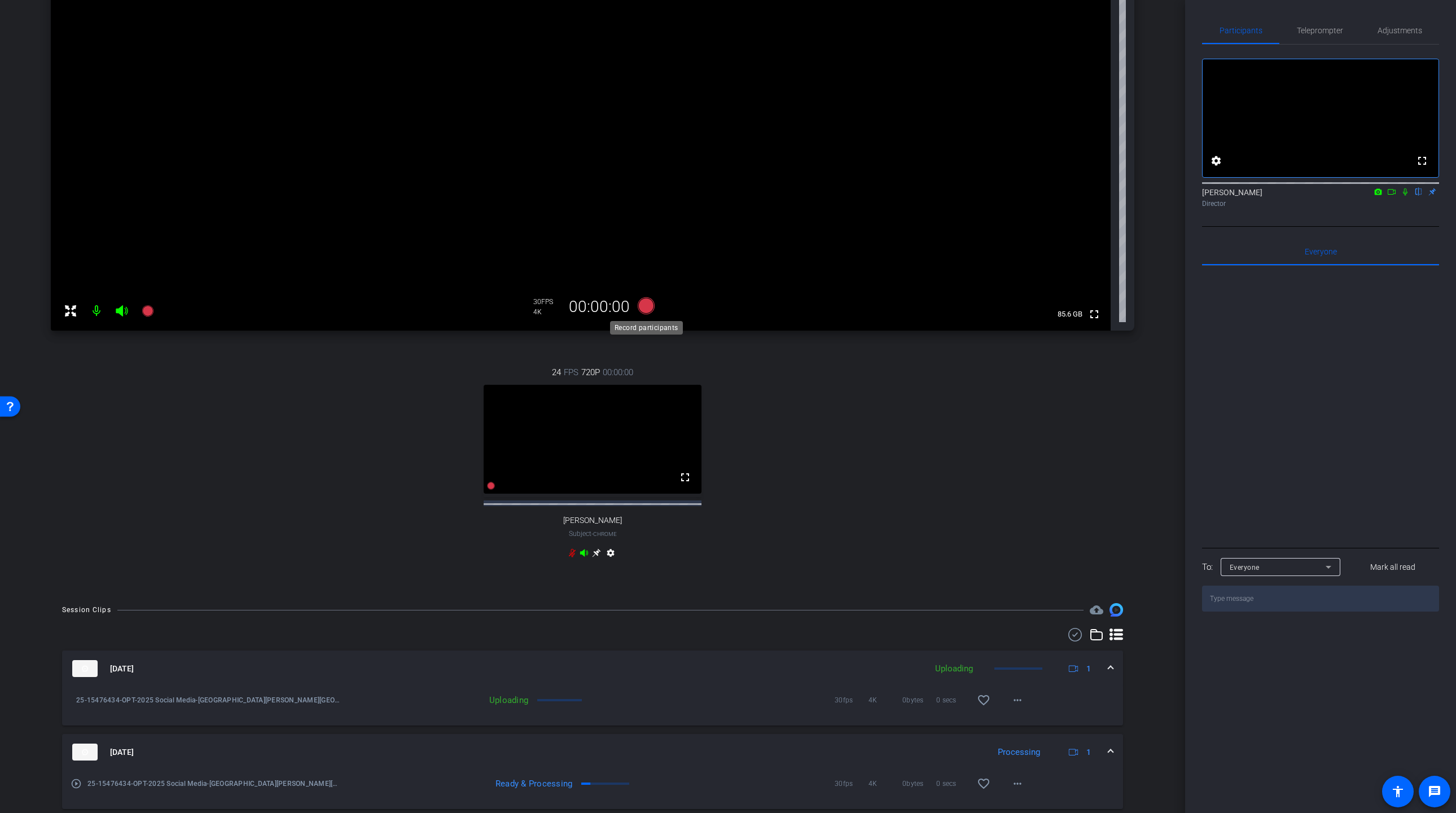
click at [649, 308] on icon at bounding box center [646, 306] width 17 height 17
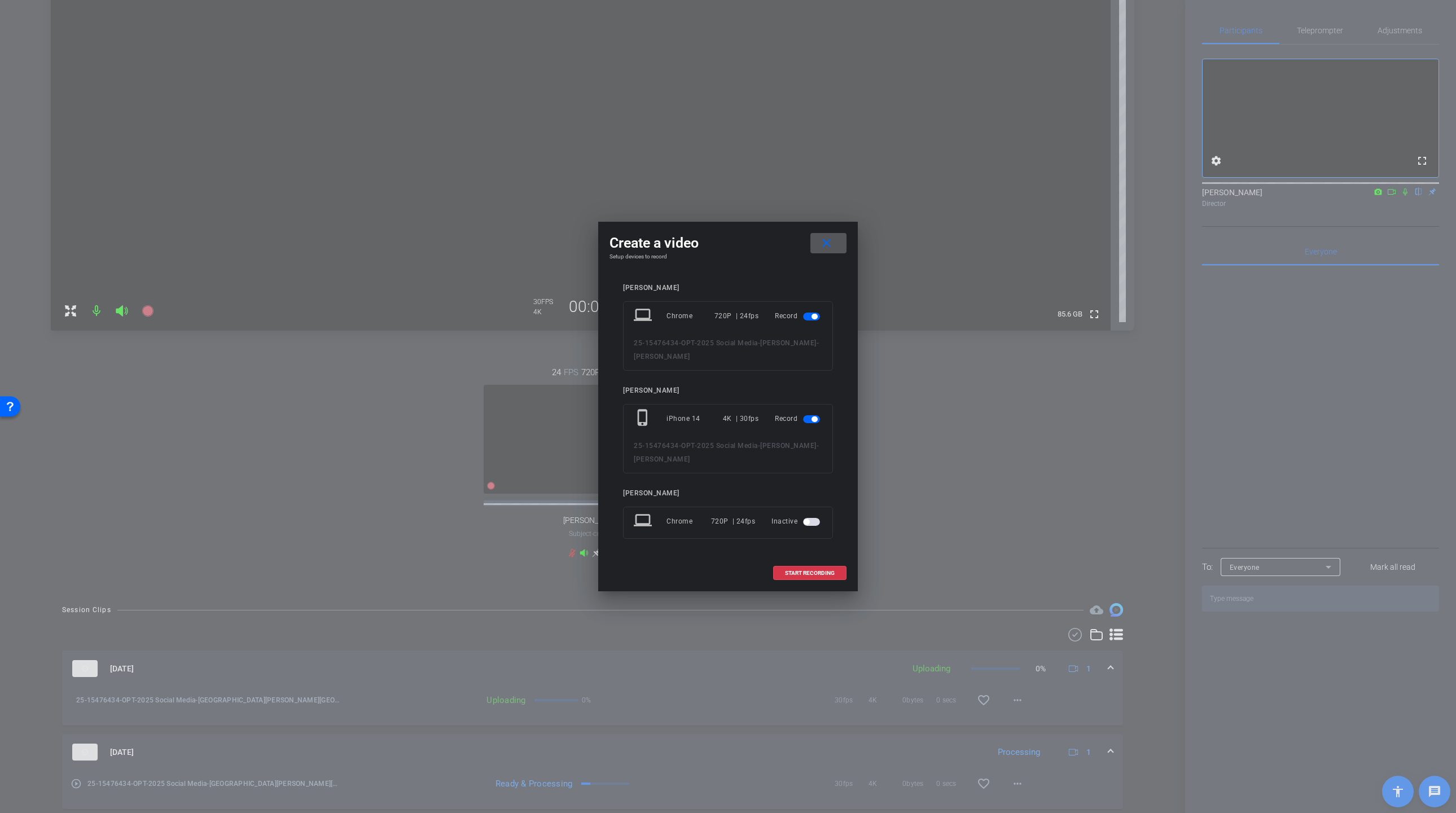
click at [810, 321] on mat-slide-toggle at bounding box center [813, 316] width 19 height 14
click at [810, 316] on span "button" at bounding box center [811, 317] width 17 height 8
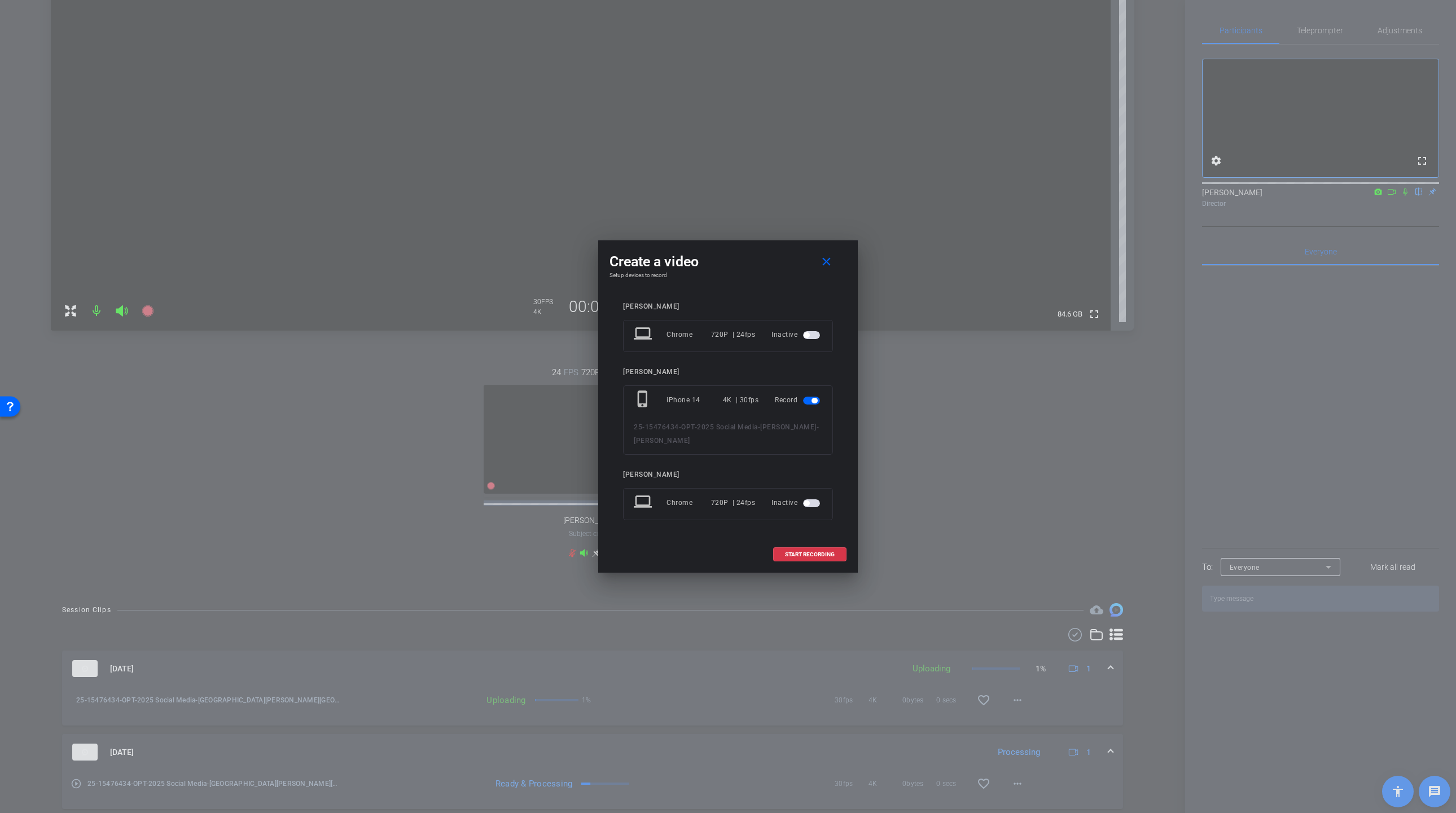
click at [807, 554] on span "START RECORDING" at bounding box center [810, 555] width 50 height 6
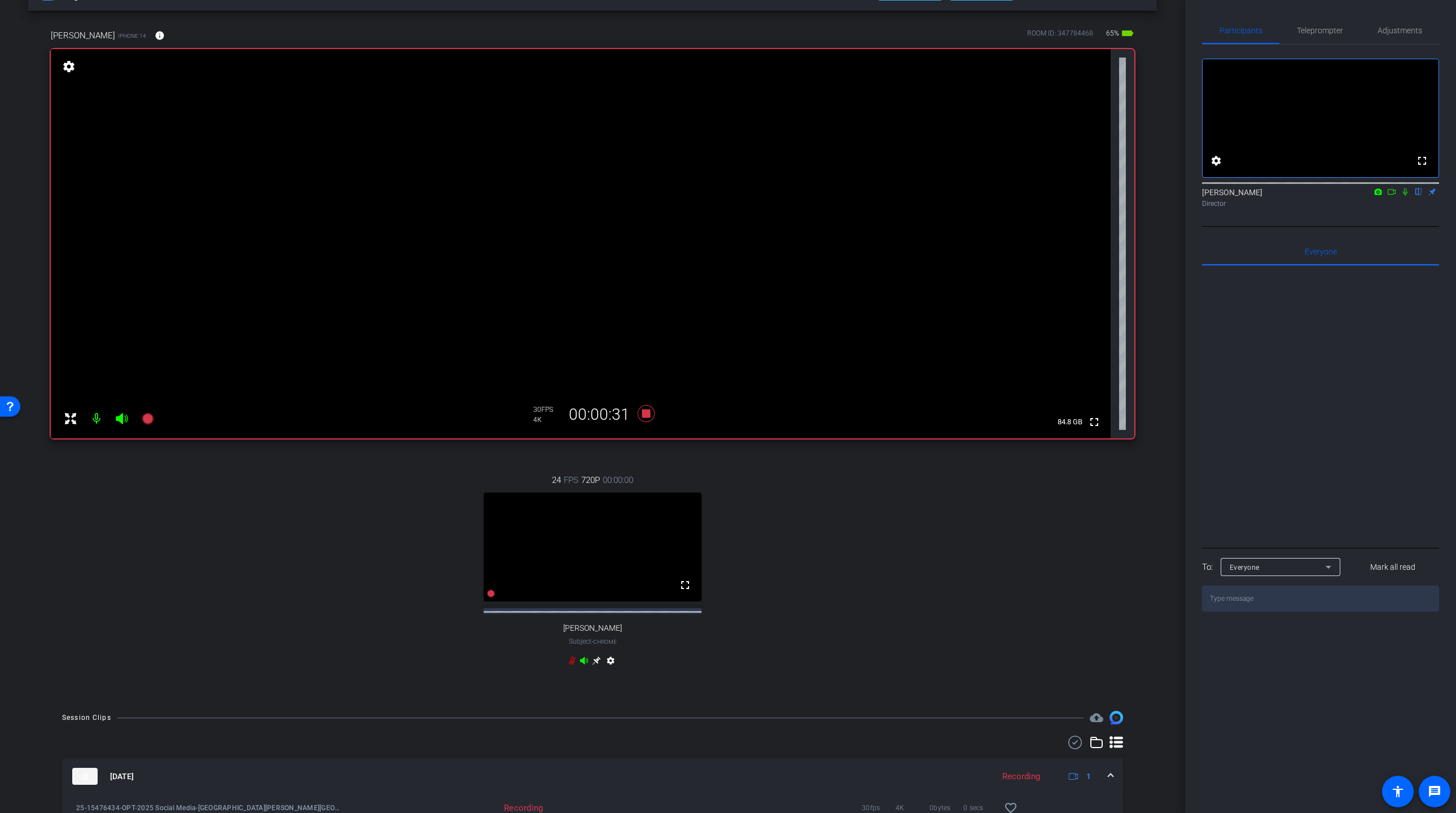
scroll to position [41, 0]
click at [646, 414] on icon at bounding box center [646, 411] width 17 height 17
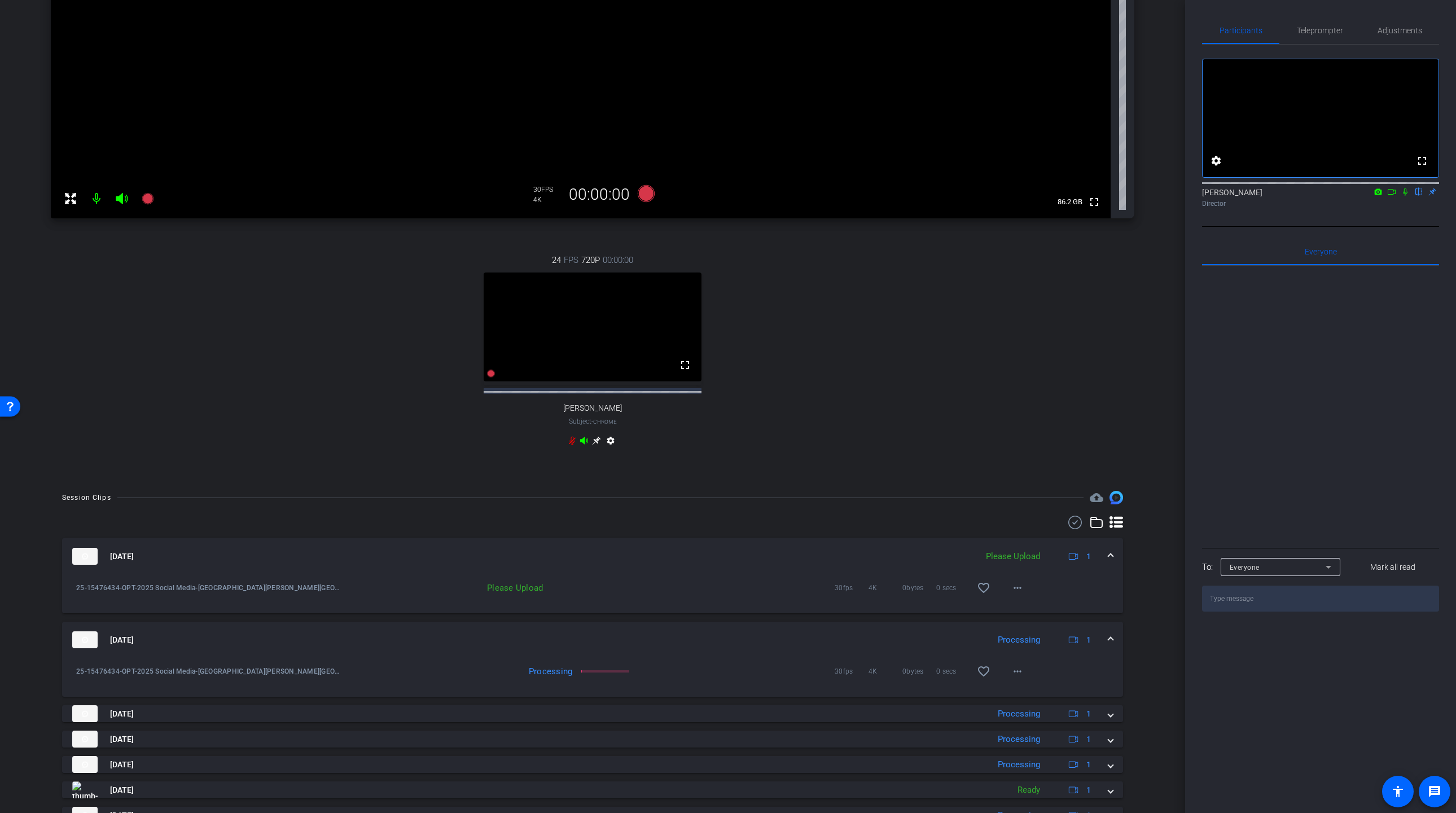
scroll to position [260, 0]
click at [1018, 592] on mat-icon "more_horiz" at bounding box center [1017, 585] width 14 height 14
click at [1030, 618] on span "Upload" at bounding box center [1036, 619] width 45 height 14
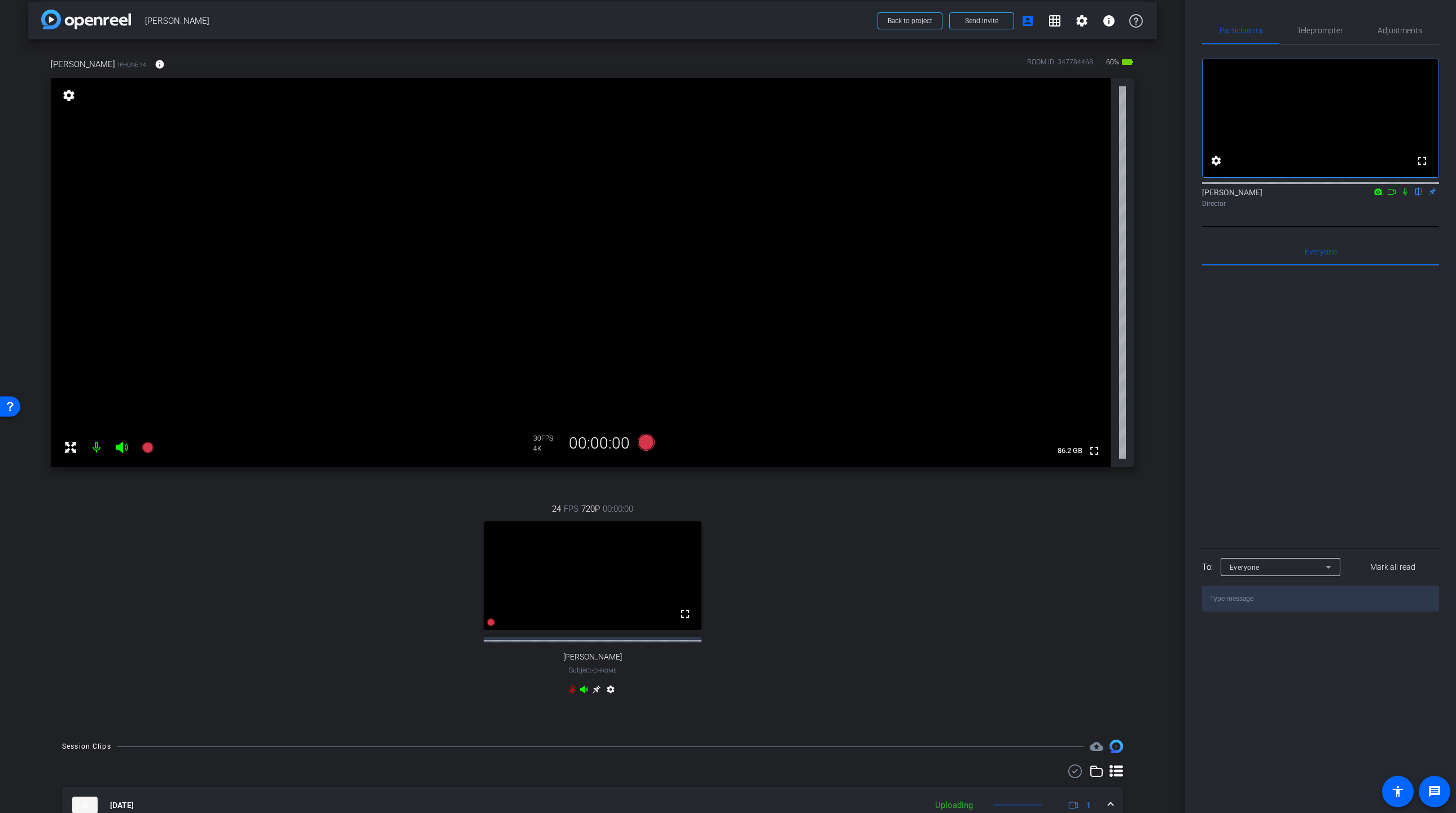
scroll to position [0, 0]
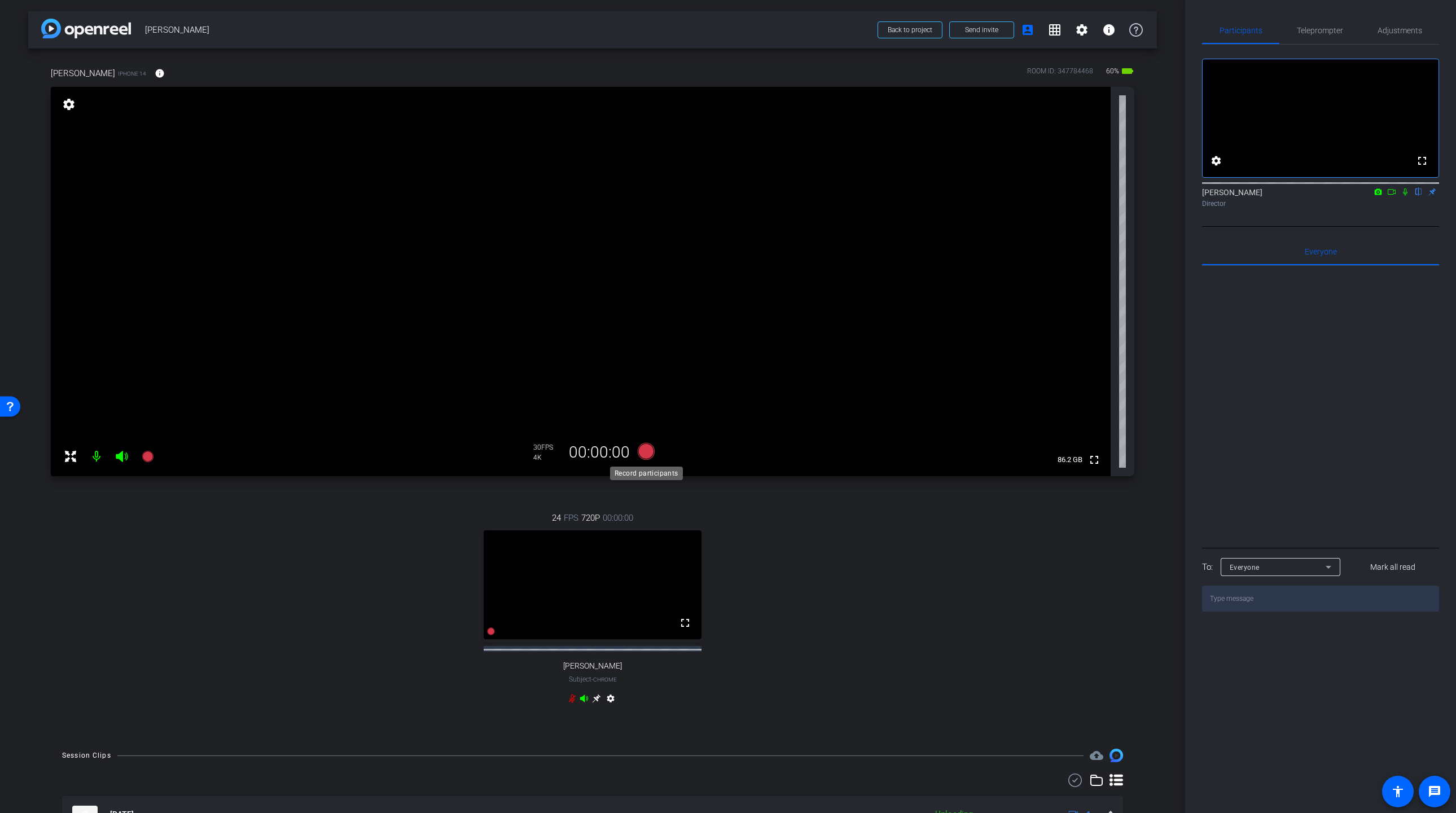
click at [644, 450] on icon at bounding box center [646, 452] width 17 height 17
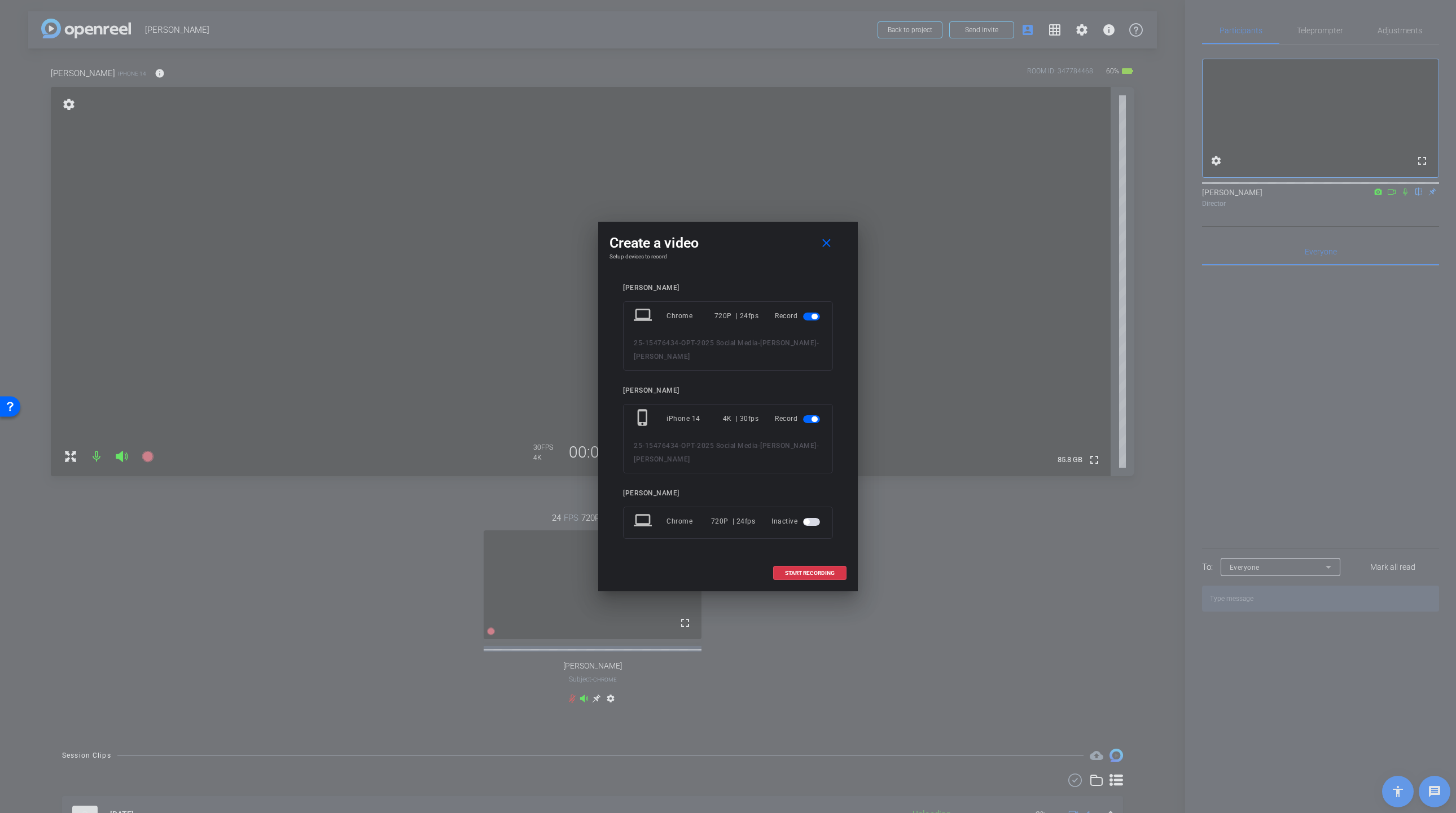
click at [813, 314] on span "button" at bounding box center [814, 317] width 6 height 6
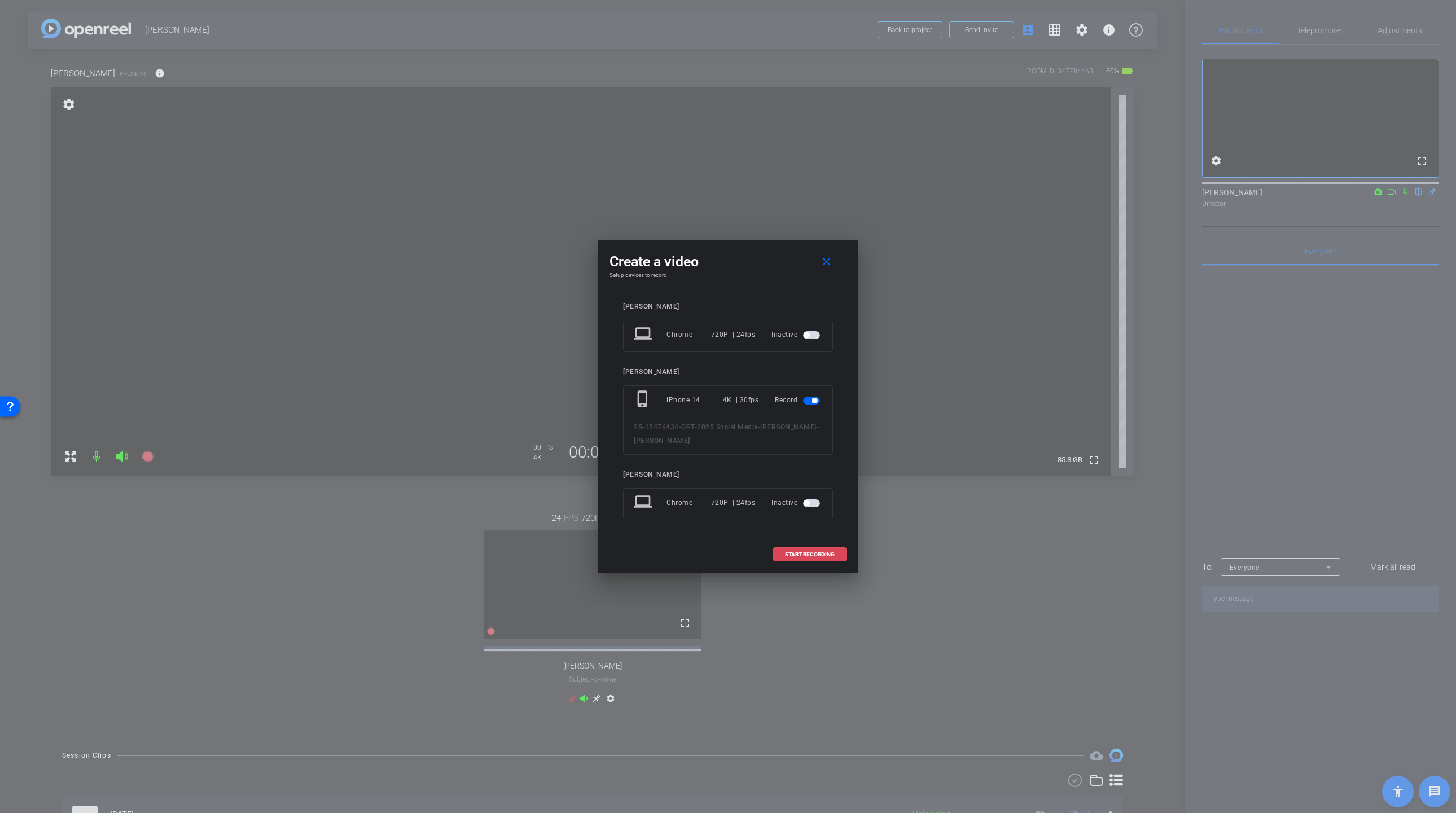
click at [814, 554] on span "START RECORDING" at bounding box center [810, 555] width 50 height 6
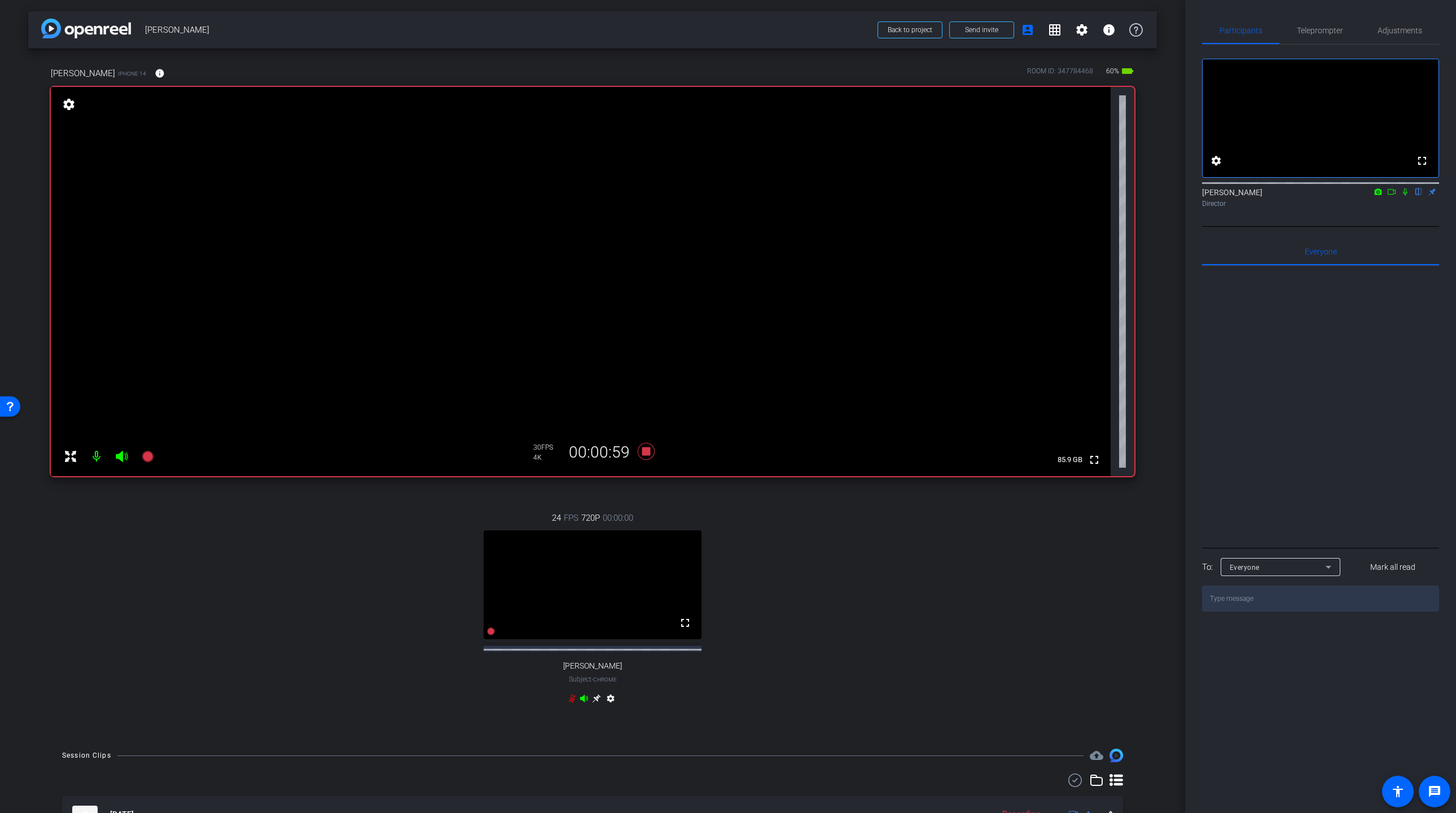
click at [1407, 196] on icon at bounding box center [1405, 192] width 5 height 7
drag, startPoint x: 1411, startPoint y: 215, endPoint x: 1404, endPoint y: 217, distance: 7.3
click at [1408, 209] on div "Director" at bounding box center [1320, 204] width 237 height 10
click at [1406, 196] on icon at bounding box center [1405, 192] width 9 height 8
click at [1405, 196] on icon at bounding box center [1405, 192] width 5 height 7
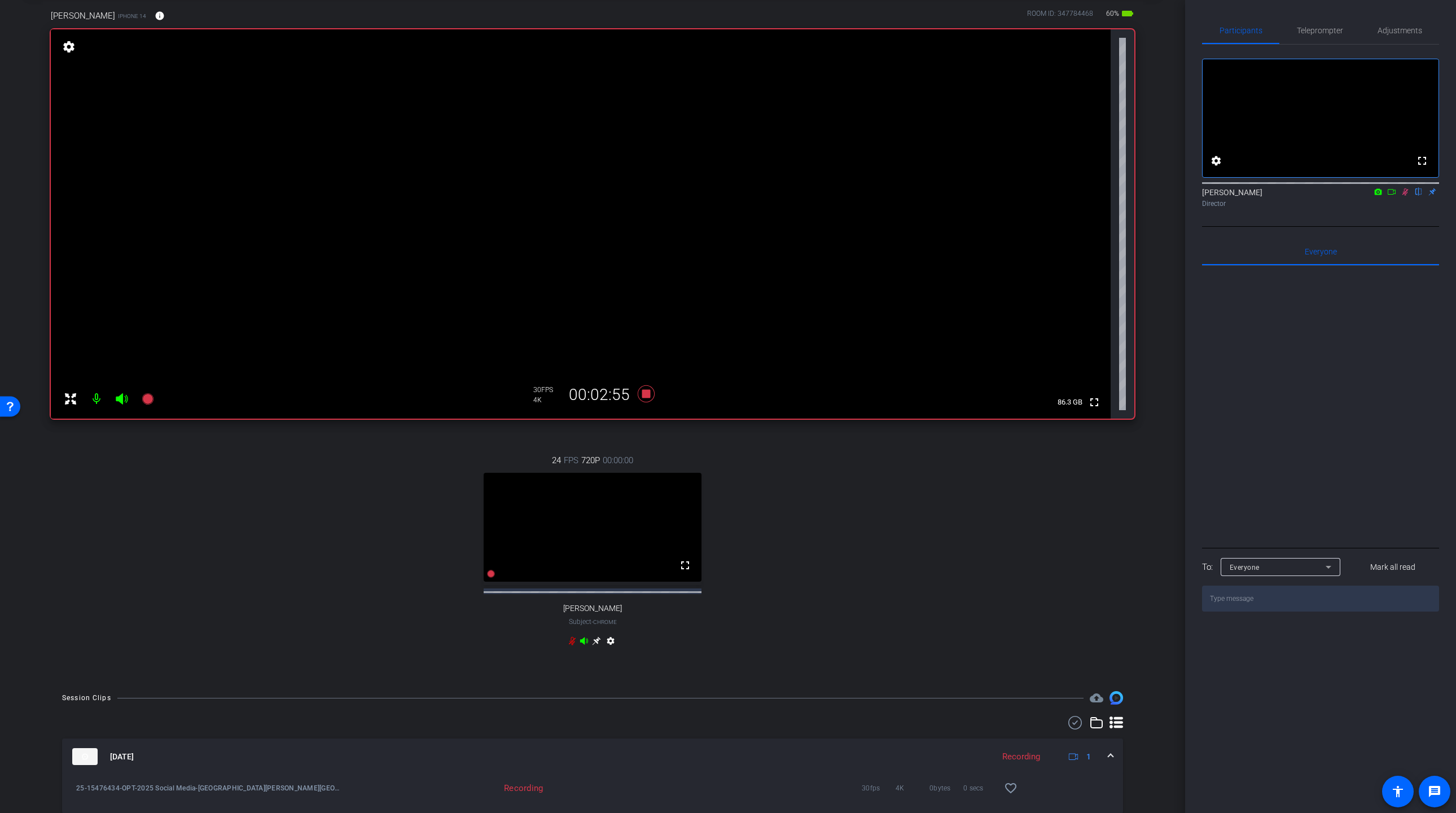
scroll to position [56, 0]
click at [1407, 196] on icon at bounding box center [1405, 192] width 6 height 7
click at [1406, 196] on icon at bounding box center [1405, 192] width 5 height 7
click at [1402, 196] on icon at bounding box center [1405, 192] width 9 height 8
click at [648, 394] on icon at bounding box center [646, 395] width 17 height 17
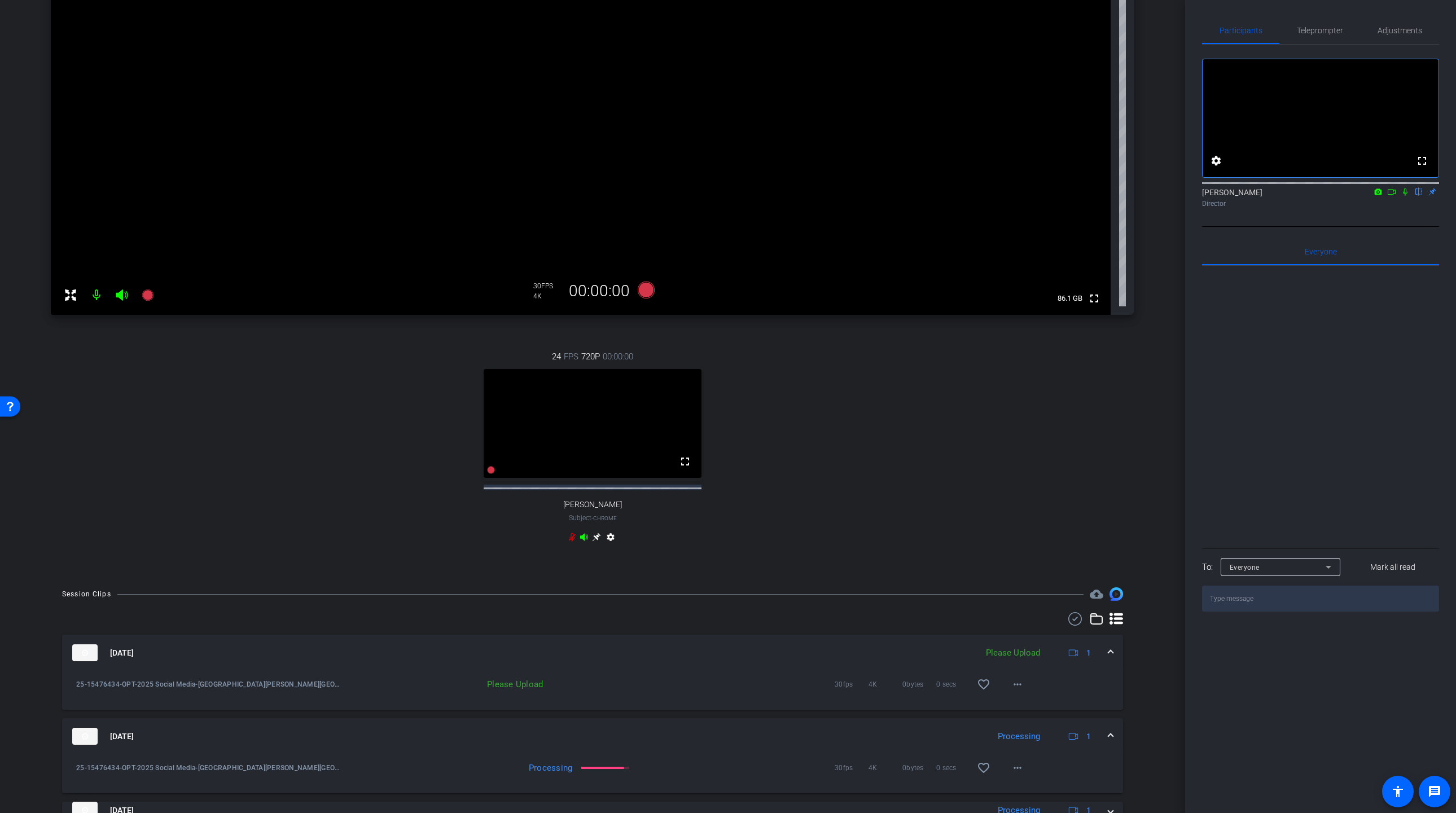
scroll to position [166, 0]
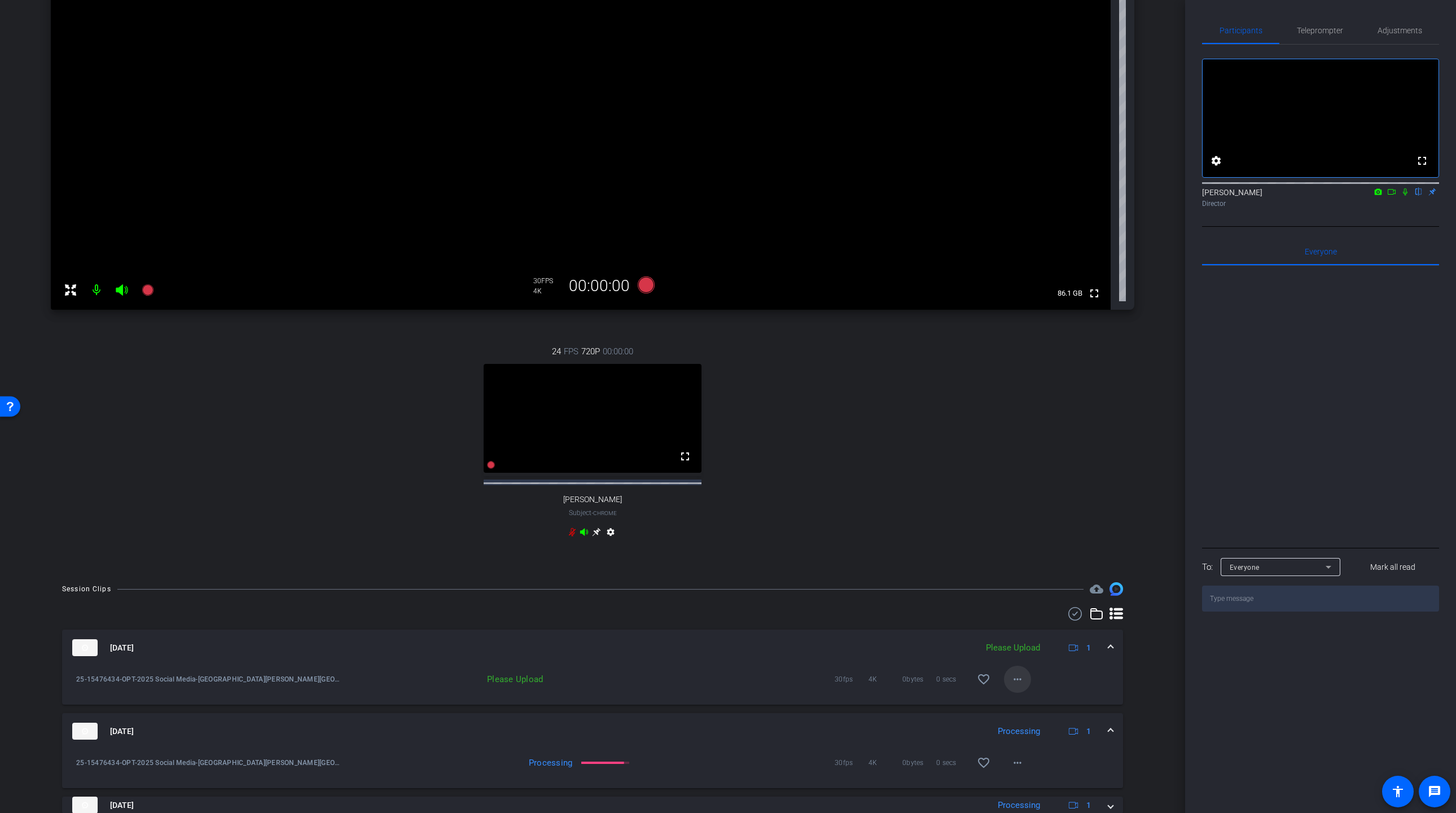
click at [1020, 686] on mat-icon "more_horiz" at bounding box center [1017, 679] width 14 height 14
click at [1024, 711] on span "Upload" at bounding box center [1036, 713] width 45 height 14
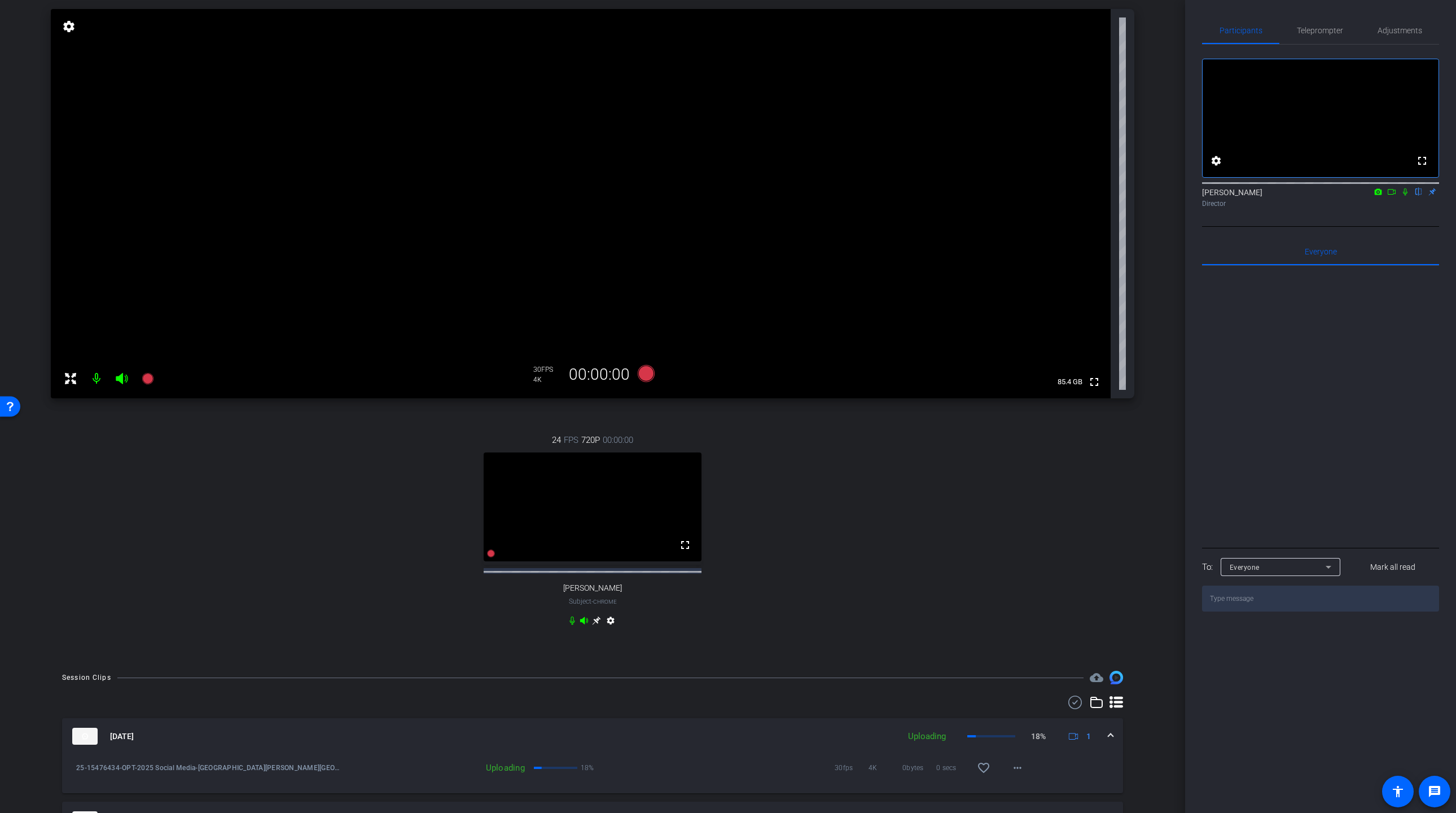
scroll to position [80, 0]
click at [643, 372] on icon at bounding box center [646, 371] width 17 height 17
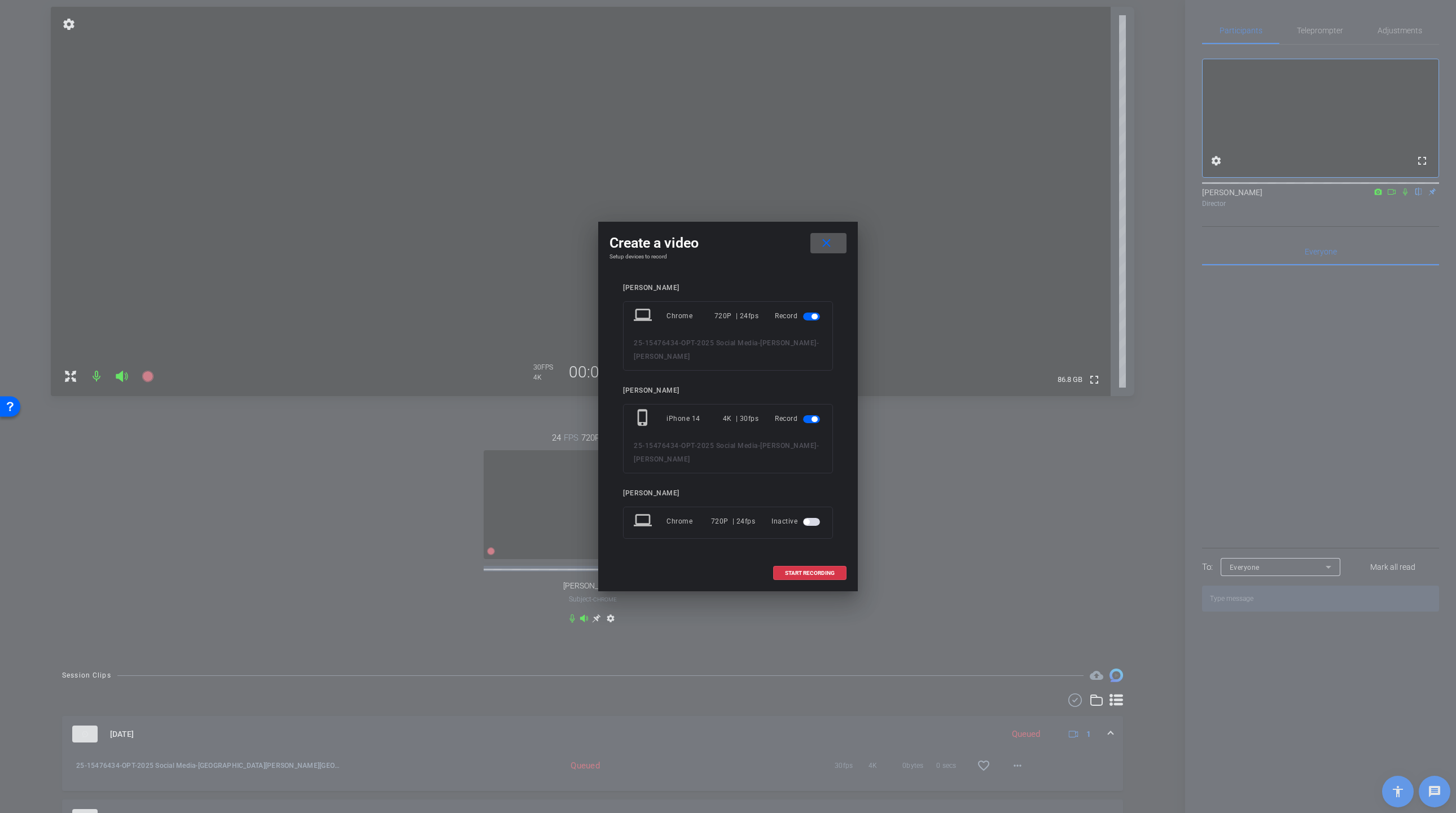
click at [812, 314] on span "button" at bounding box center [814, 317] width 6 height 6
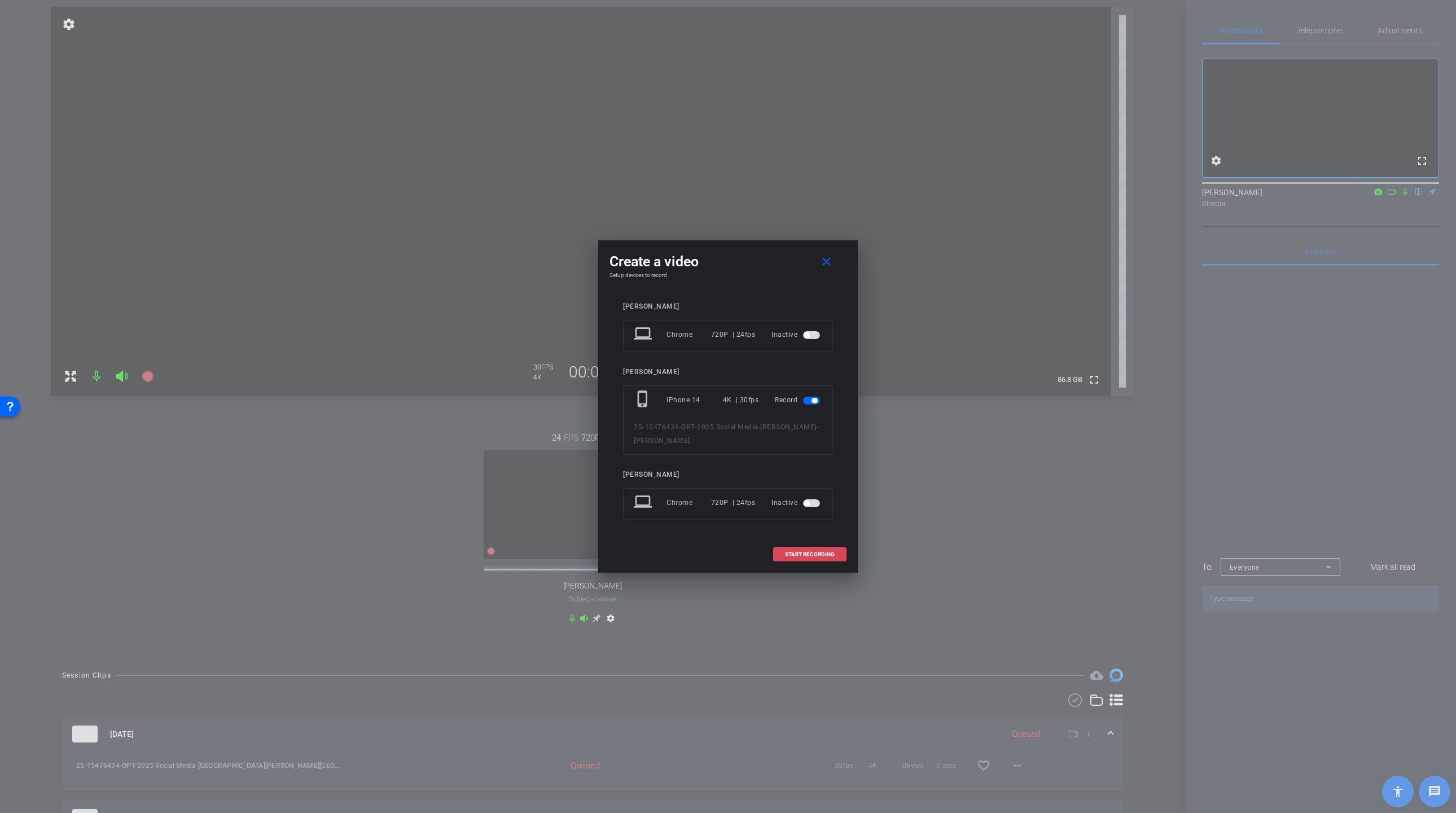
click at [803, 556] on span "START RECORDING" at bounding box center [810, 555] width 50 height 6
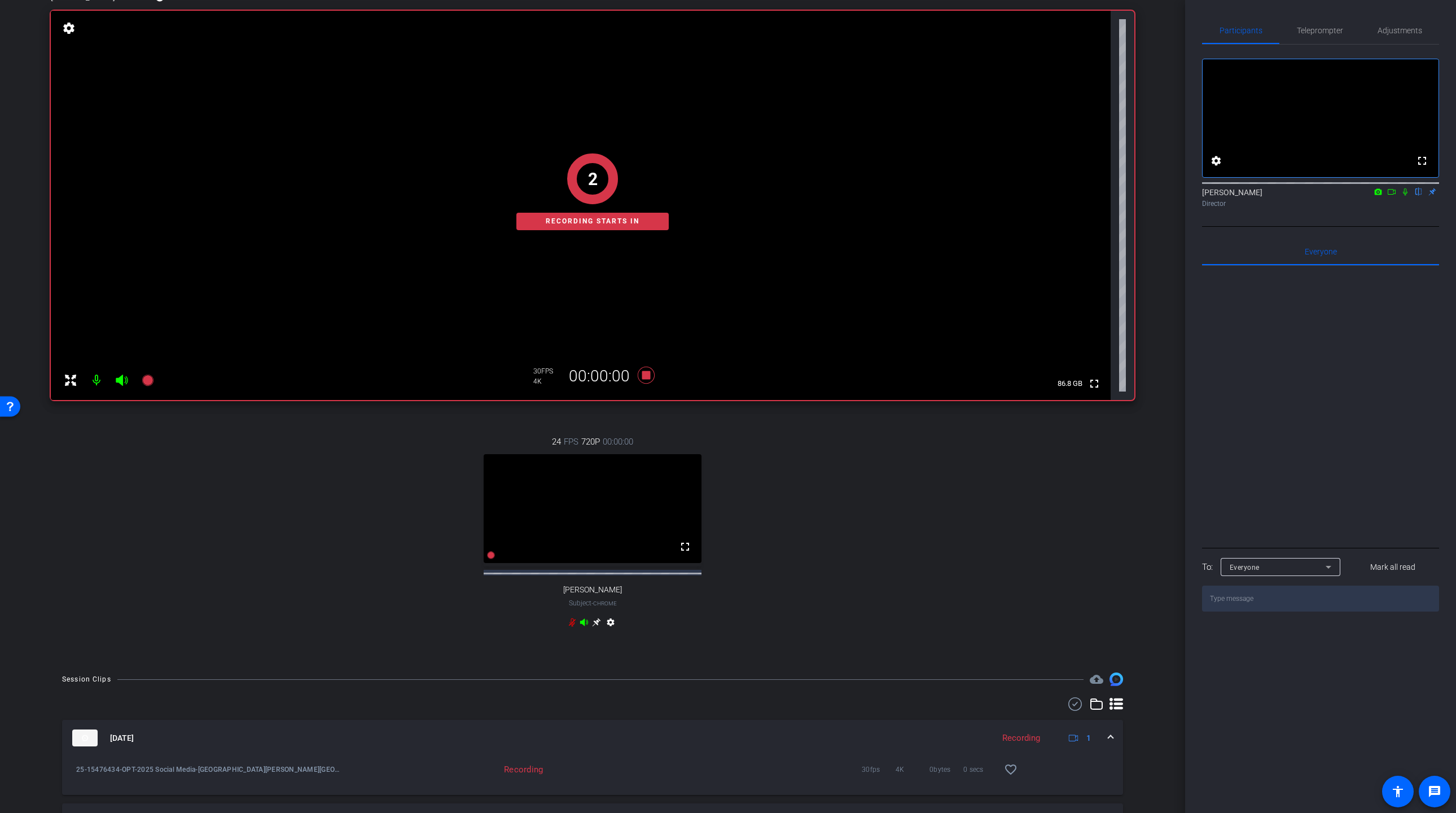
scroll to position [0, 0]
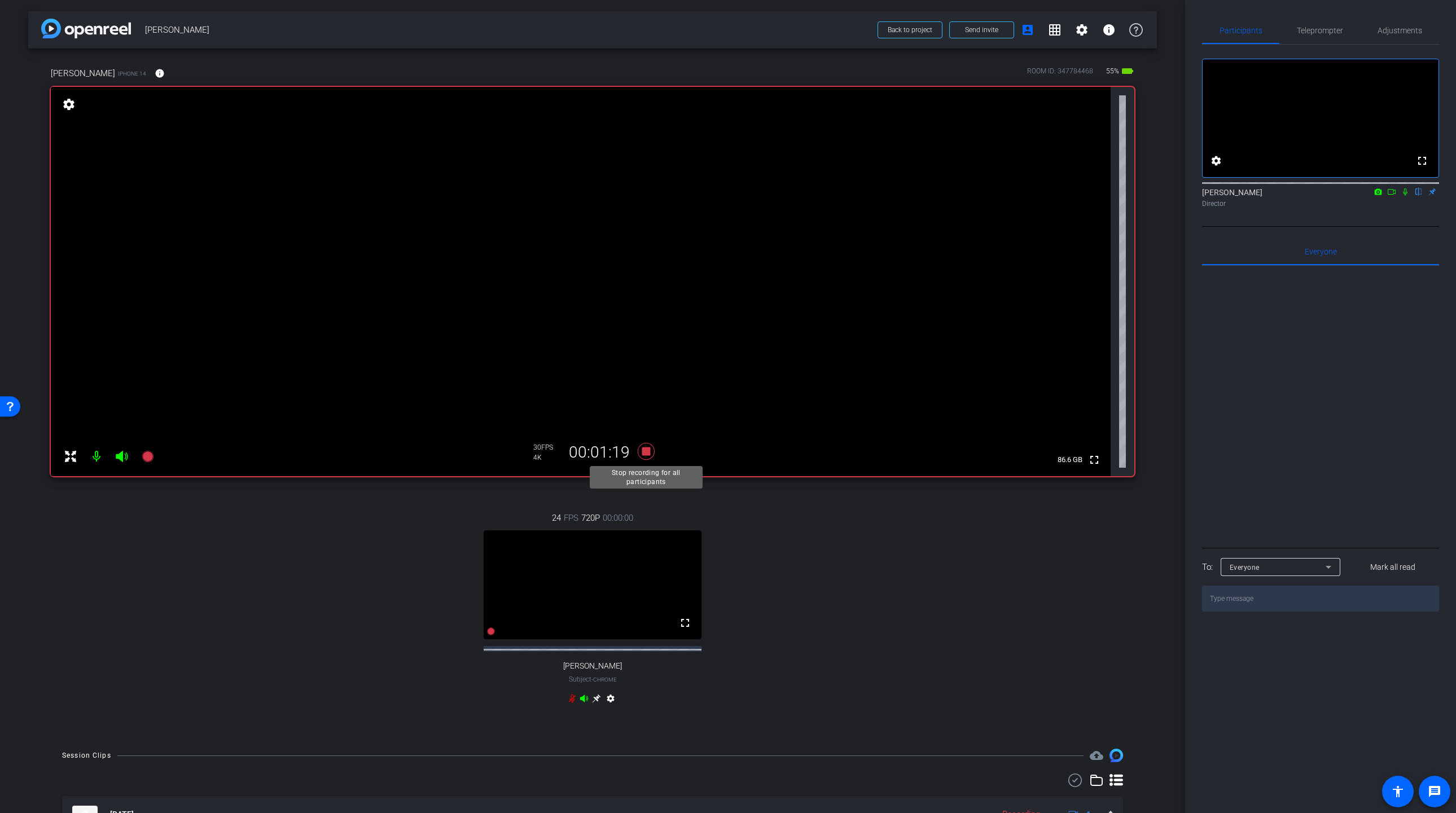
click at [641, 454] on icon at bounding box center [646, 452] width 27 height 20
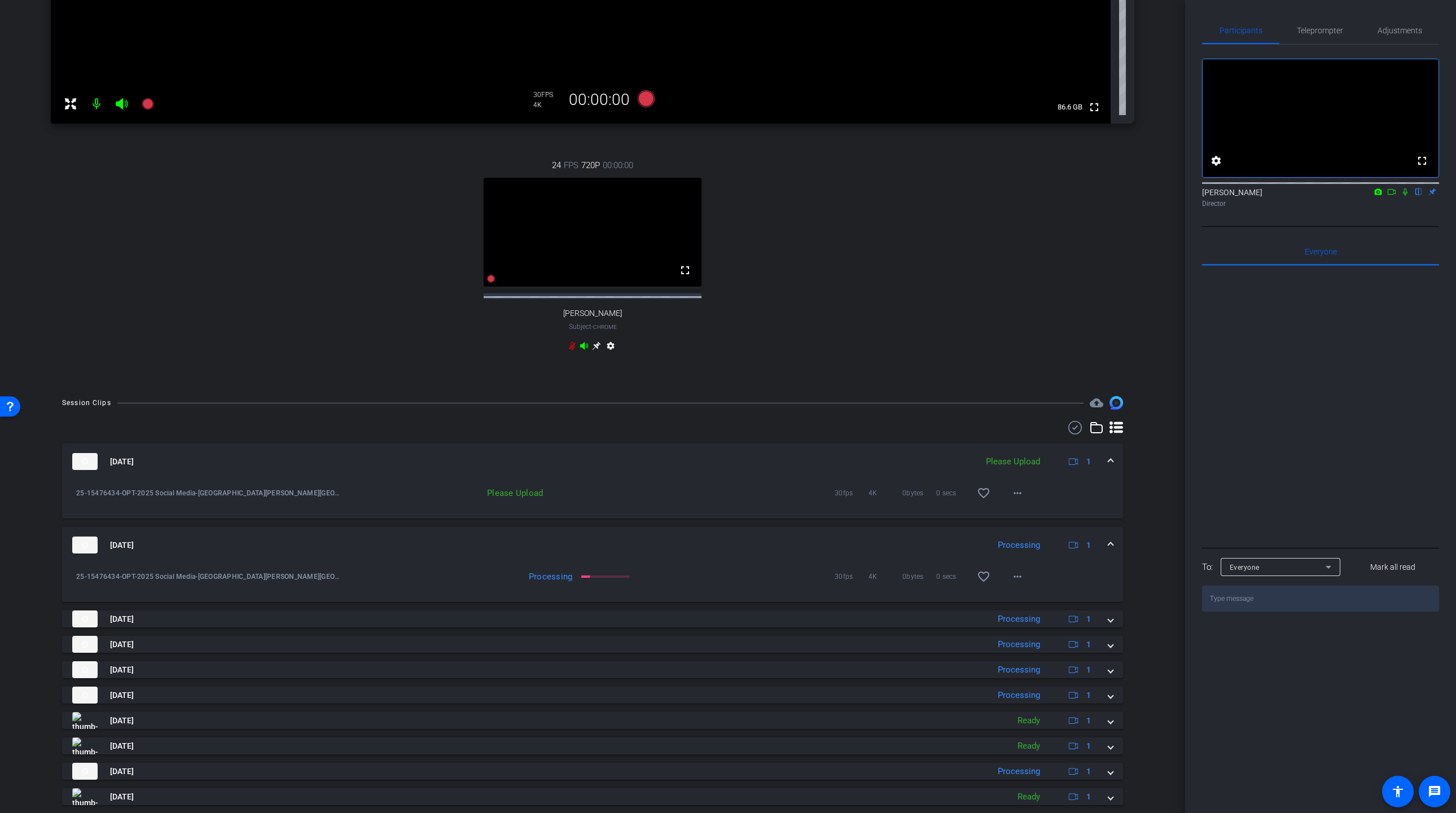
scroll to position [394, 0]
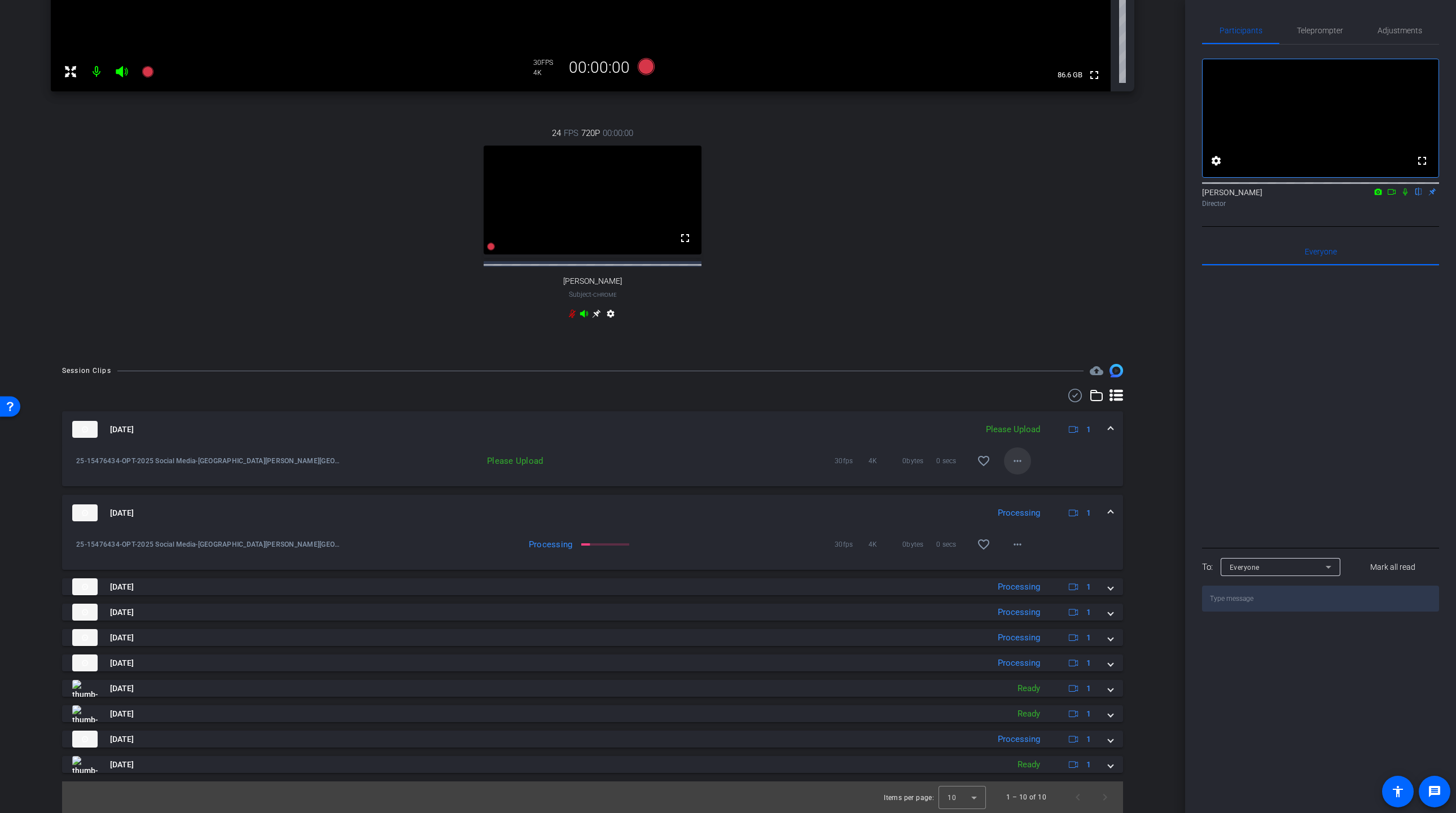
click at [1021, 464] on mat-icon "more_horiz" at bounding box center [1017, 461] width 14 height 14
click at [1027, 482] on span "Upload" at bounding box center [1036, 485] width 45 height 14
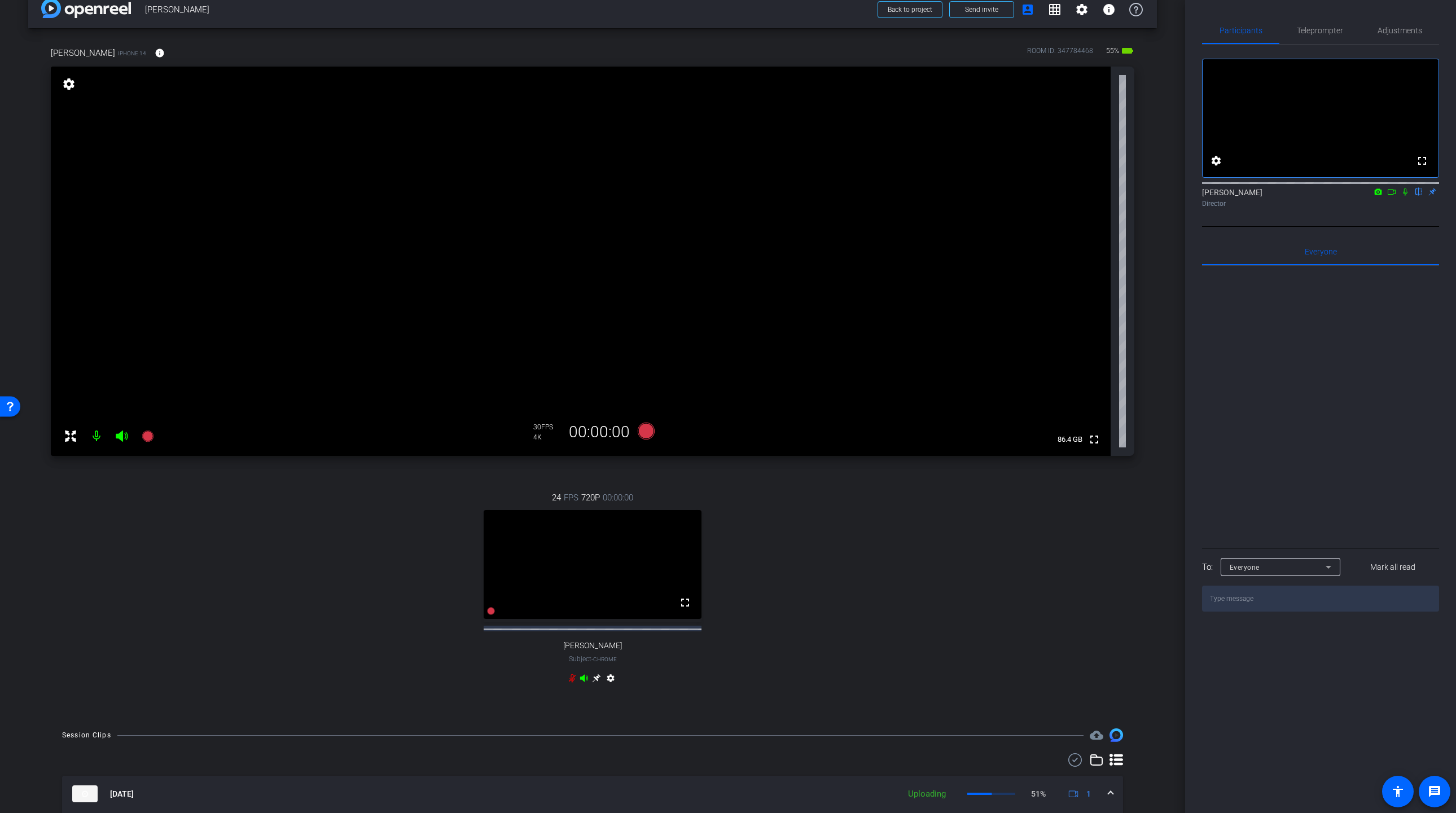
scroll to position [16, 0]
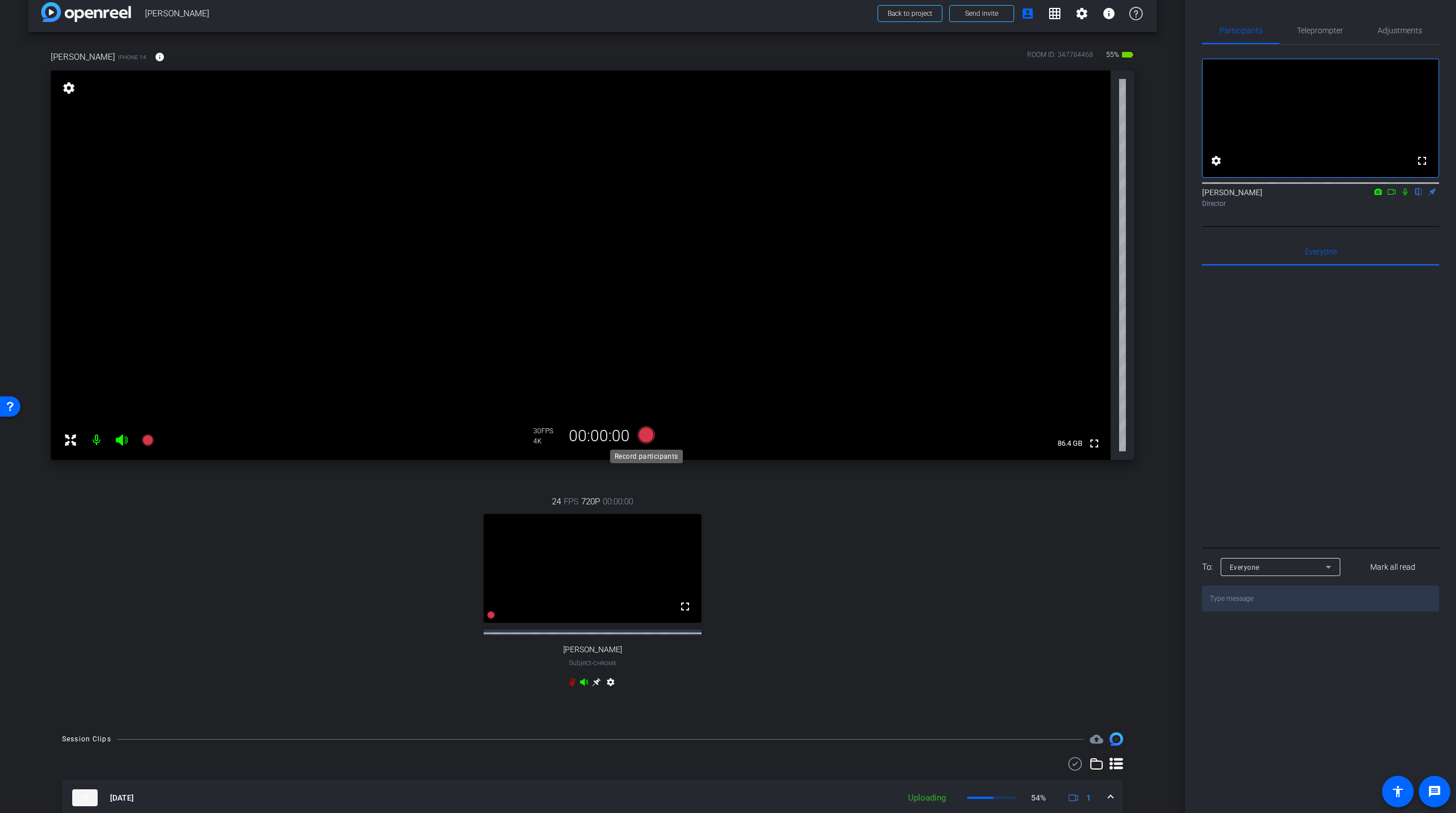
click at [649, 437] on icon at bounding box center [646, 435] width 17 height 17
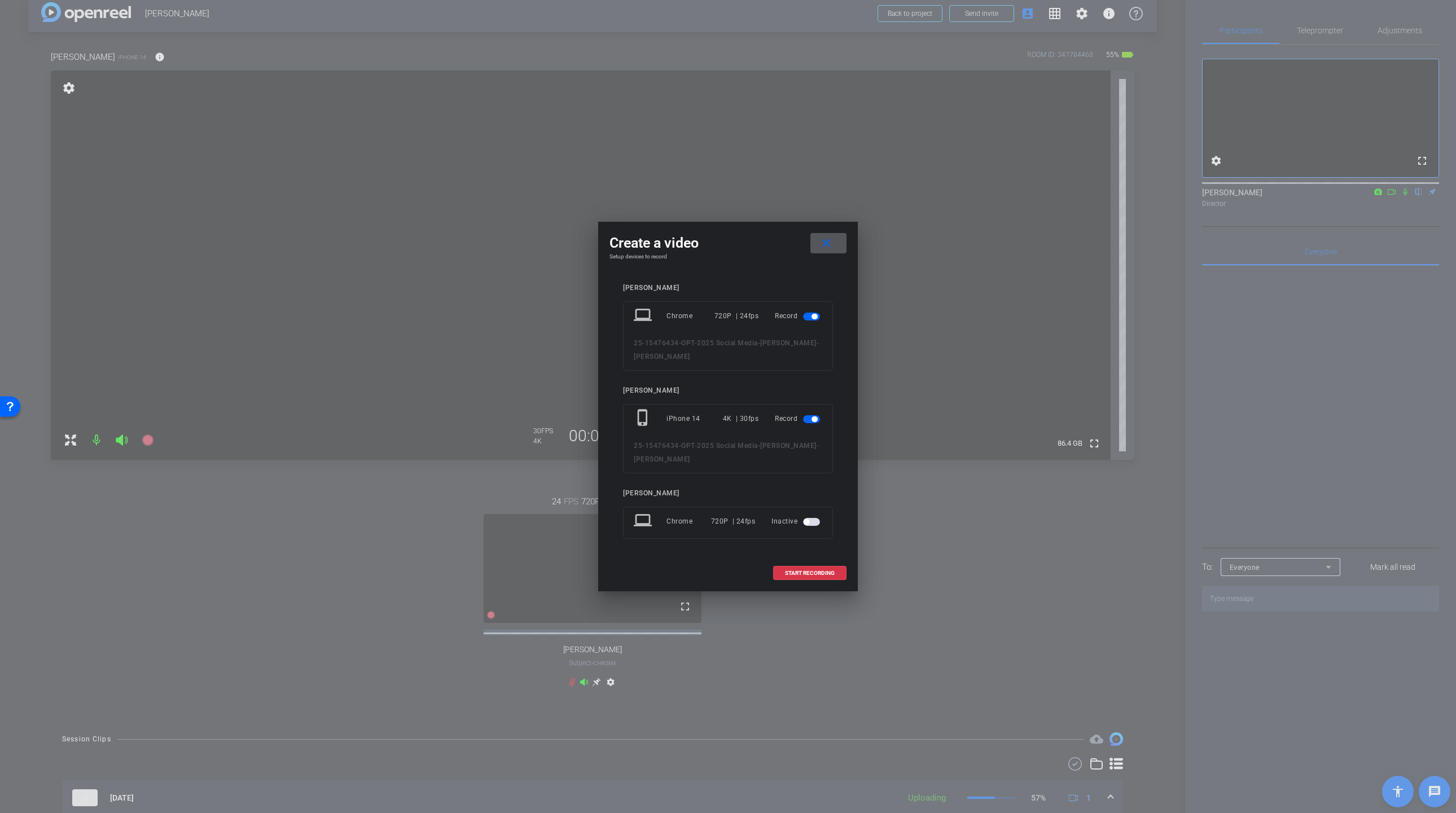
click at [813, 318] on span "button" at bounding box center [814, 317] width 6 height 6
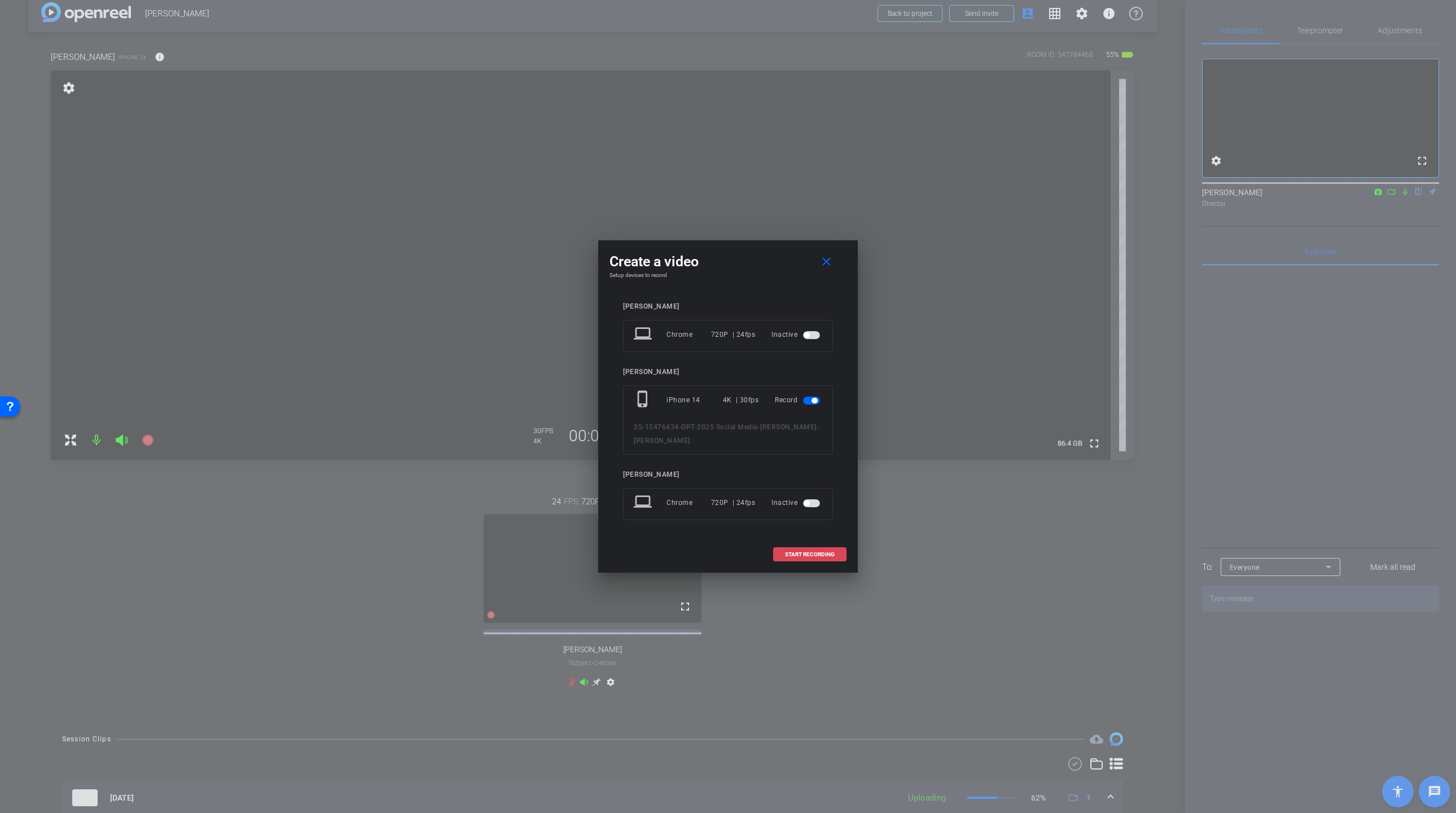
click at [815, 553] on span "START RECORDING" at bounding box center [810, 555] width 50 height 6
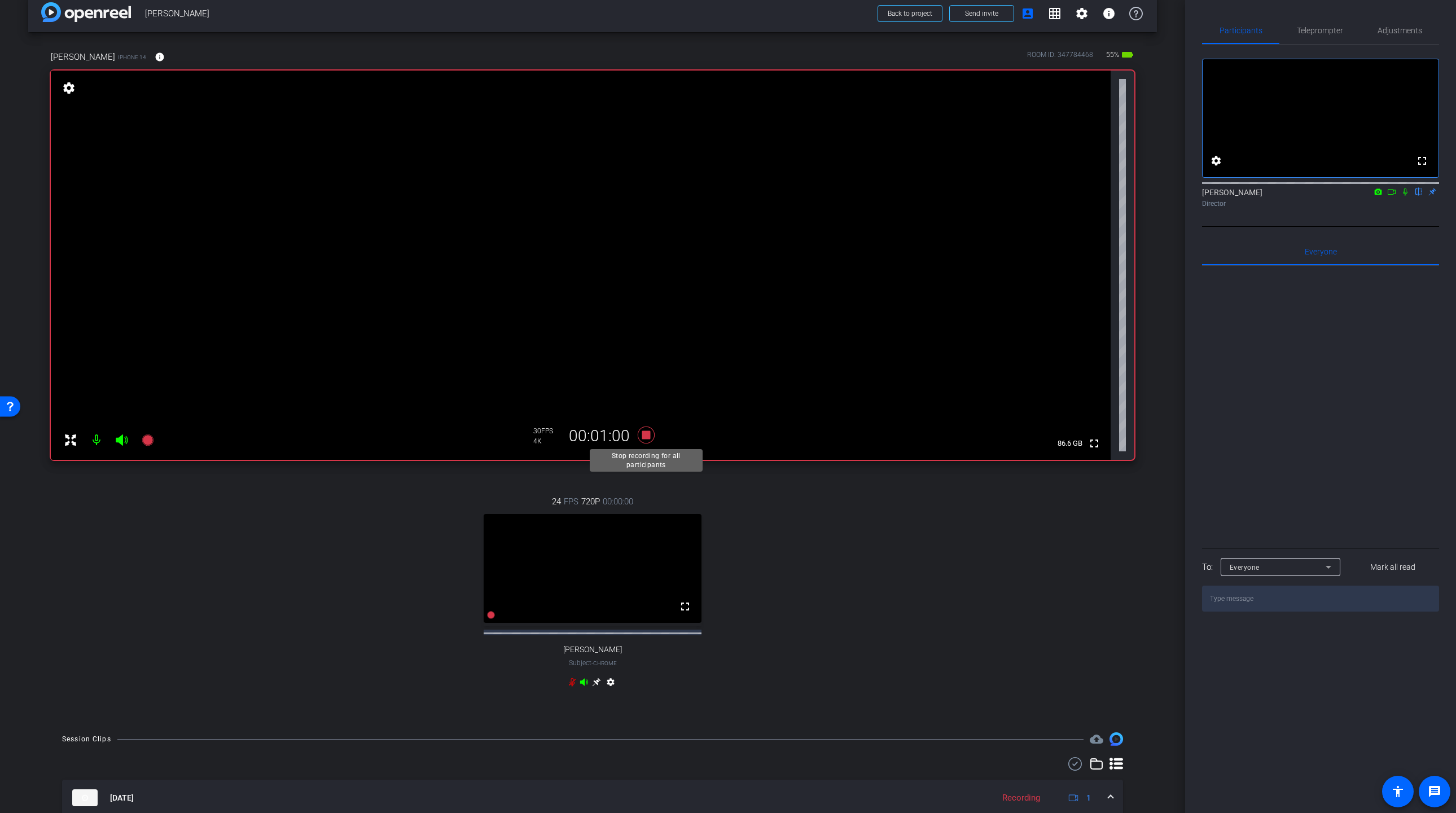
click at [650, 435] on icon at bounding box center [646, 435] width 17 height 17
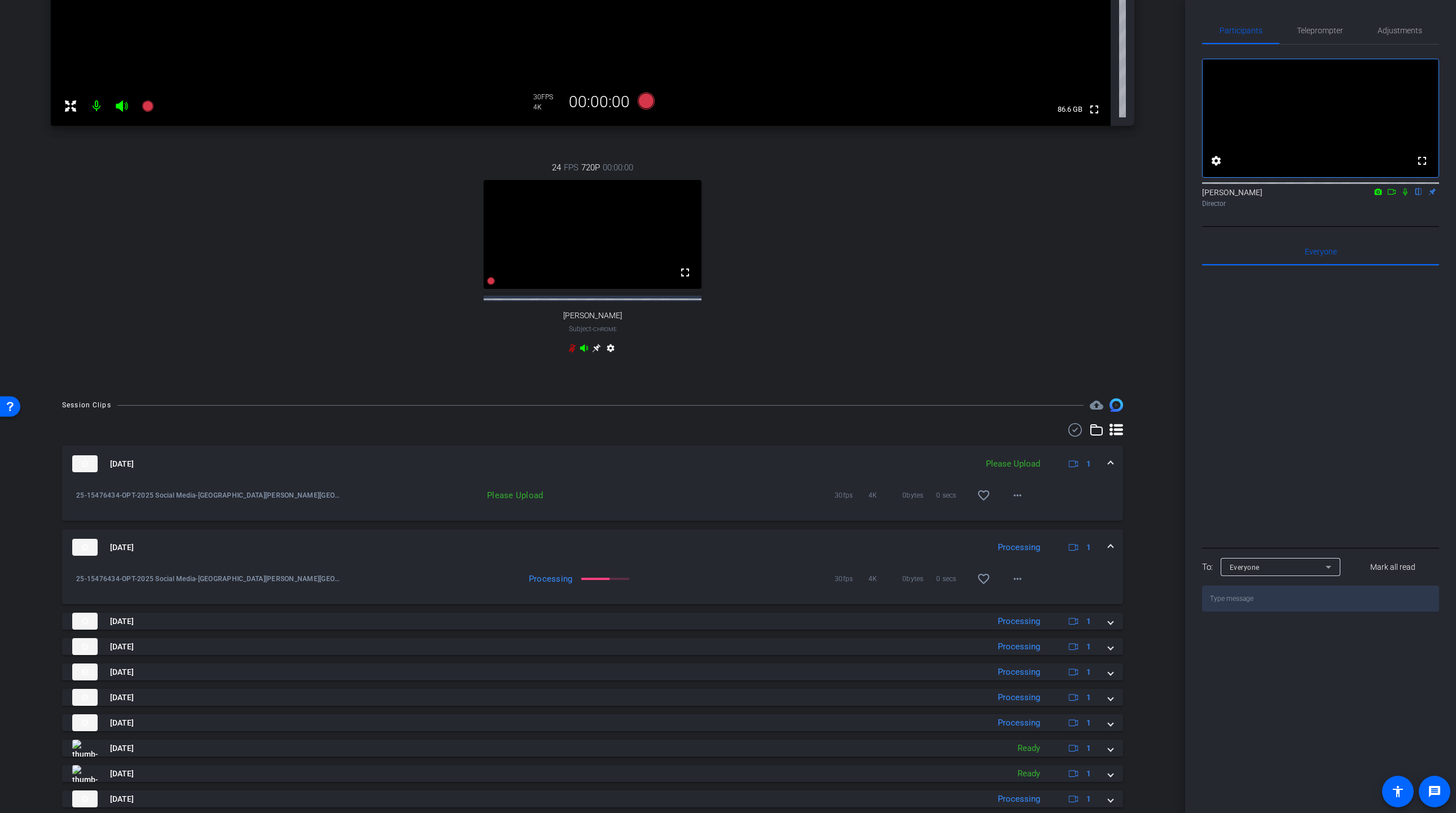
scroll to position [365, 0]
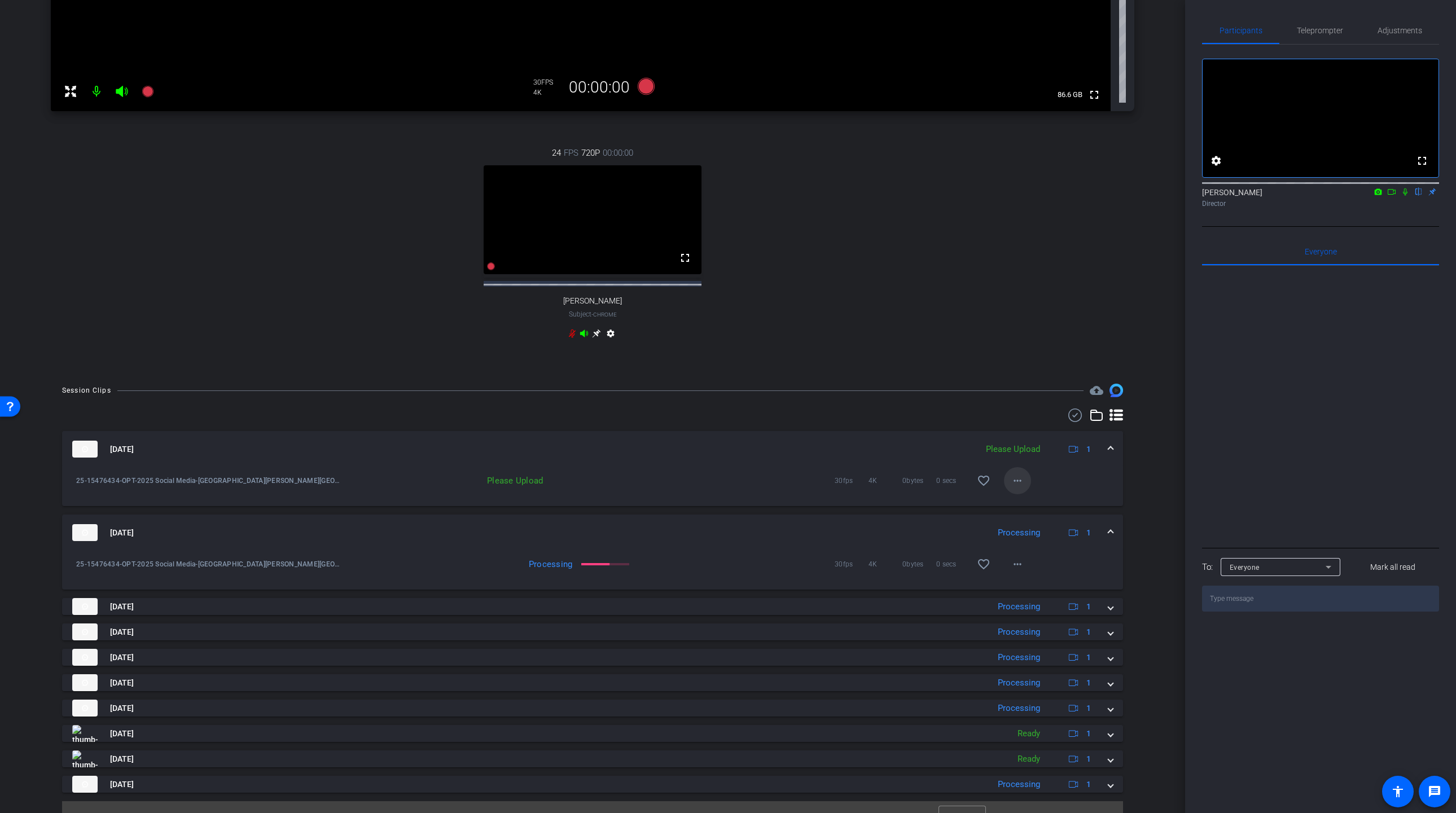
click at [1019, 487] on mat-icon "more_horiz" at bounding box center [1017, 481] width 14 height 14
click at [1031, 516] on span "Upload" at bounding box center [1036, 515] width 45 height 14
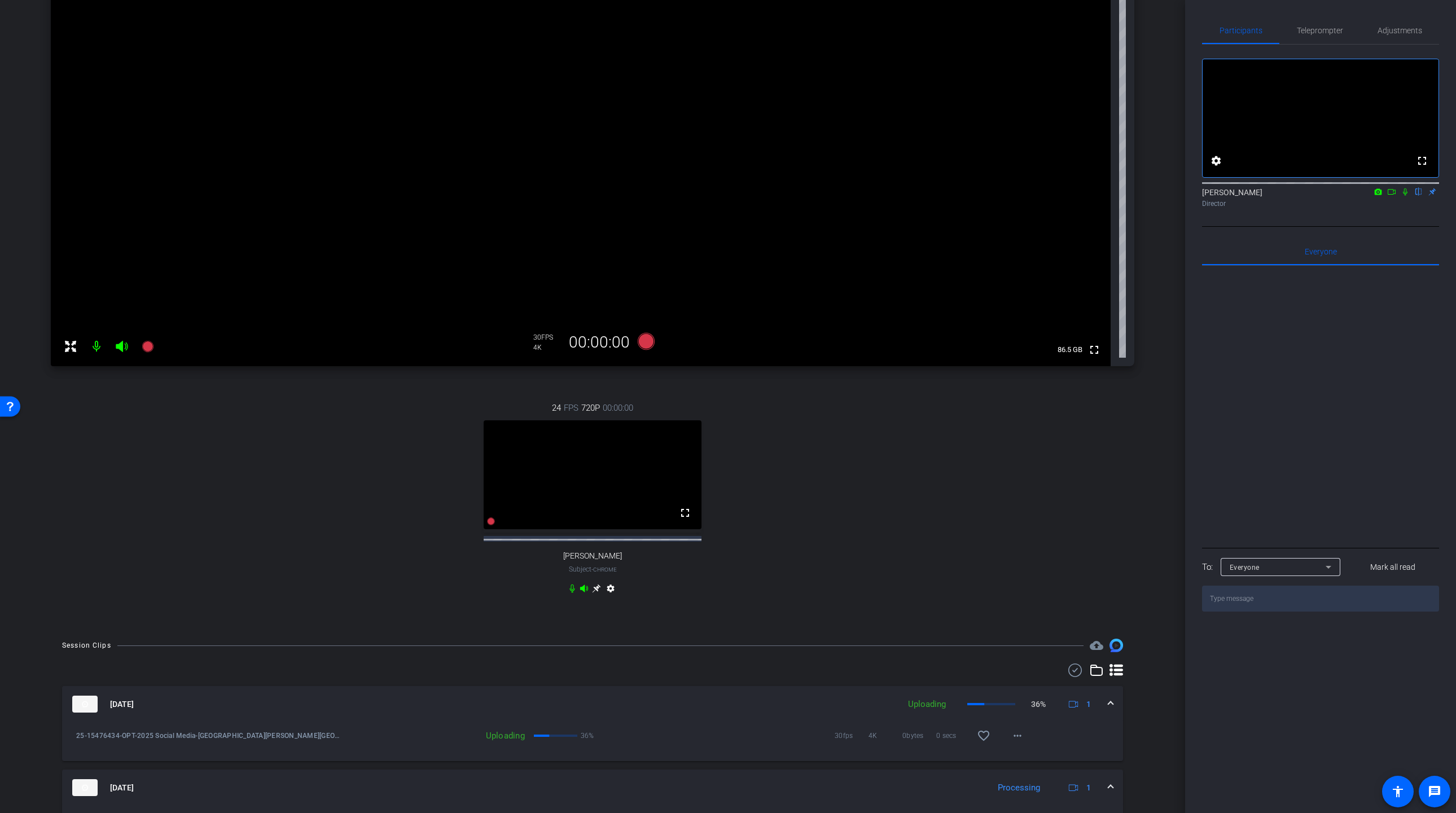
scroll to position [90, 0]
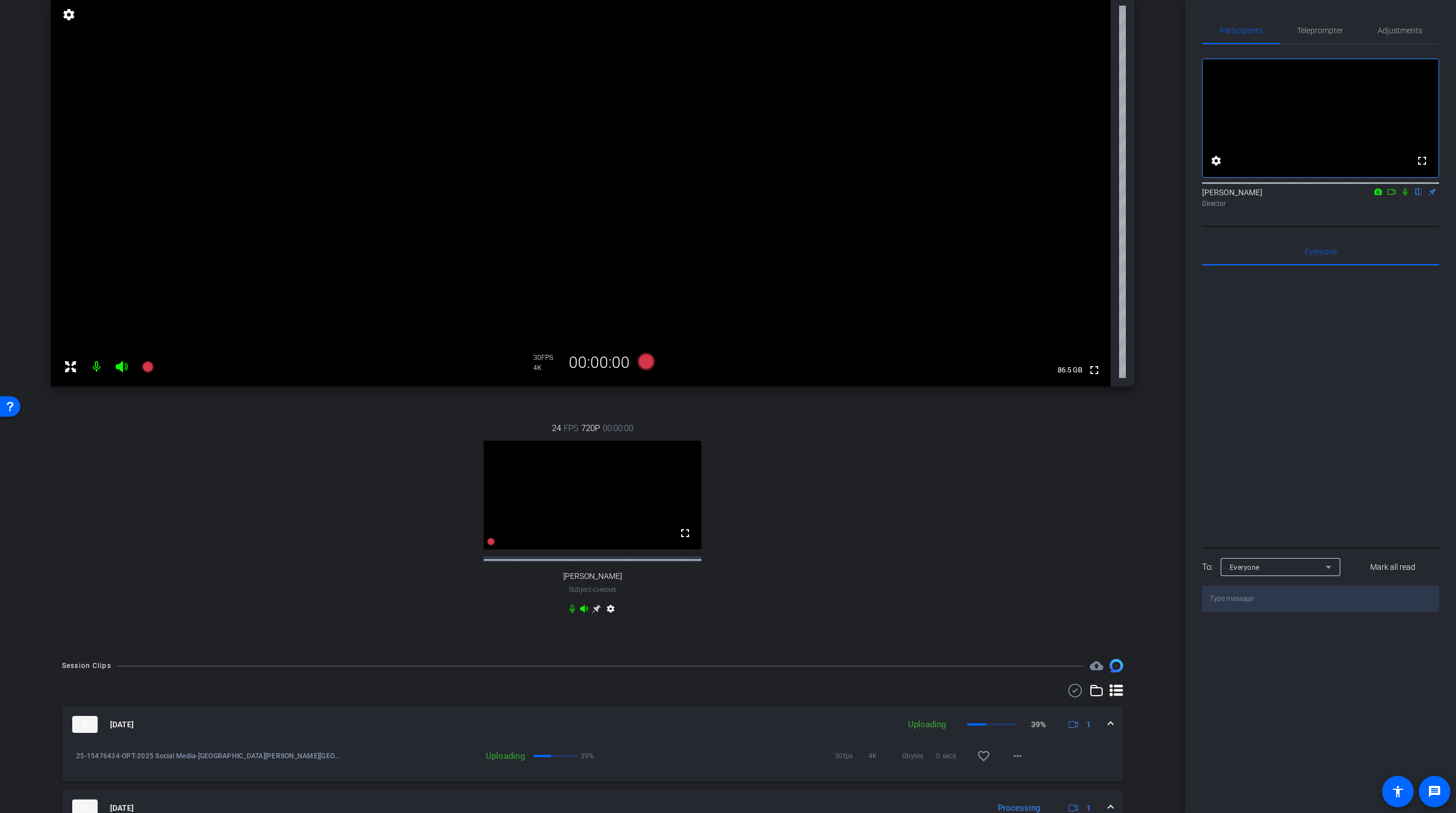
click at [646, 364] on icon at bounding box center [646, 362] width 17 height 17
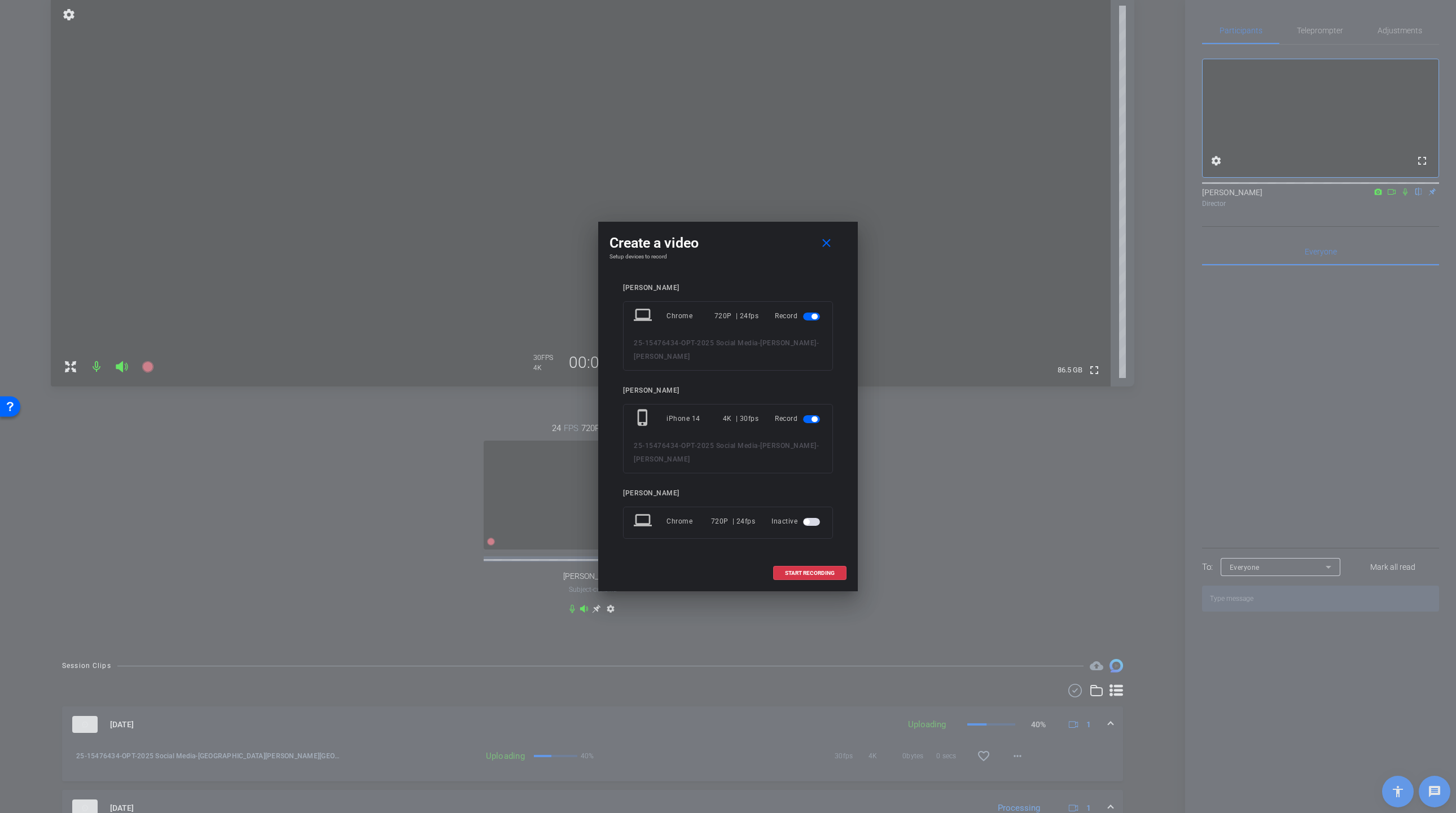
click at [646, 364] on div "laptop Chrome 720P | 24fps Record 25-15476434-OPT-2025 Social Media - Kerry Dul…" at bounding box center [728, 336] width 210 height 69
click at [814, 317] on span "button" at bounding box center [814, 317] width 6 height 6
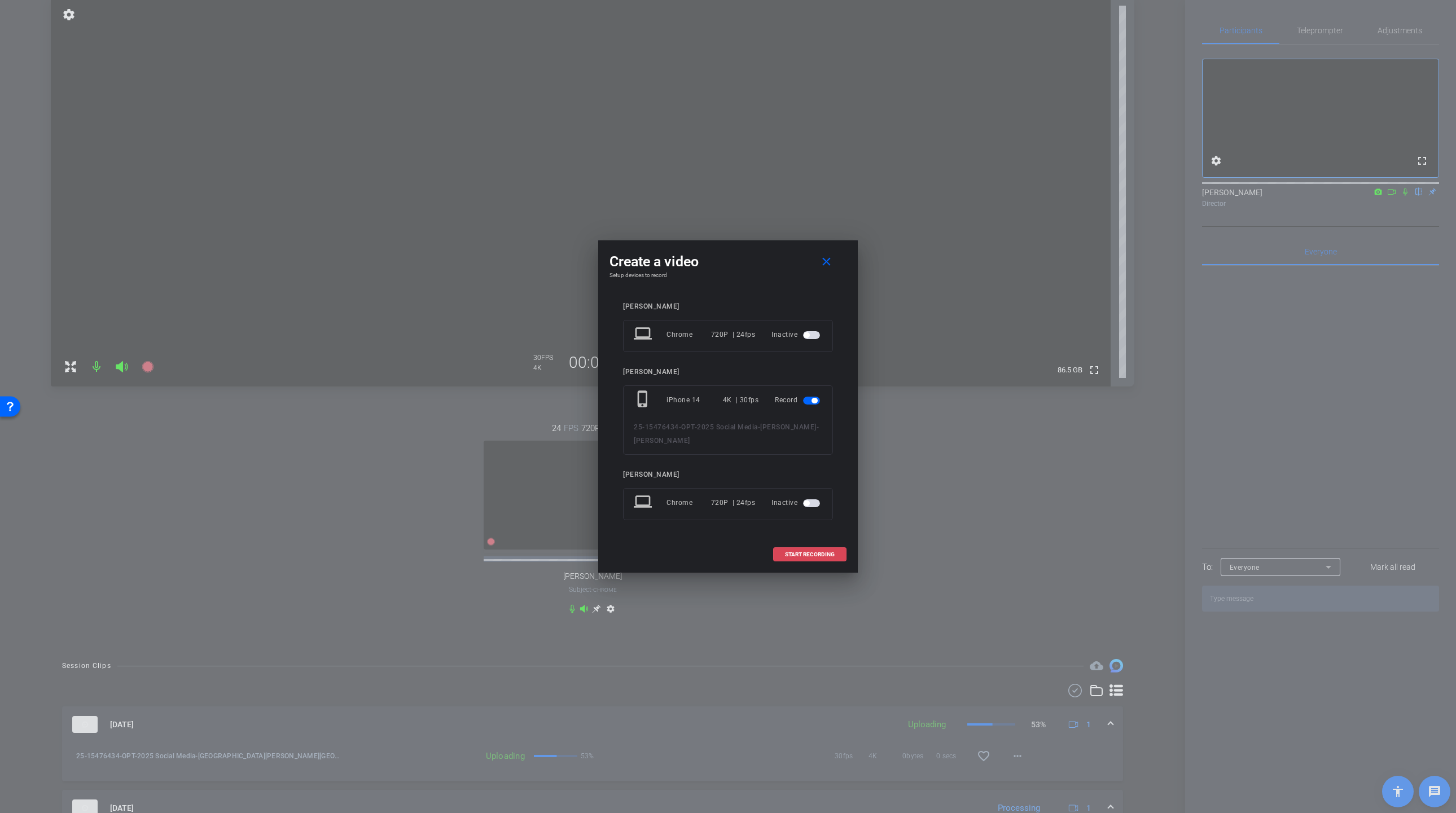
click at [825, 553] on span "START RECORDING" at bounding box center [810, 555] width 50 height 6
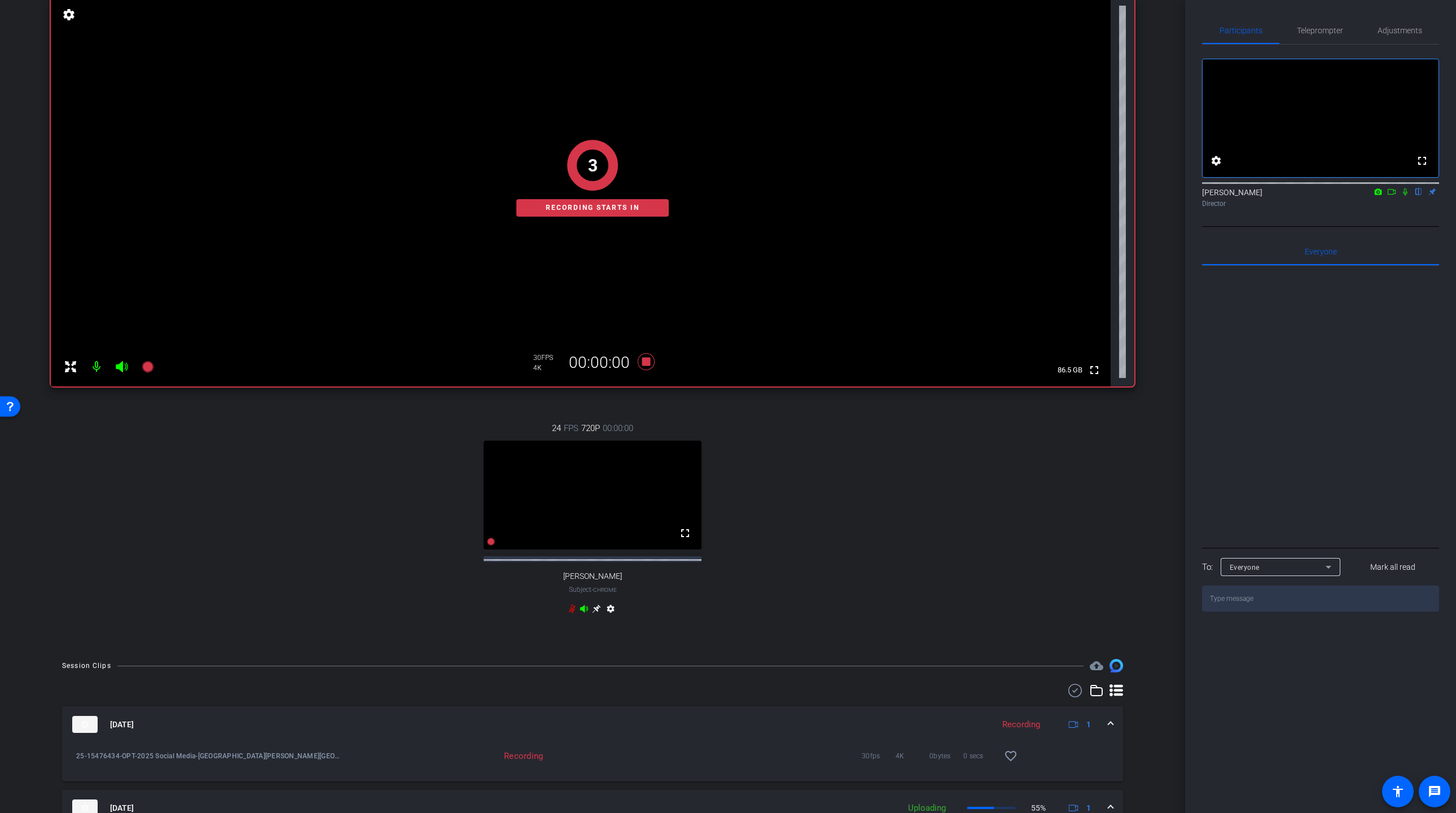
scroll to position [0, 0]
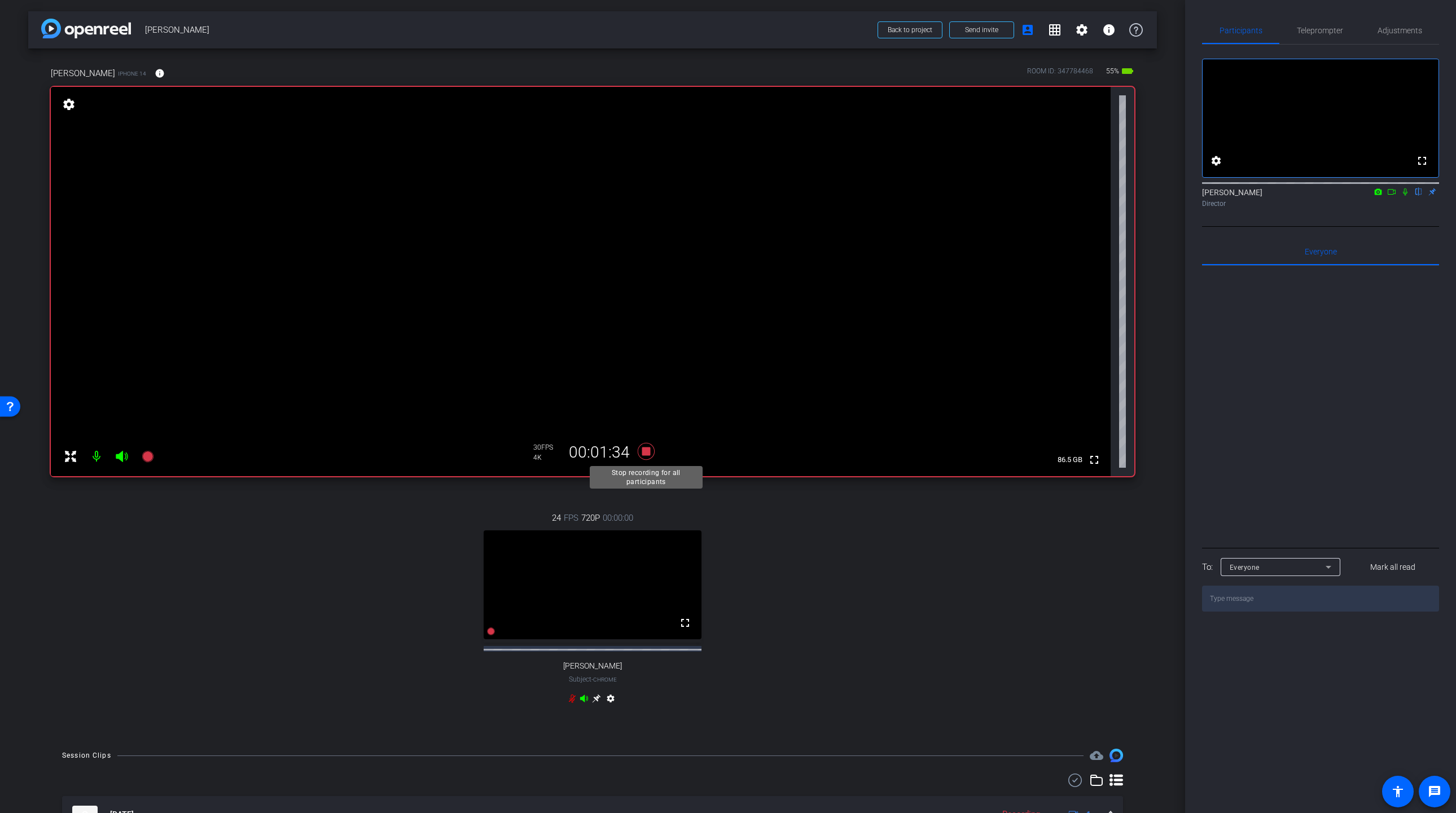
click at [649, 452] on icon at bounding box center [646, 452] width 17 height 17
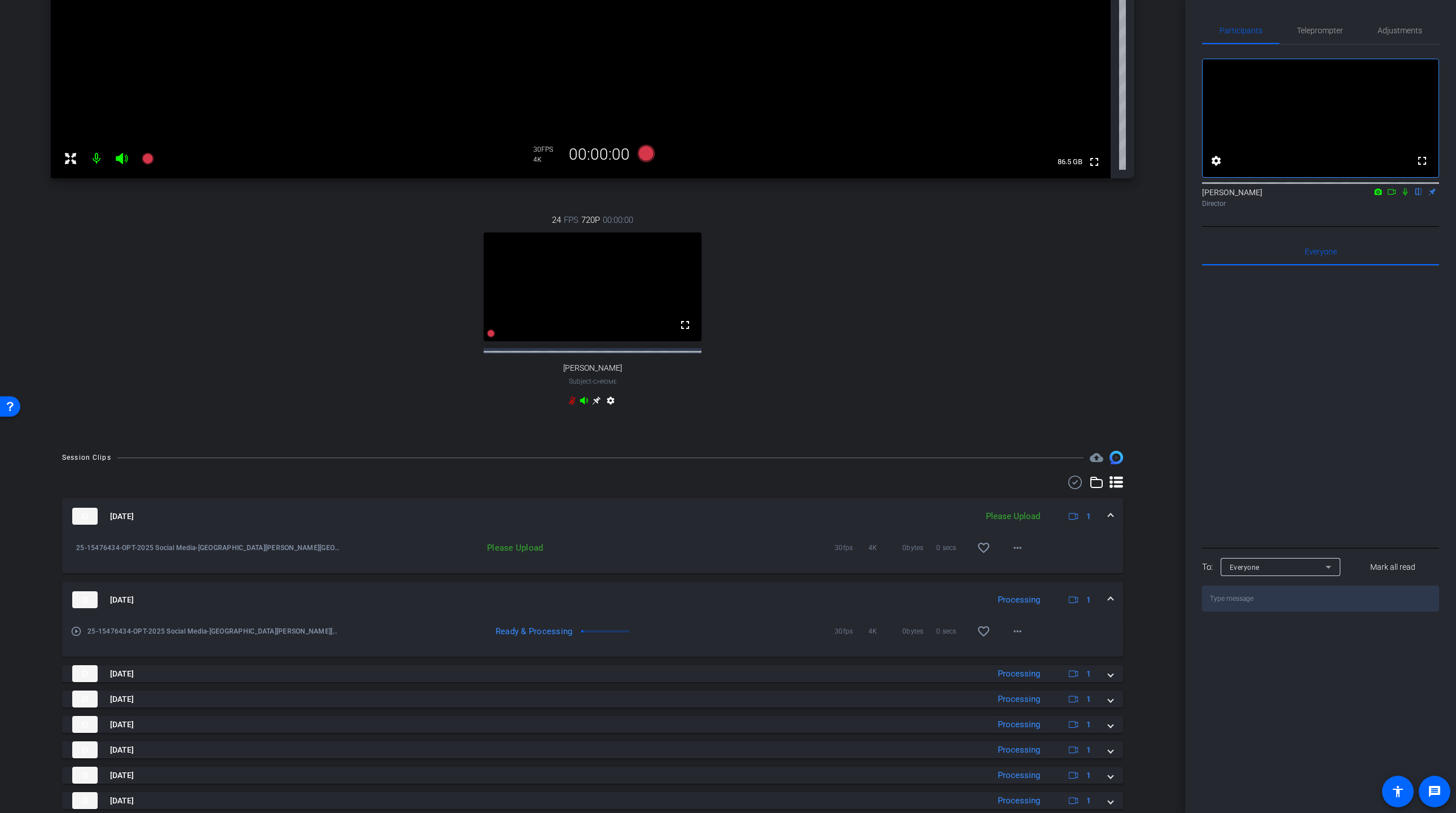
scroll to position [302, 0]
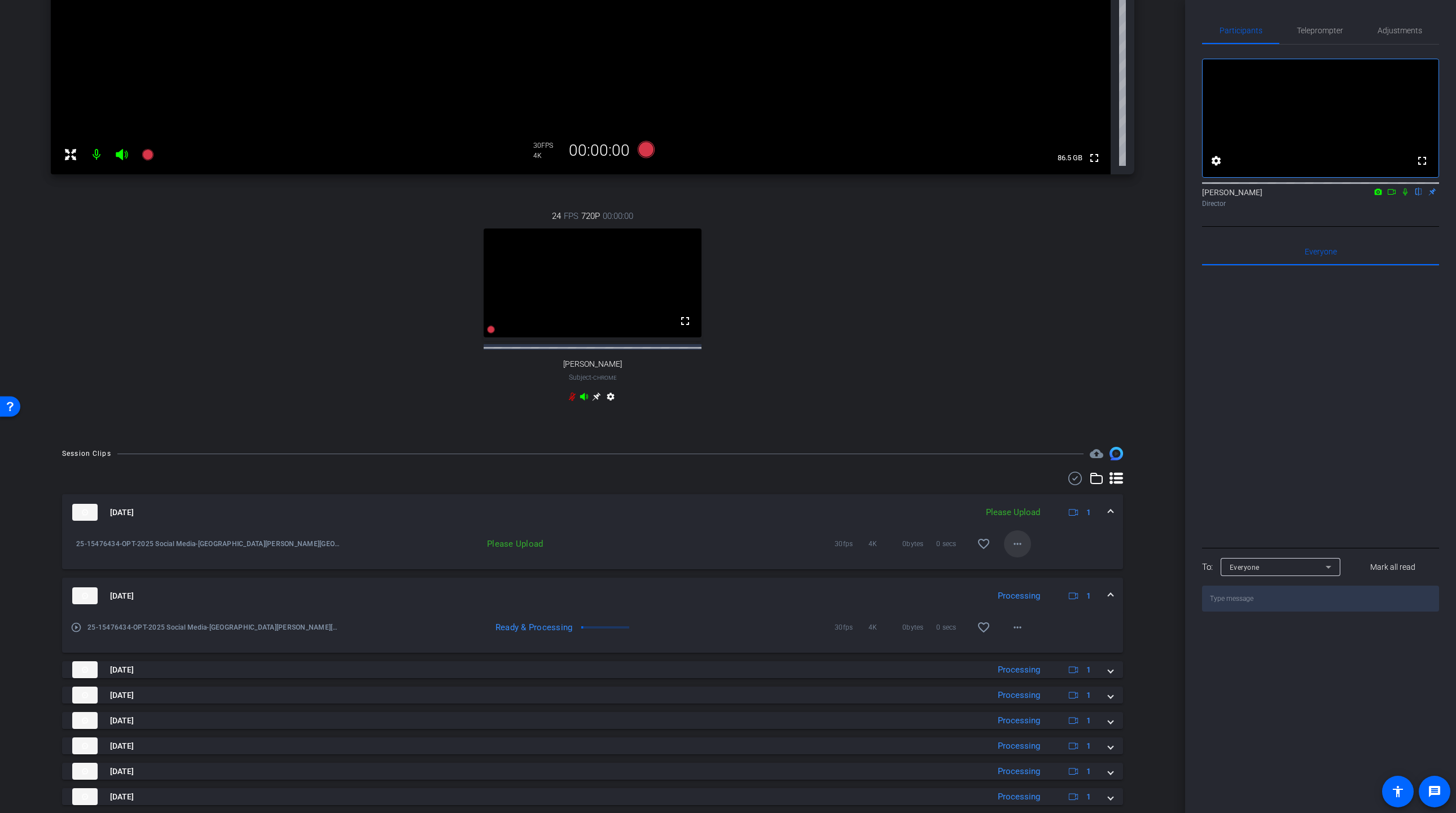
click at [1021, 551] on mat-icon "more_horiz" at bounding box center [1017, 544] width 14 height 14
click at [1027, 576] on span "Upload" at bounding box center [1036, 577] width 45 height 14
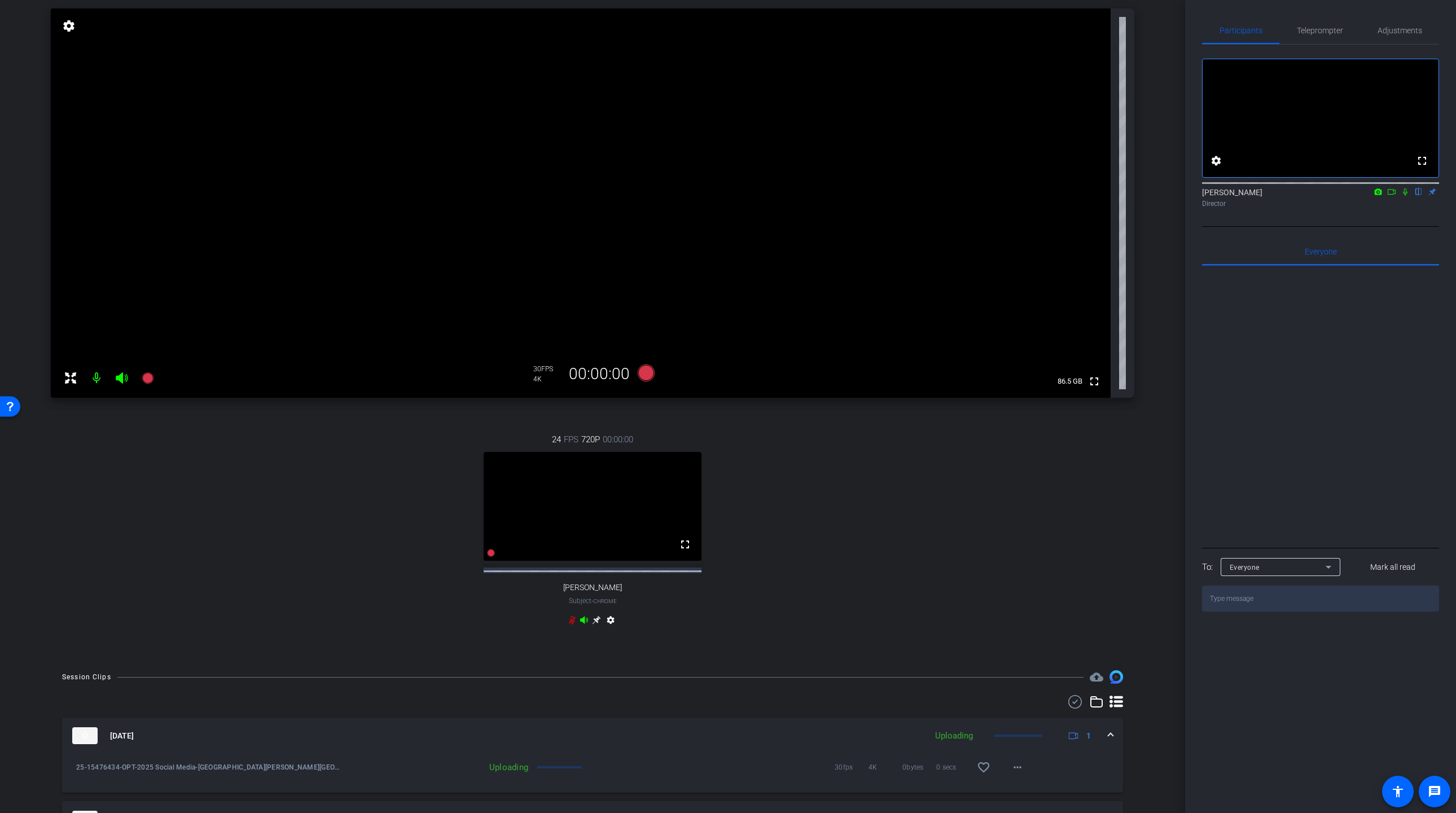
click at [595, 490] on div "arrow_back Kerry Dulina Back to project Send invite account_box grid_on setting…" at bounding box center [592, 328] width 1185 height 813
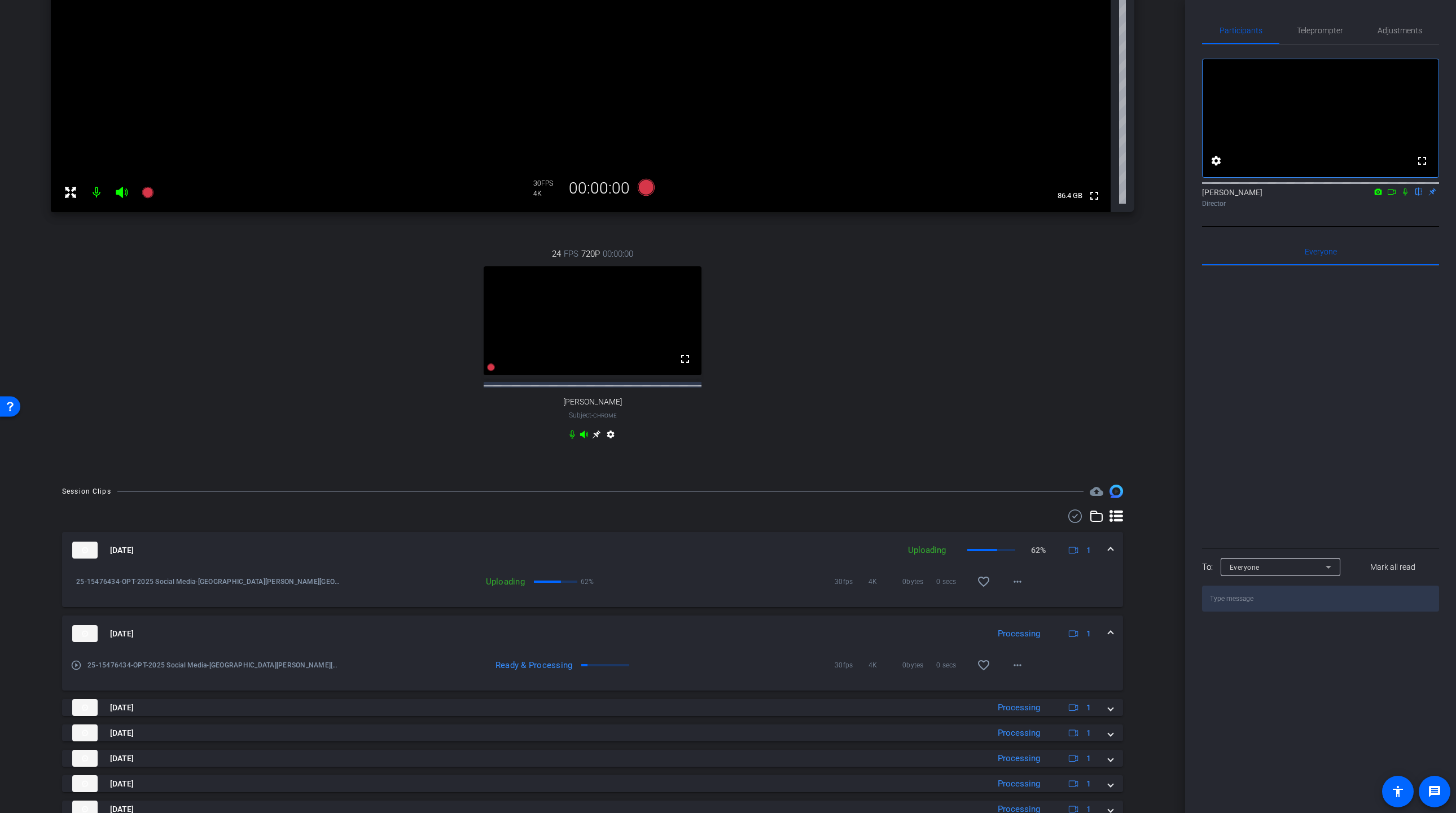
scroll to position [394, 0]
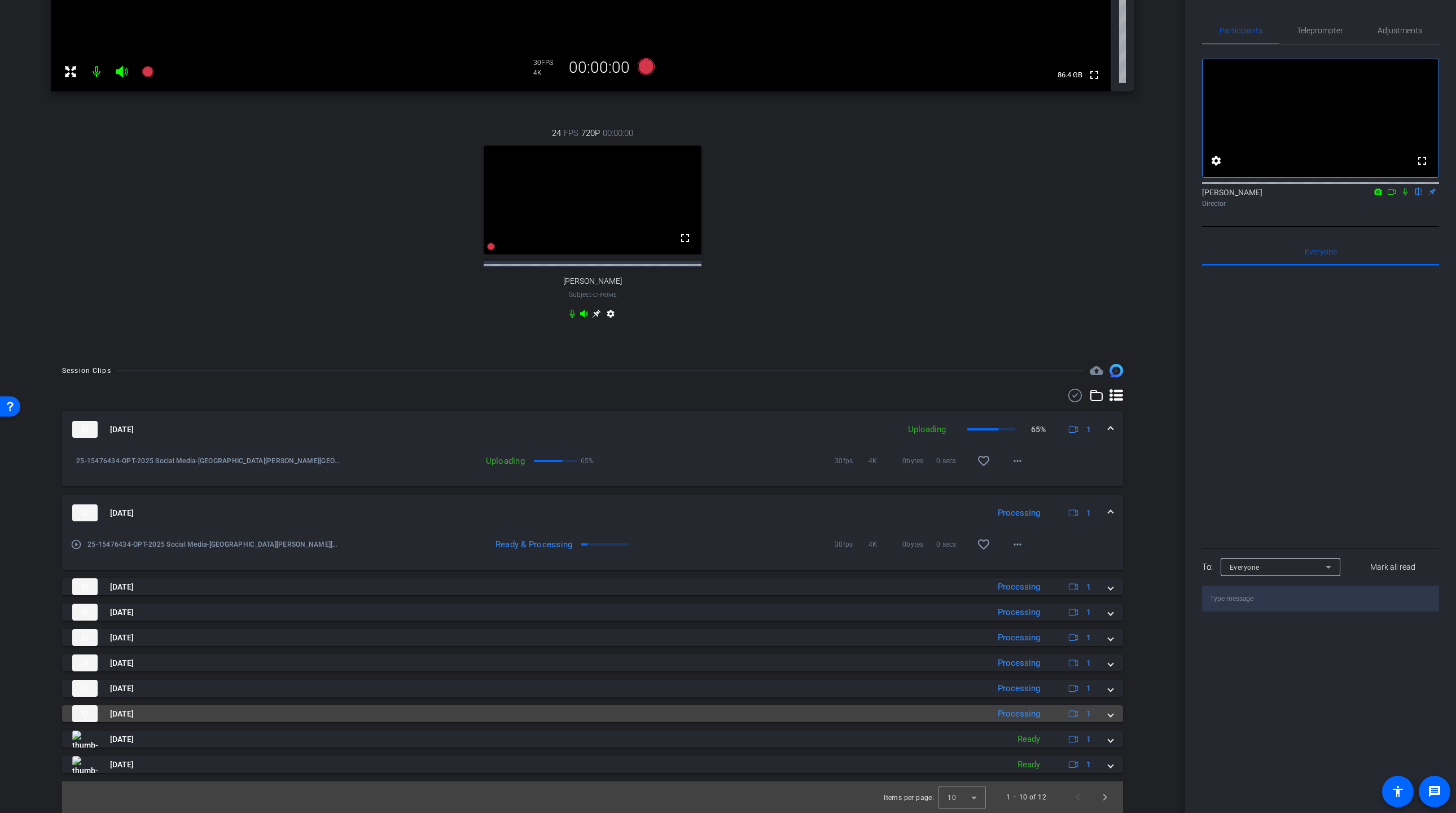
click at [1110, 717] on span at bounding box center [1110, 714] width 5 height 12
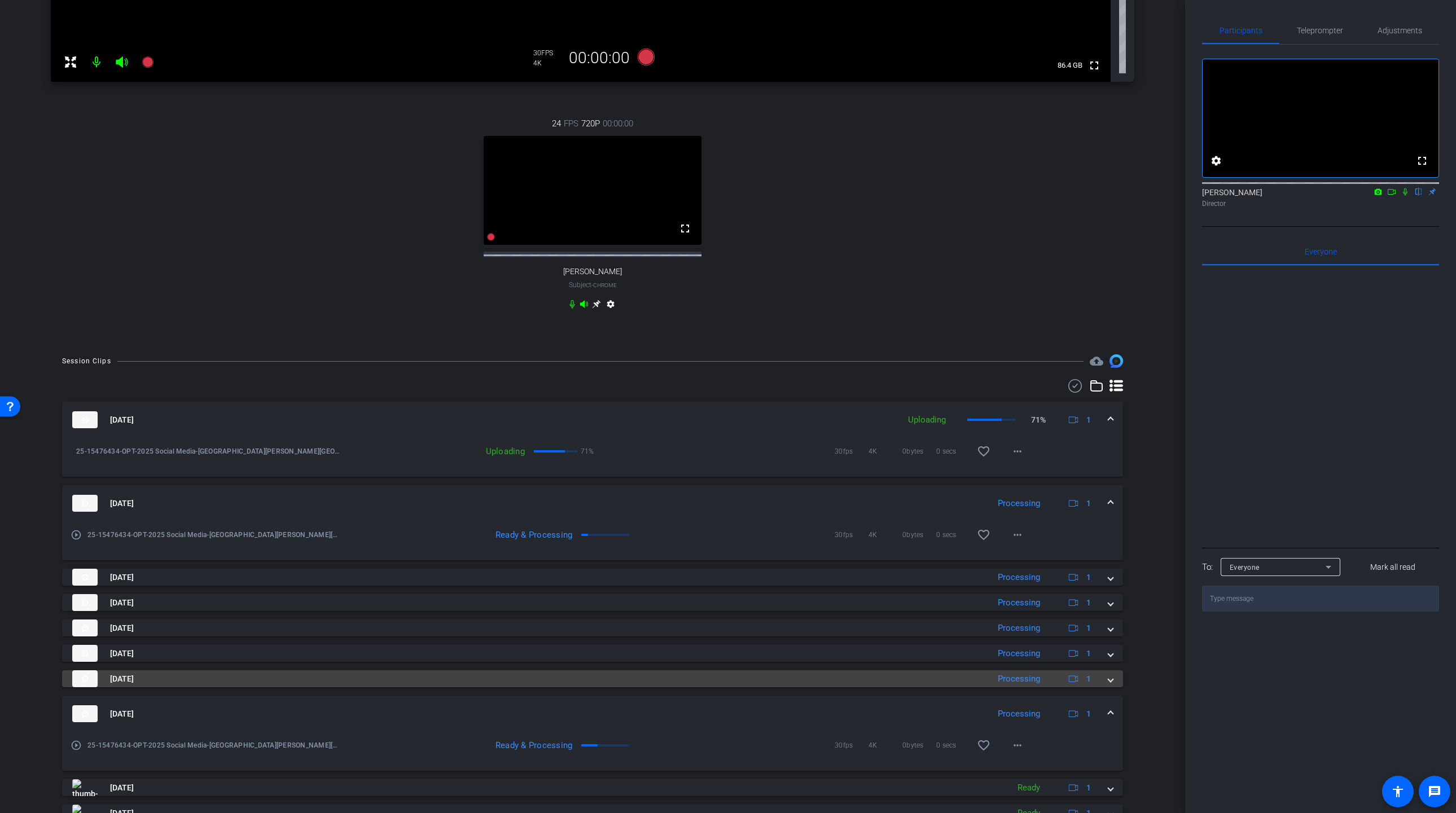
click at [1110, 685] on span at bounding box center [1110, 679] width 5 height 12
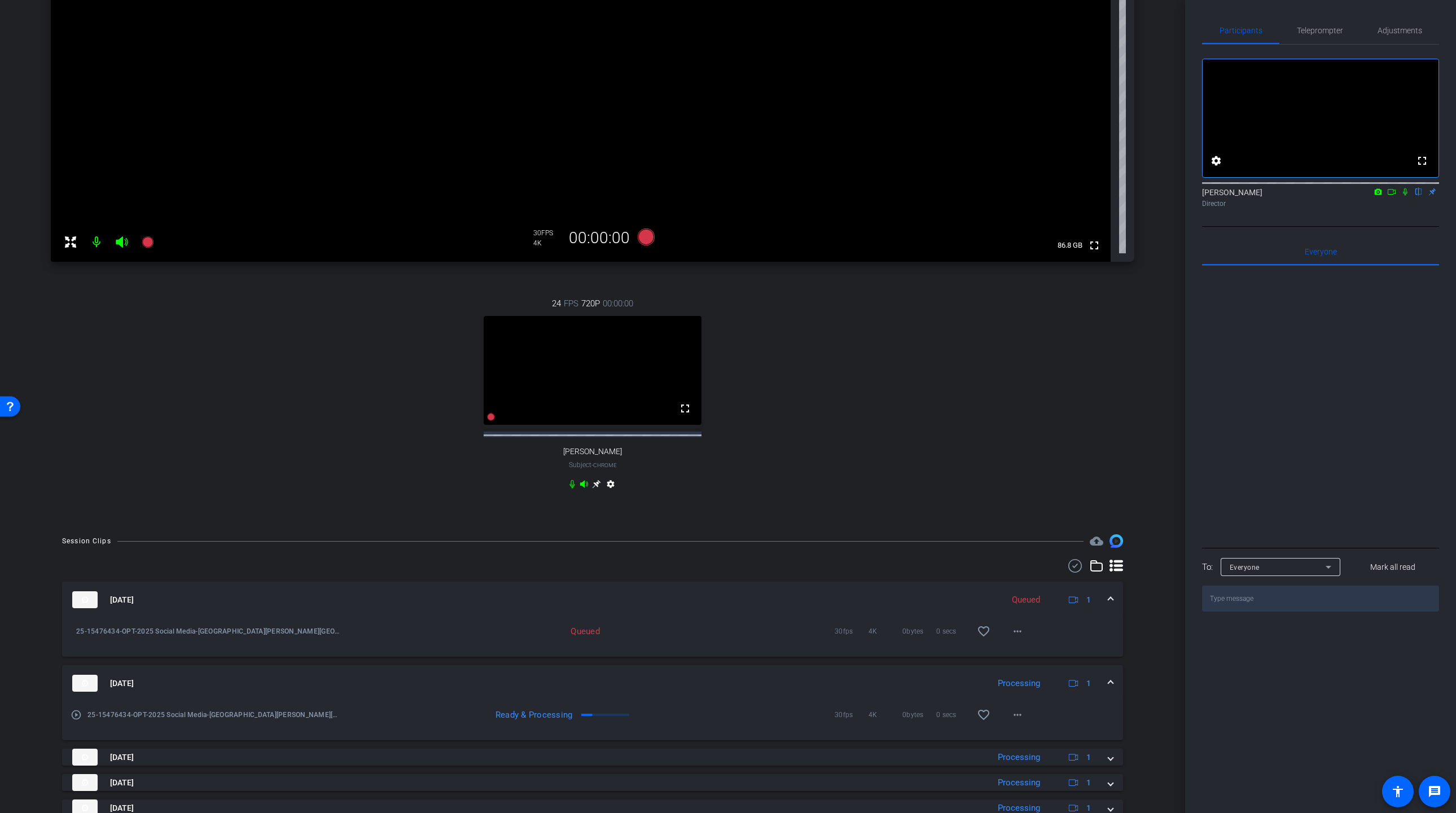
scroll to position [216, 0]
click at [1112, 609] on mat-expansion-panel-header "Aug 28, 2025 Queued 1" at bounding box center [592, 598] width 1061 height 36
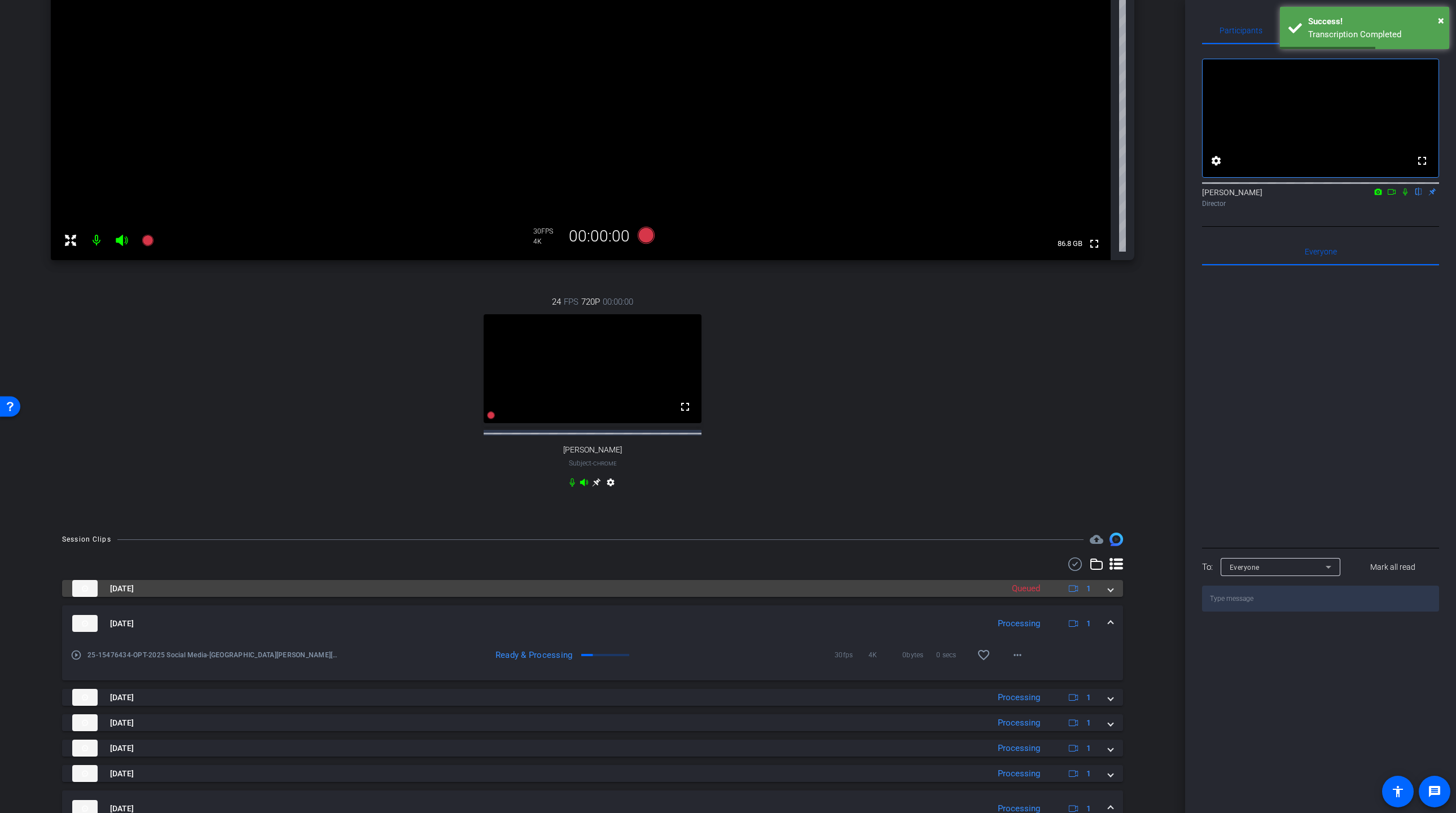
click at [1112, 609] on div "Aug 28, 2025 Queued 1 25-15476434-OPT-2025 Social Media-Kerry Dulina-Kerry-2025…" at bounding box center [592, 790] width 1061 height 420
click at [1111, 597] on mat-expansion-panel-header "Aug 28, 2025 Queued 1" at bounding box center [592, 588] width 1061 height 17
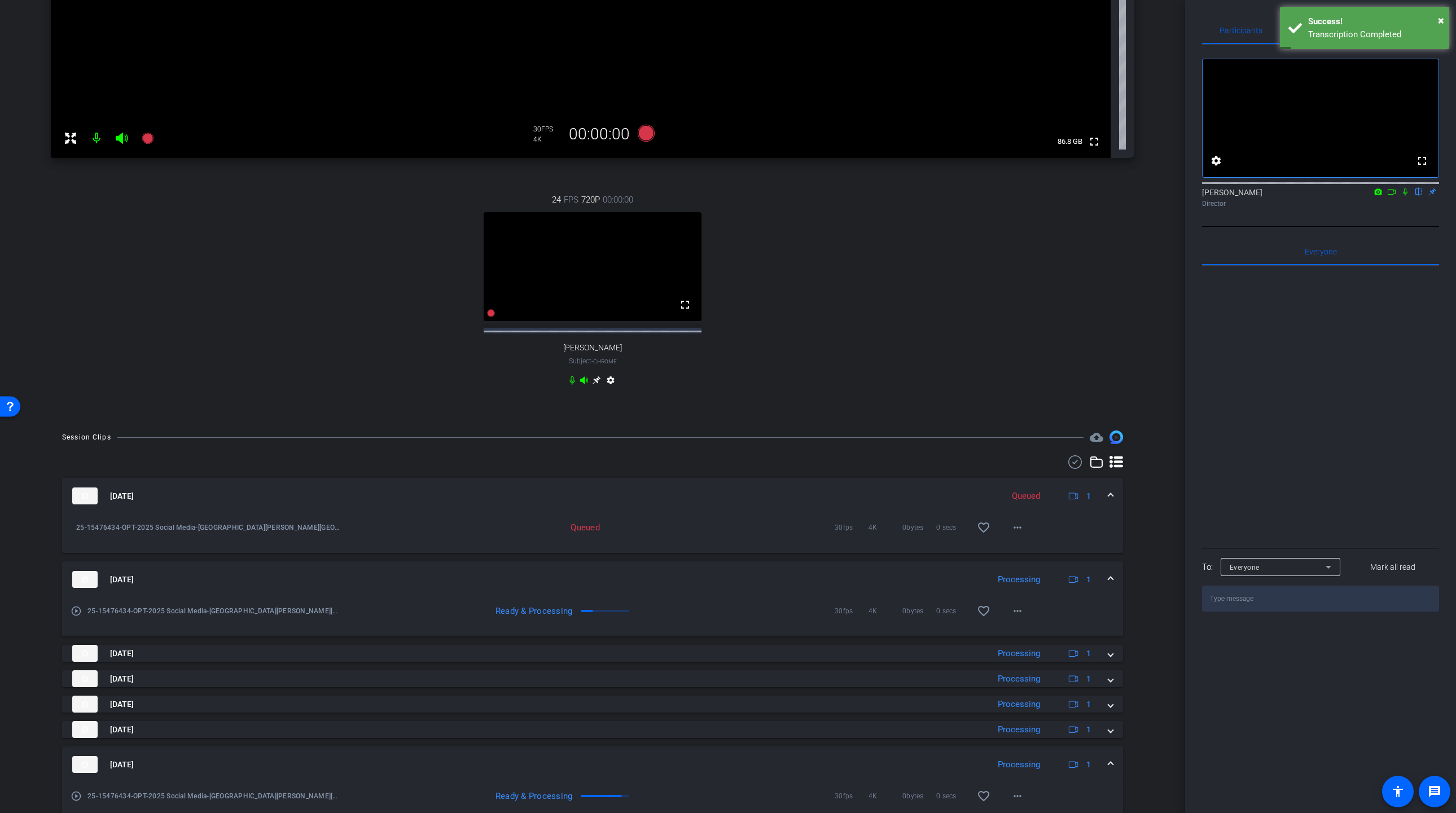
scroll to position [322, 0]
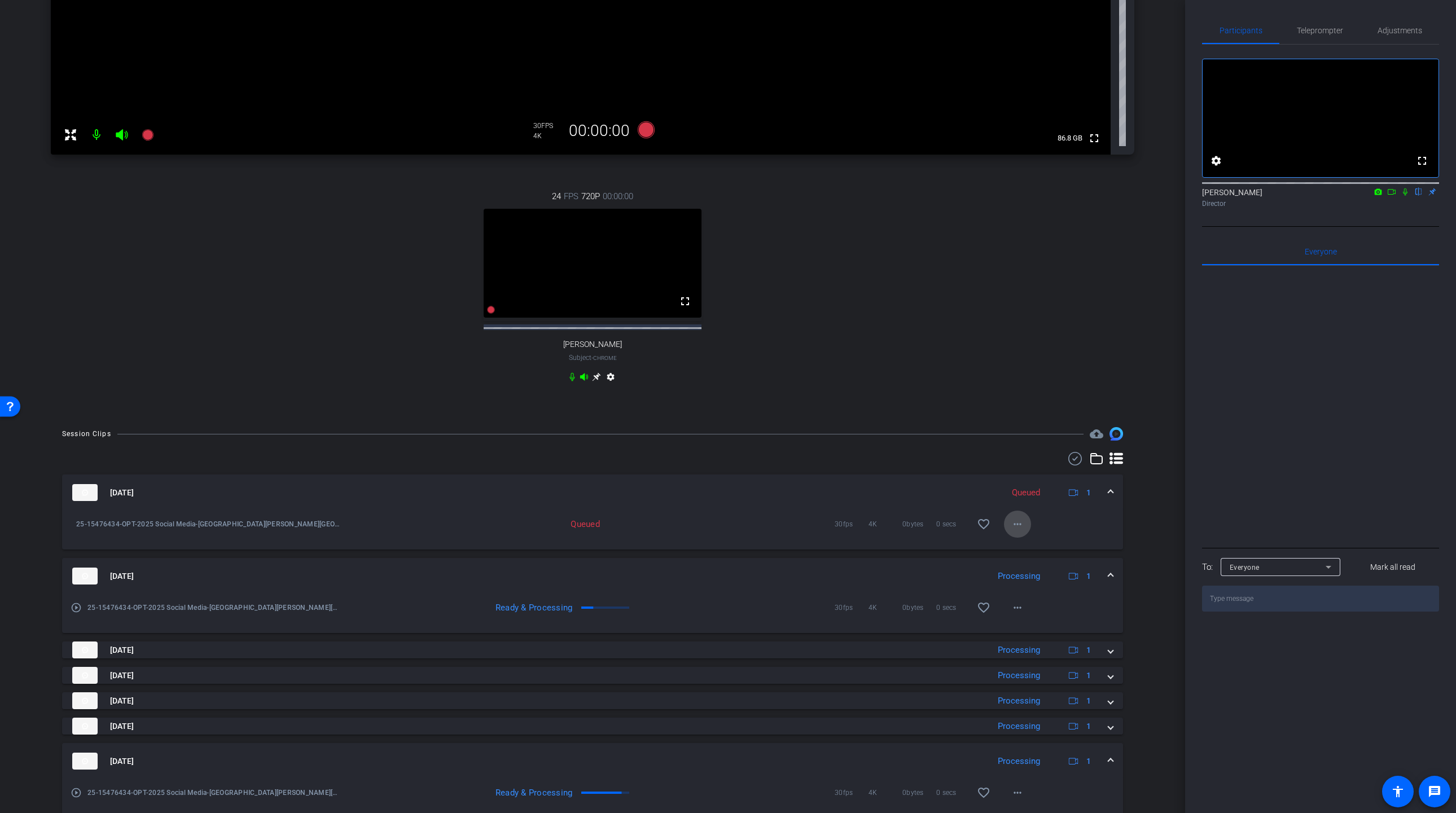
click at [1020, 531] on mat-icon "more_horiz" at bounding box center [1017, 524] width 14 height 14
click at [1059, 534] on div at bounding box center [728, 406] width 1456 height 813
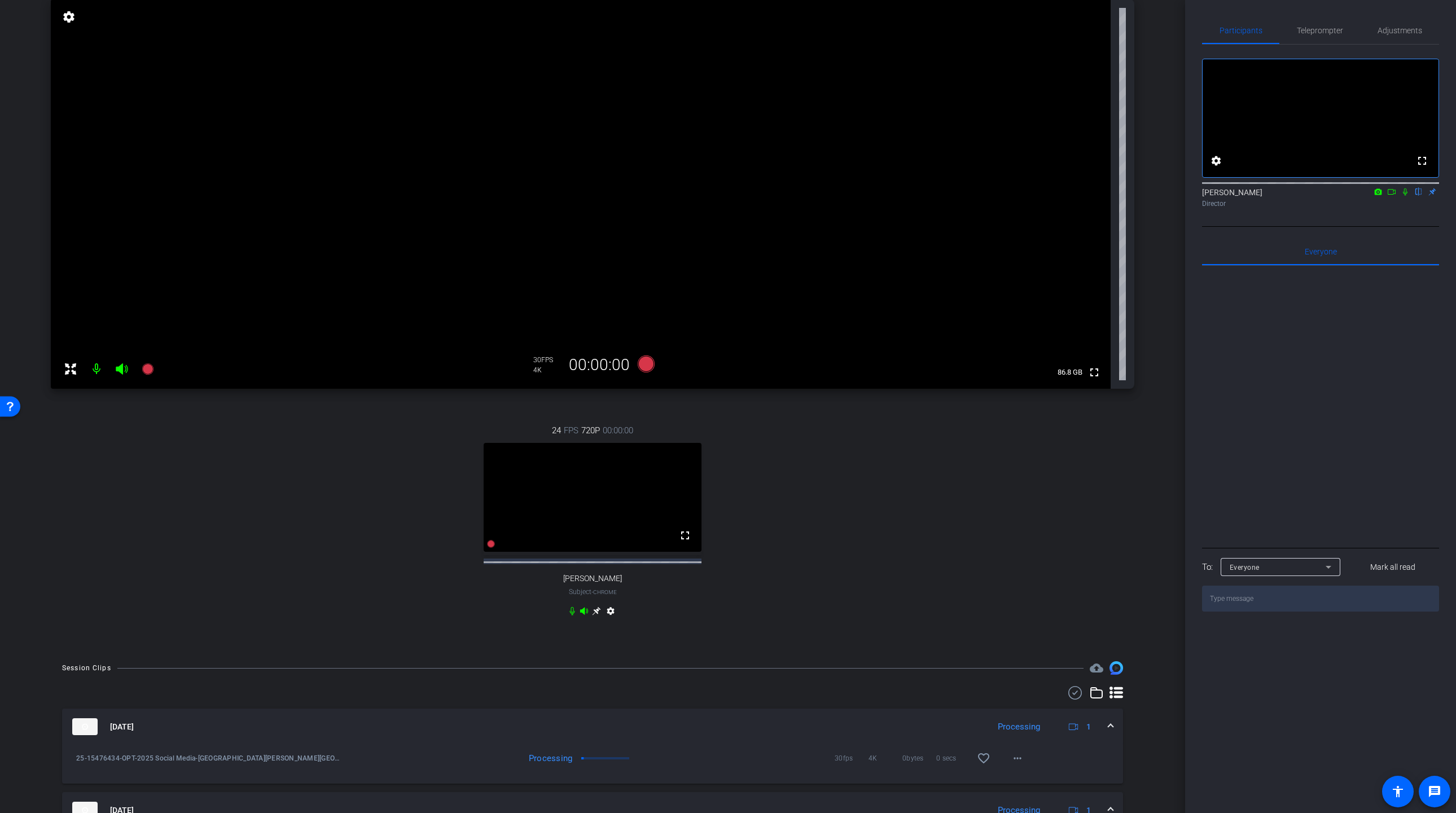
scroll to position [88, 0]
drag, startPoint x: 624, startPoint y: 166, endPoint x: 767, endPoint y: 148, distance: 144.1
click at [624, 166] on video at bounding box center [580, 193] width 1060 height 389
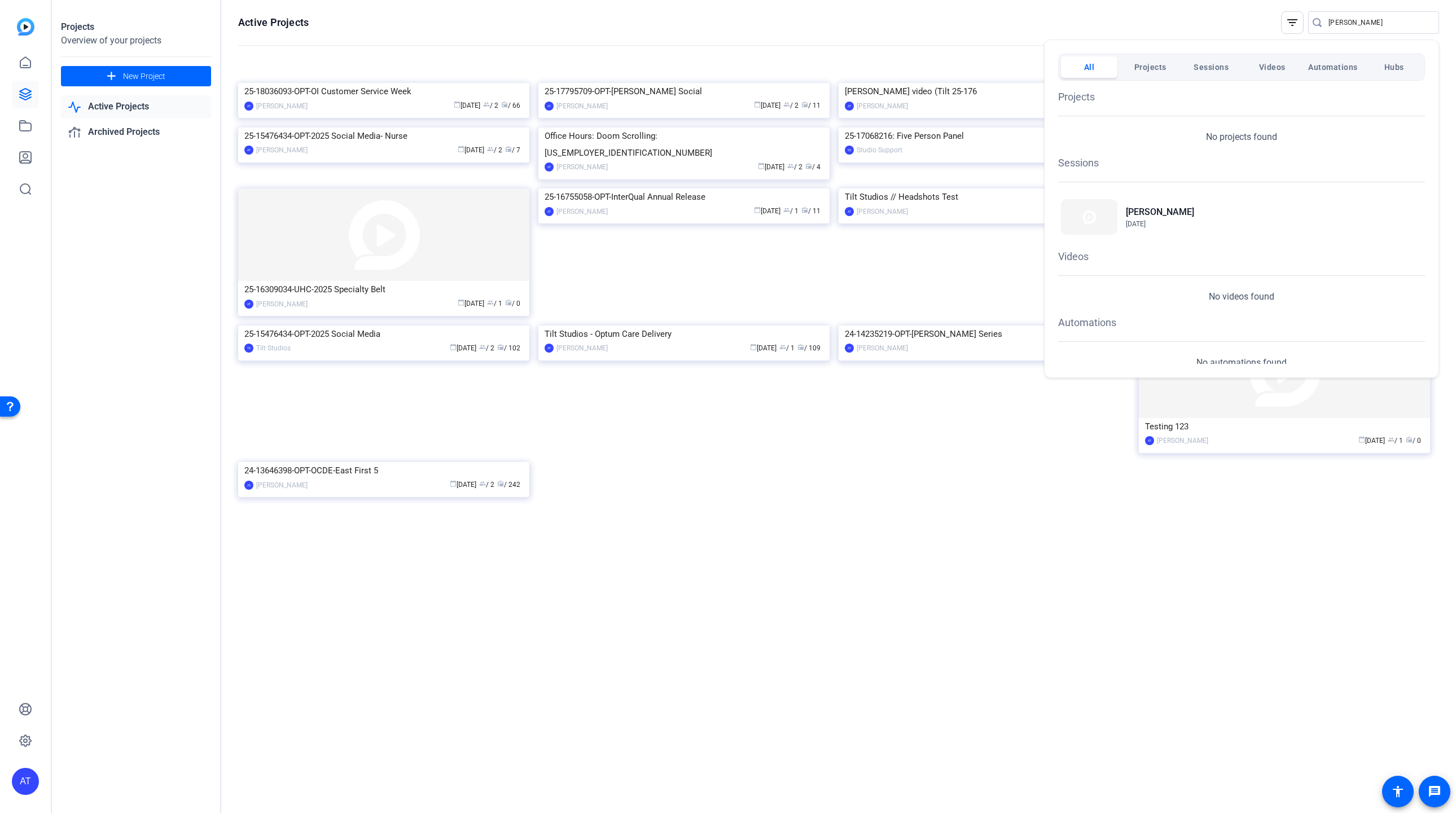
click at [853, 54] on div at bounding box center [728, 406] width 1456 height 813
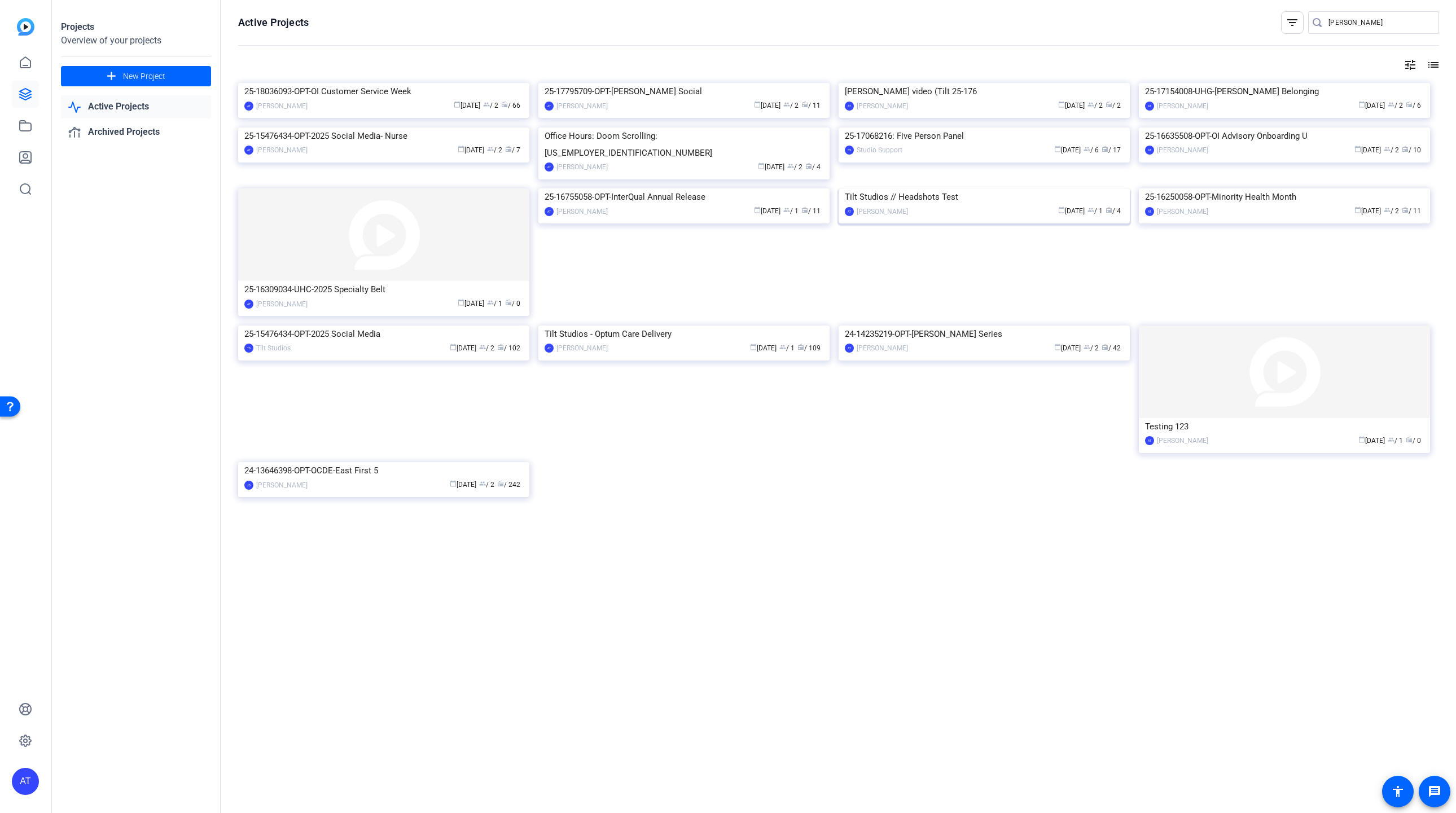
scroll to position [10, 0]
click at [24, 65] on icon at bounding box center [26, 62] width 10 height 11
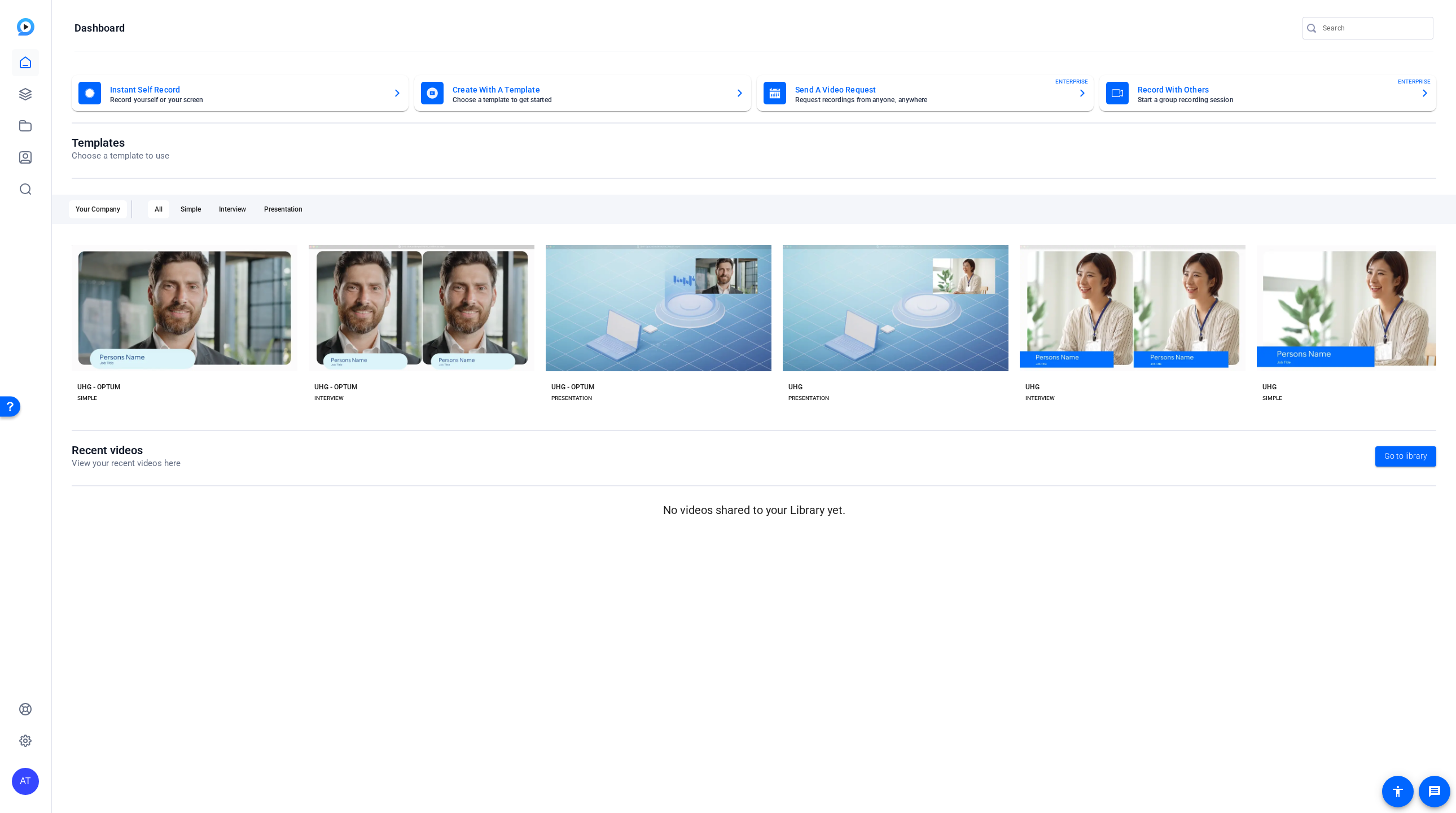
click at [33, 789] on div "AT" at bounding box center [26, 781] width 27 height 27
click at [447, 517] on div at bounding box center [728, 406] width 1456 height 813
click at [32, 92] on icon at bounding box center [26, 94] width 14 height 14
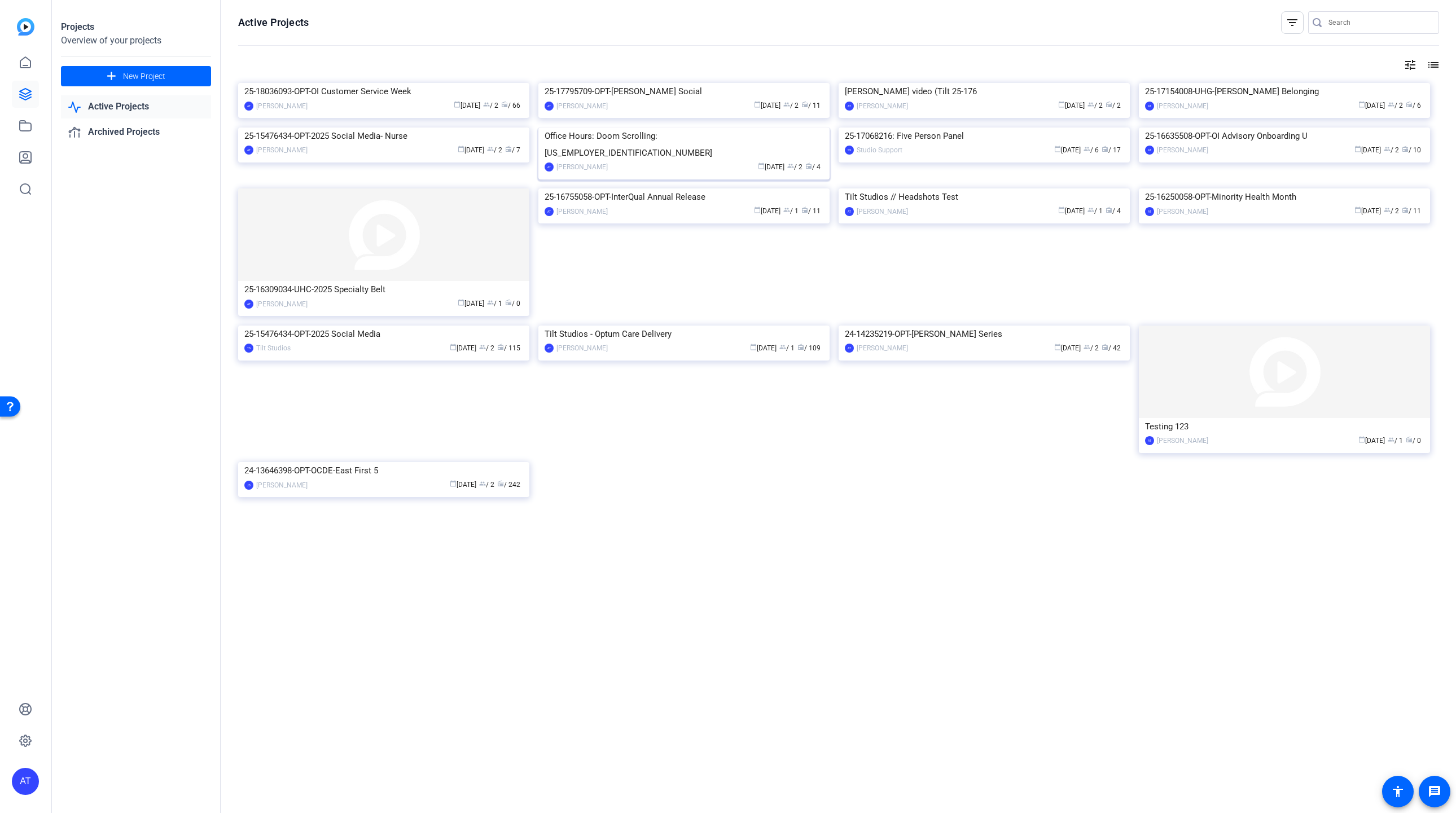
scroll to position [10, 0]
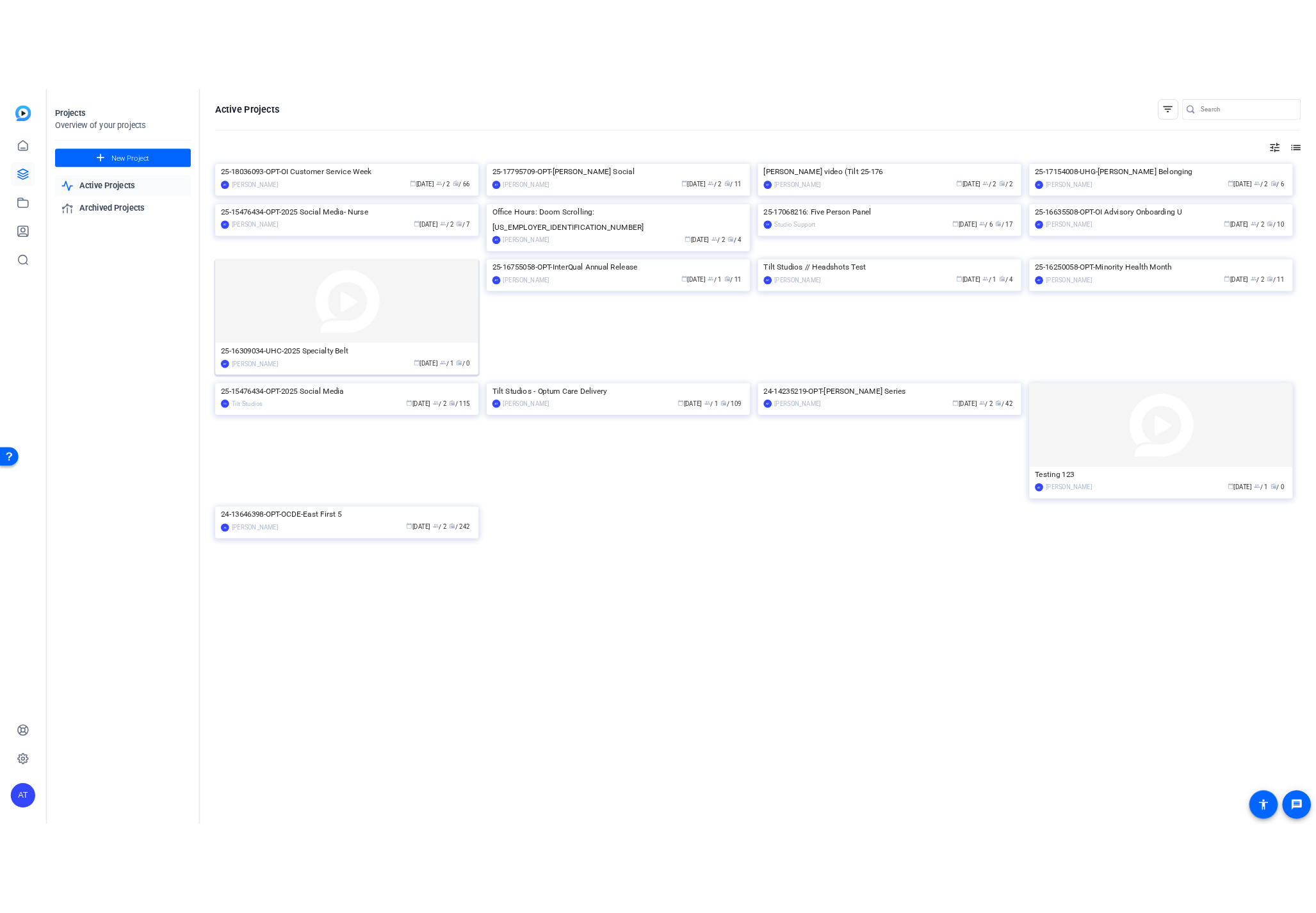
scroll to position [11, 0]
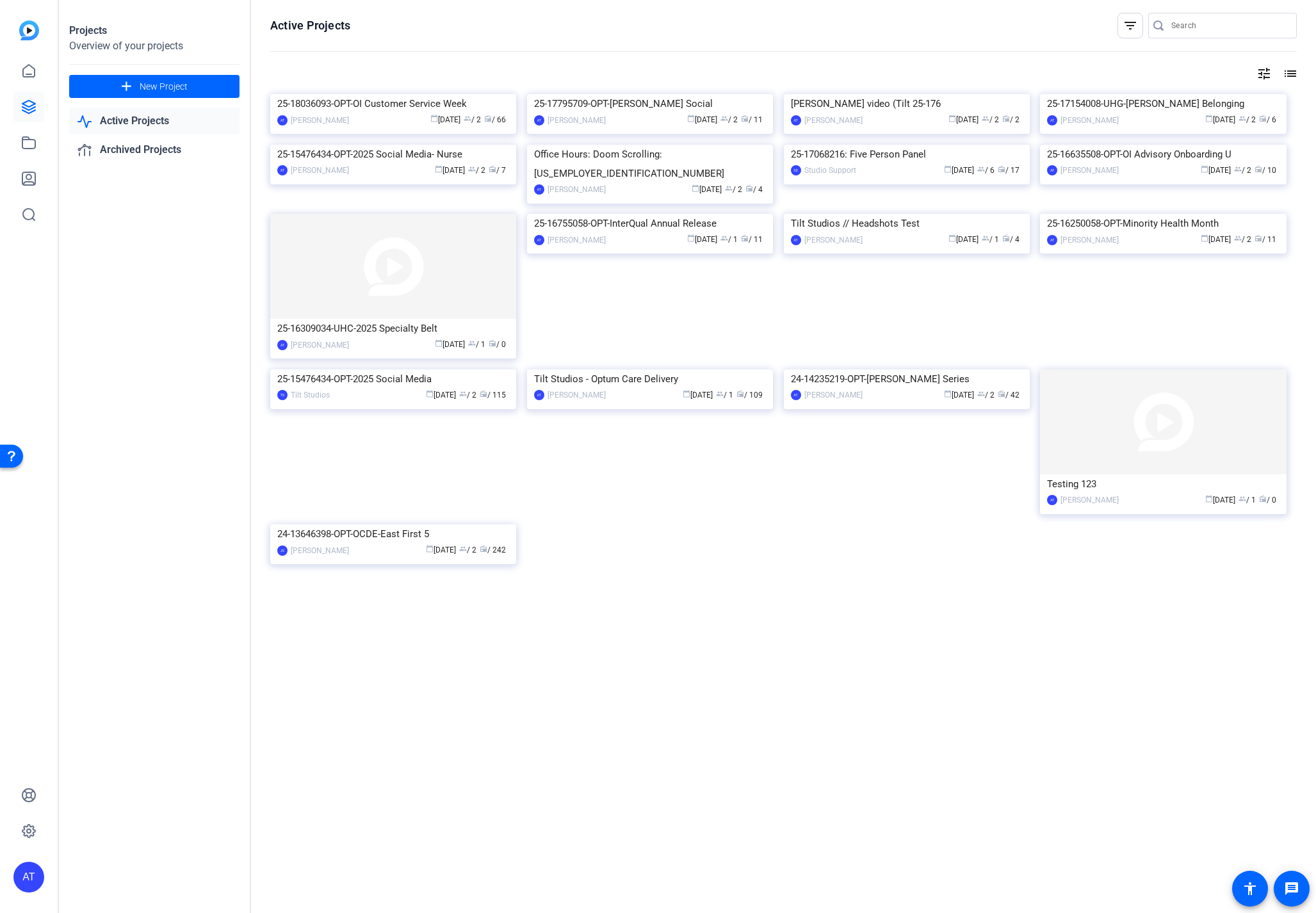
click at [1288, 66] on mat-icon "list" at bounding box center [1289, 73] width 15 height 15
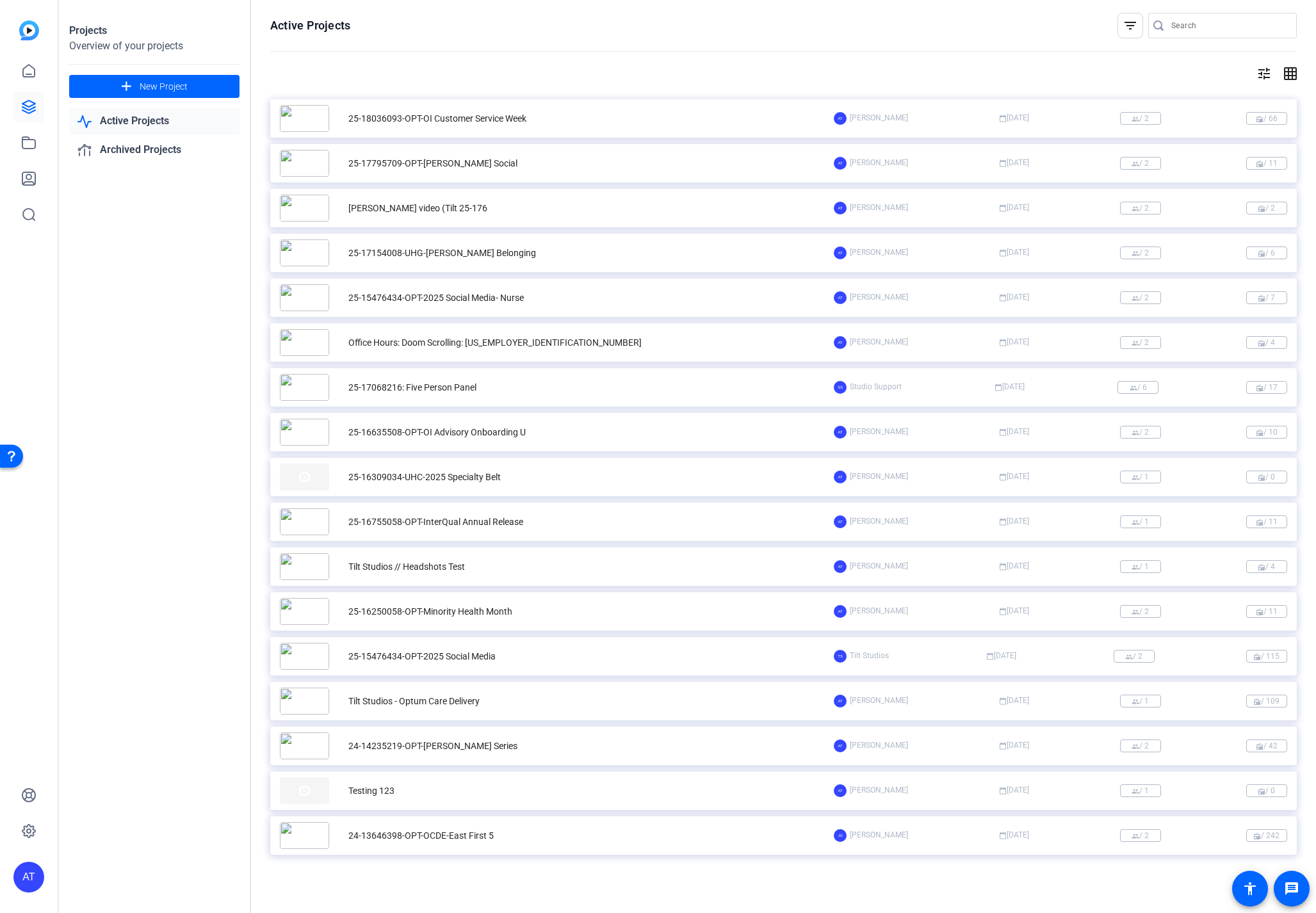
scroll to position [0, 0]
click at [32, 68] on icon at bounding box center [29, 71] width 15 height 15
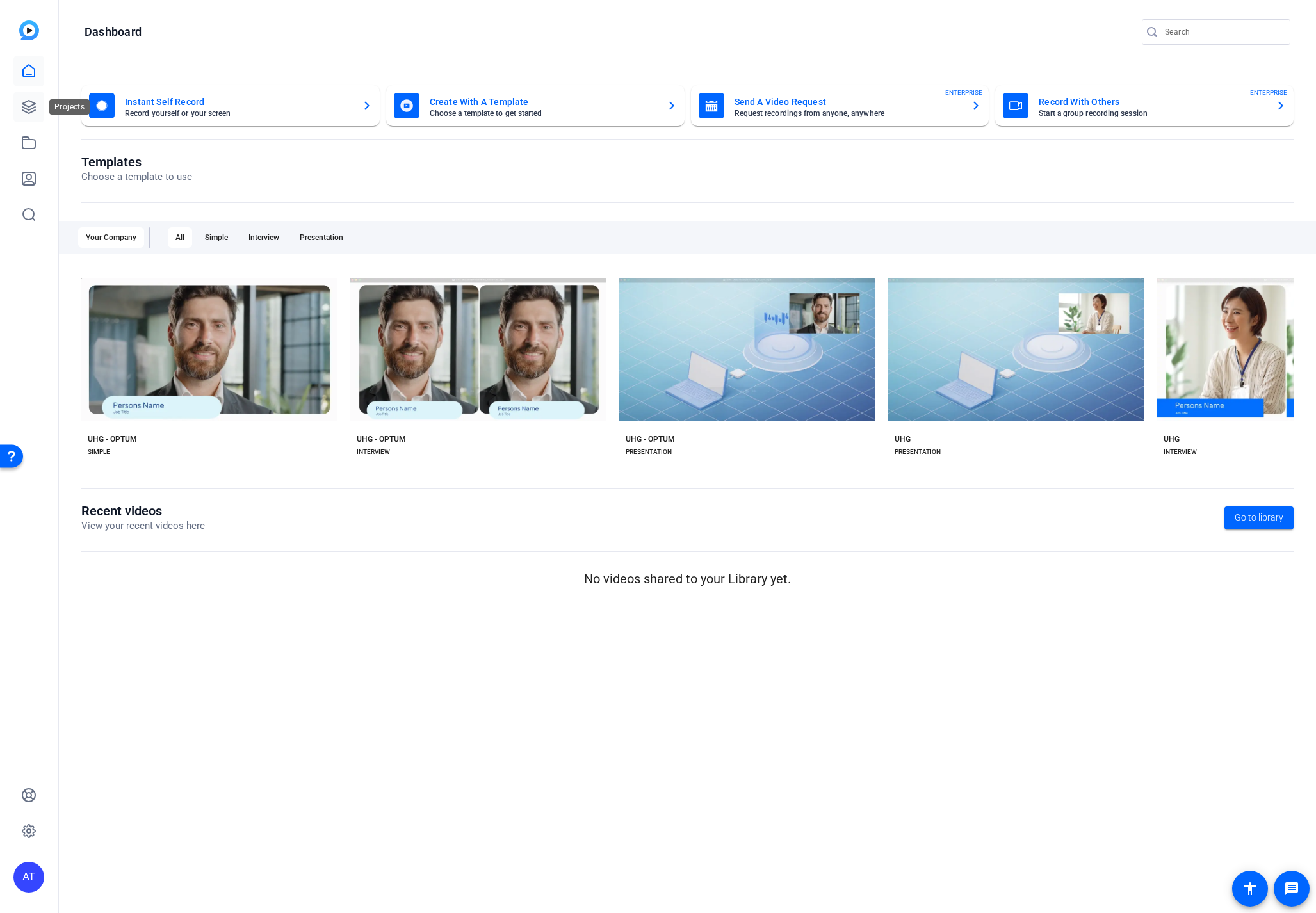
click at [31, 108] on icon at bounding box center [29, 107] width 15 height 15
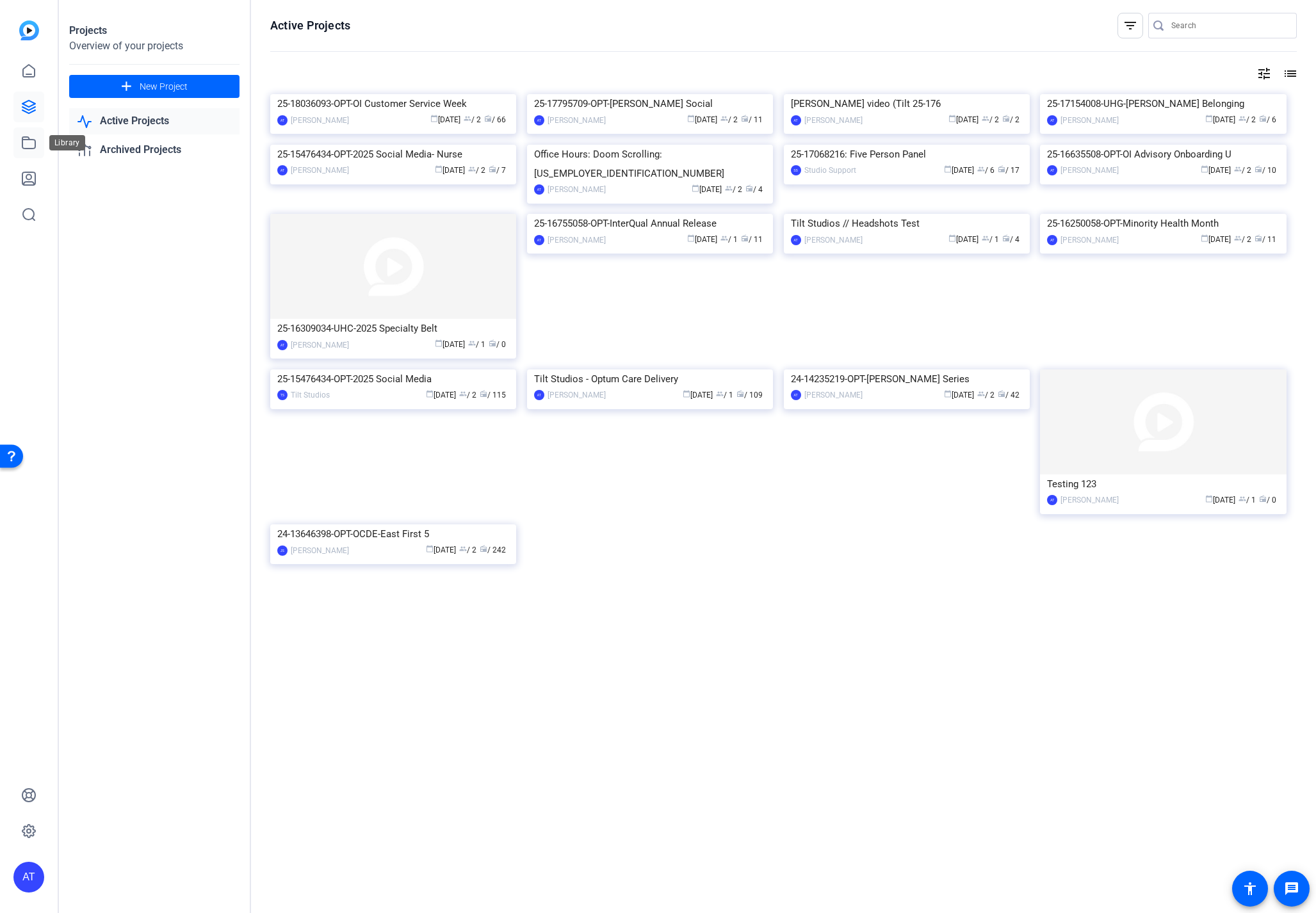
click at [30, 141] on icon at bounding box center [29, 143] width 15 height 15
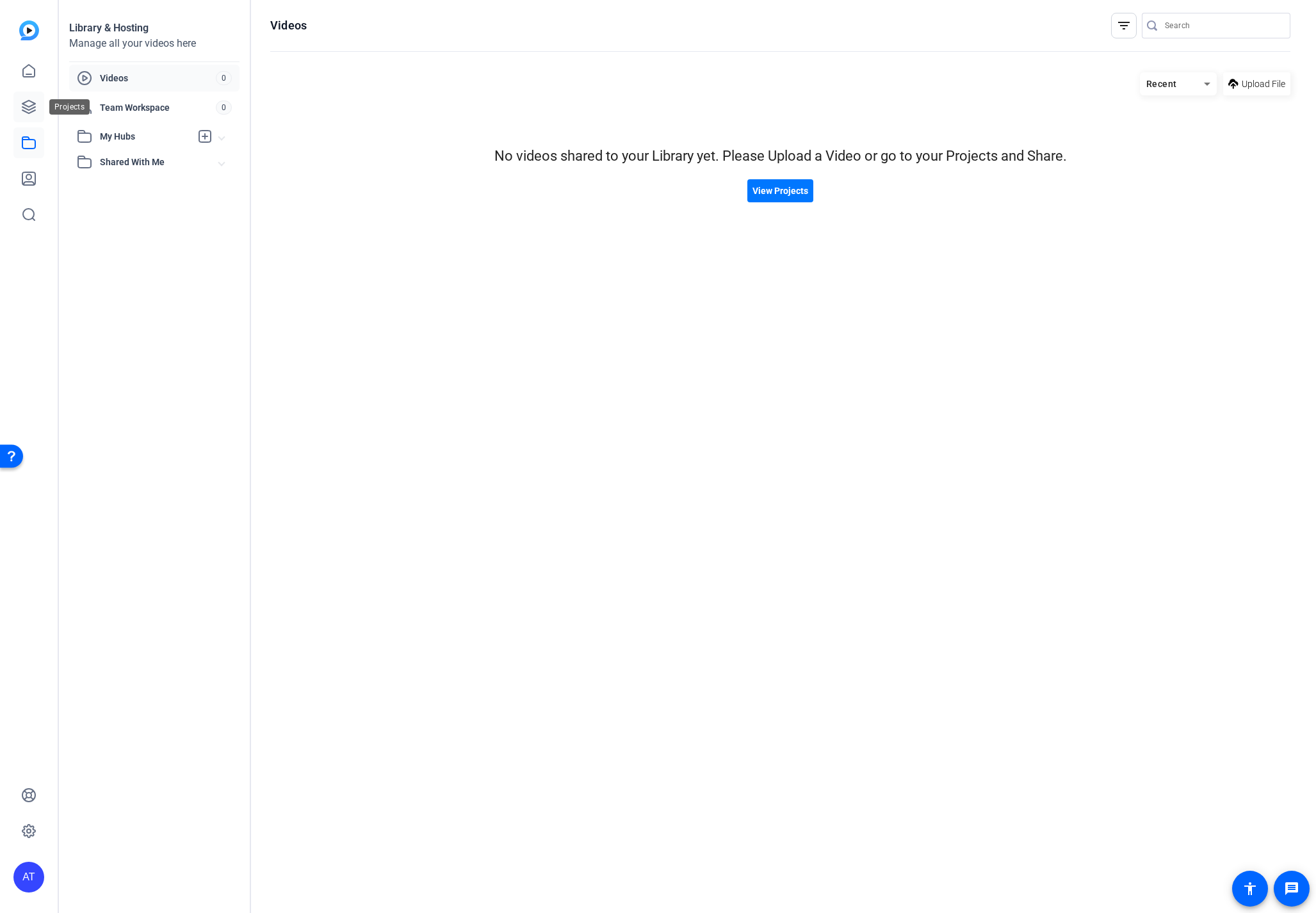
click at [32, 113] on icon at bounding box center [29, 107] width 15 height 15
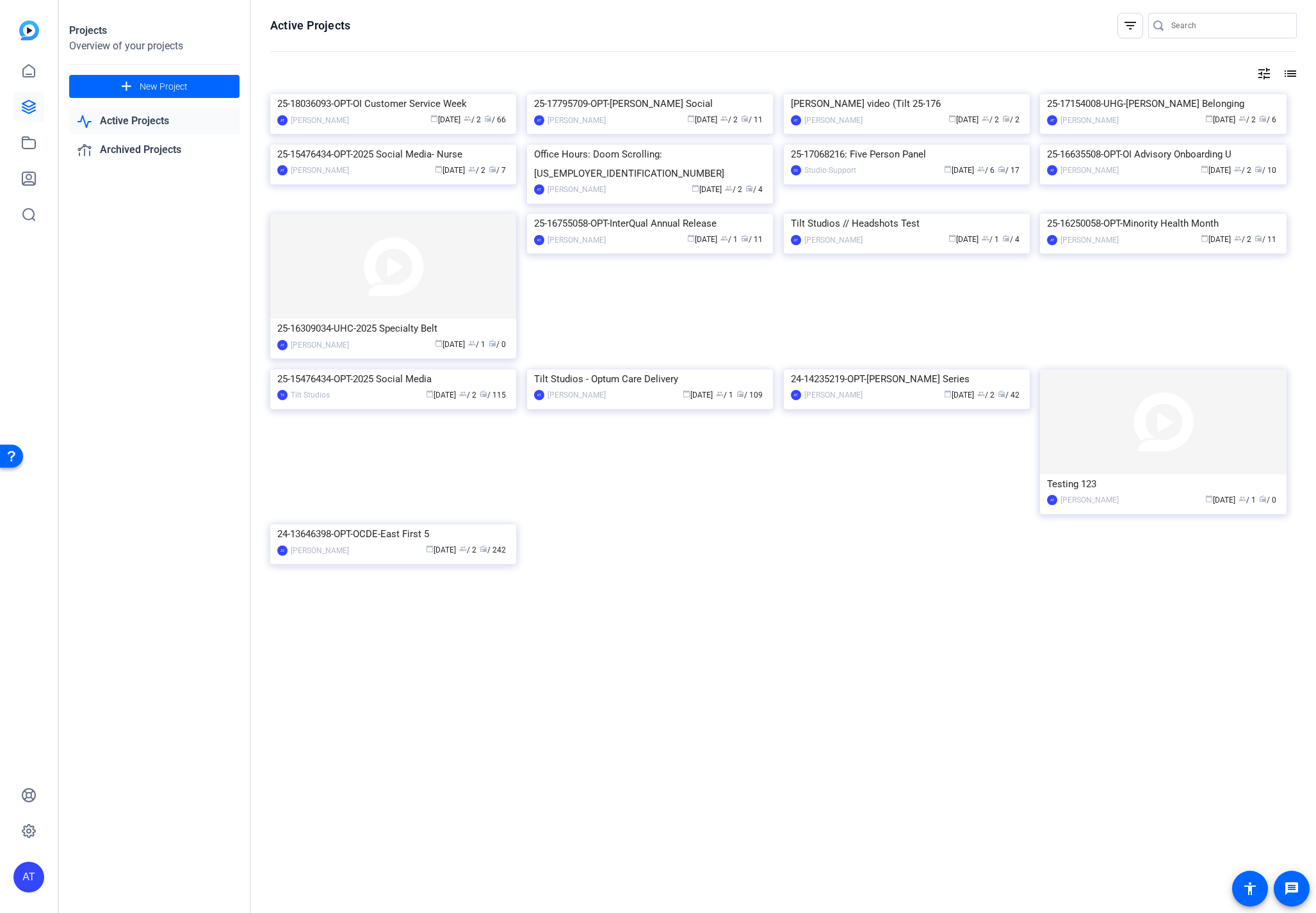
click at [1236, 33] on div at bounding box center [1228, 26] width 115 height 26
click at [1201, 21] on input "Search" at bounding box center [1228, 26] width 115 height 15
click at [1002, 19] on openreel-page-title "Active Projects filter_list" at bounding box center [784, 26] width 1026 height 26
click at [1266, 76] on mat-icon "tune" at bounding box center [1264, 73] width 15 height 15
click at [1290, 75] on div at bounding box center [658, 456] width 1316 height 913
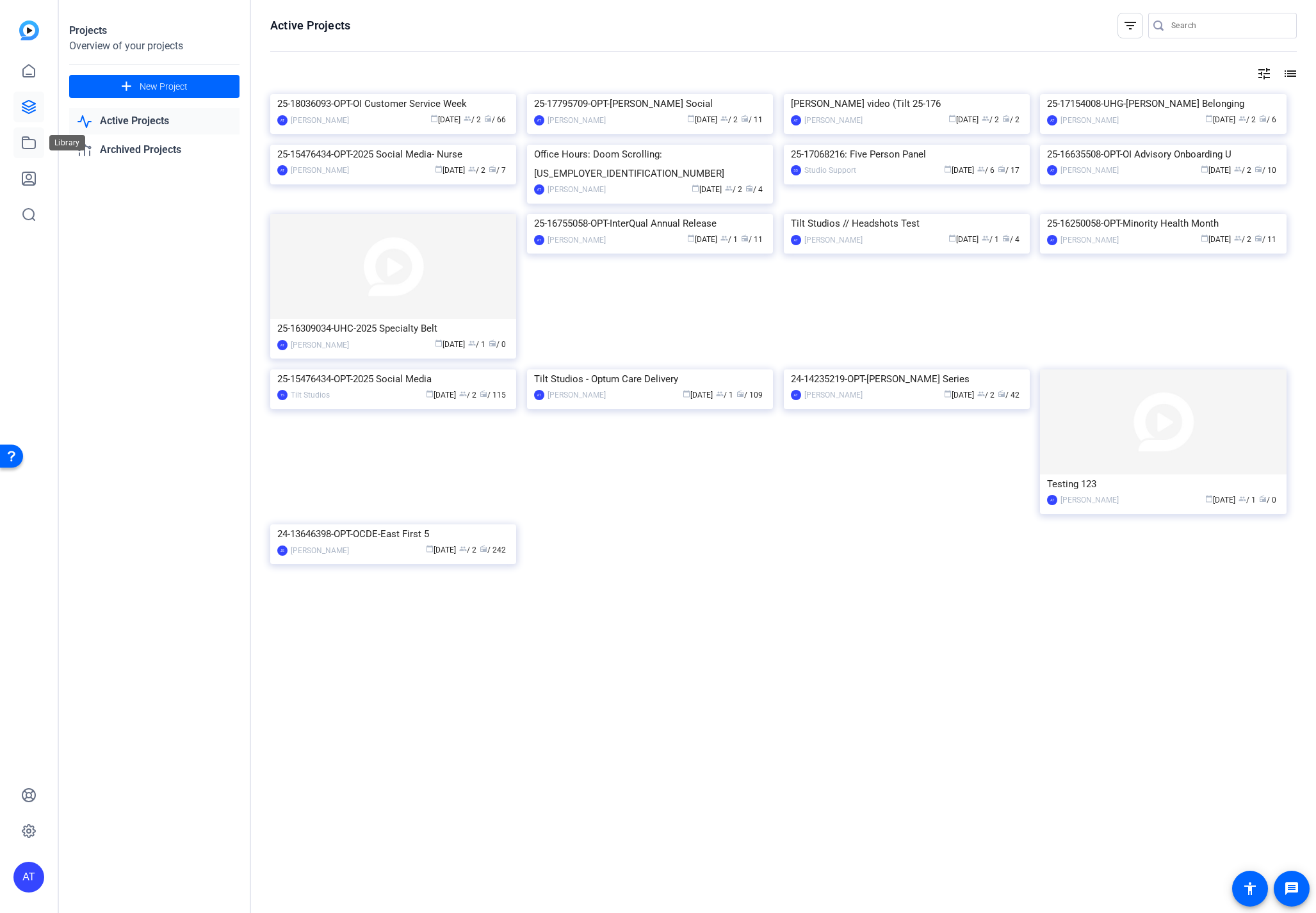
click at [33, 144] on icon at bounding box center [29, 143] width 15 height 15
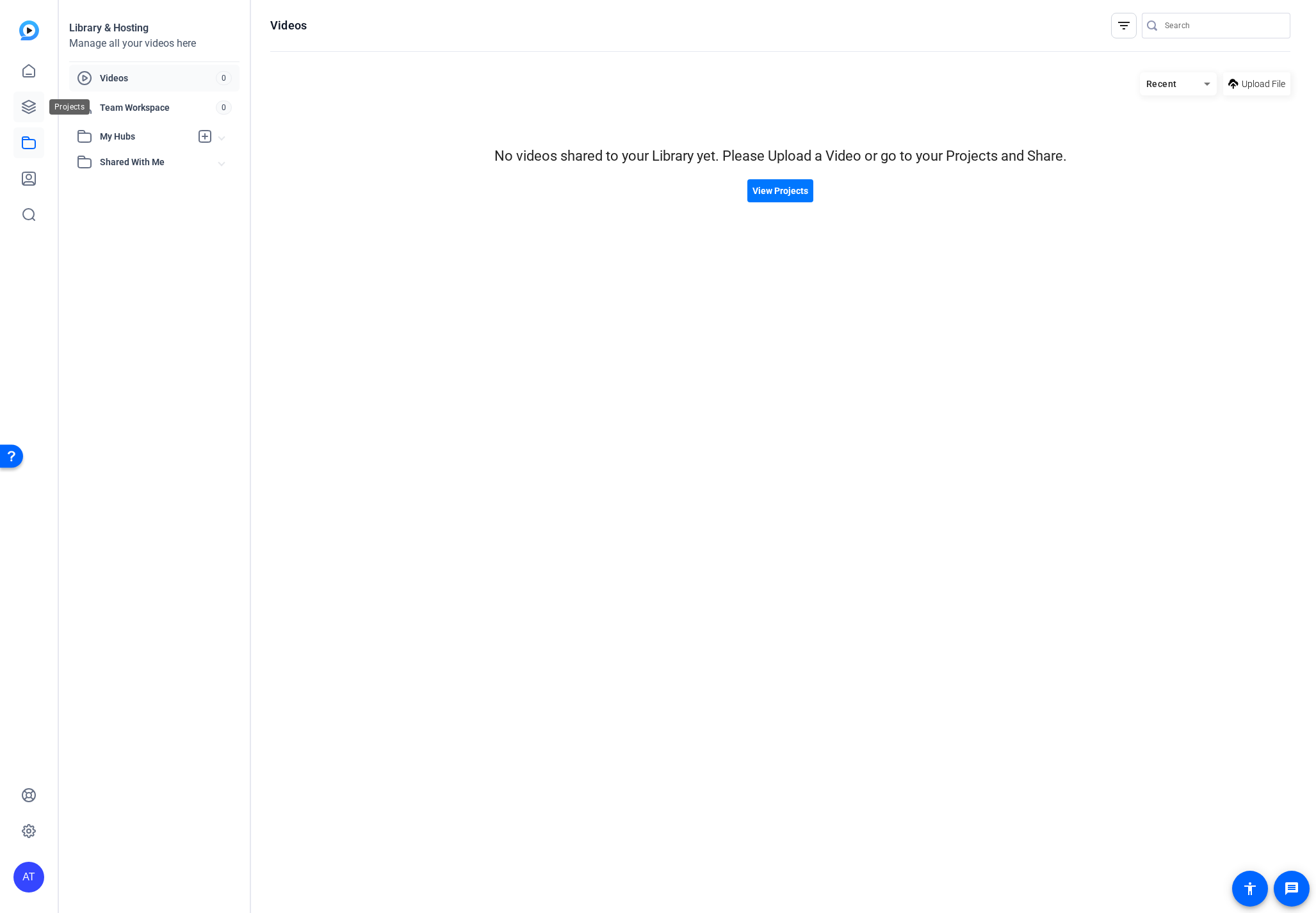
click at [36, 105] on icon at bounding box center [29, 107] width 15 height 15
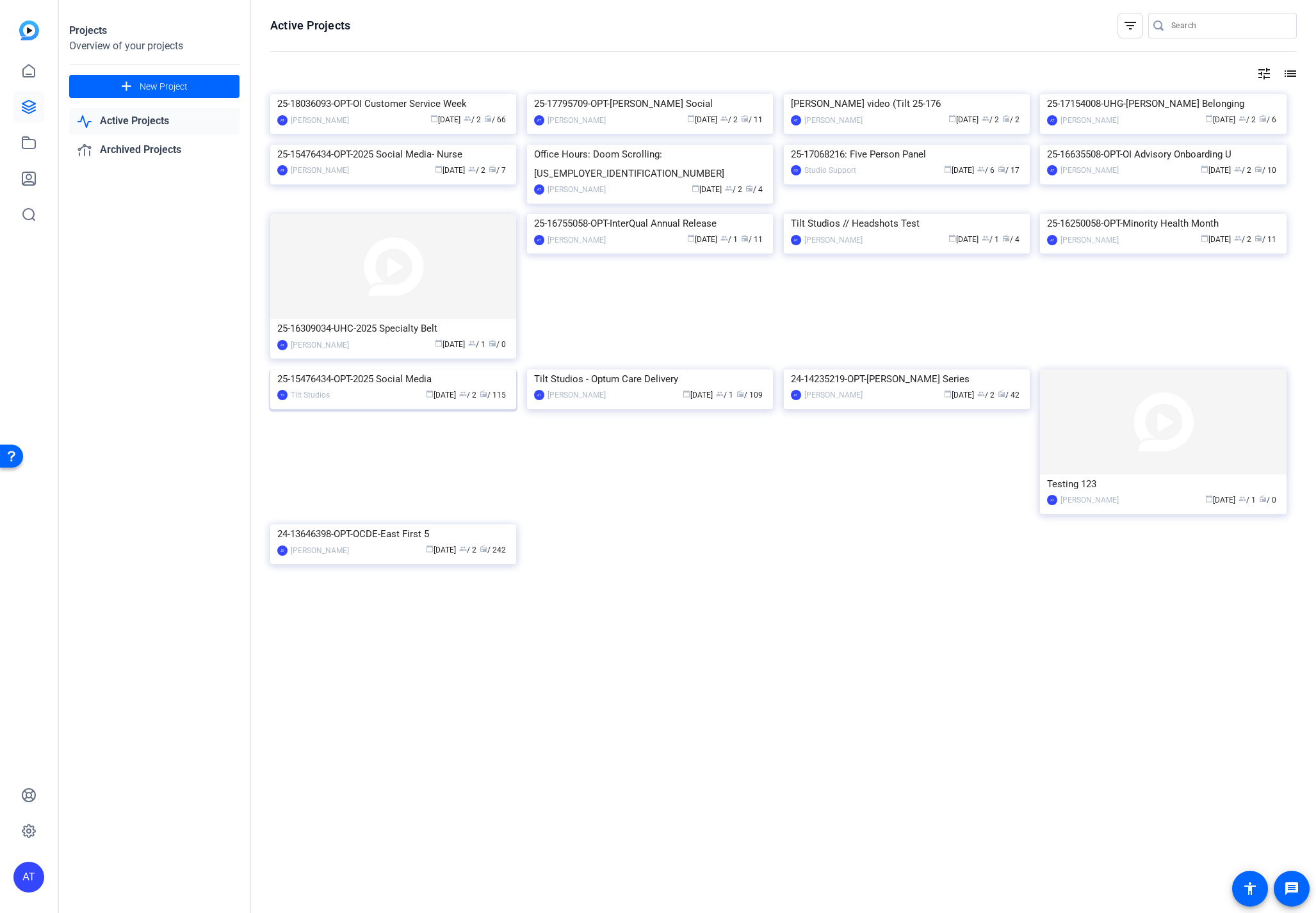
click at [397, 389] on div "25-15476434-OPT-2025 Social Media" at bounding box center [393, 379] width 232 height 19
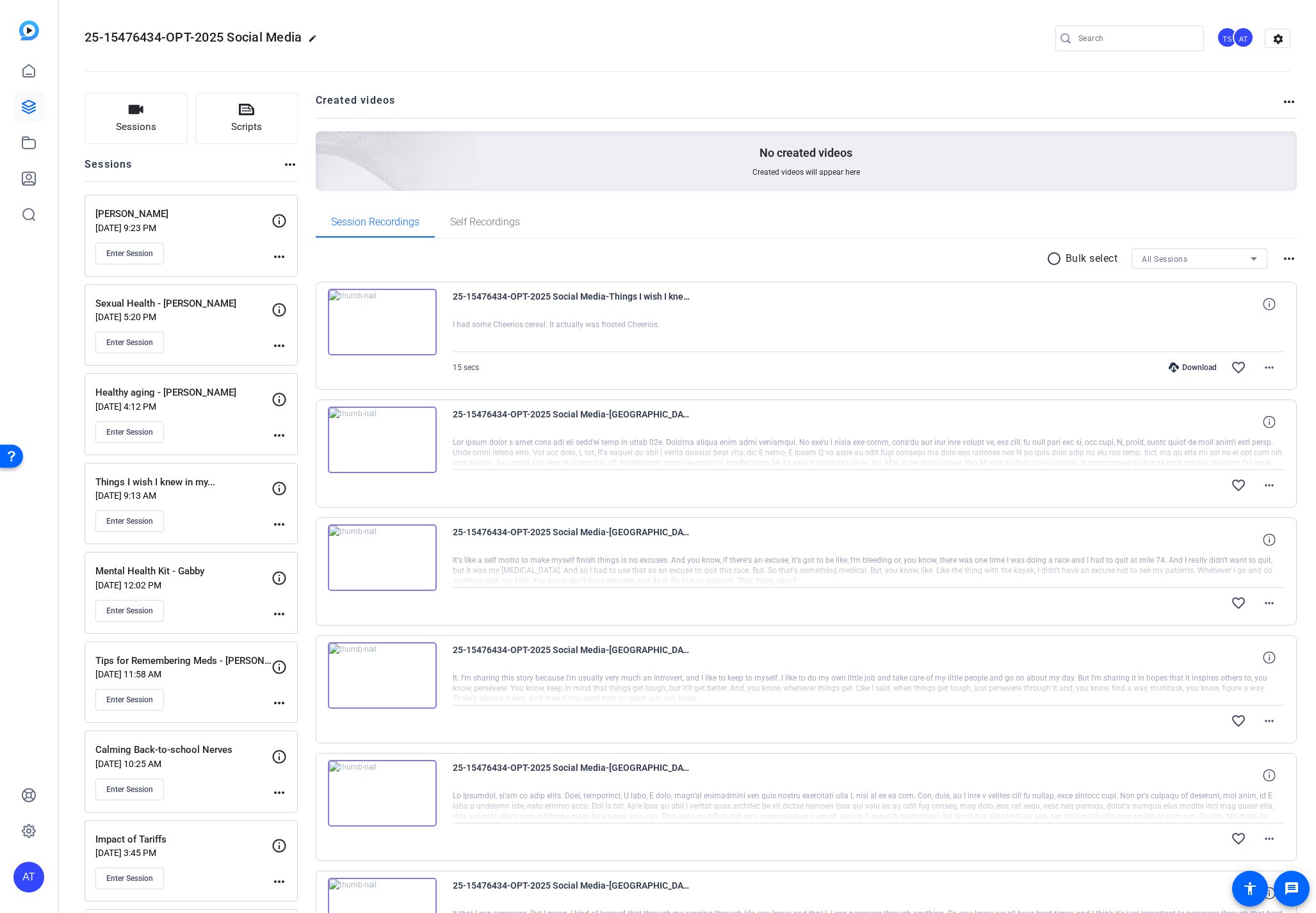
click at [234, 232] on p "Aug 27, 2025 @ 9:23 PM" at bounding box center [183, 228] width 176 height 10
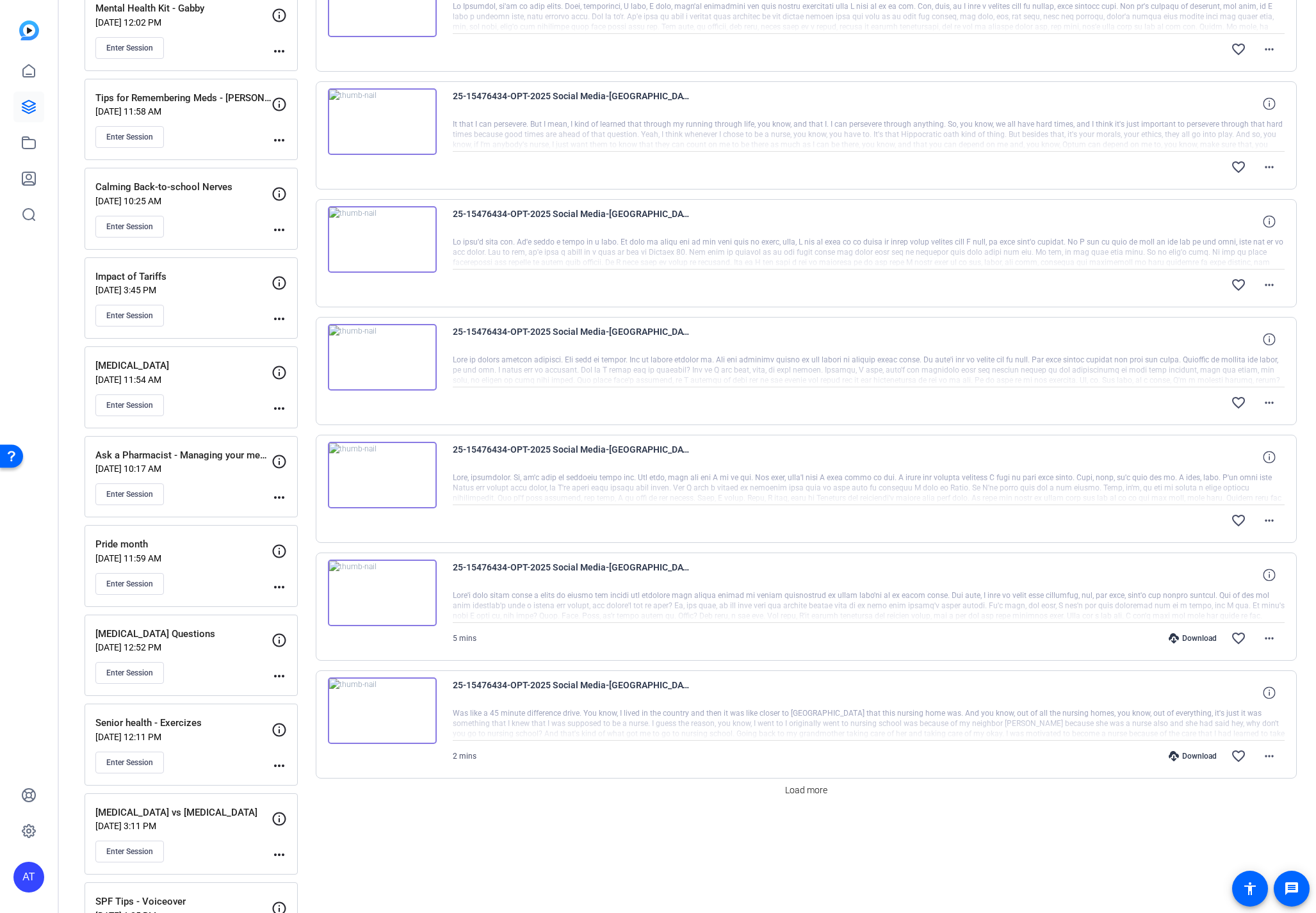
scroll to position [605, 0]
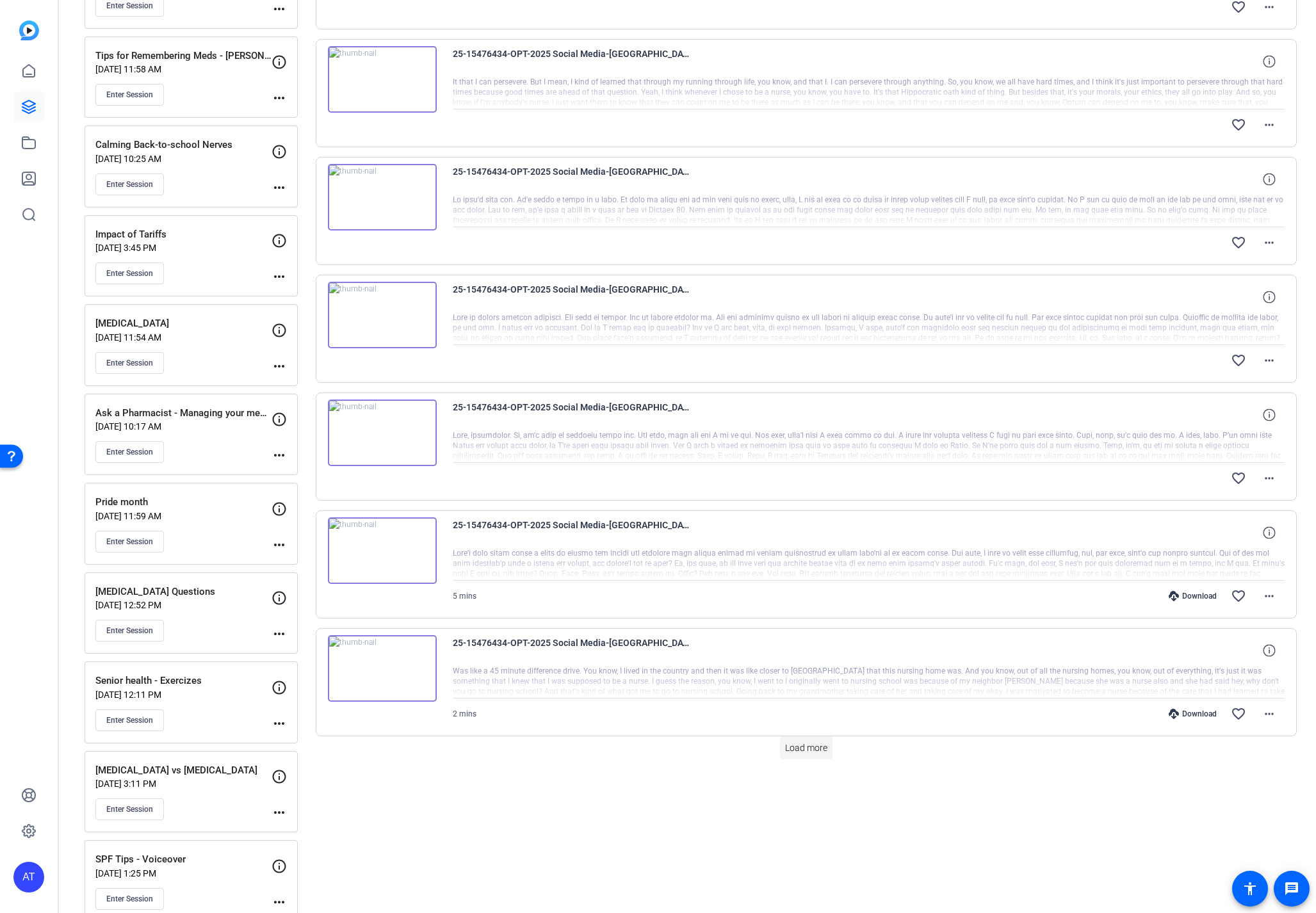
click at [804, 742] on span "Load more" at bounding box center [806, 748] width 42 height 14
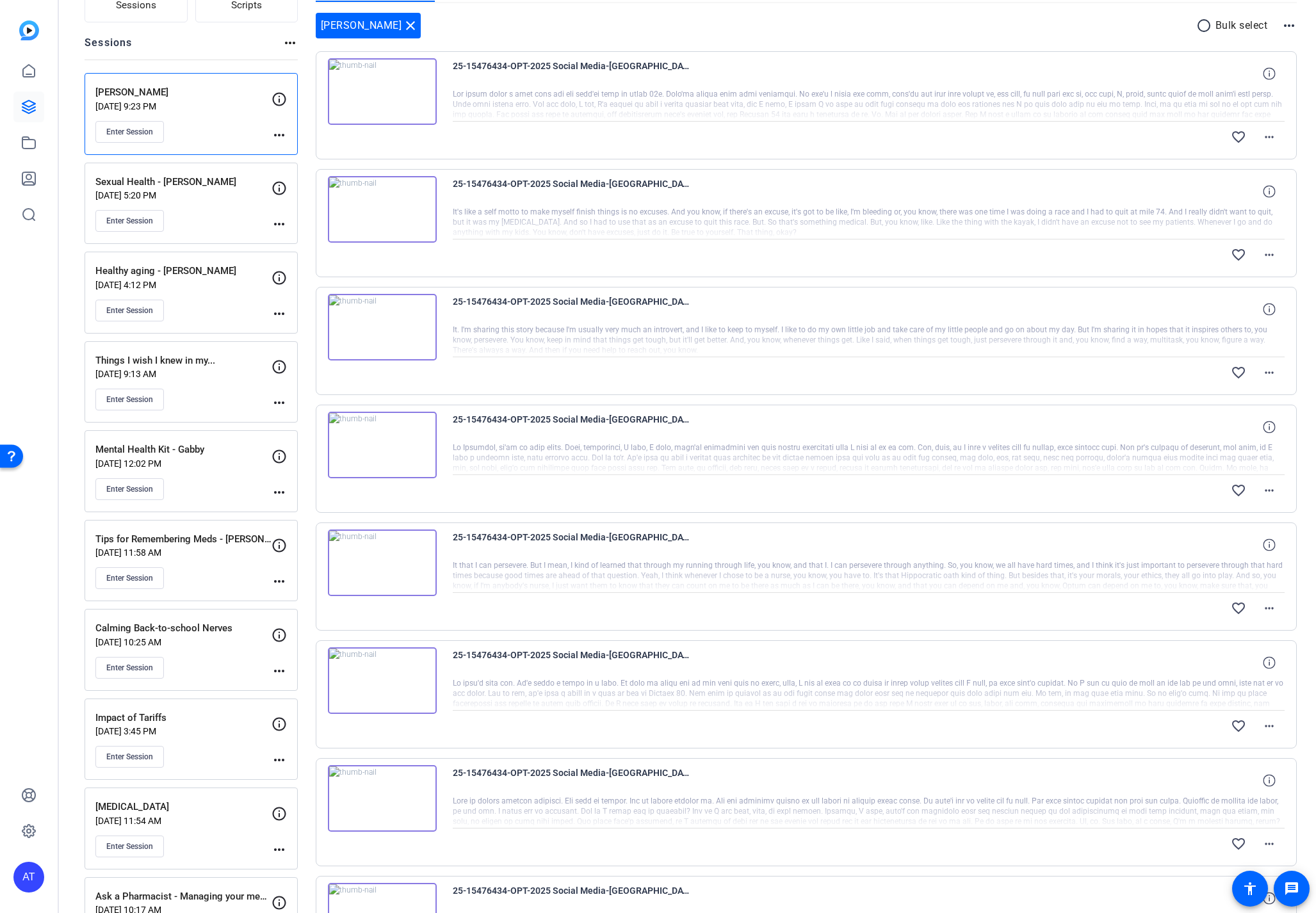
scroll to position [0, 0]
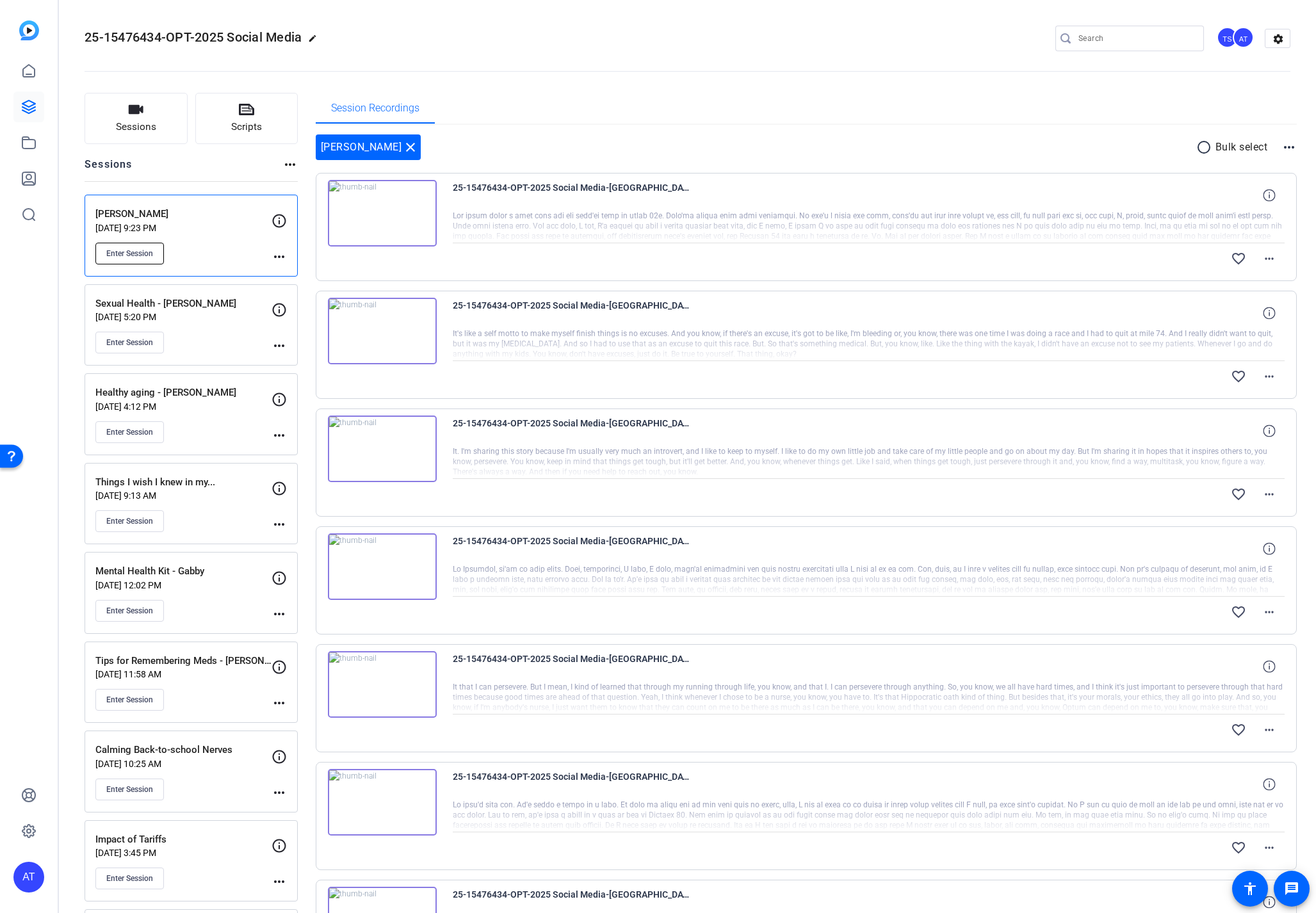
click at [130, 251] on span "Enter Session" at bounding box center [129, 254] width 47 height 10
click at [146, 256] on span "Enter Session" at bounding box center [129, 254] width 47 height 10
click at [126, 258] on button "Enter Session" at bounding box center [129, 253] width 68 height 22
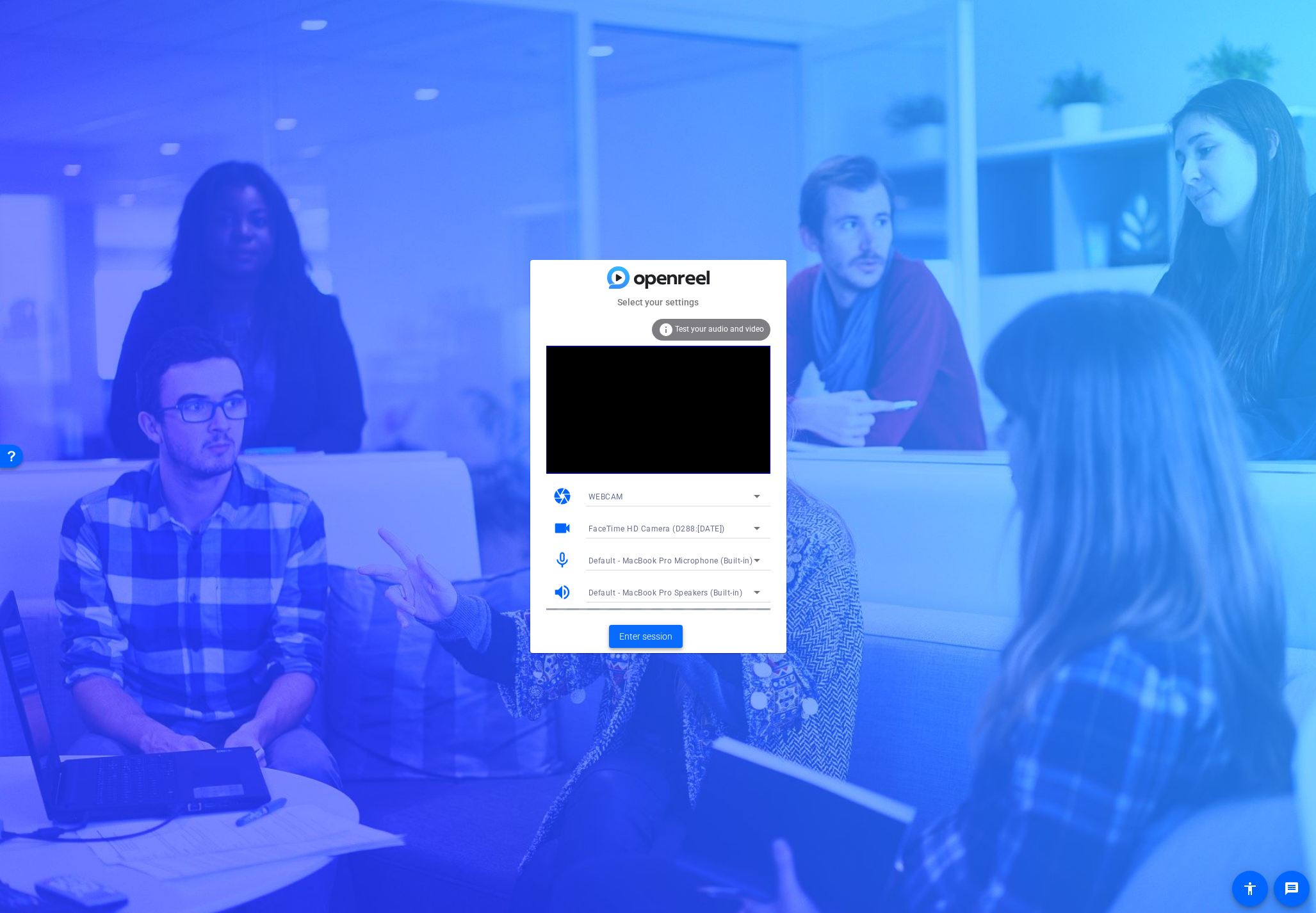
click at [648, 636] on span "Enter session" at bounding box center [646, 637] width 53 height 14
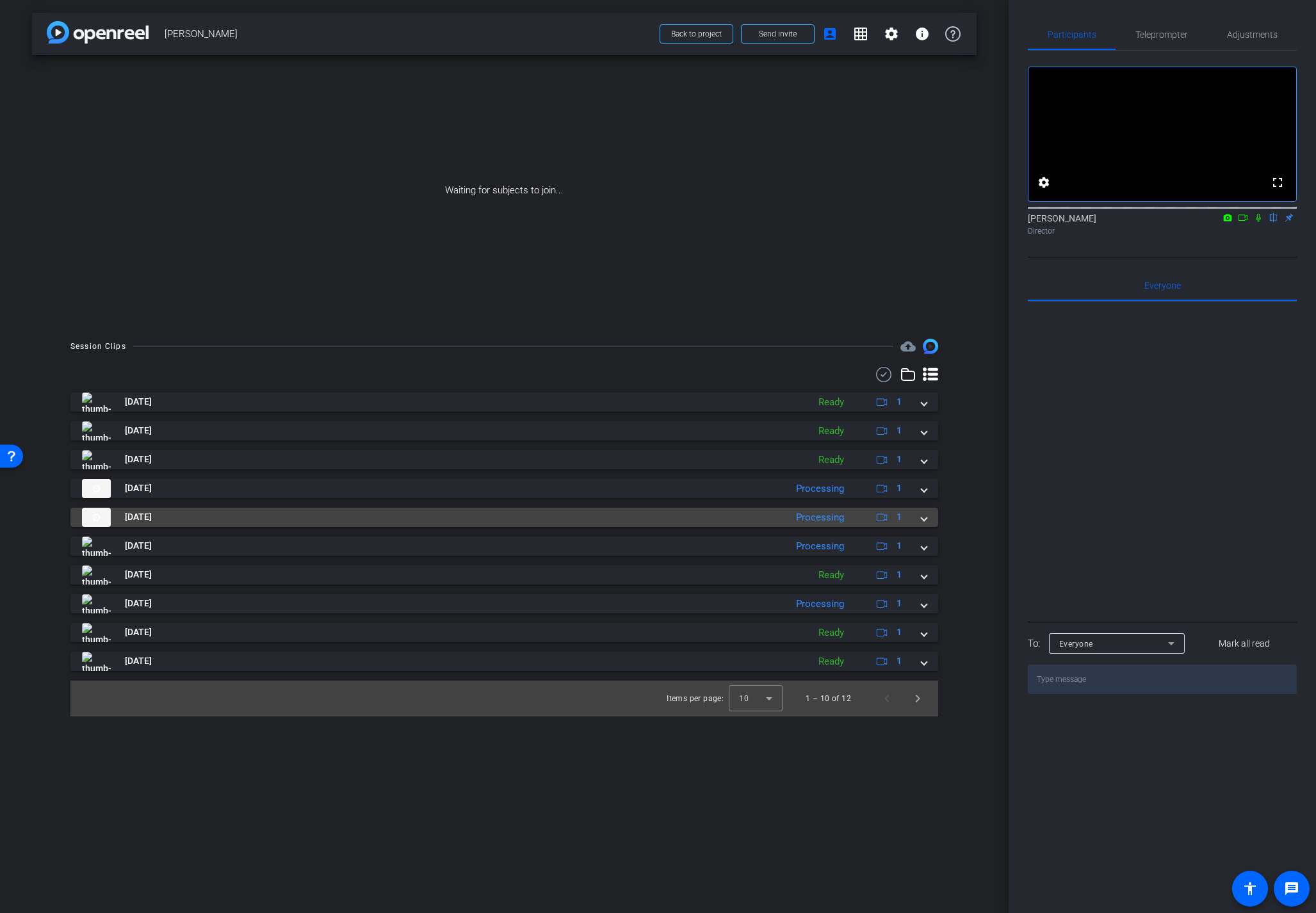
click at [925, 521] on span at bounding box center [924, 517] width 5 height 14
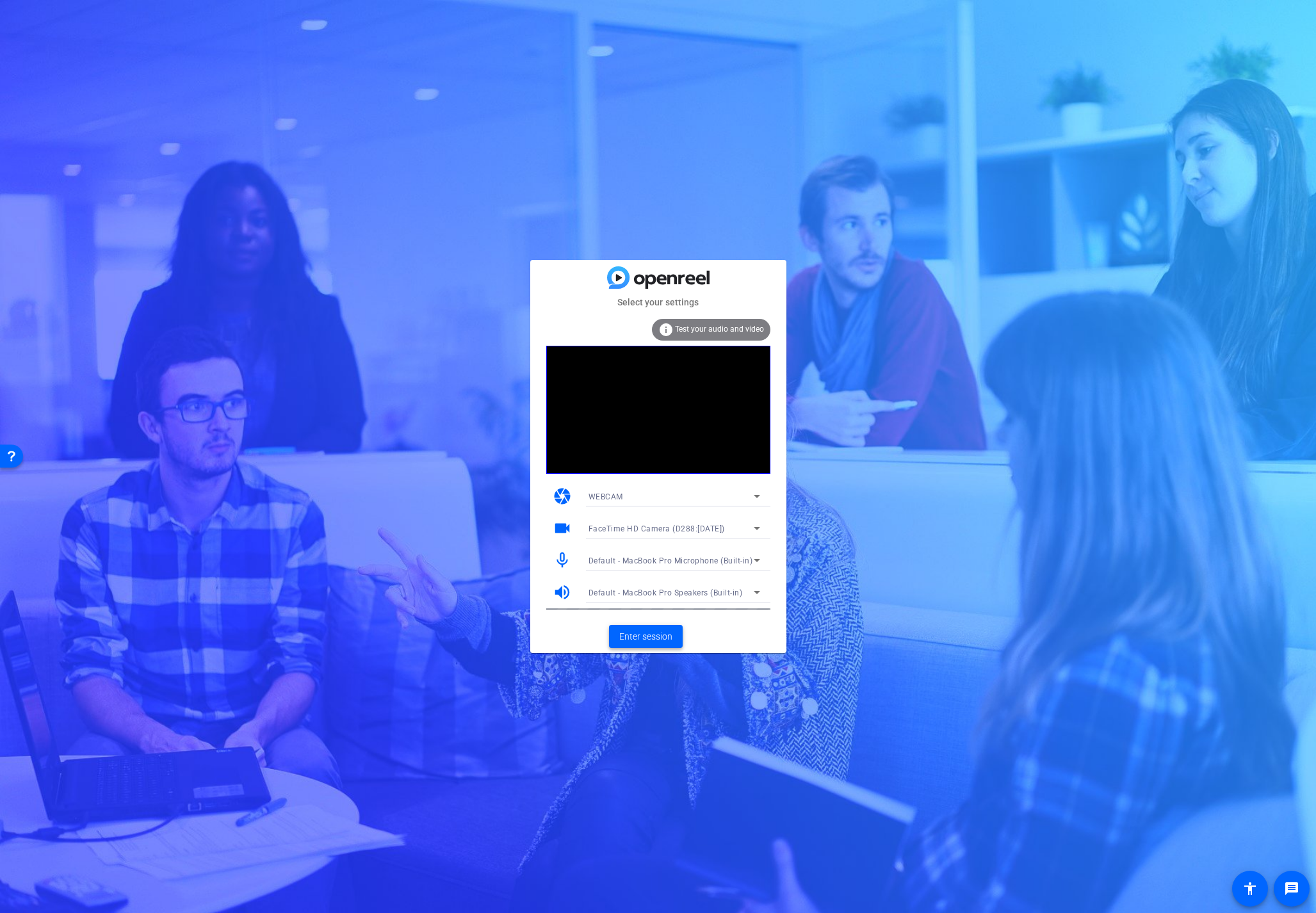
click at [651, 637] on span "Enter session" at bounding box center [646, 637] width 53 height 14
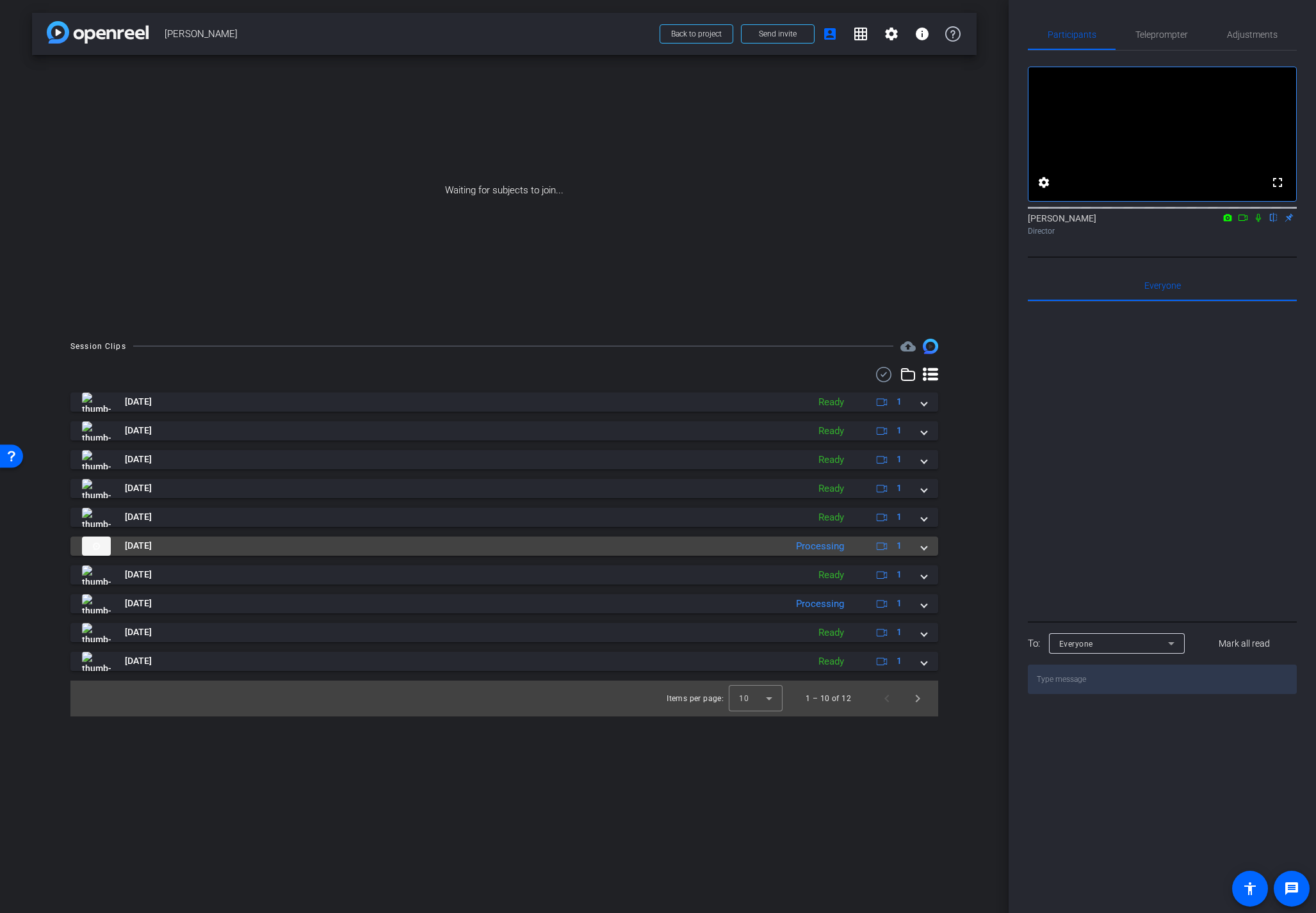
click at [923, 549] on span at bounding box center [924, 545] width 5 height 14
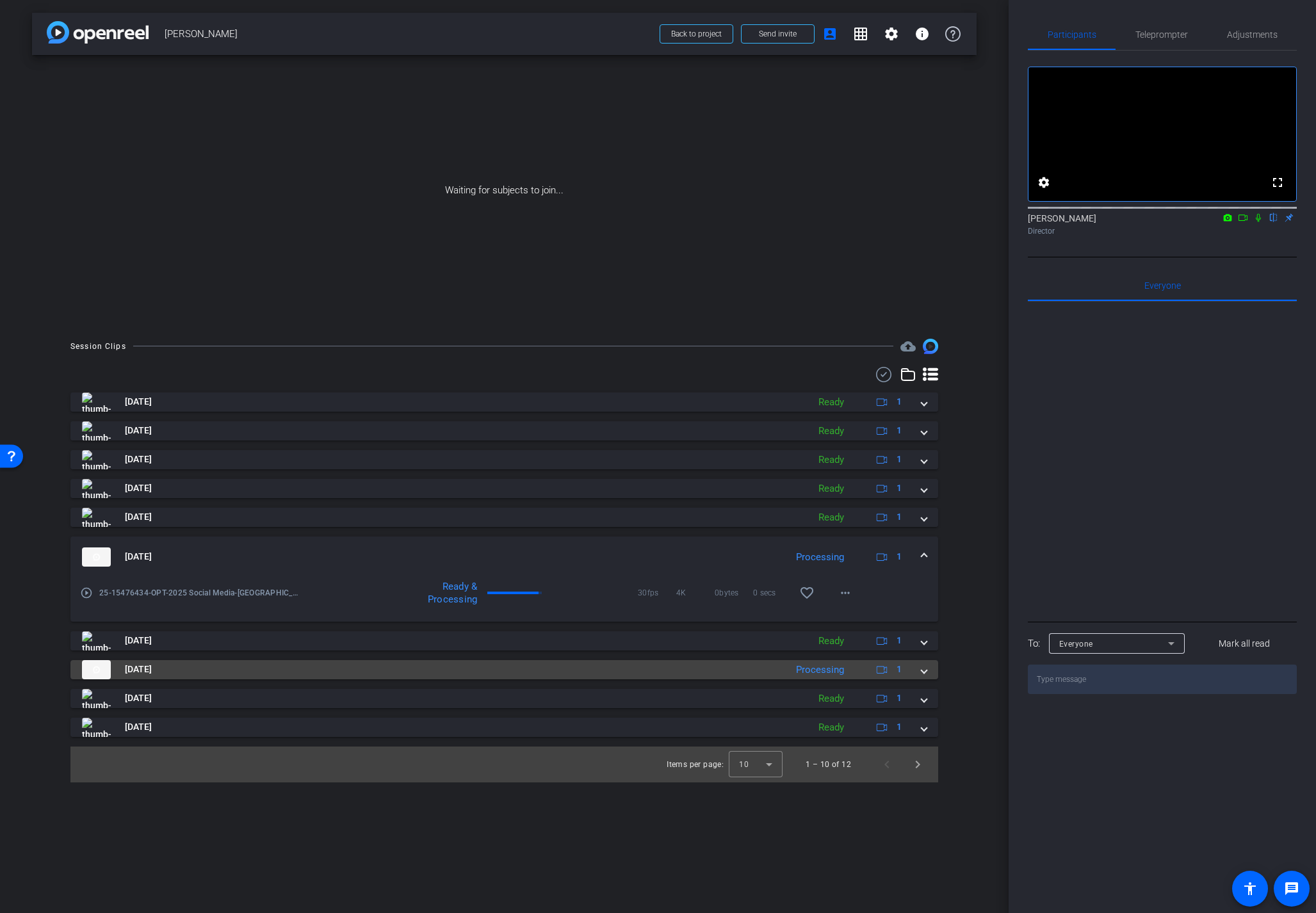
click at [930, 672] on mat-expansion-panel-header "[DATE] Processing 1" at bounding box center [503, 670] width 867 height 19
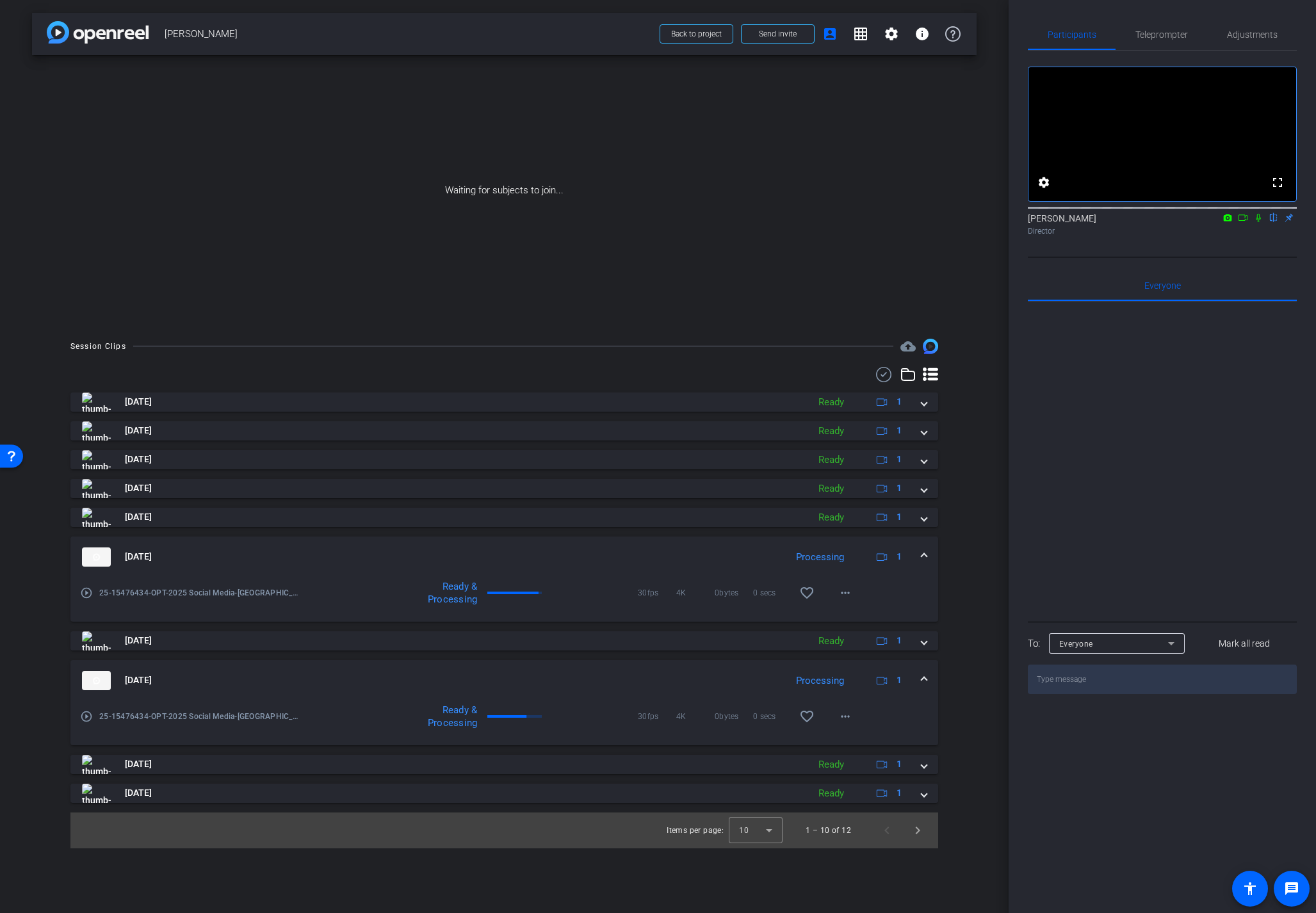
click at [270, 258] on div "Waiting for subjects to join..." at bounding box center [504, 191] width 945 height 271
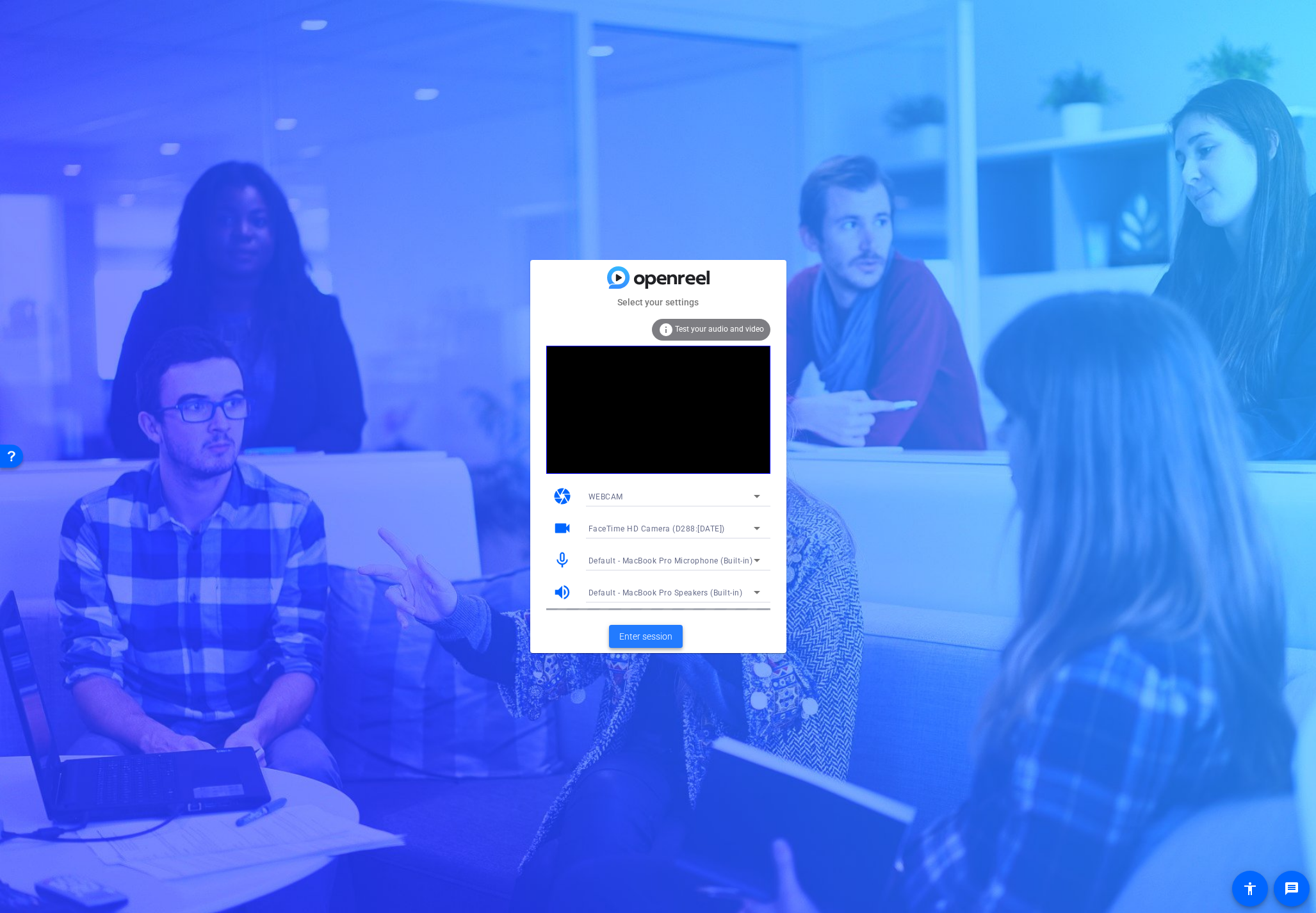
click at [647, 633] on span "Enter session" at bounding box center [646, 637] width 53 height 14
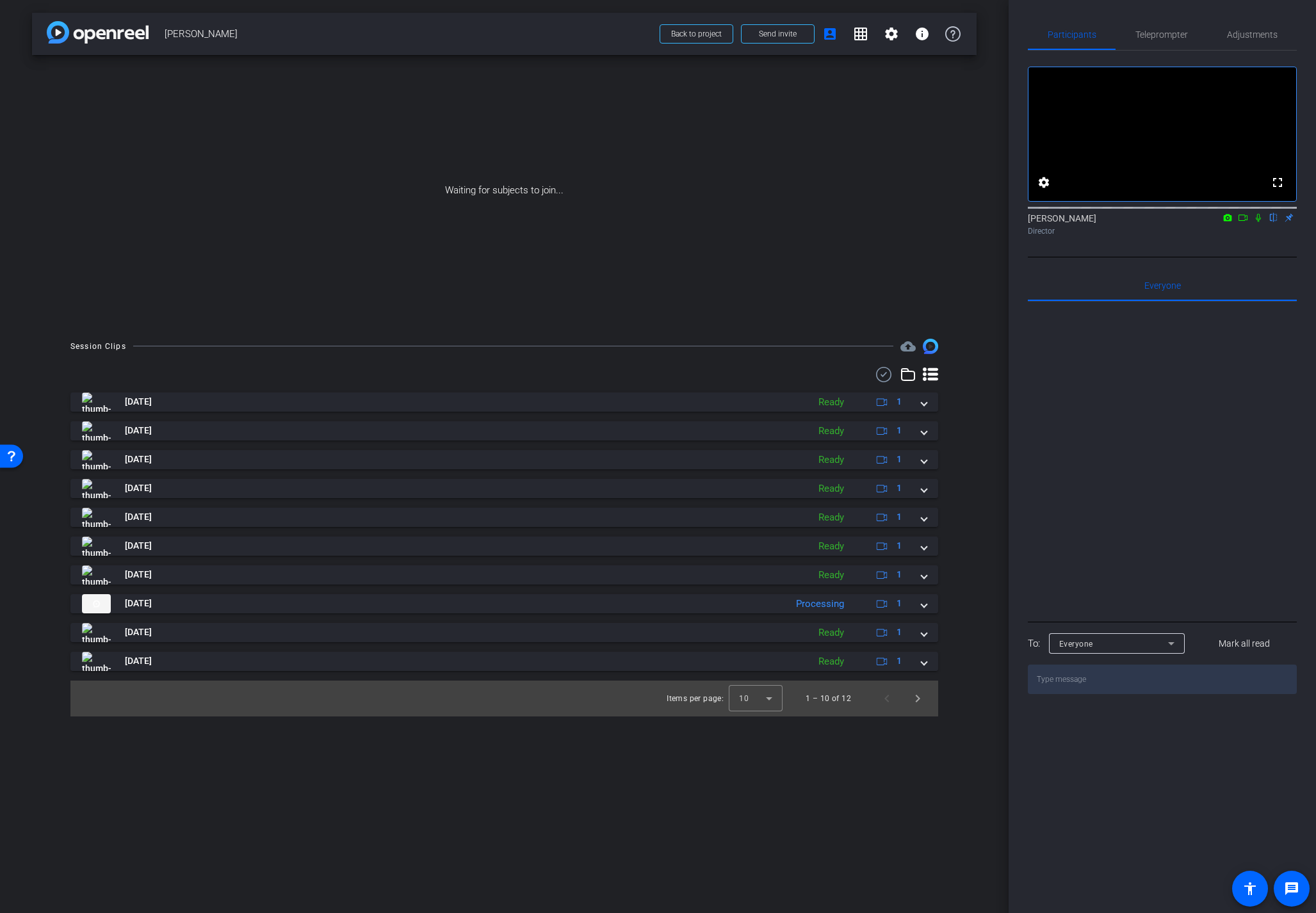
click at [1228, 221] on icon at bounding box center [1227, 217] width 8 height 7
click at [1242, 234] on div at bounding box center [658, 456] width 1316 height 913
click at [1256, 222] on icon at bounding box center [1258, 218] width 10 height 9
drag, startPoint x: 1245, startPoint y: 234, endPoint x: 1236, endPoint y: 267, distance: 34.2
click at [1245, 222] on icon at bounding box center [1243, 218] width 10 height 9
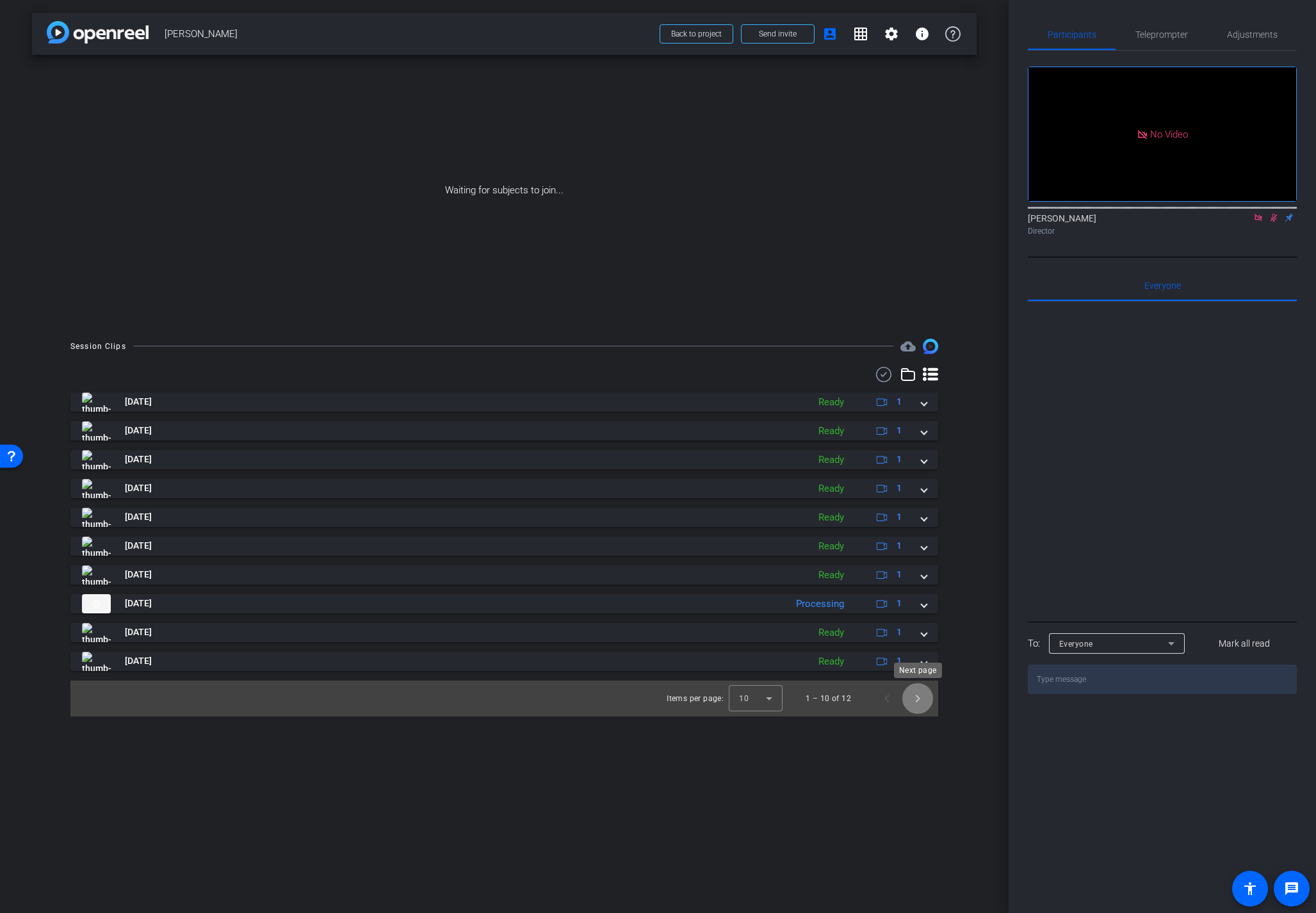
click at [919, 701] on span "Next page" at bounding box center [917, 699] width 31 height 31
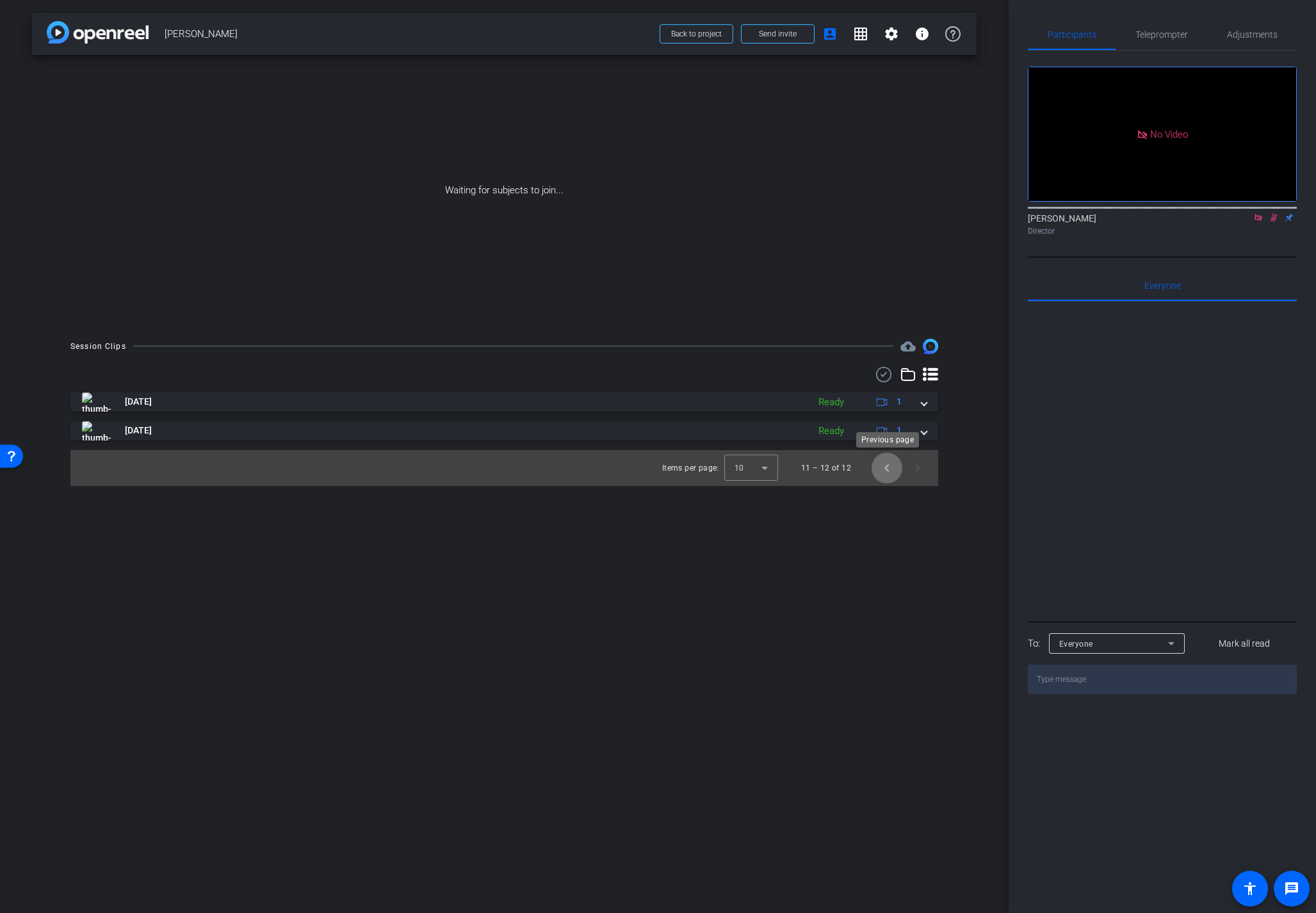
click at [888, 467] on span "Previous page" at bounding box center [887, 468] width 31 height 31
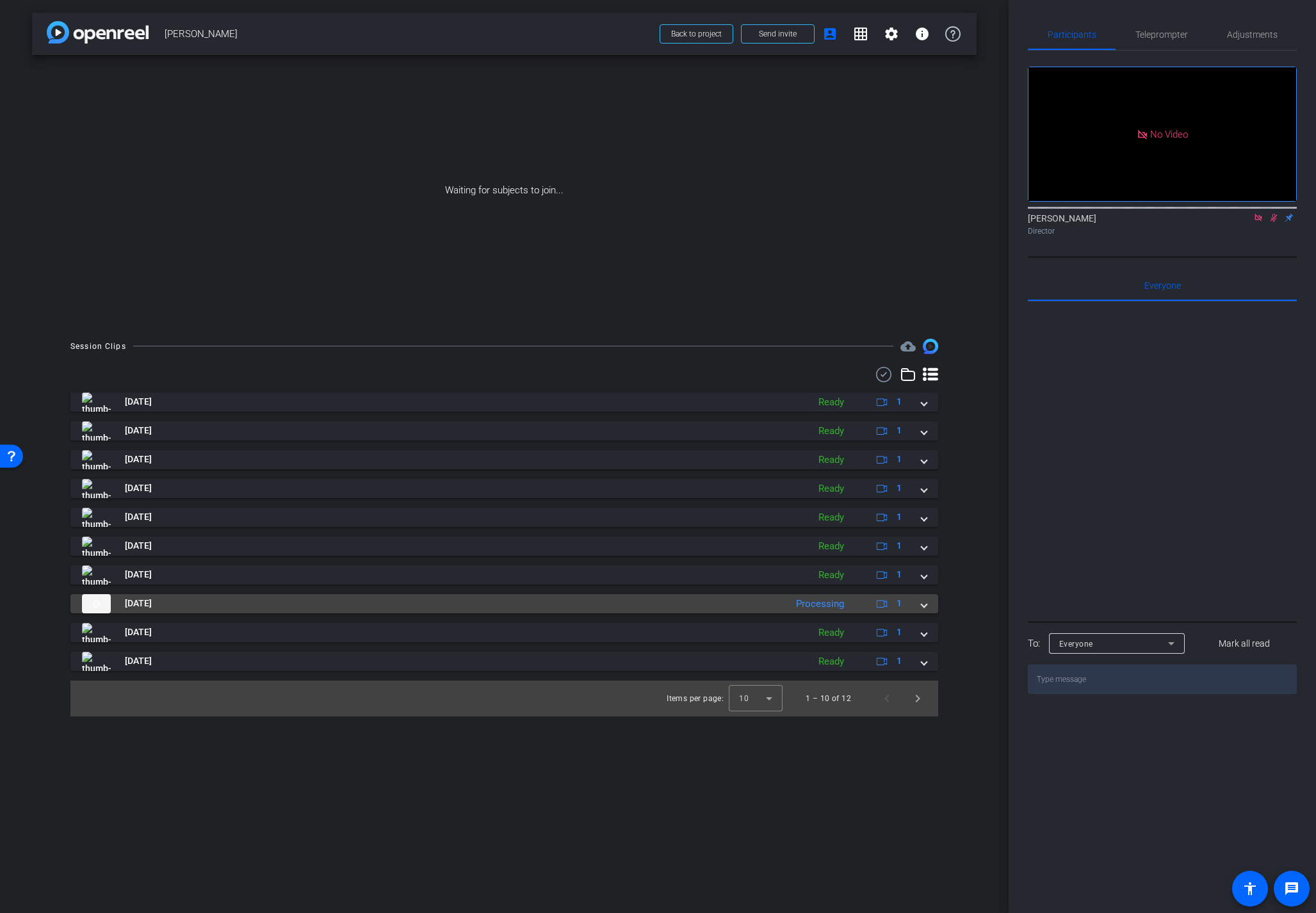
drag, startPoint x: 928, startPoint y: 610, endPoint x: 914, endPoint y: 611, distance: 14.0
click at [926, 610] on mat-expansion-panel-header "[DATE] Processing 1" at bounding box center [503, 604] width 867 height 19
